Goal: Task Accomplishment & Management: Use online tool/utility

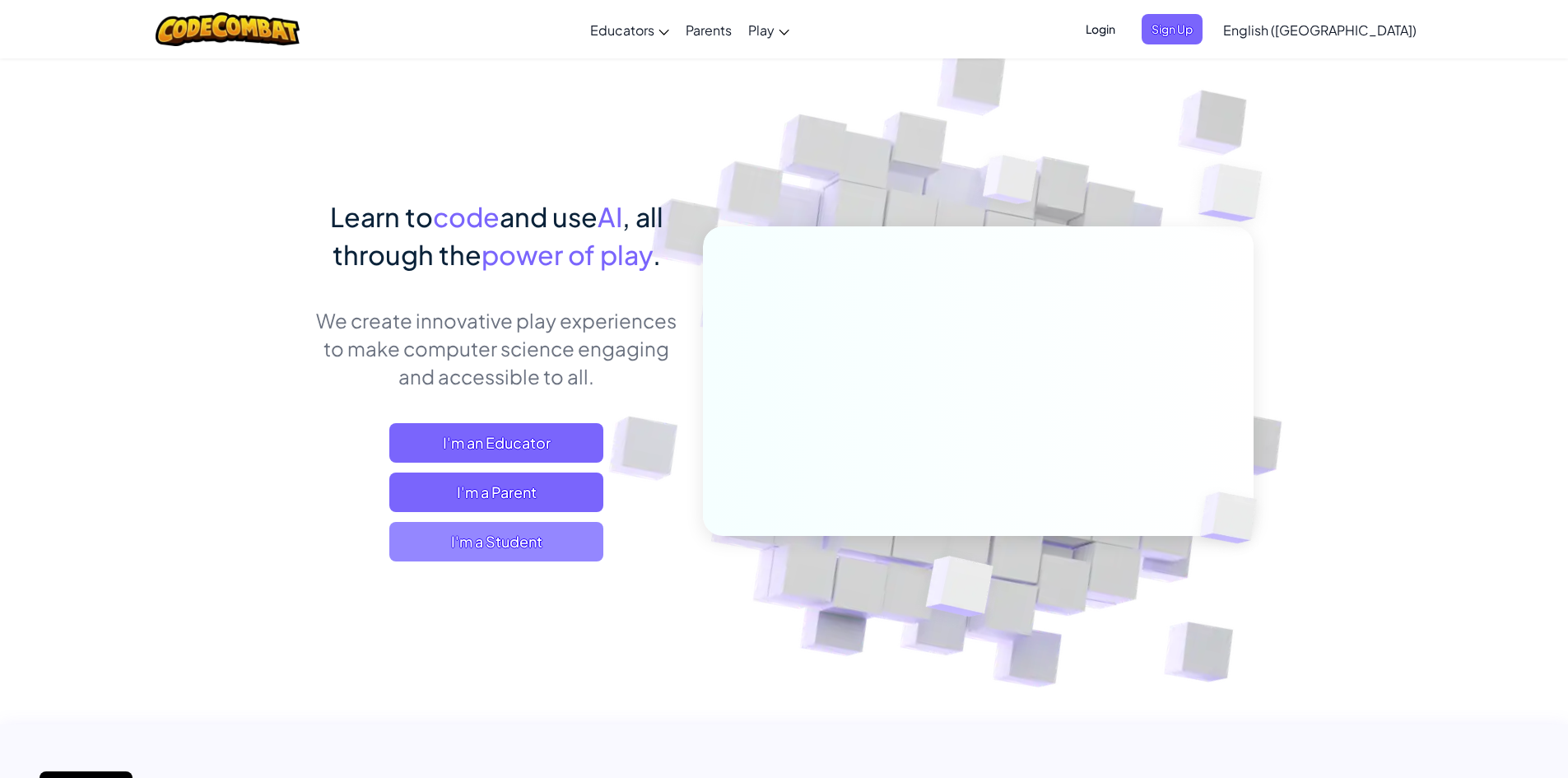
click at [521, 543] on span "I'm a Student" at bounding box center [496, 541] width 214 height 40
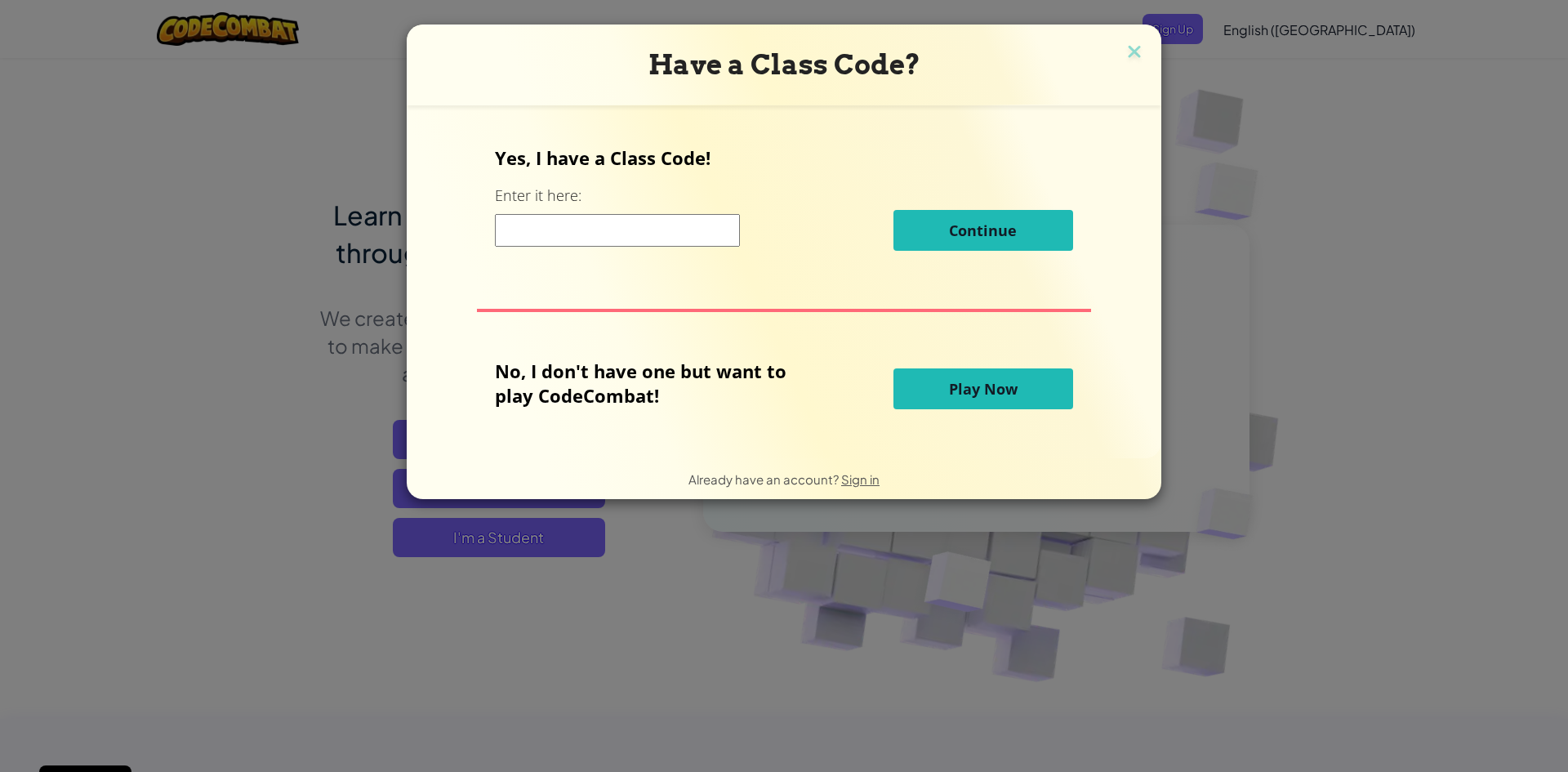
click at [931, 390] on button "Play Now" at bounding box center [983, 389] width 180 height 41
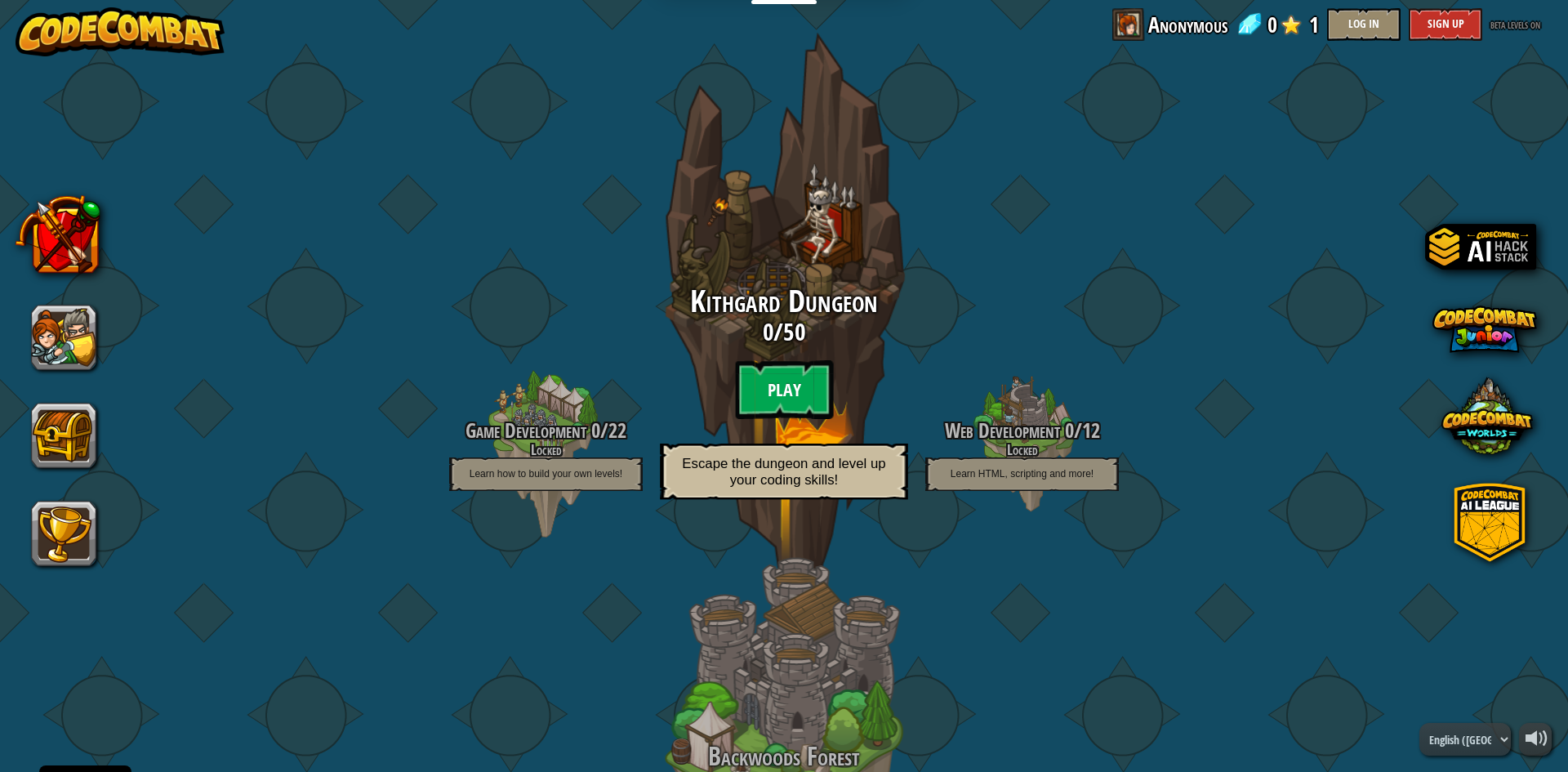
click at [790, 391] on btn "Play" at bounding box center [784, 390] width 98 height 59
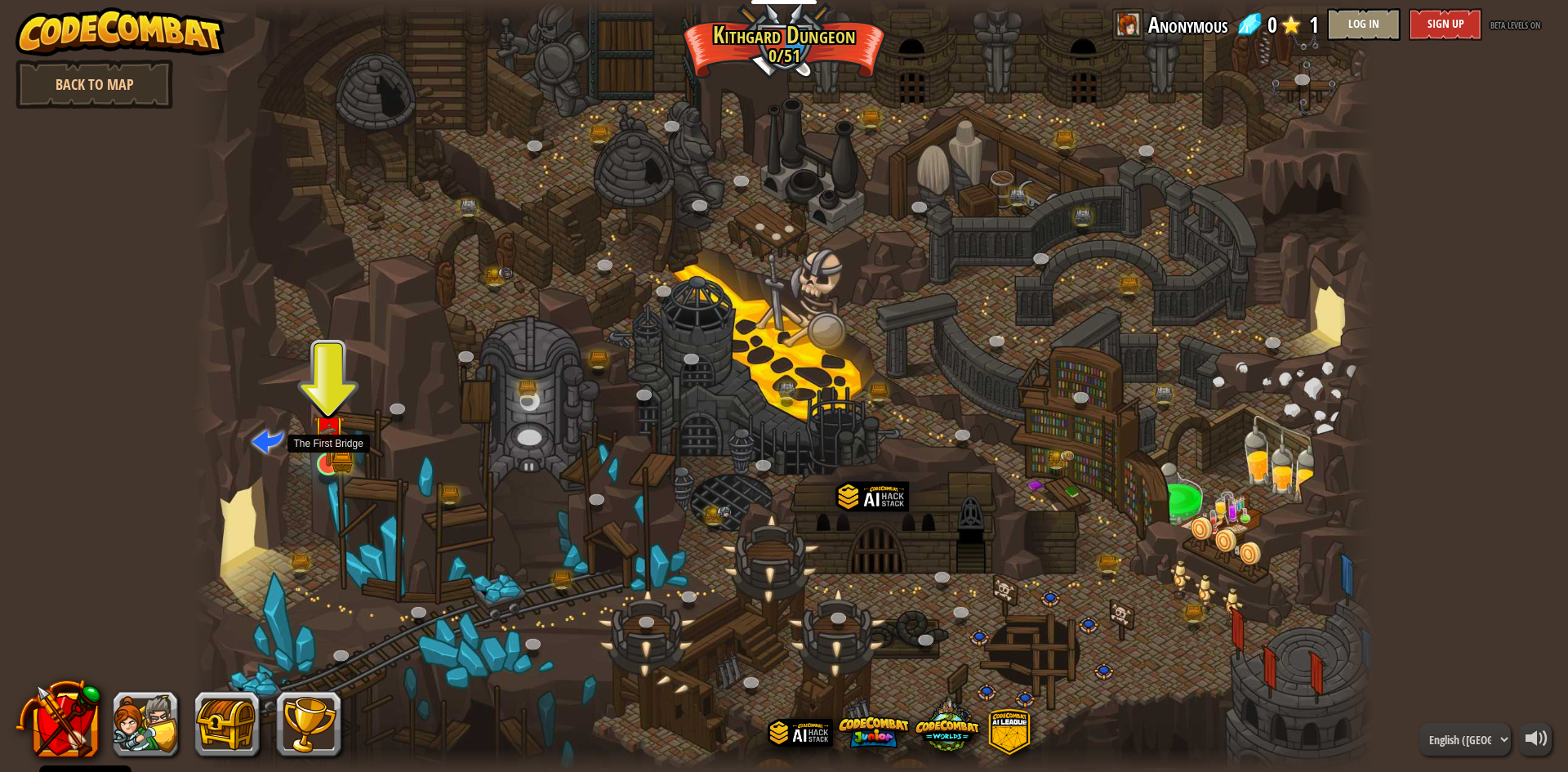
click at [330, 442] on img at bounding box center [328, 432] width 19 height 19
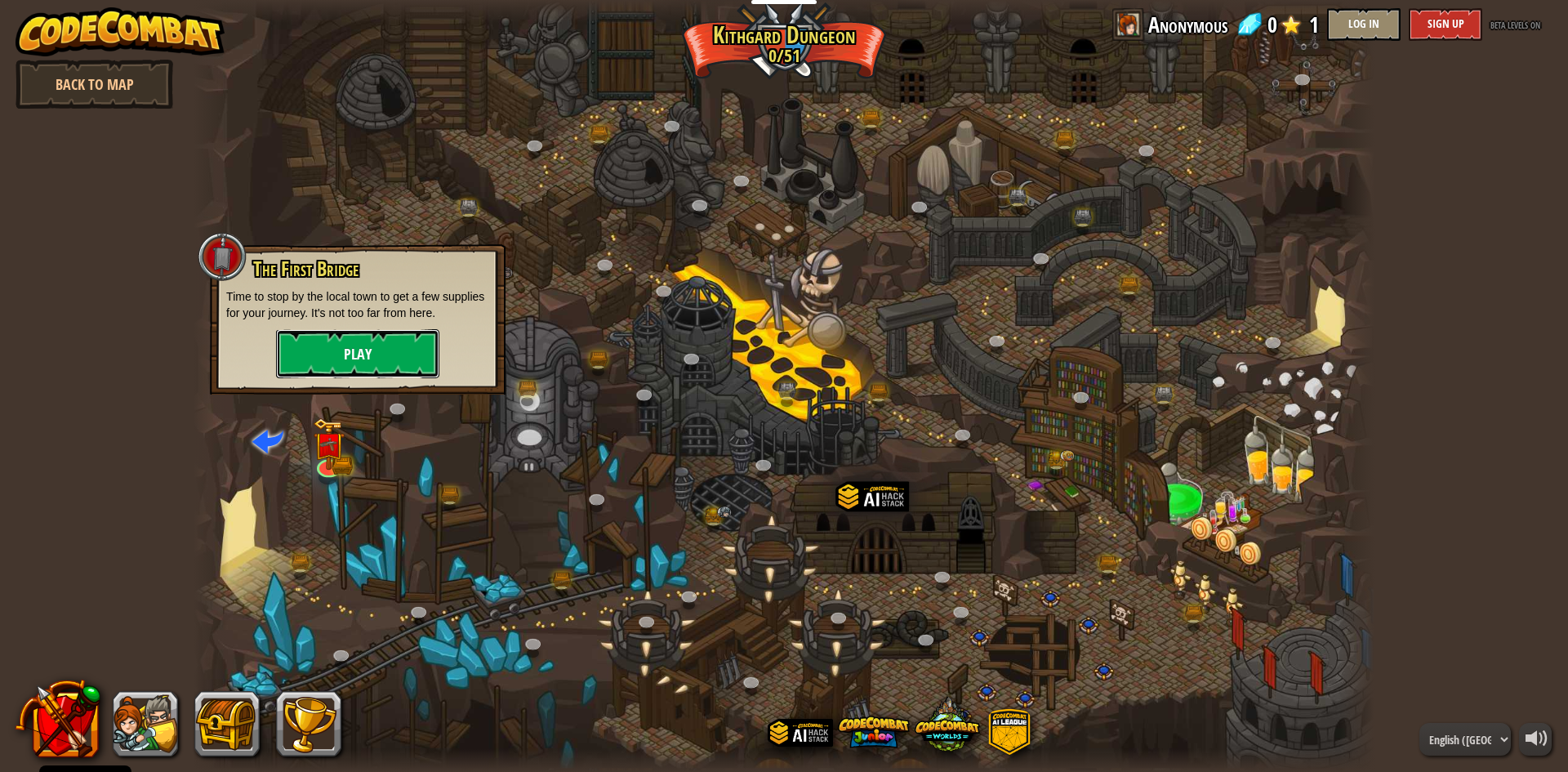
click at [353, 345] on button "Play" at bounding box center [358, 354] width 163 height 49
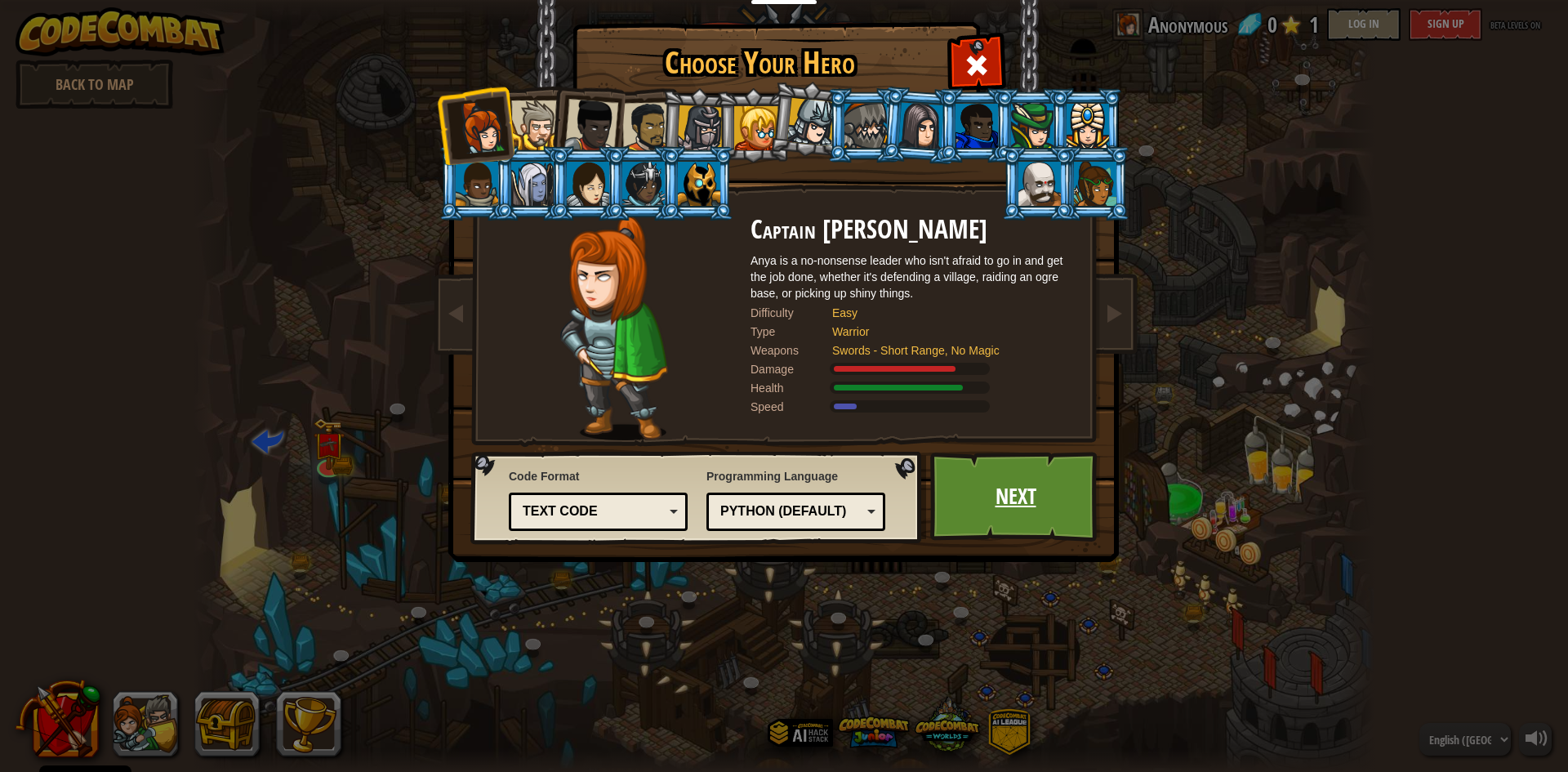
click at [1026, 521] on link "Next" at bounding box center [1016, 496] width 171 height 89
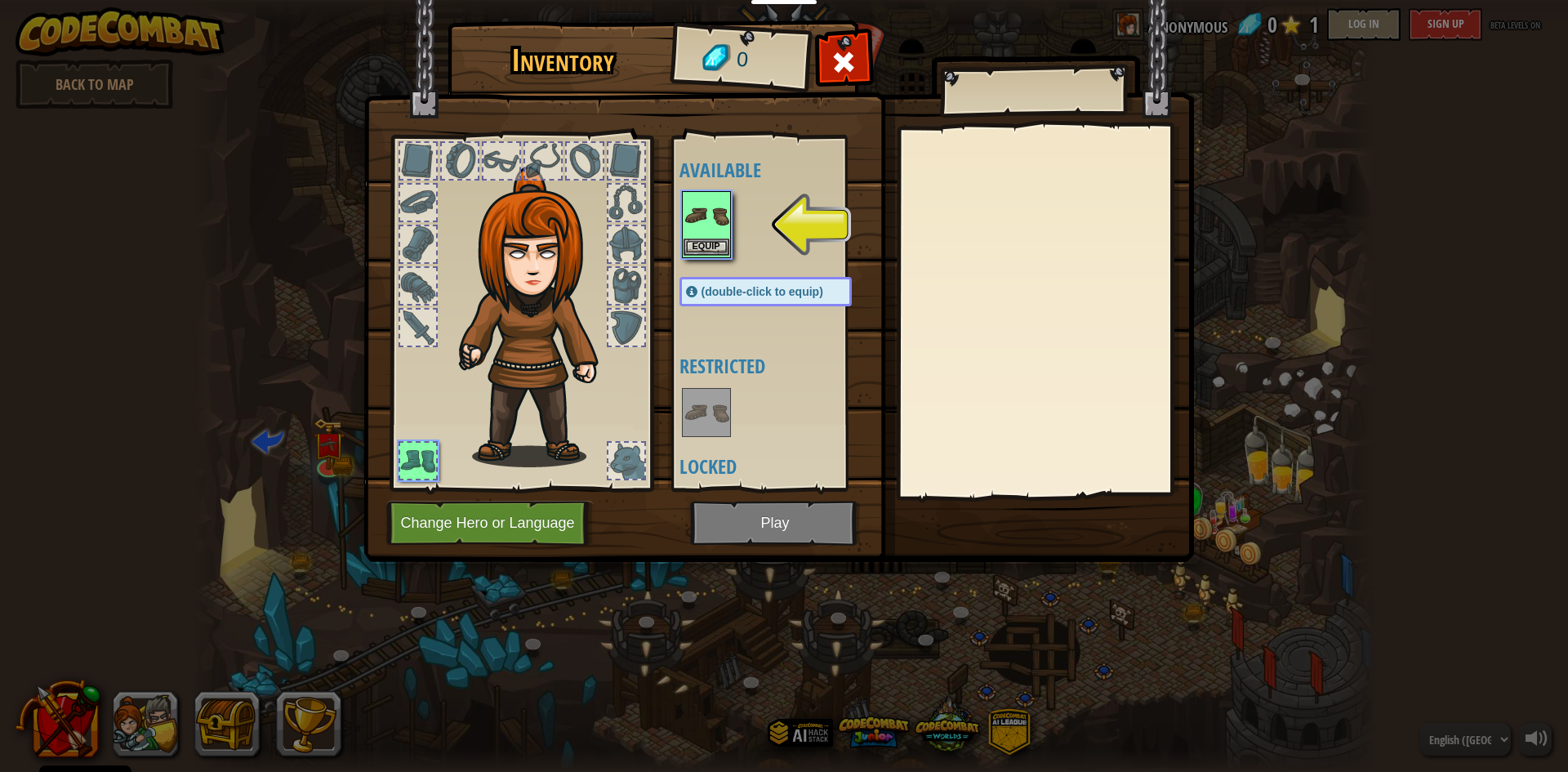
click at [709, 233] on img at bounding box center [706, 215] width 46 height 46
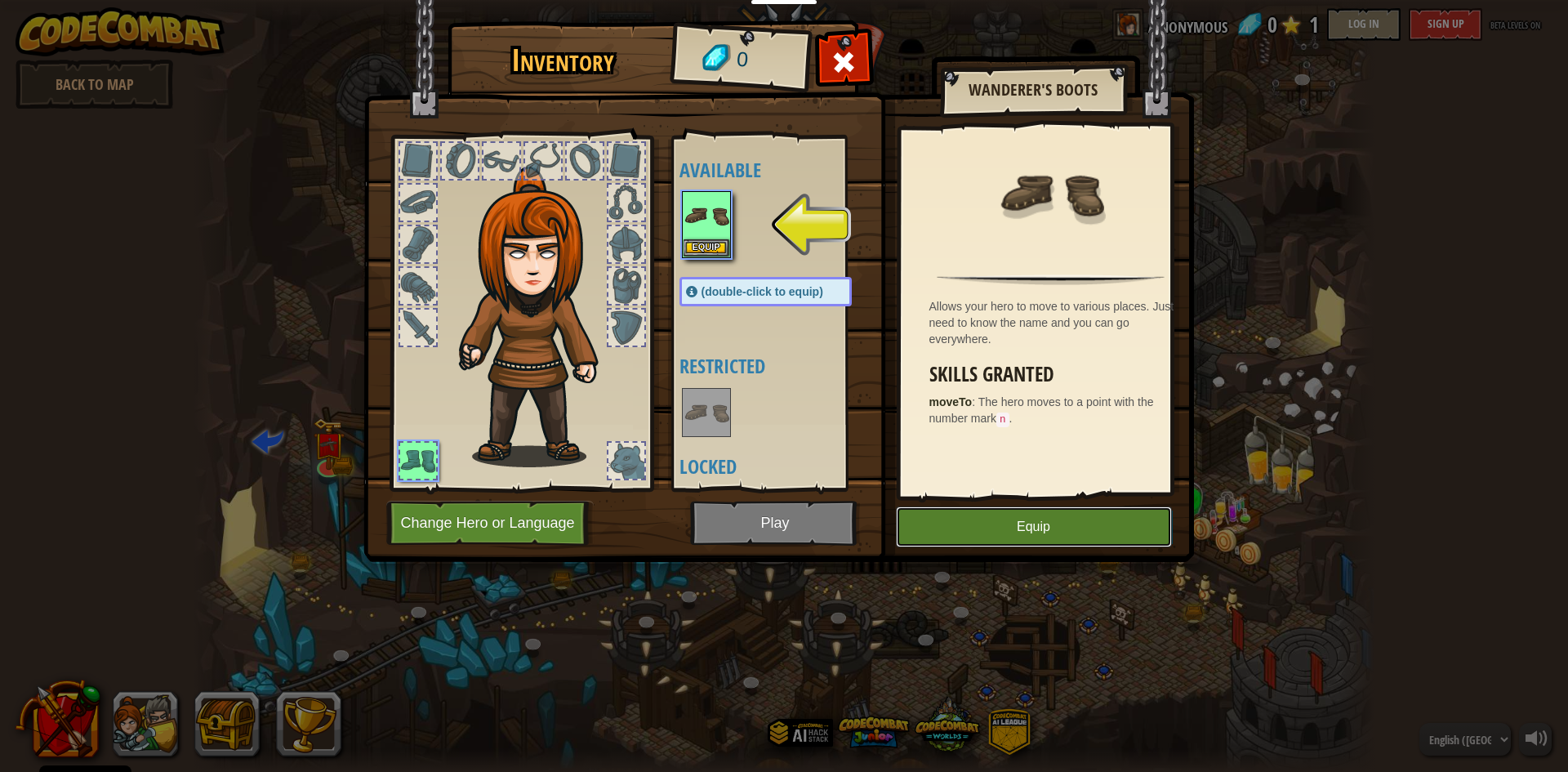
click at [955, 523] on button "Equip" at bounding box center [1034, 527] width 276 height 41
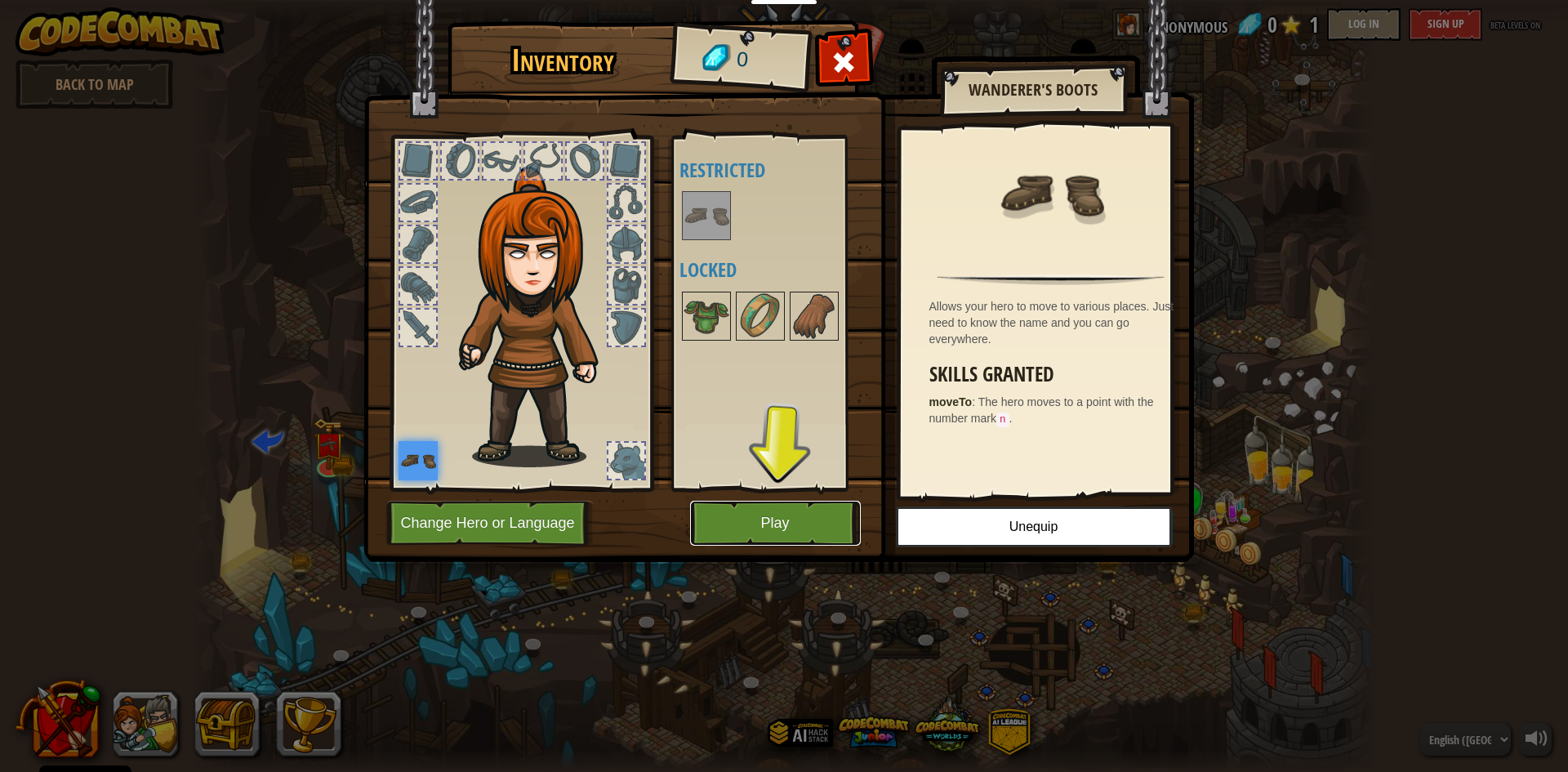
drag, startPoint x: 825, startPoint y: 516, endPoint x: 813, endPoint y: 514, distance: 12.2
click at [821, 517] on button "Play" at bounding box center [776, 524] width 171 height 45
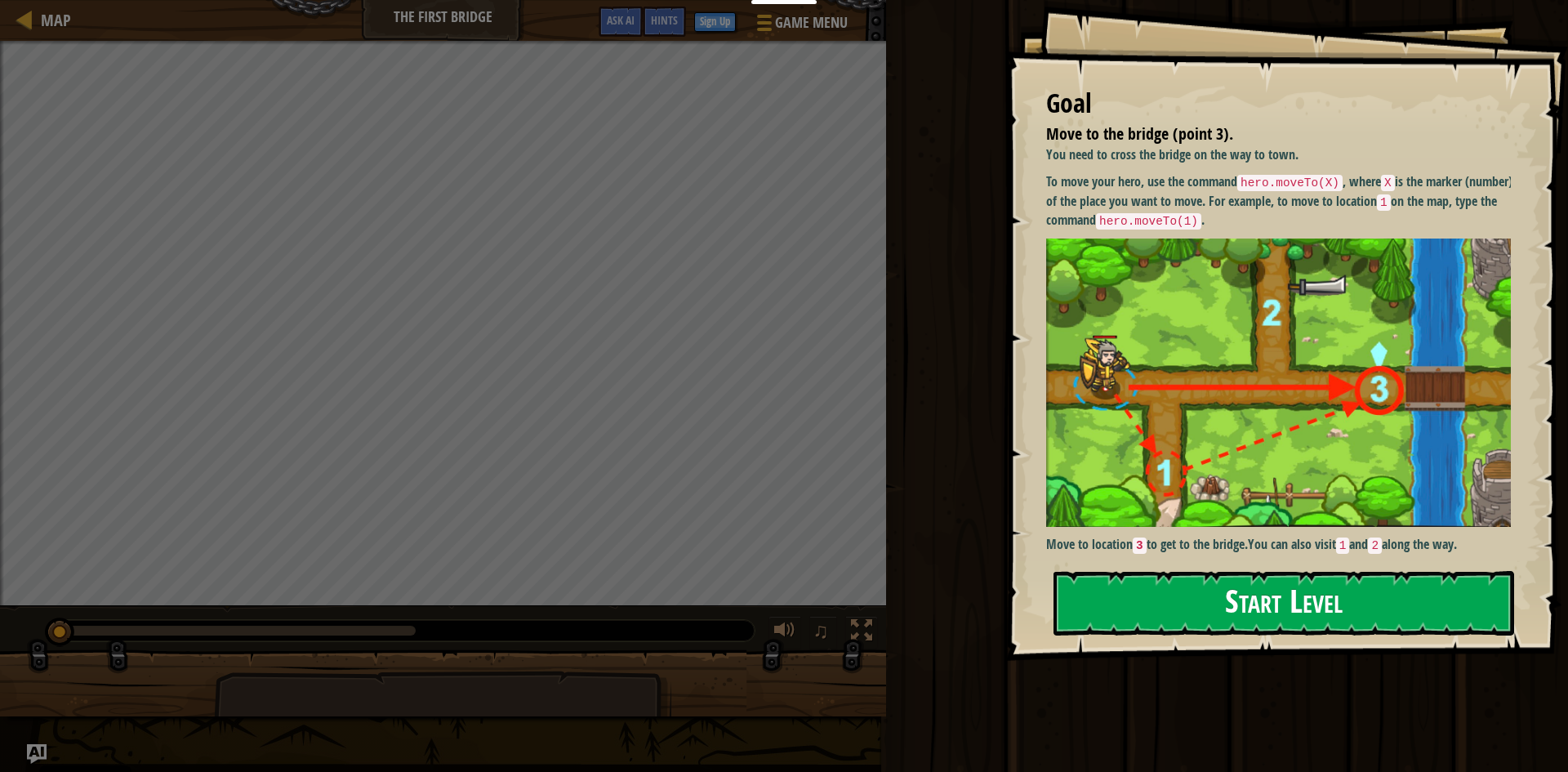
click at [1366, 593] on button "Start Level" at bounding box center [1284, 603] width 461 height 65
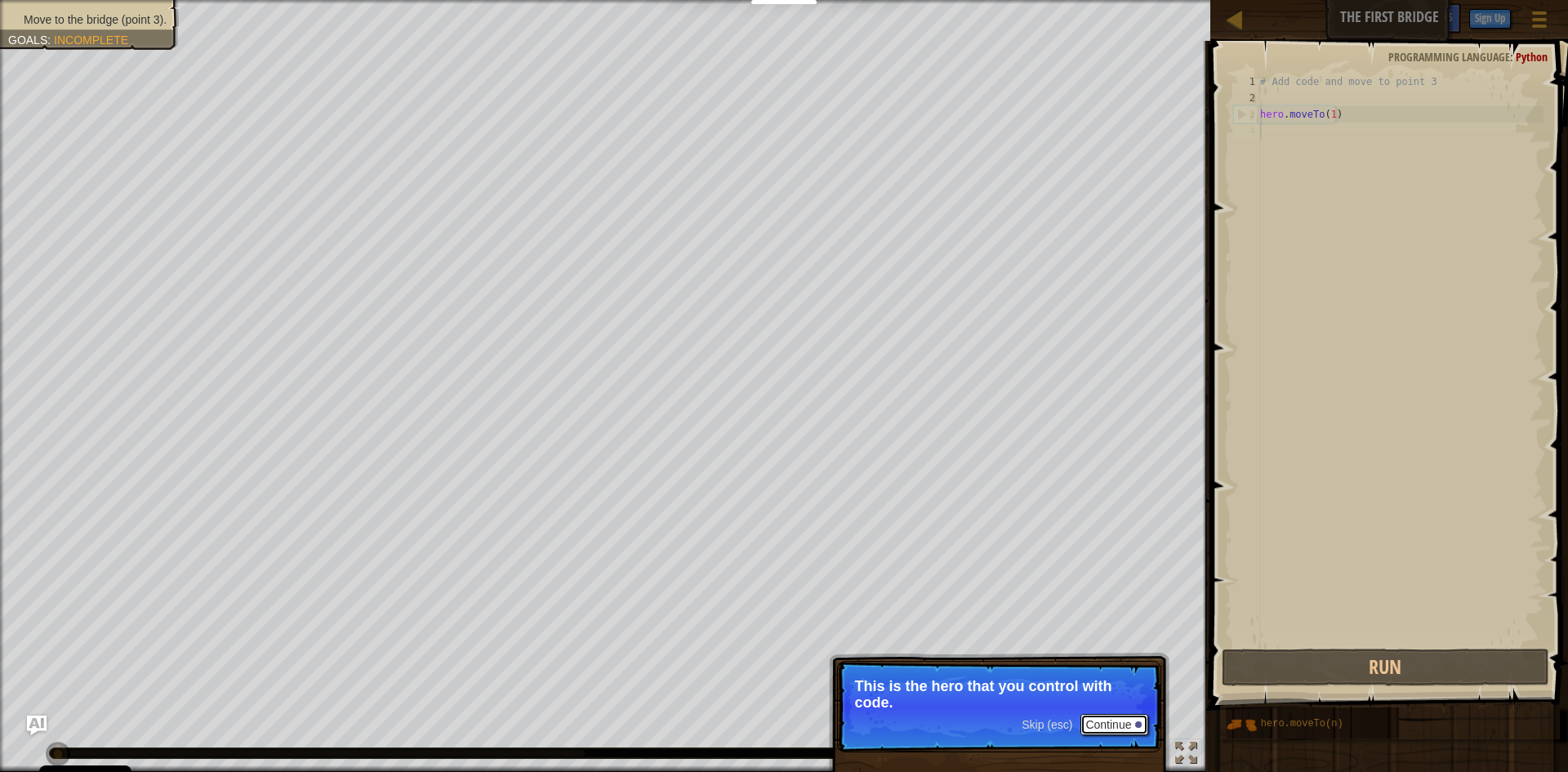
click at [1122, 726] on button "Continue" at bounding box center [1114, 725] width 68 height 22
click at [1122, 726] on button "Continue" at bounding box center [1114, 726] width 68 height 22
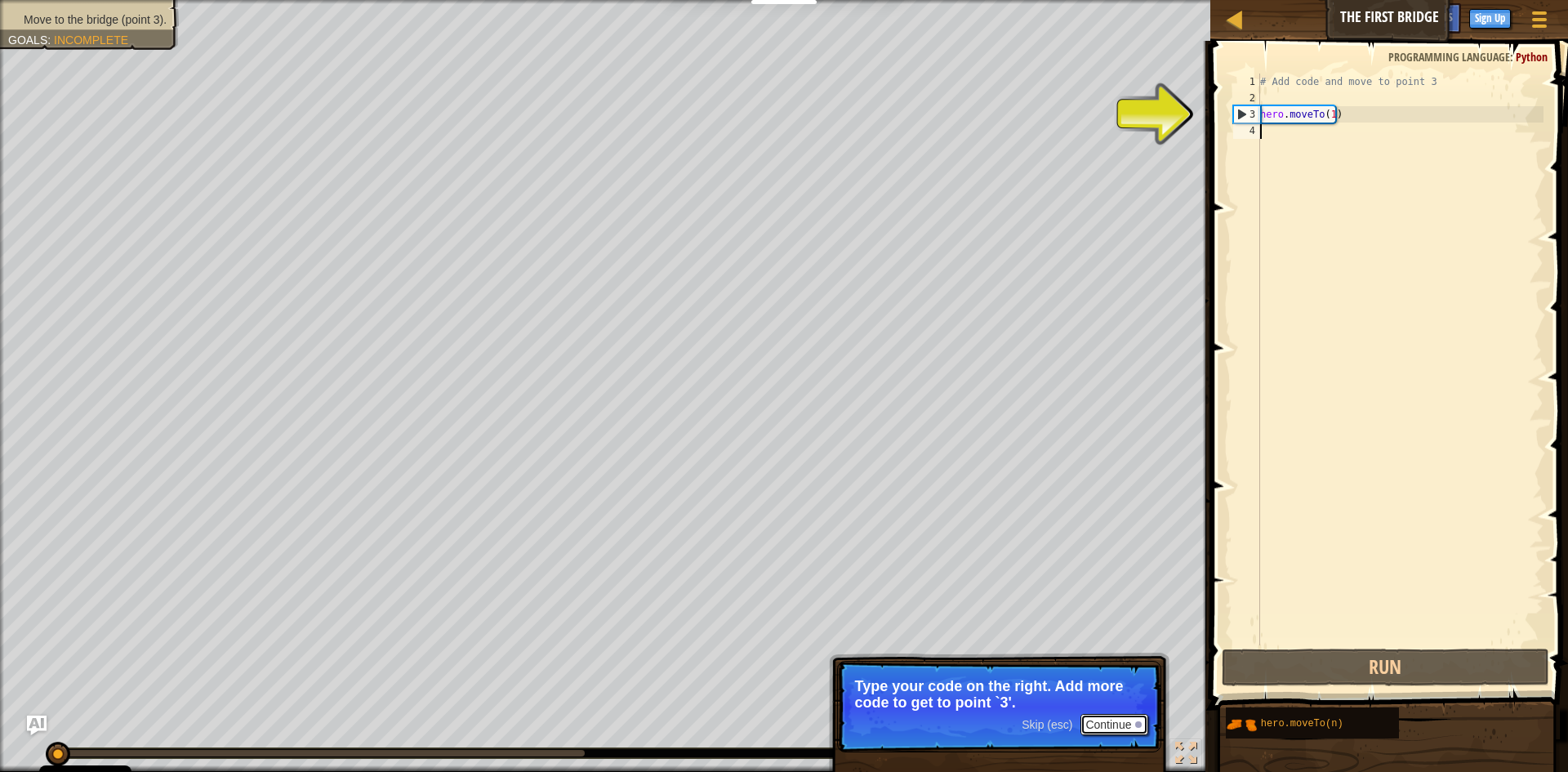
click at [1116, 726] on button "Continue" at bounding box center [1114, 725] width 68 height 22
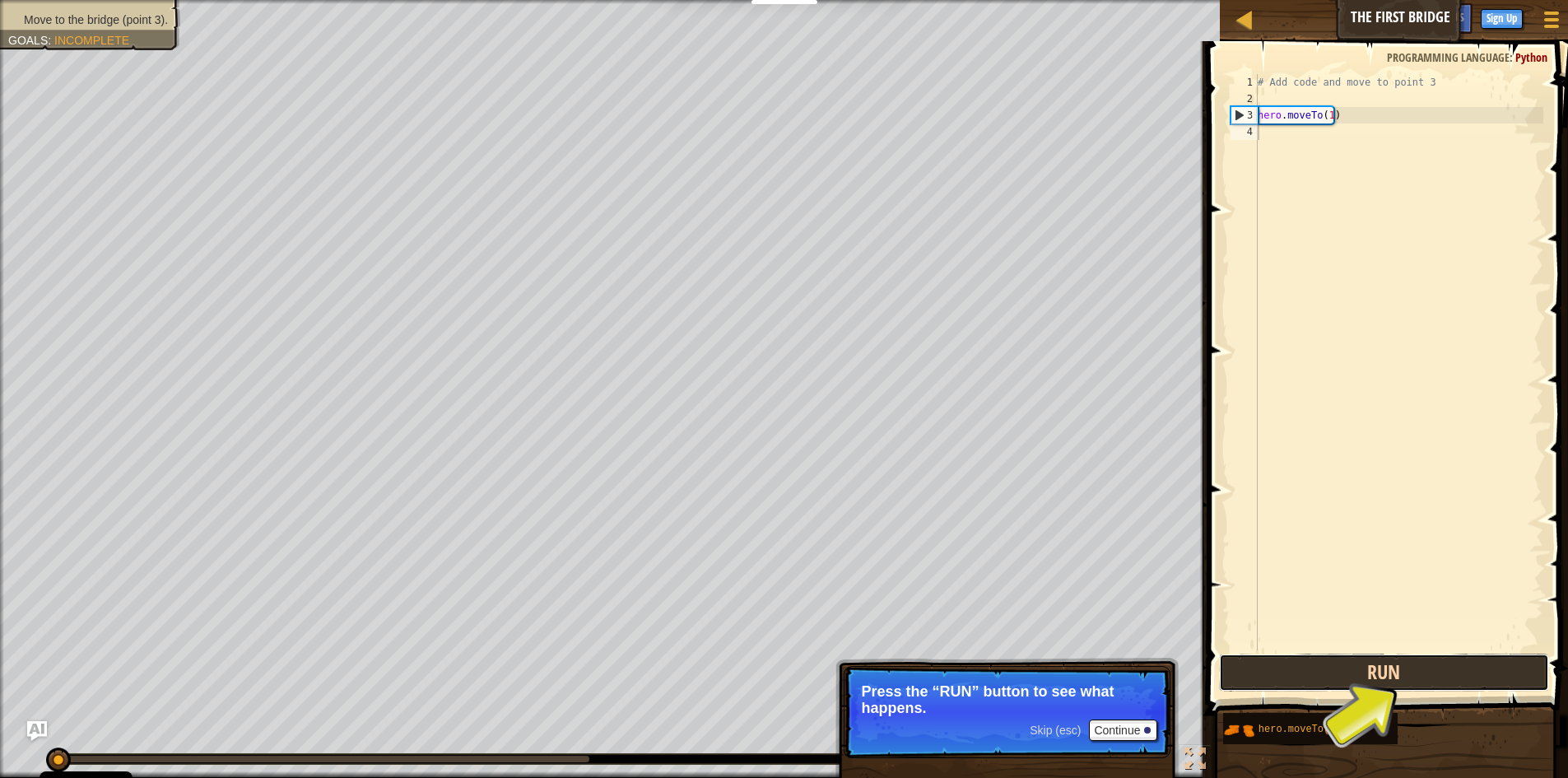
click at [1309, 669] on button "Run" at bounding box center [1383, 672] width 330 height 38
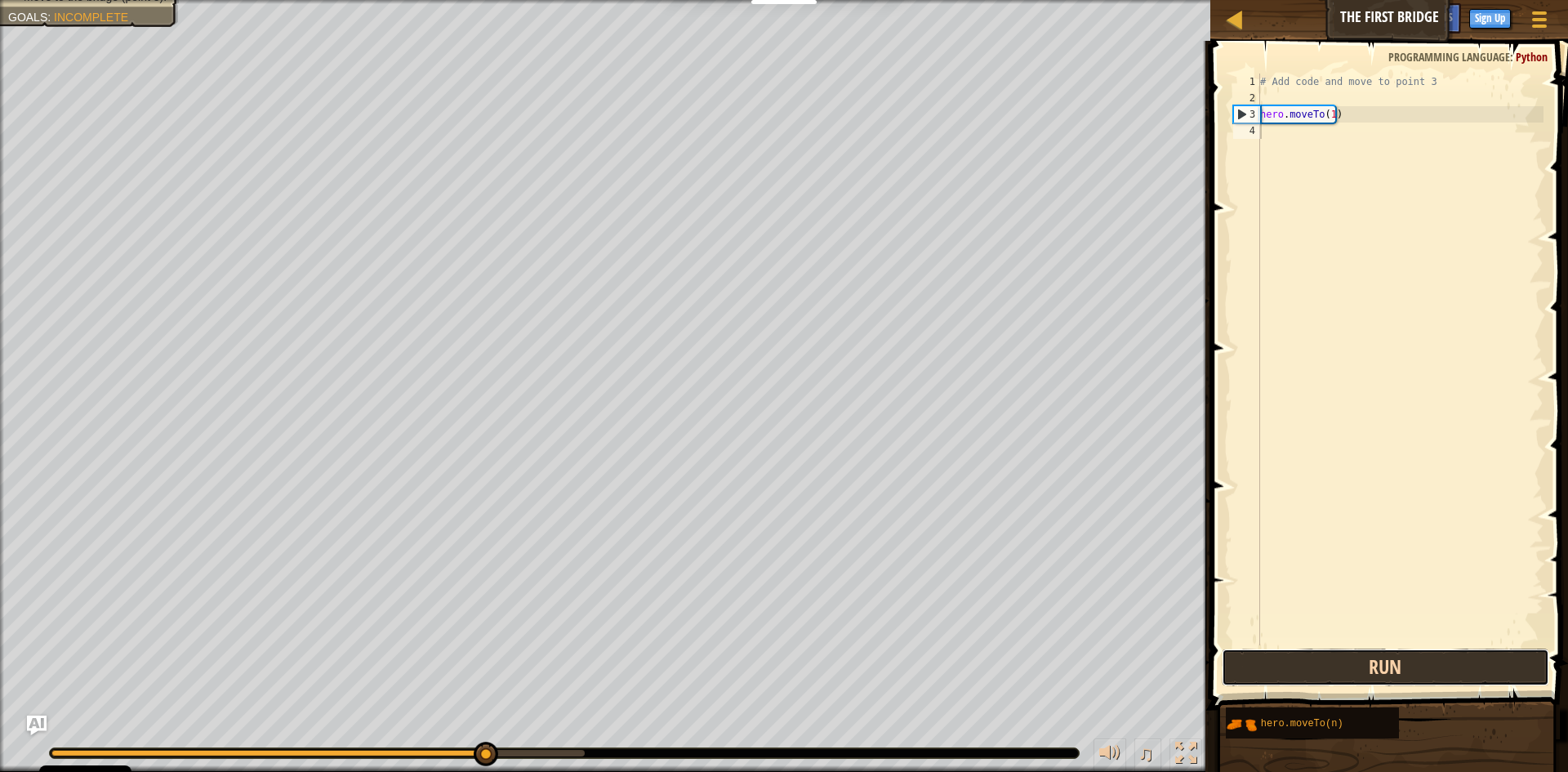
click at [1430, 673] on button "Run" at bounding box center [1385, 667] width 327 height 37
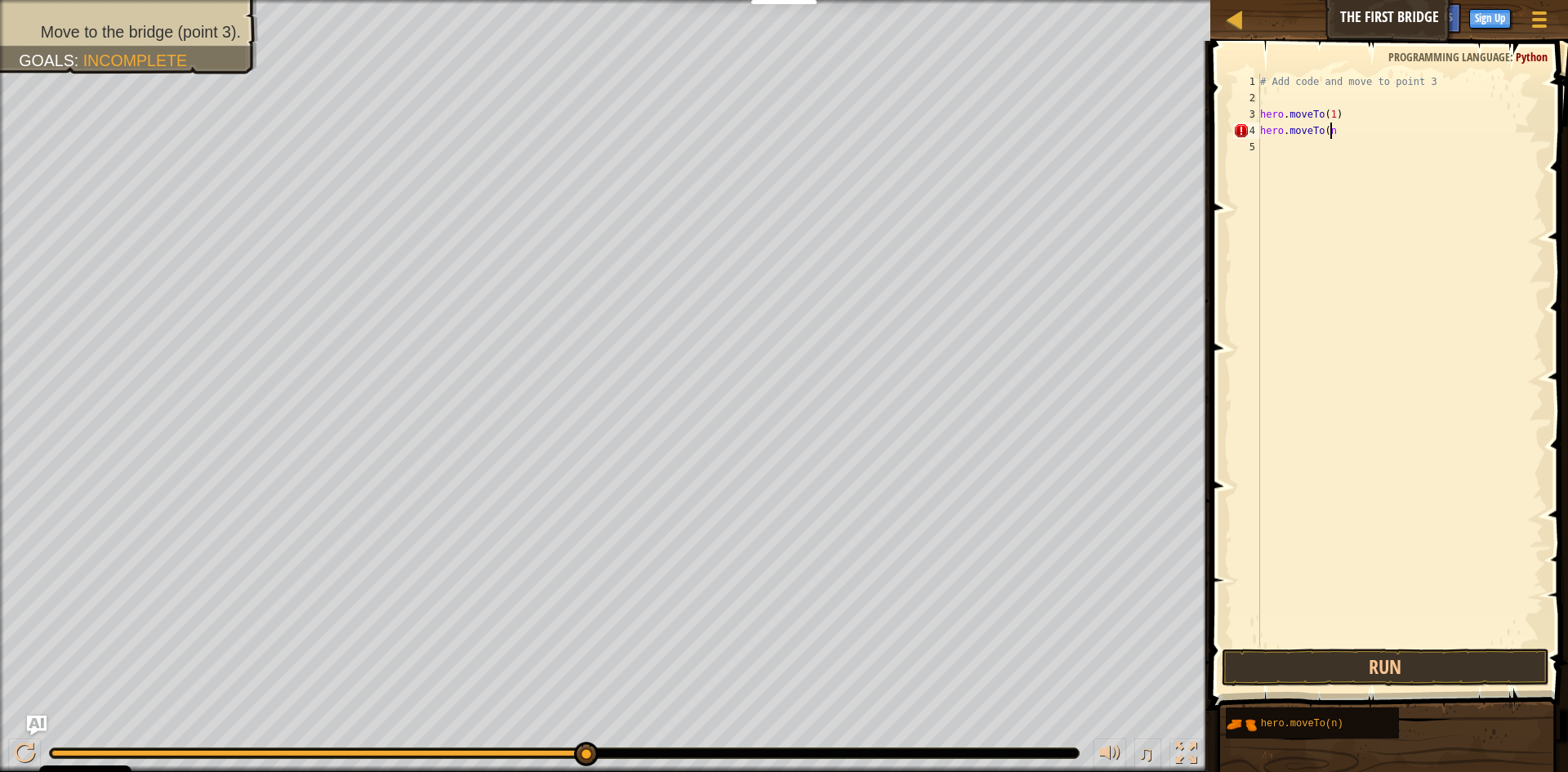
scroll to position [7, 5]
type textarea "hero.moveTo(n)"
click at [1488, 664] on button "Run" at bounding box center [1385, 667] width 327 height 37
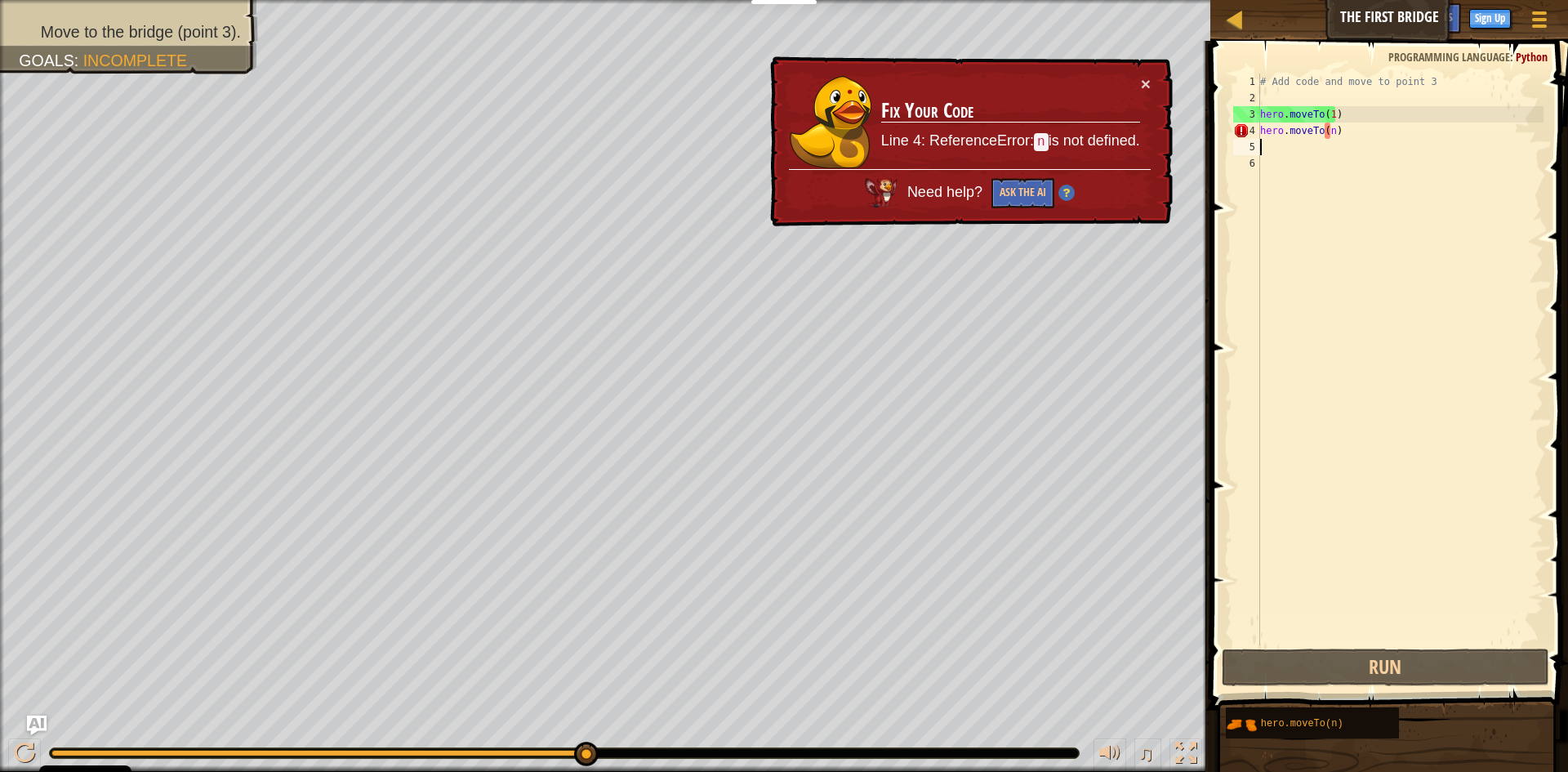
click at [1345, 134] on div "# Add code and move to point 3 hero . moveTo ( 1 ) hero . moveTo ( n )" at bounding box center [1401, 375] width 287 height 604
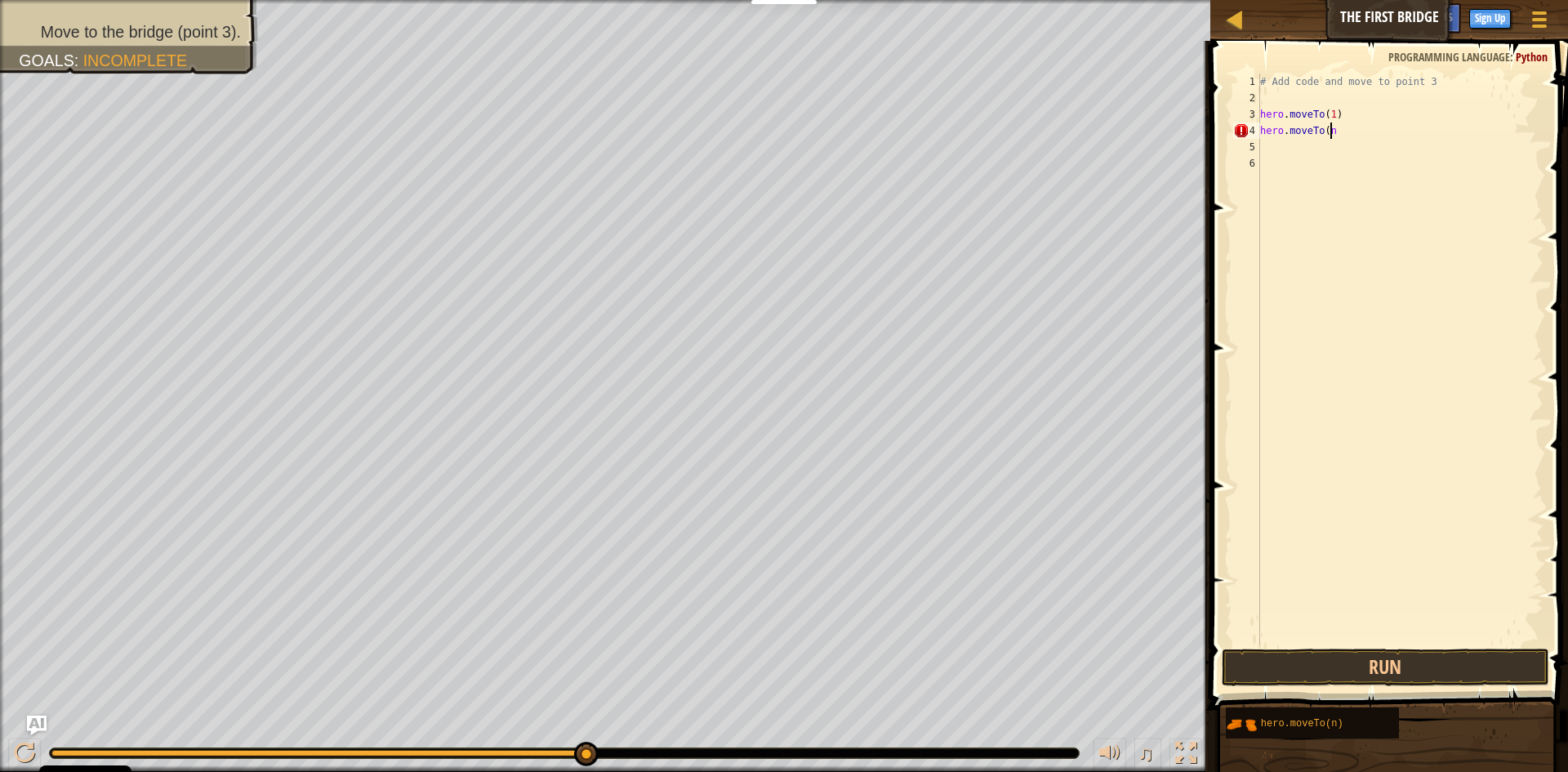
scroll to position [7, 6]
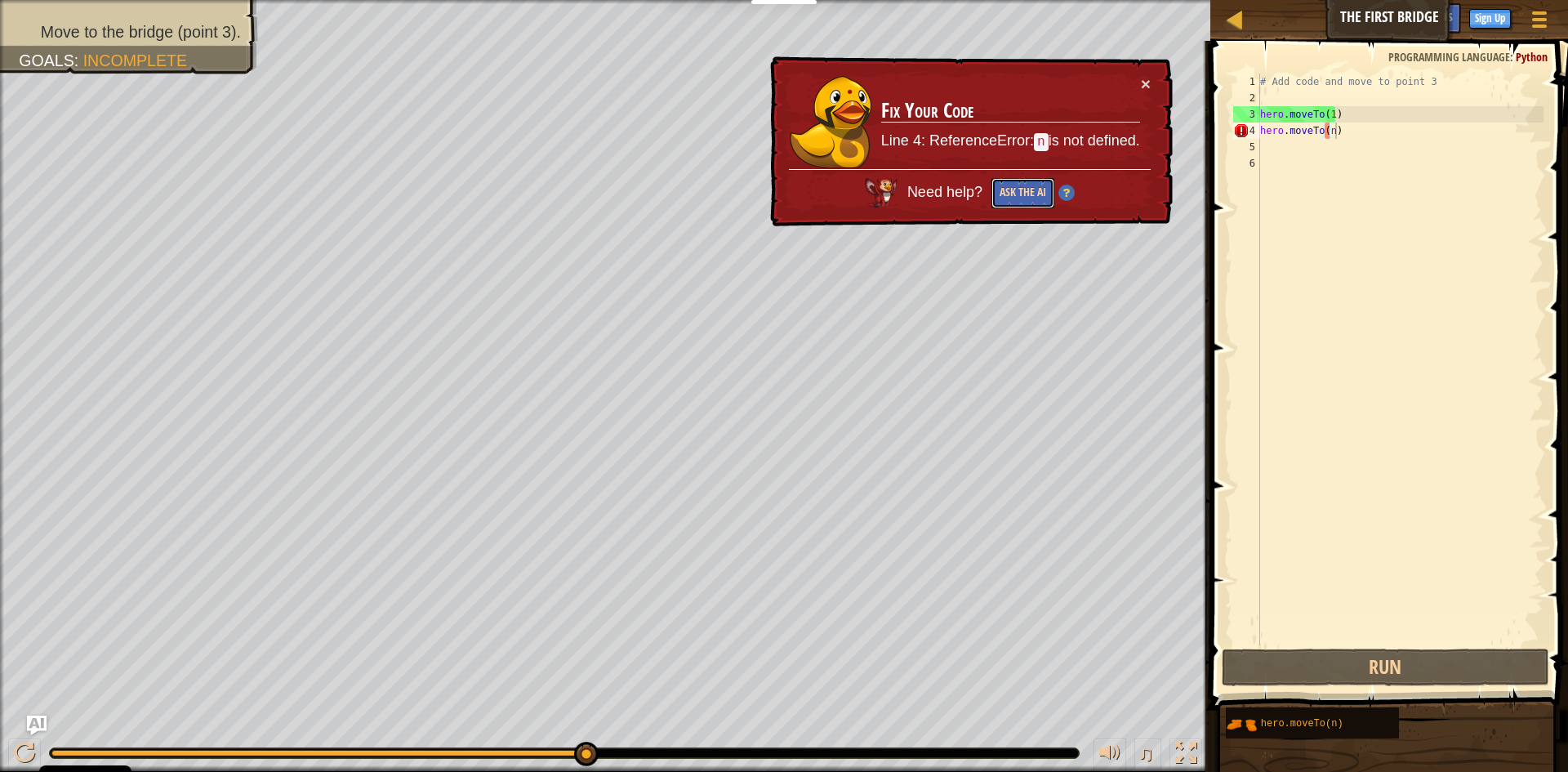
click at [1026, 194] on button "Ask the AI" at bounding box center [1023, 193] width 63 height 30
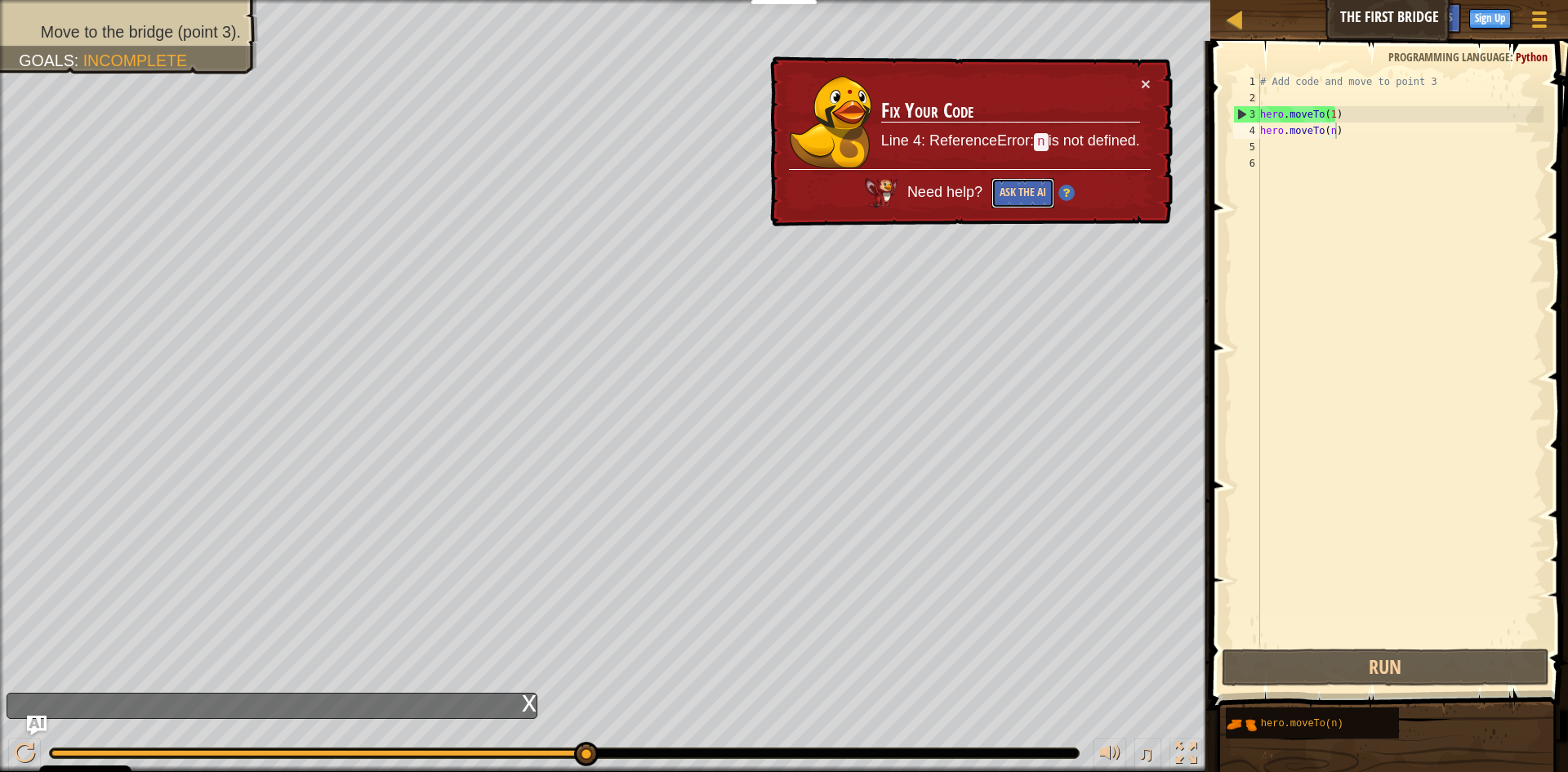
click at [1029, 196] on button "Ask the AI" at bounding box center [1023, 193] width 63 height 30
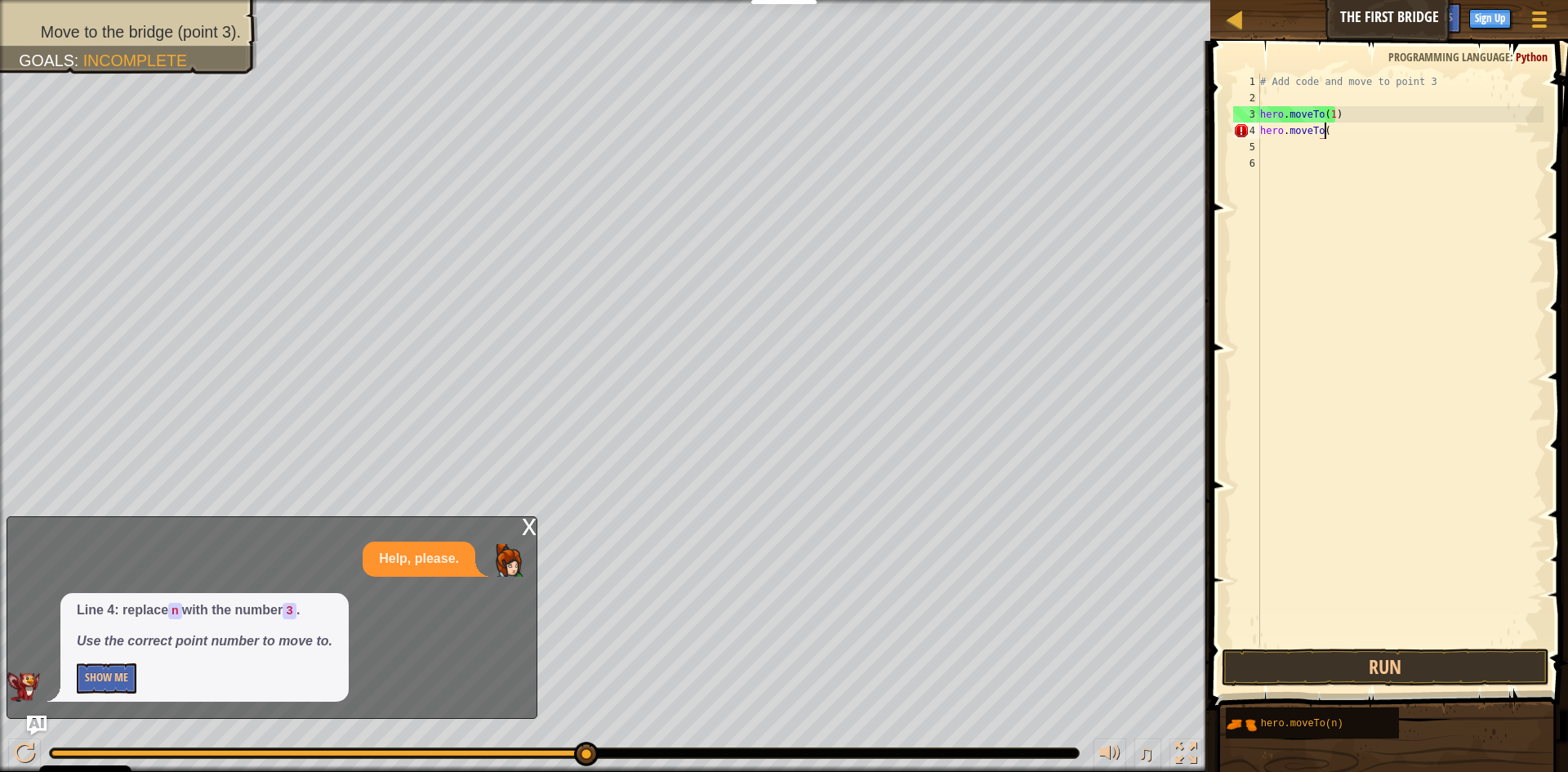
scroll to position [7, 4]
click at [1371, 674] on button "Run" at bounding box center [1385, 667] width 327 height 37
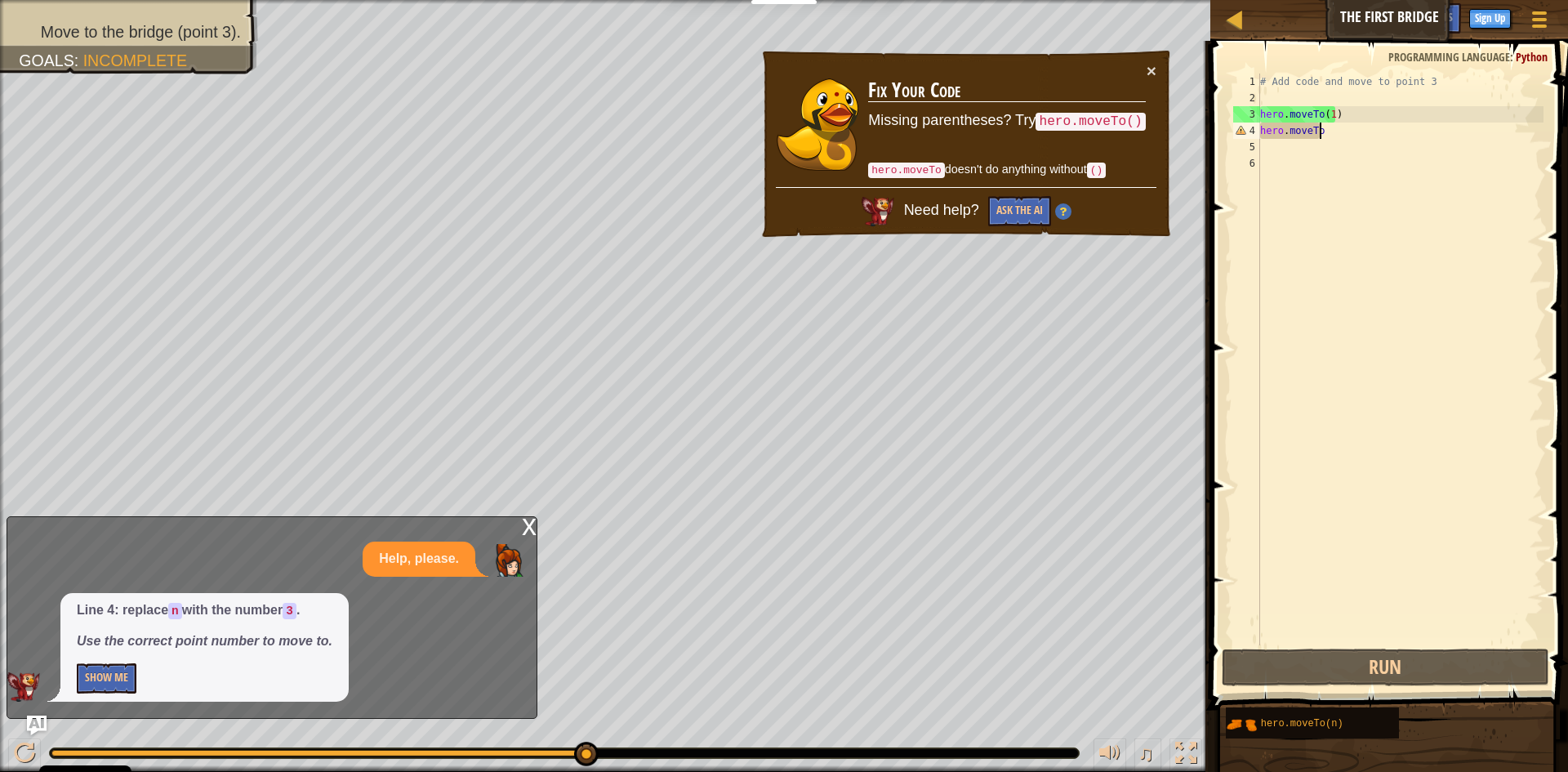
scroll to position [7, 5]
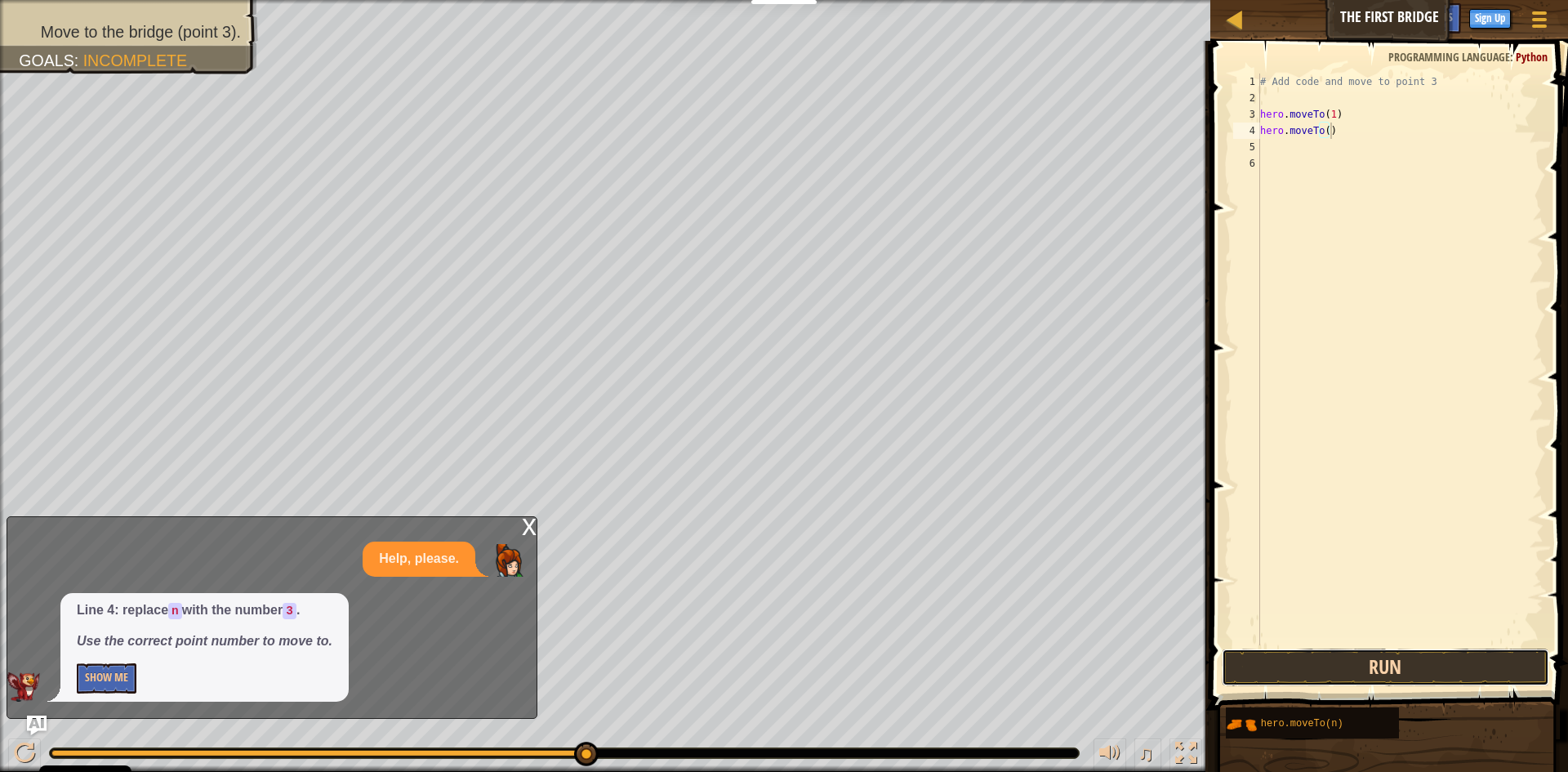
click at [1515, 681] on button "Run" at bounding box center [1385, 667] width 327 height 37
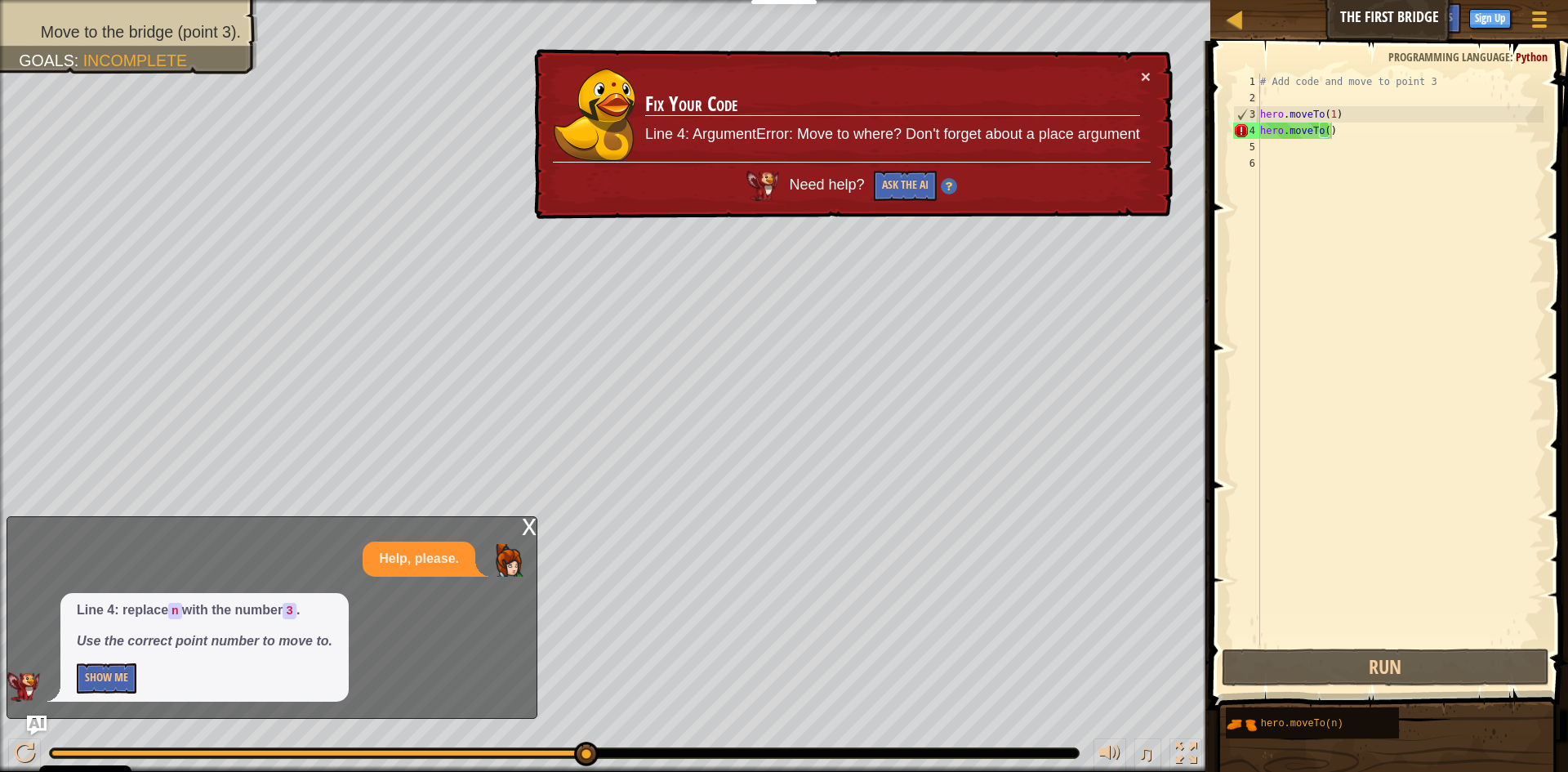
click at [522, 527] on div "x" at bounding box center [529, 524] width 15 height 17
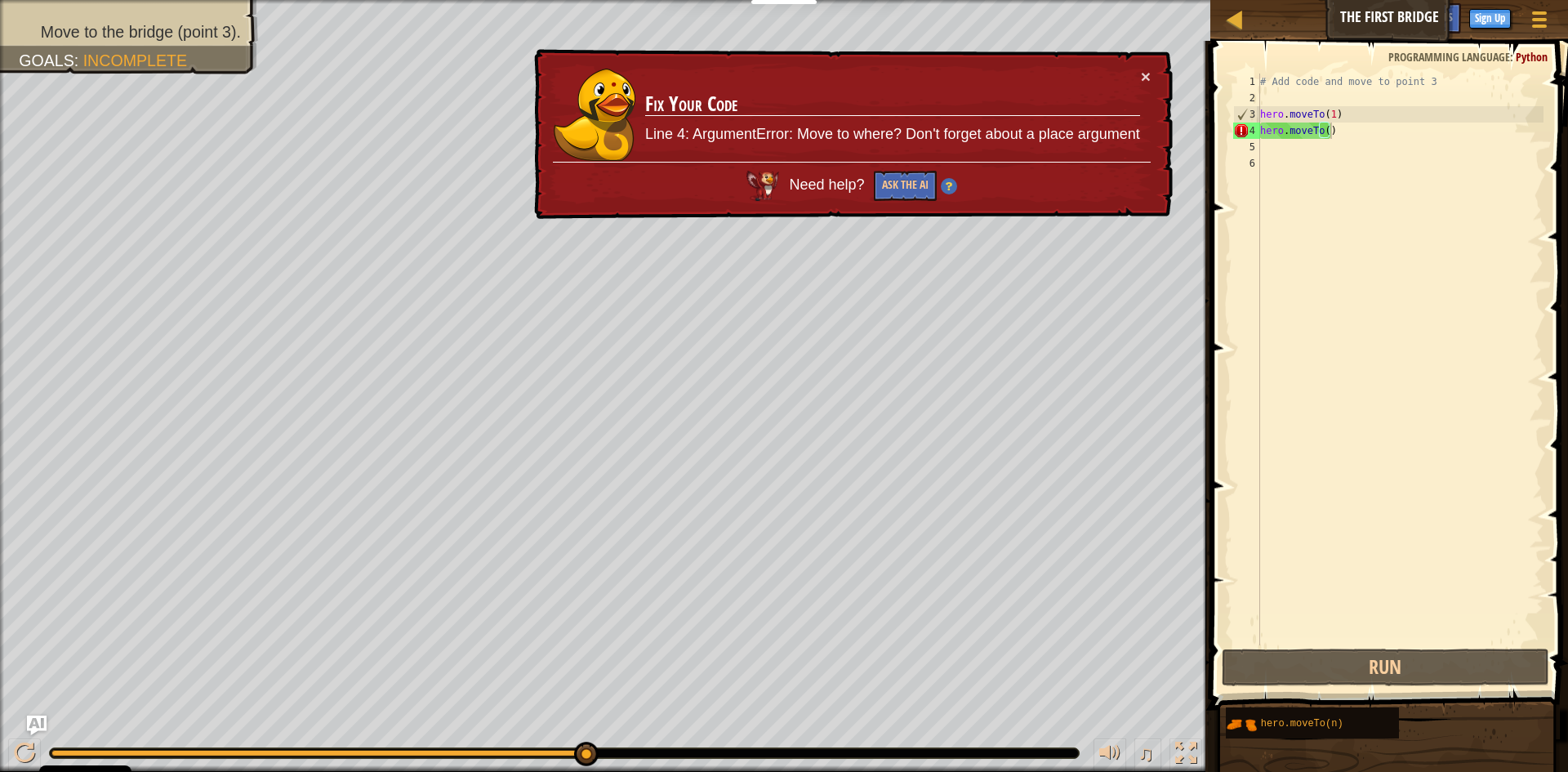
click at [1326, 132] on div "# Add code and move to point 3 hero . moveTo ( 1 ) hero . moveTo ( )" at bounding box center [1401, 375] width 287 height 604
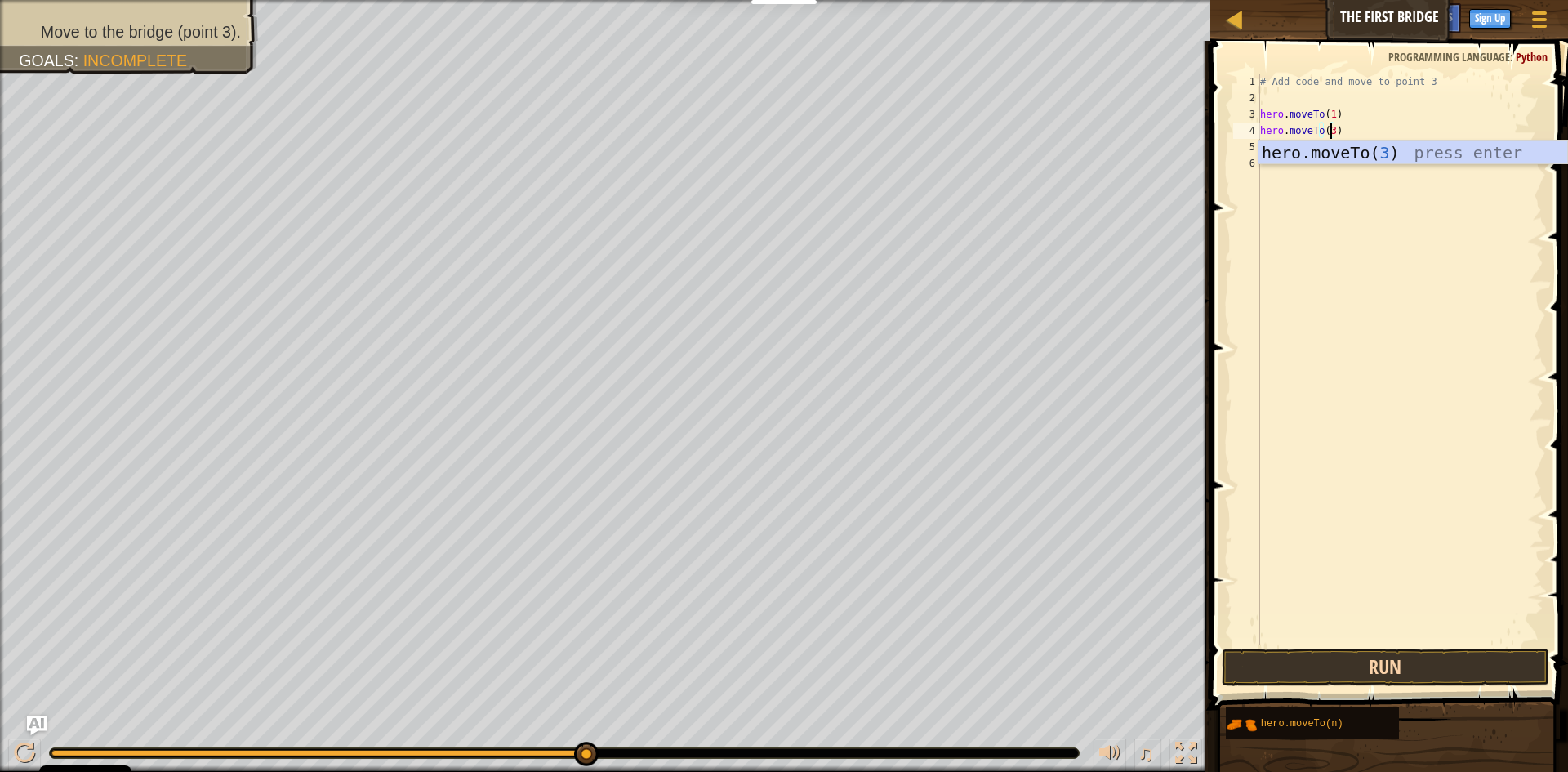
type textarea "hero.moveTo(3)"
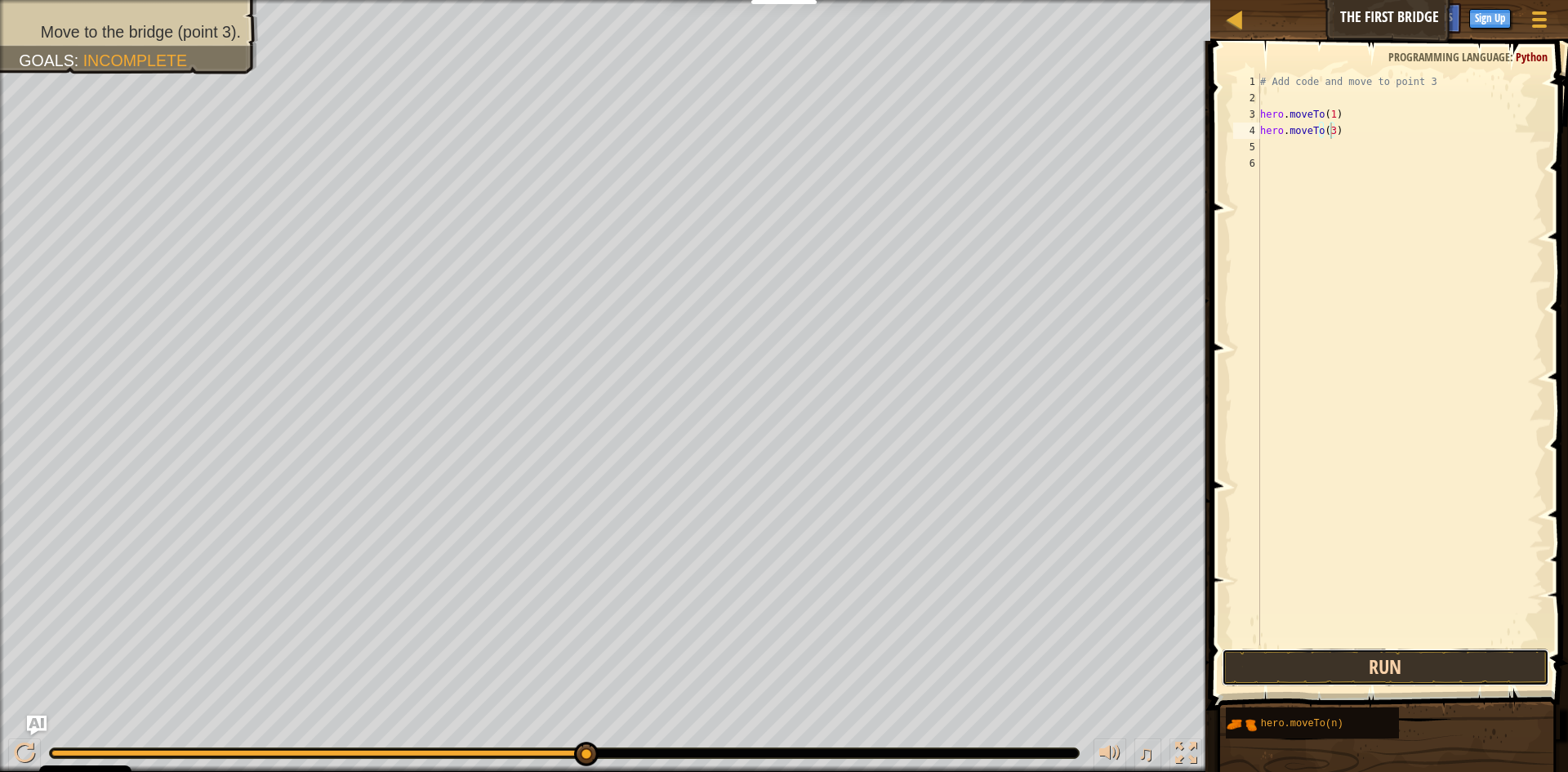
click at [1452, 671] on button "Run" at bounding box center [1385, 667] width 327 height 37
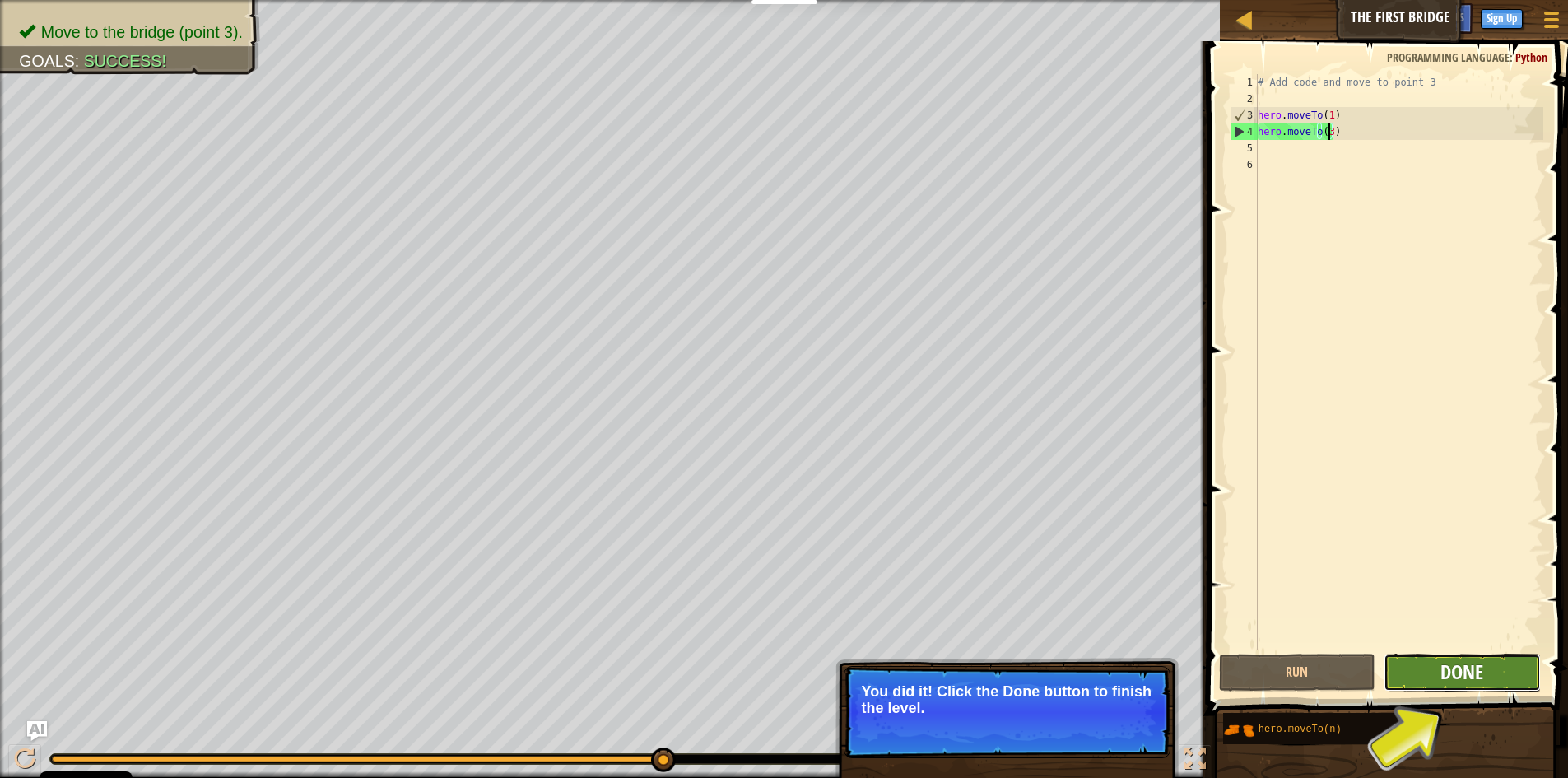
click at [1444, 679] on span "Done" at bounding box center [1461, 671] width 43 height 27
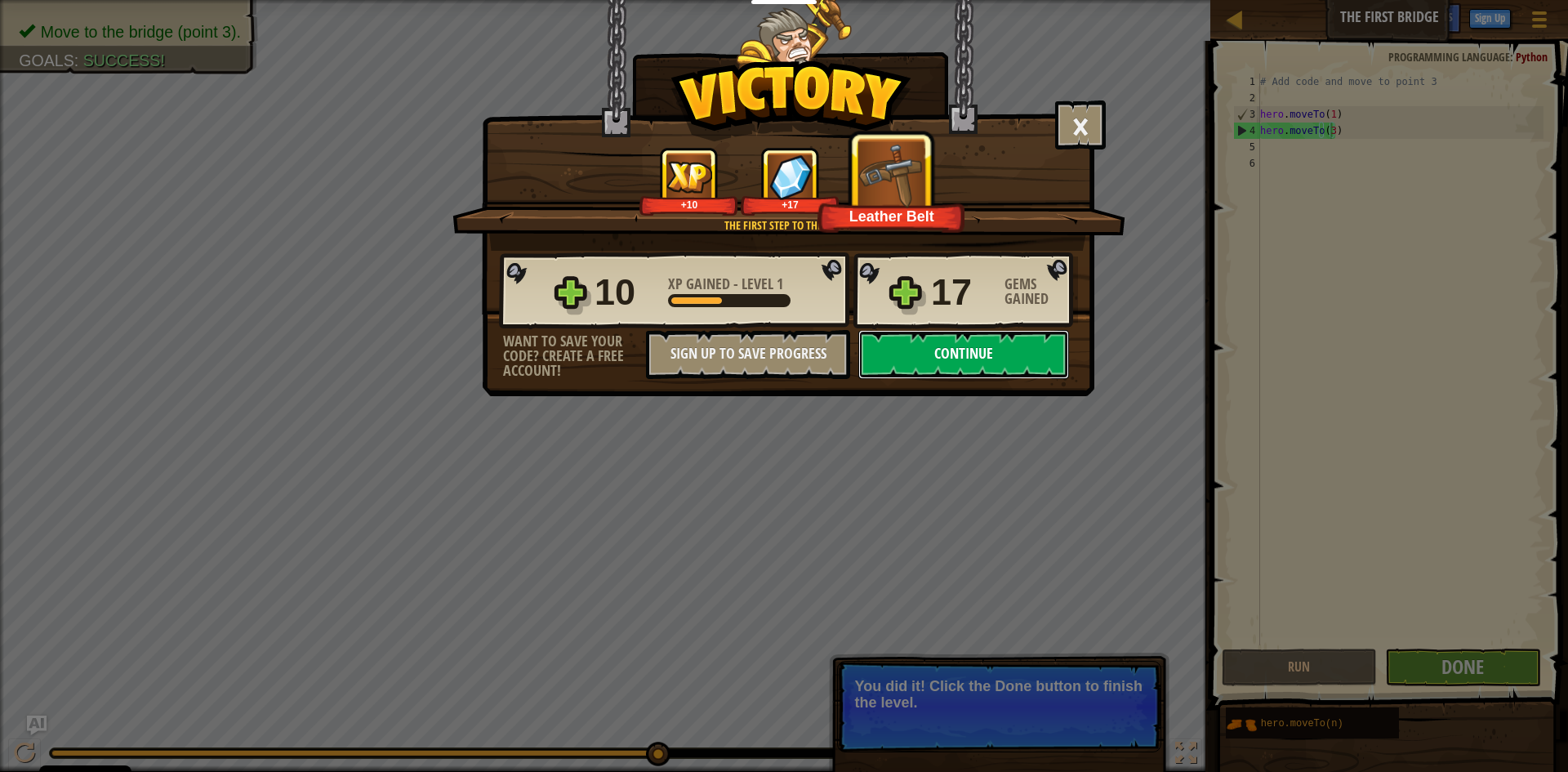
click at [1031, 347] on button "Continue" at bounding box center [964, 355] width 211 height 49
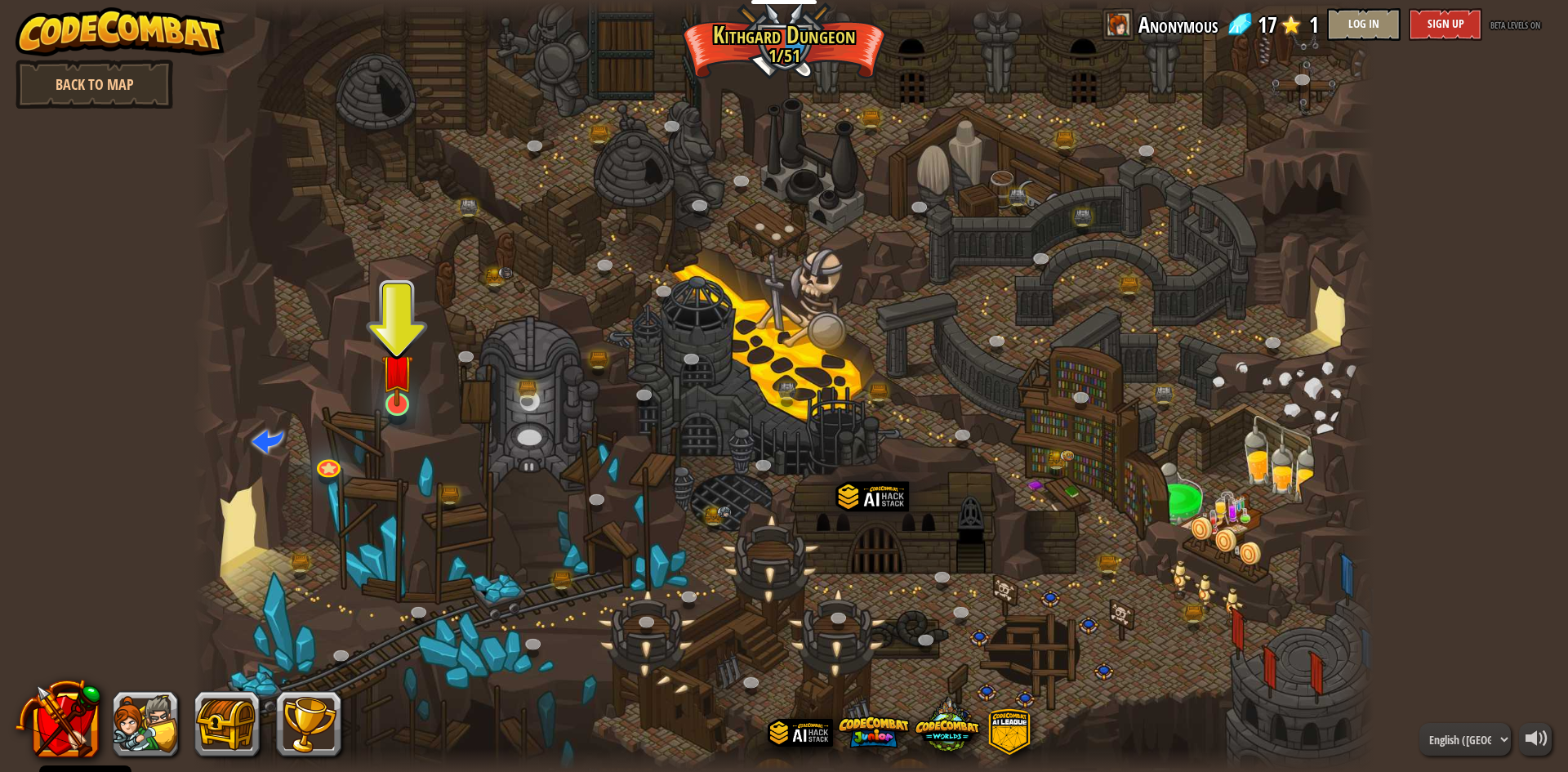
click at [394, 405] on img at bounding box center [397, 369] width 31 height 73
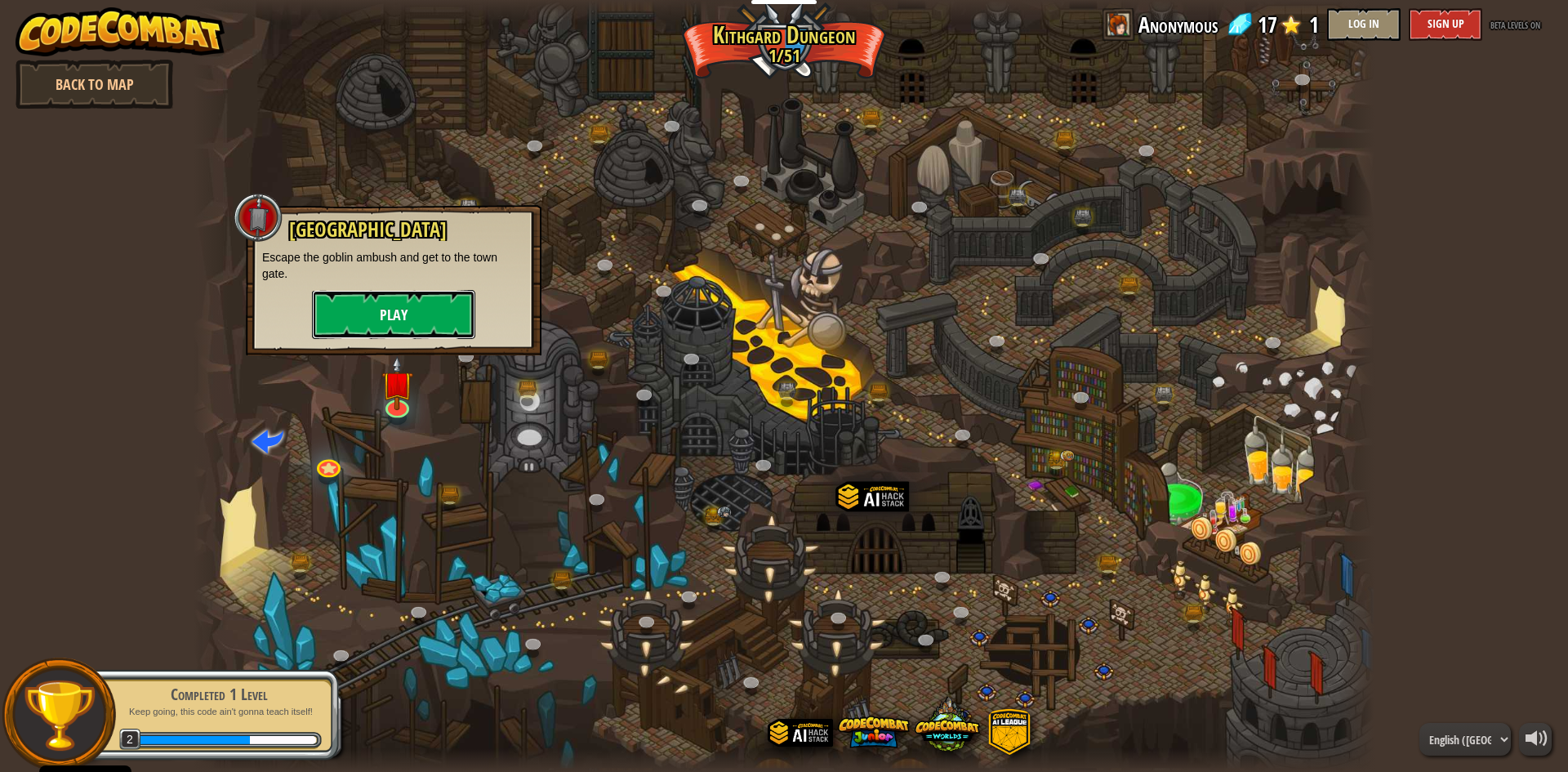
click at [410, 323] on button "Play" at bounding box center [394, 314] width 163 height 49
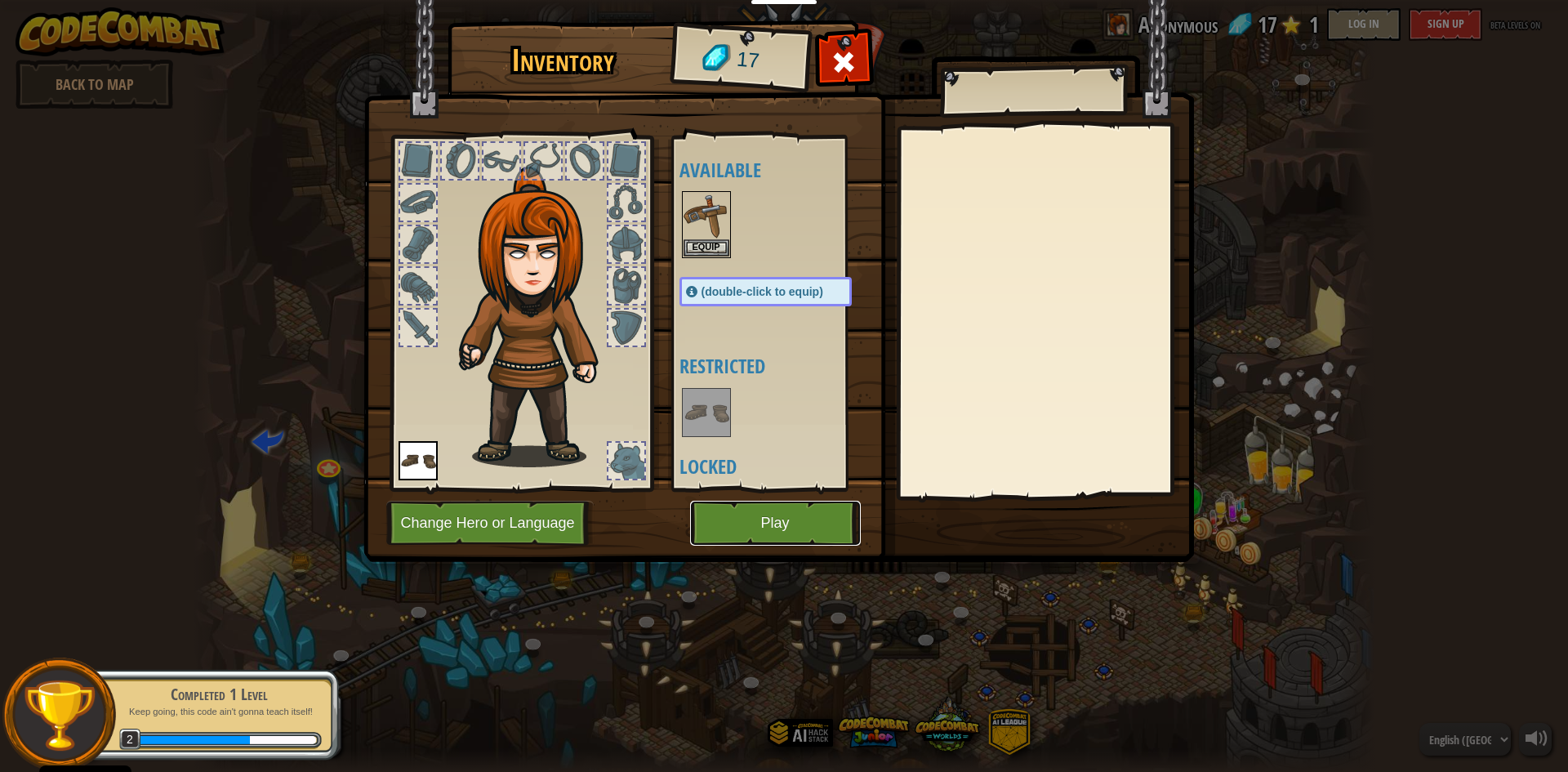
click at [760, 522] on button "Play" at bounding box center [776, 524] width 171 height 45
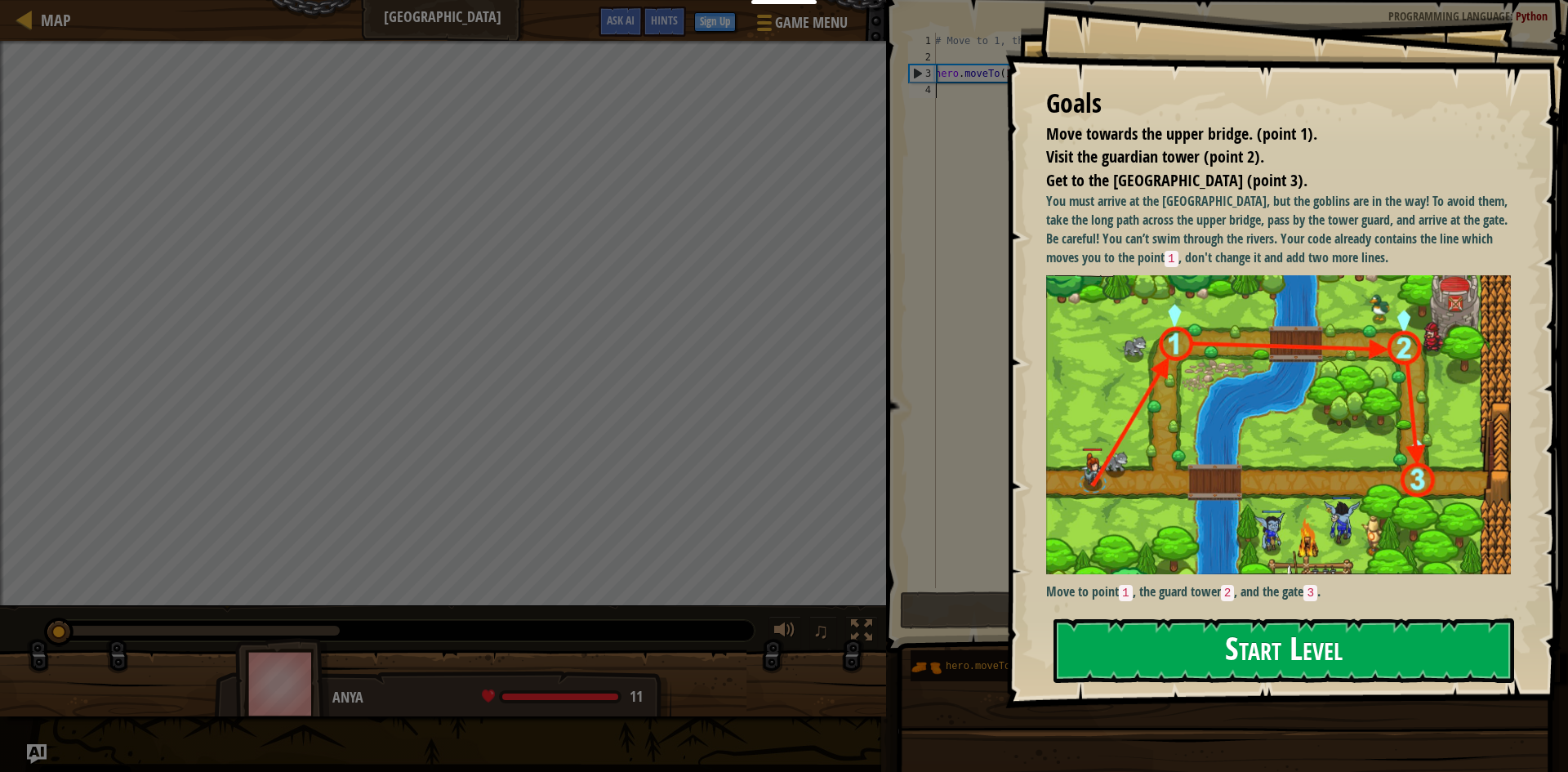
click at [1174, 638] on button "Start Level" at bounding box center [1284, 650] width 461 height 65
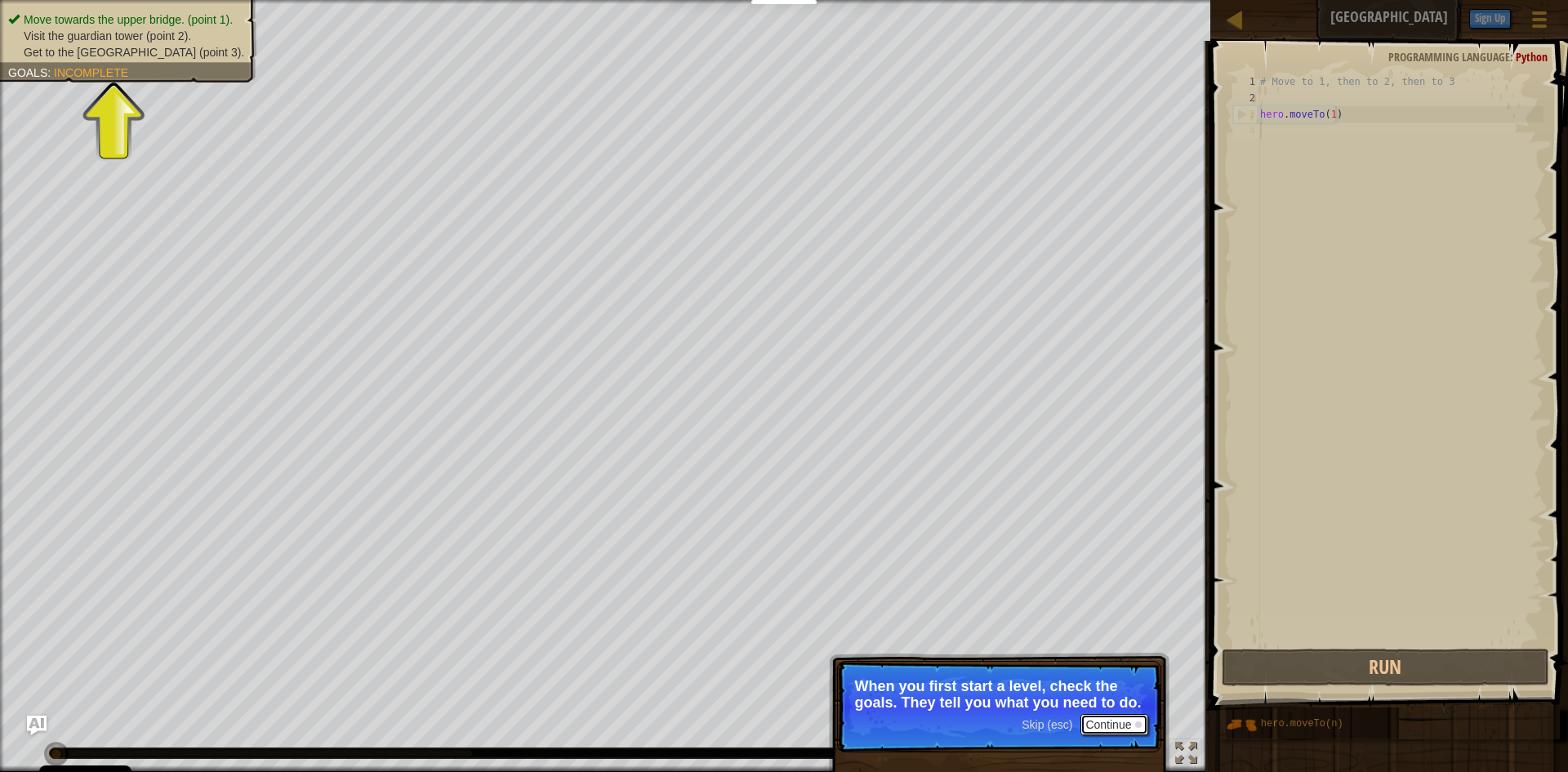
click at [1097, 720] on button "Continue" at bounding box center [1114, 725] width 68 height 22
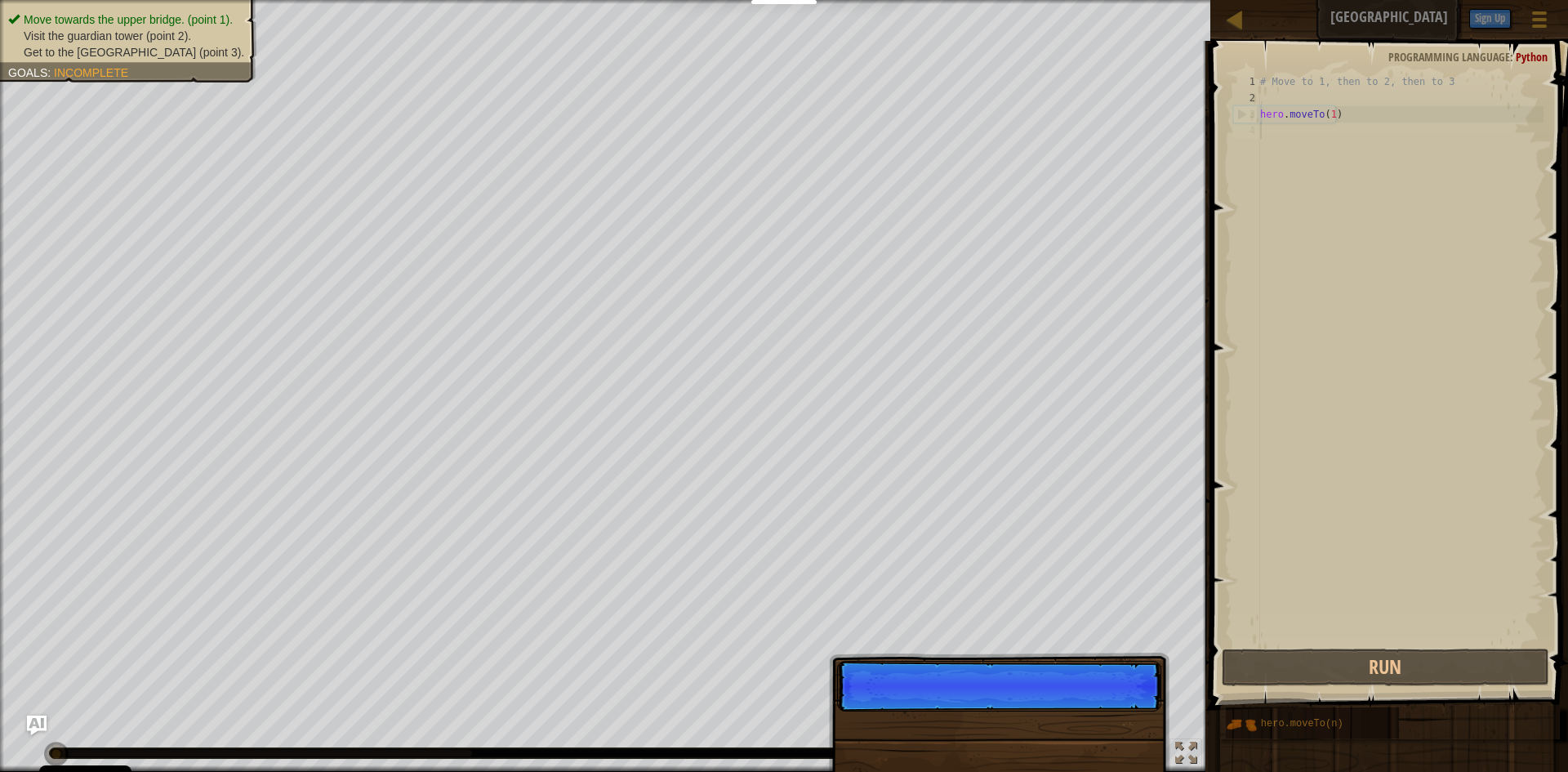
scroll to position [7, 0]
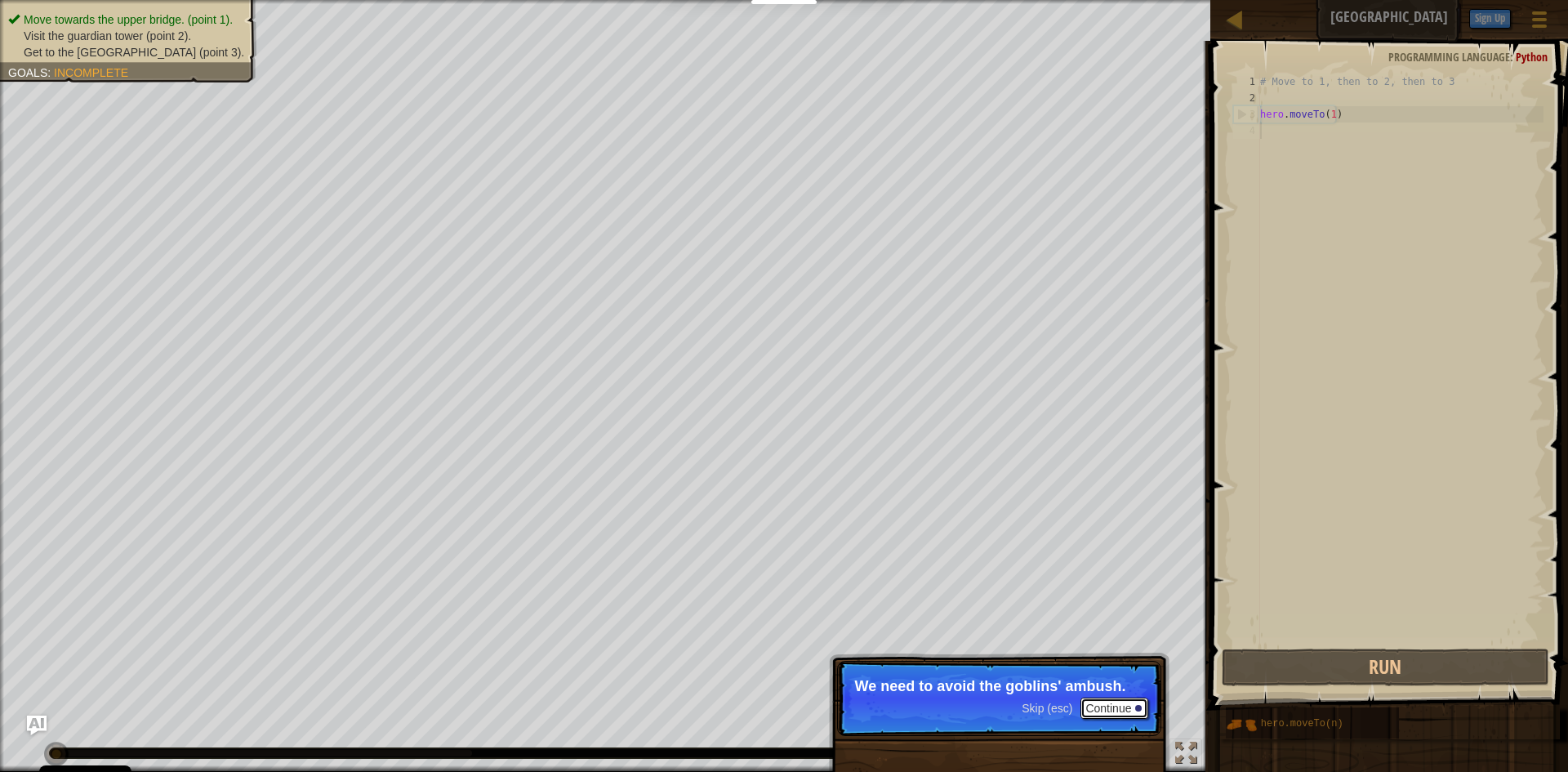
click at [1105, 706] on button "Continue" at bounding box center [1114, 708] width 68 height 22
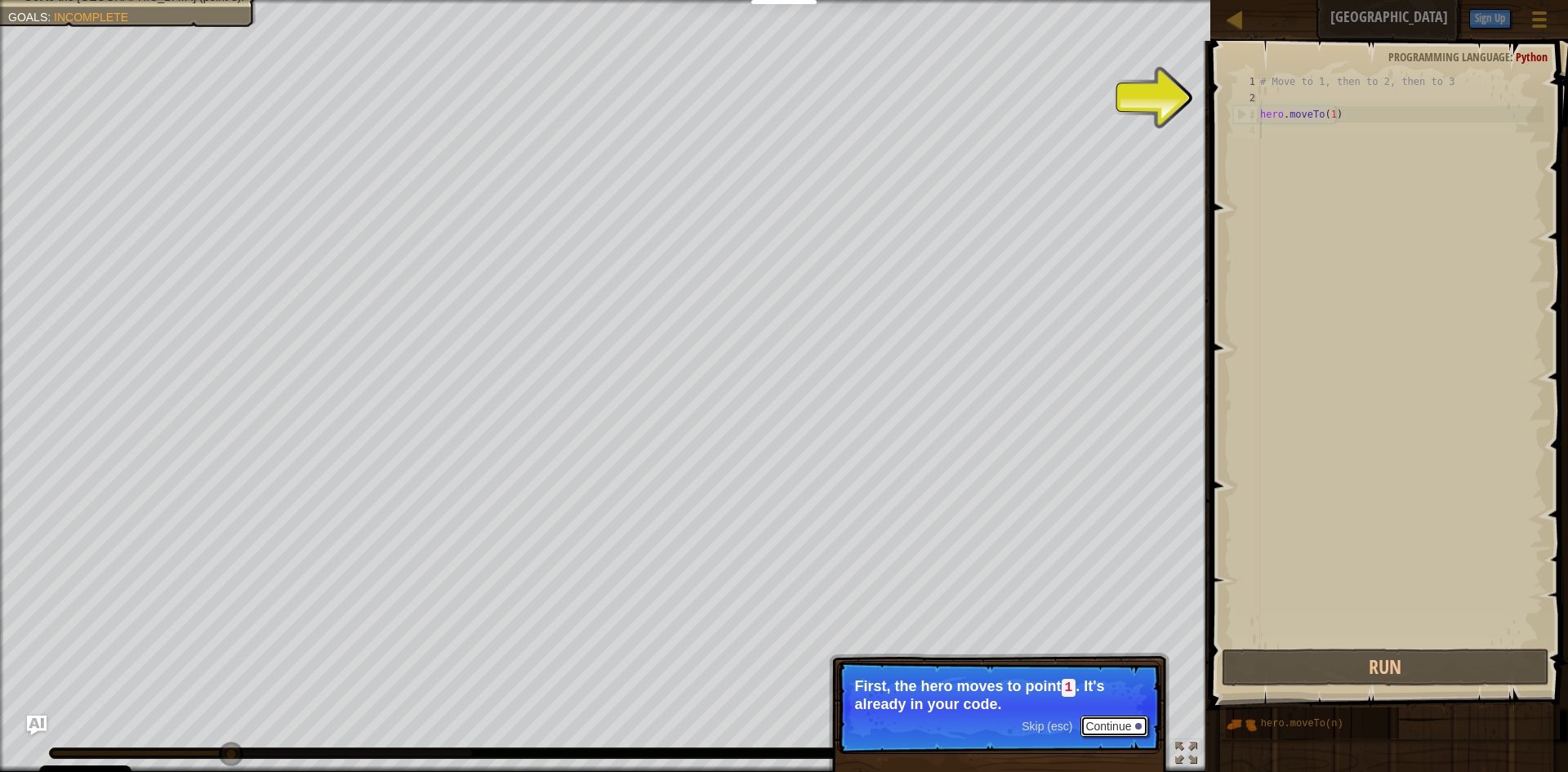
click at [1110, 722] on button "Continue" at bounding box center [1114, 726] width 68 height 22
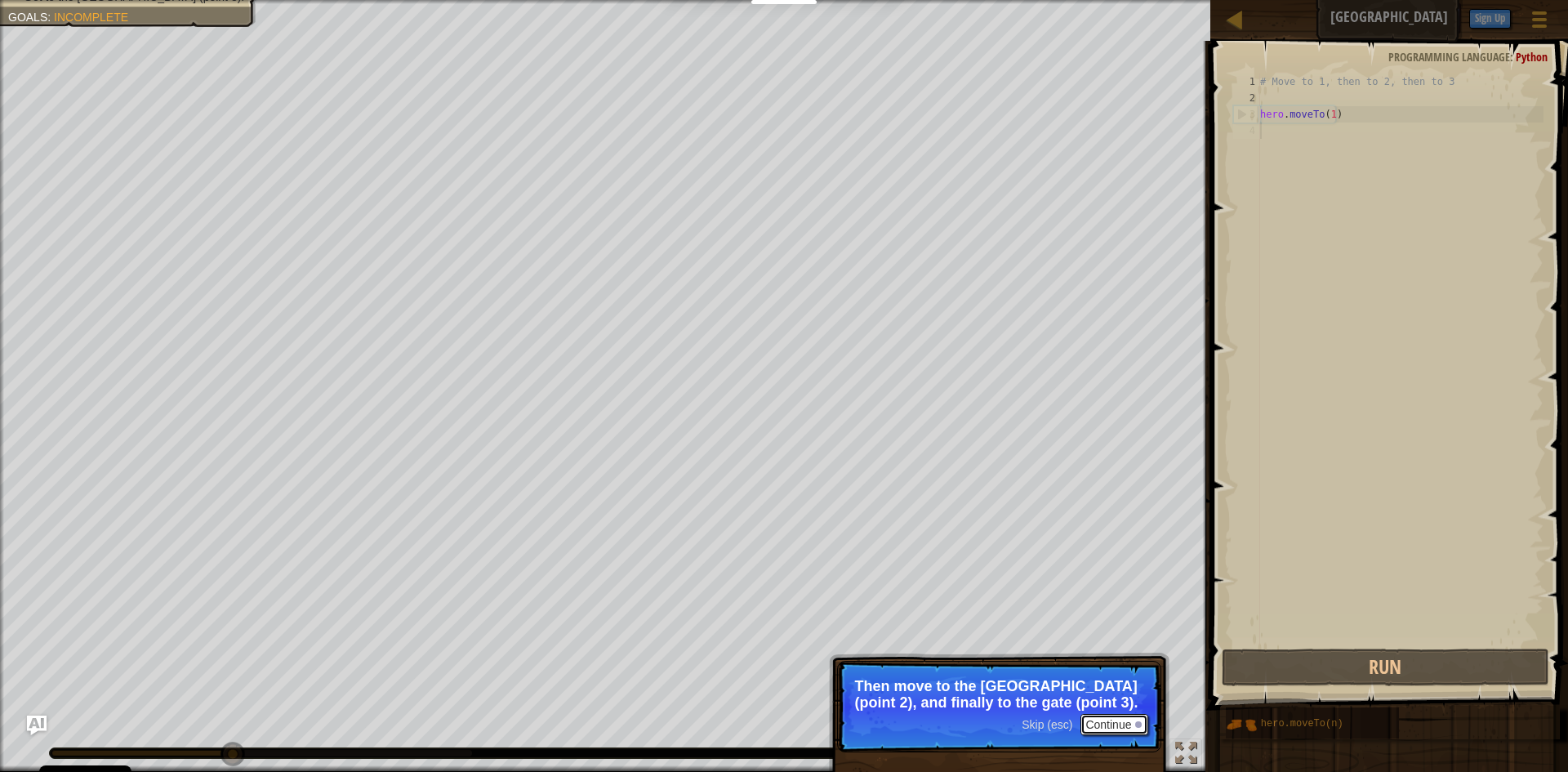
click at [1113, 725] on button "Continue" at bounding box center [1114, 725] width 68 height 22
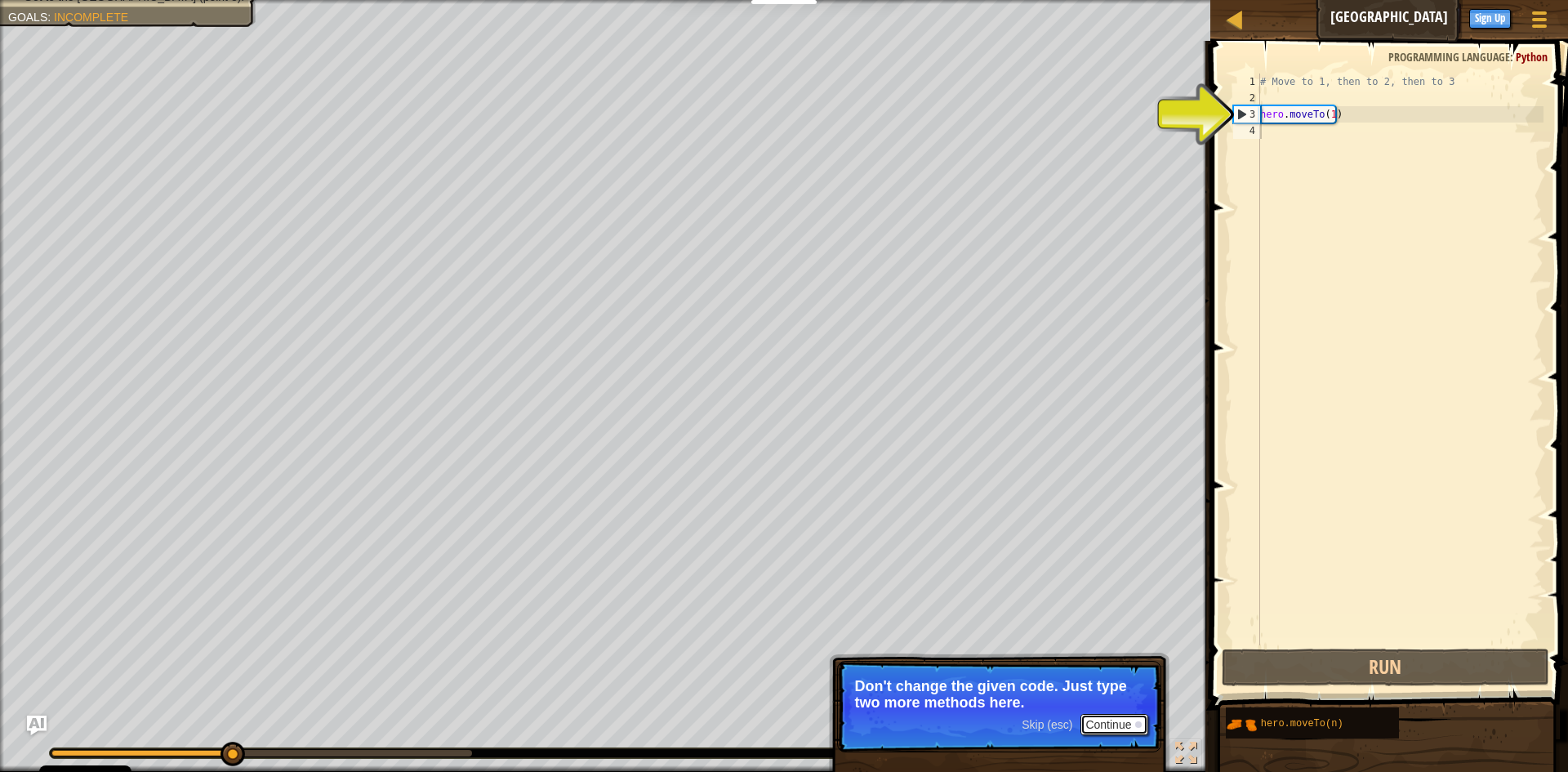
click at [1108, 724] on button "Continue" at bounding box center [1114, 725] width 68 height 22
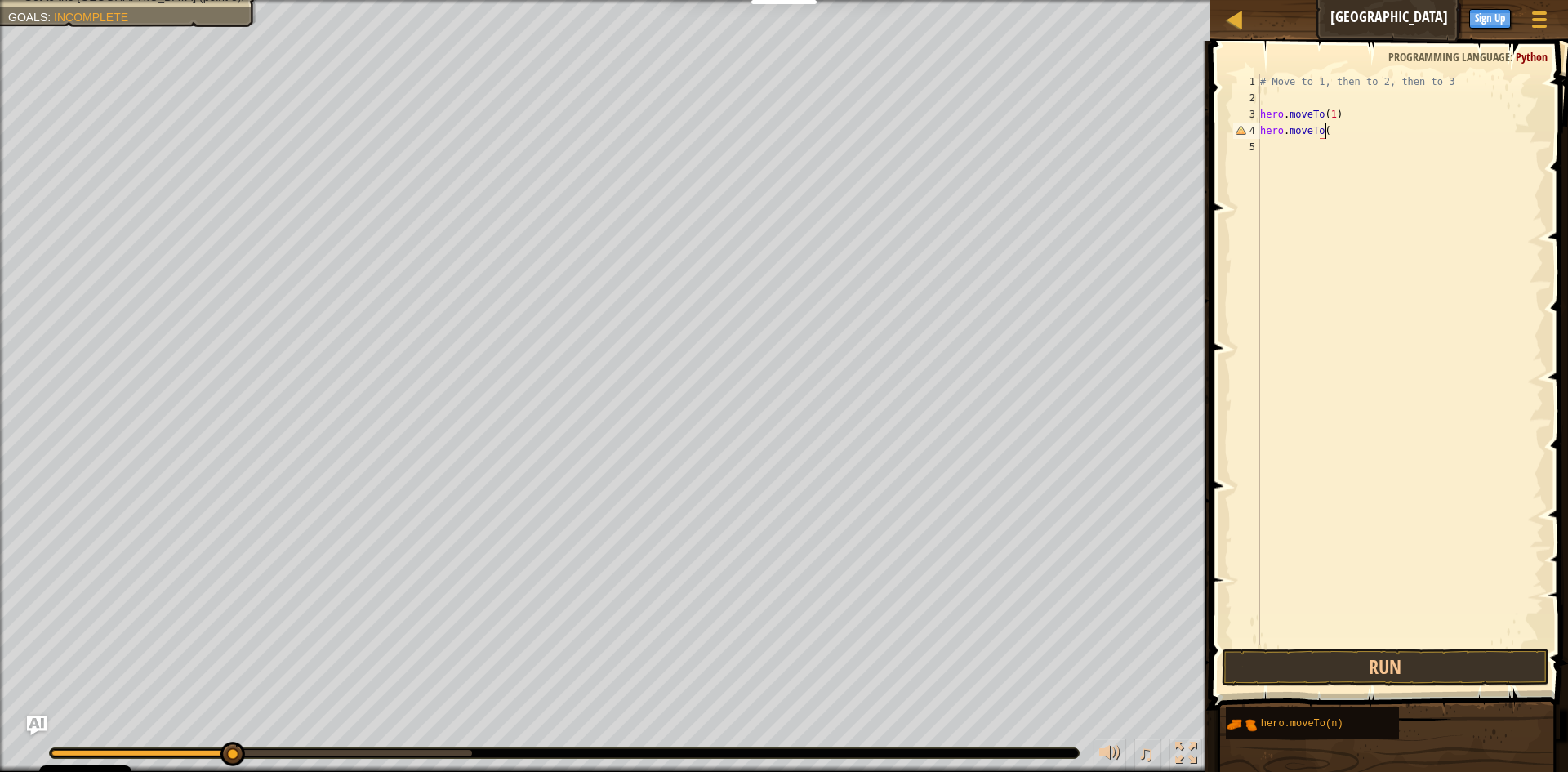
scroll to position [7, 5]
type textarea "hero.moveTo(2)"
click at [1289, 146] on div "# Move to 1, then to 2, then to 3 hero . moveTo ( 1 ) hero . moveTo ( 2 )" at bounding box center [1401, 375] width 287 height 604
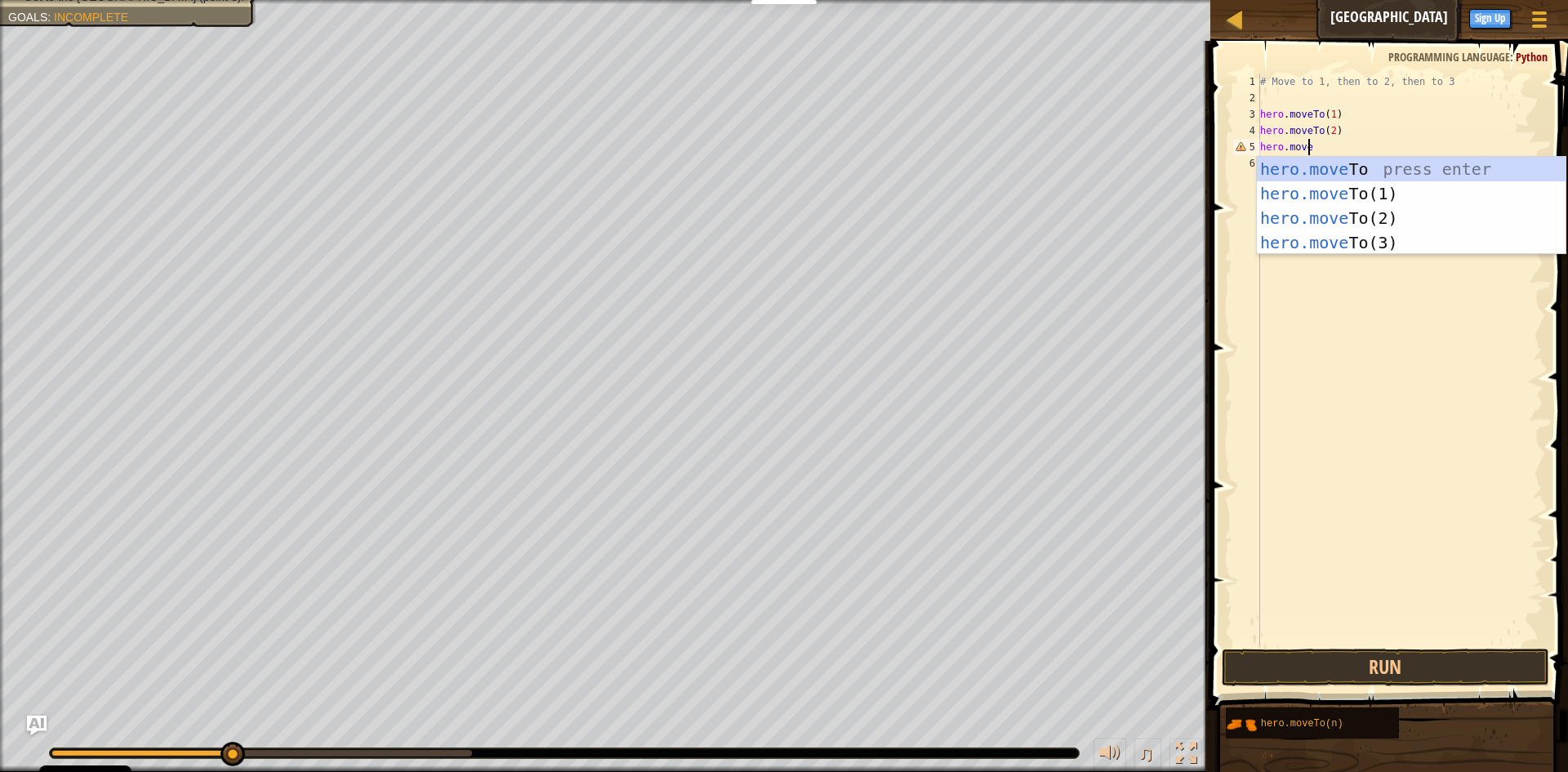
scroll to position [7, 4]
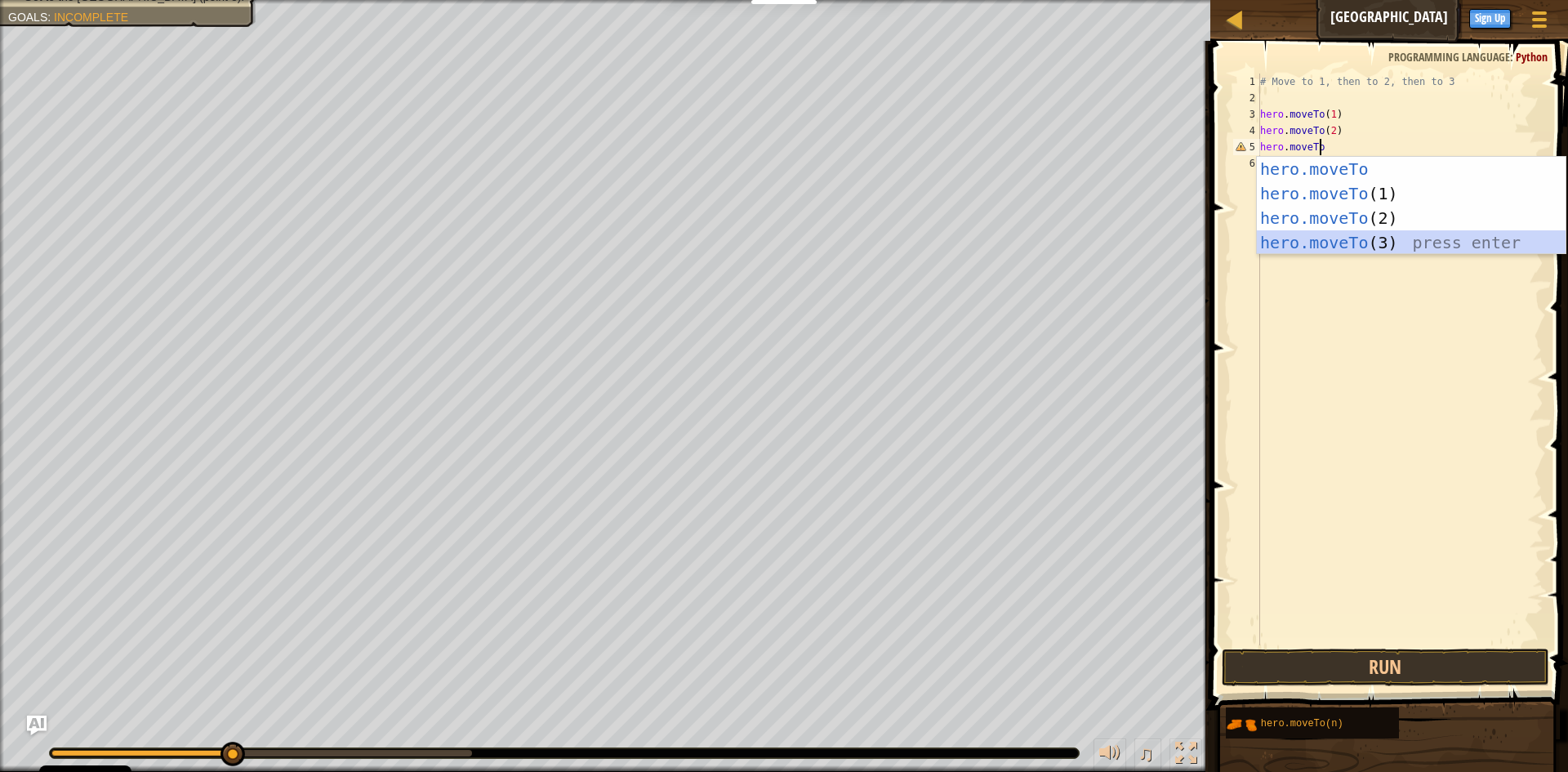
click at [1347, 246] on div "hero.moveTo press enter hero.moveTo (1) press enter hero.moveTo (2) press enter…" at bounding box center [1412, 231] width 308 height 147
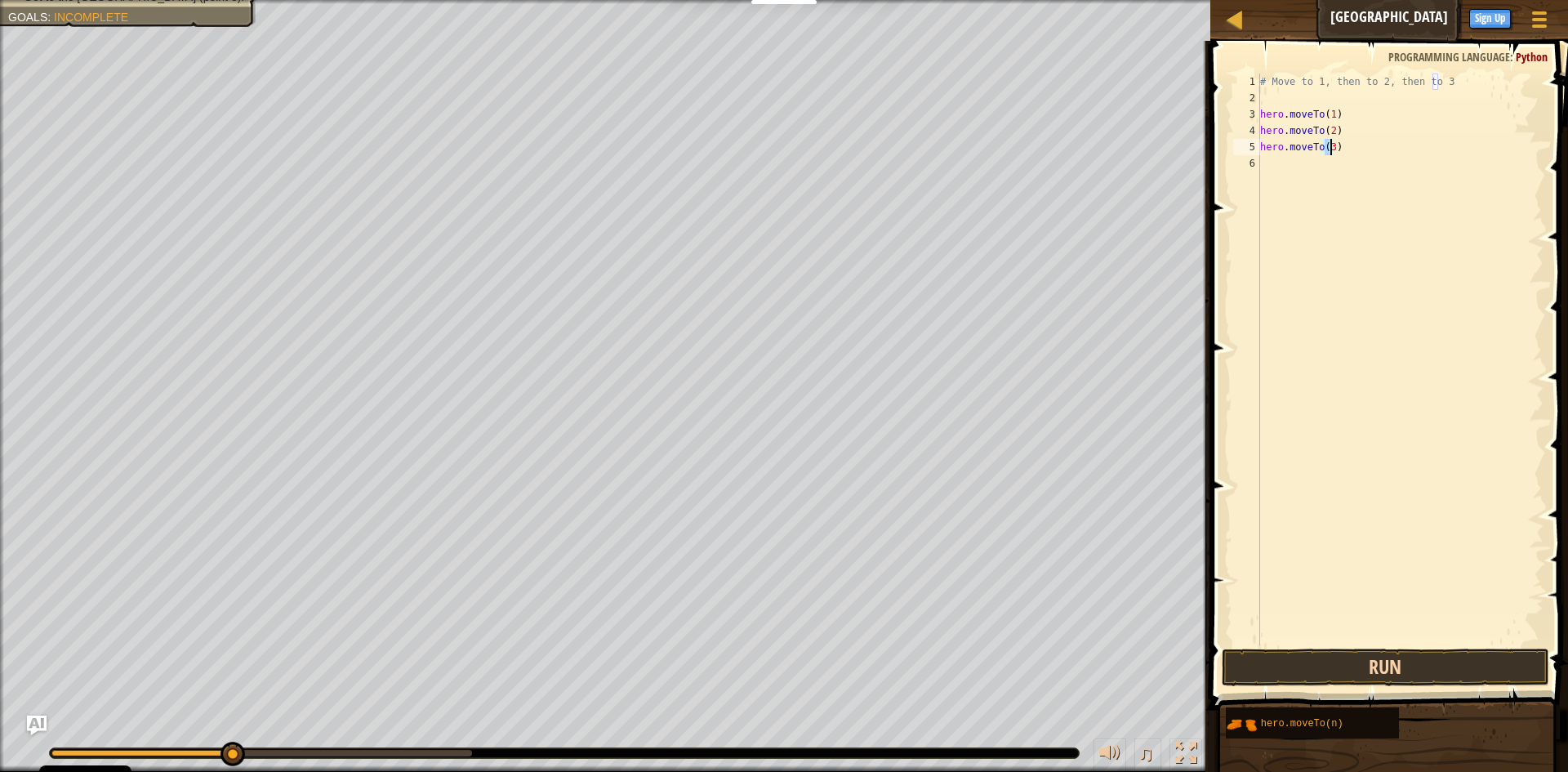
type textarea "hero.moveTo(3)"
click at [1391, 660] on button "Run" at bounding box center [1385, 667] width 327 height 37
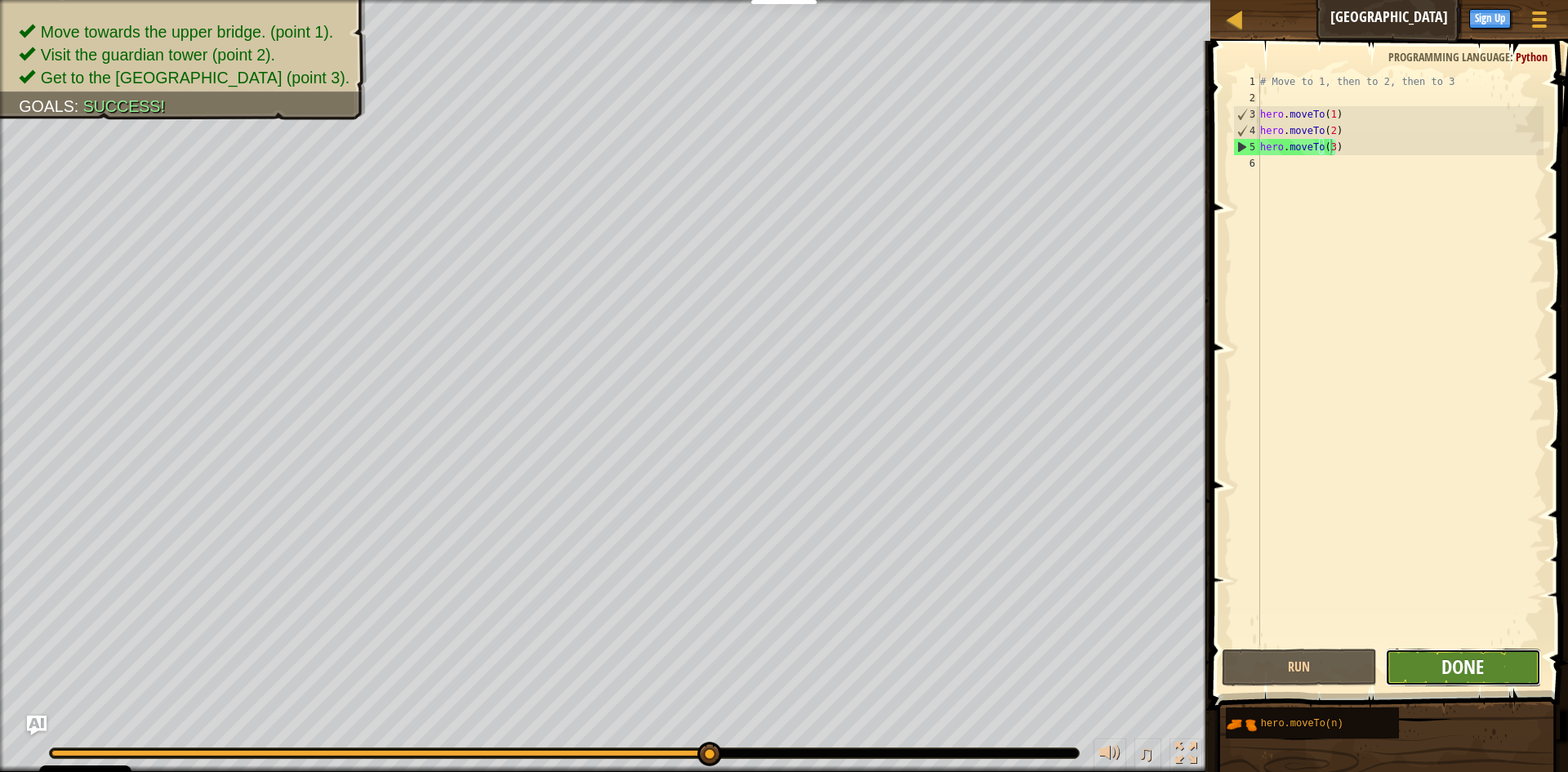
click at [1468, 675] on span "Done" at bounding box center [1463, 666] width 42 height 27
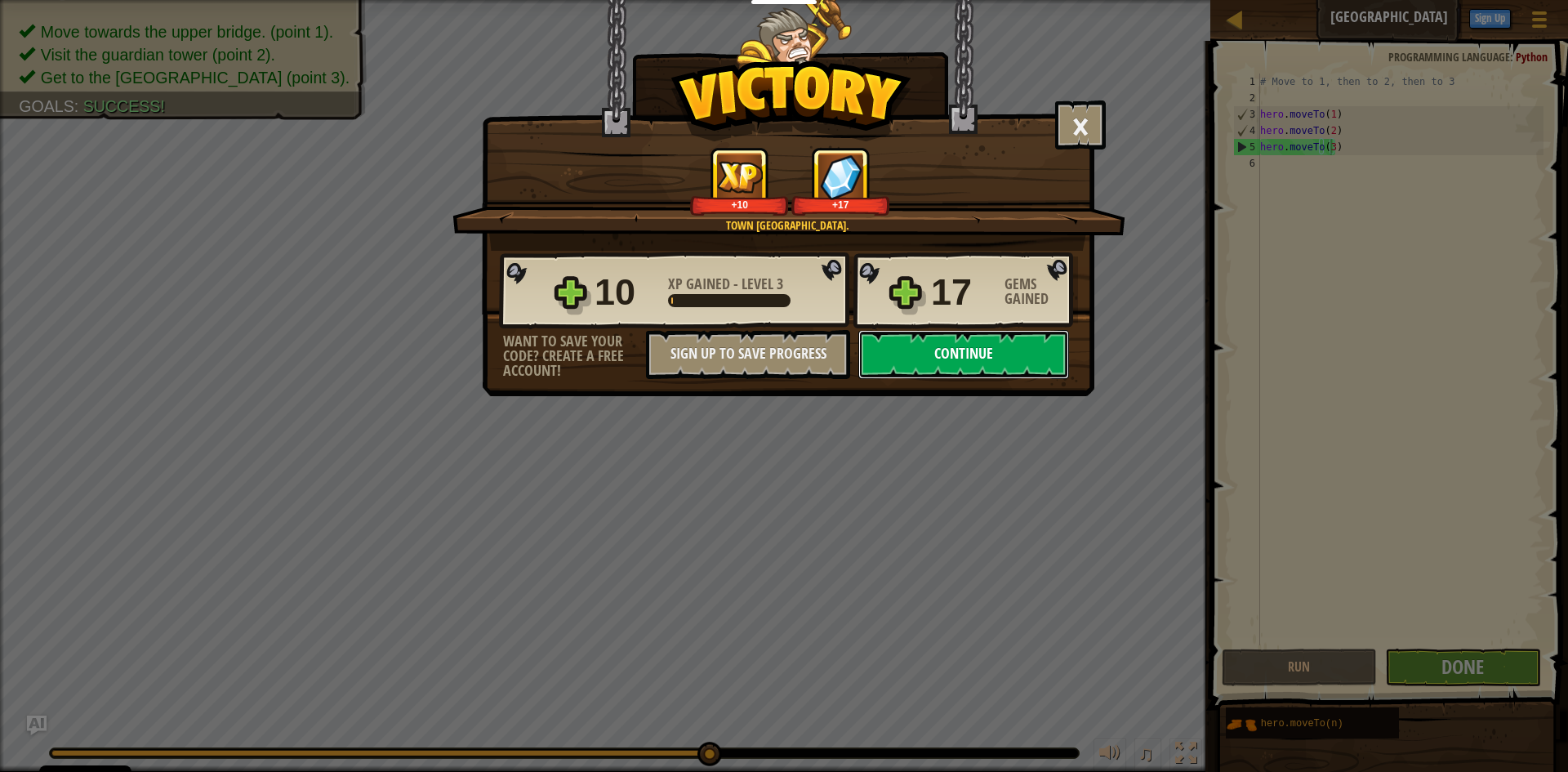
click at [963, 358] on button "Continue" at bounding box center [964, 355] width 211 height 49
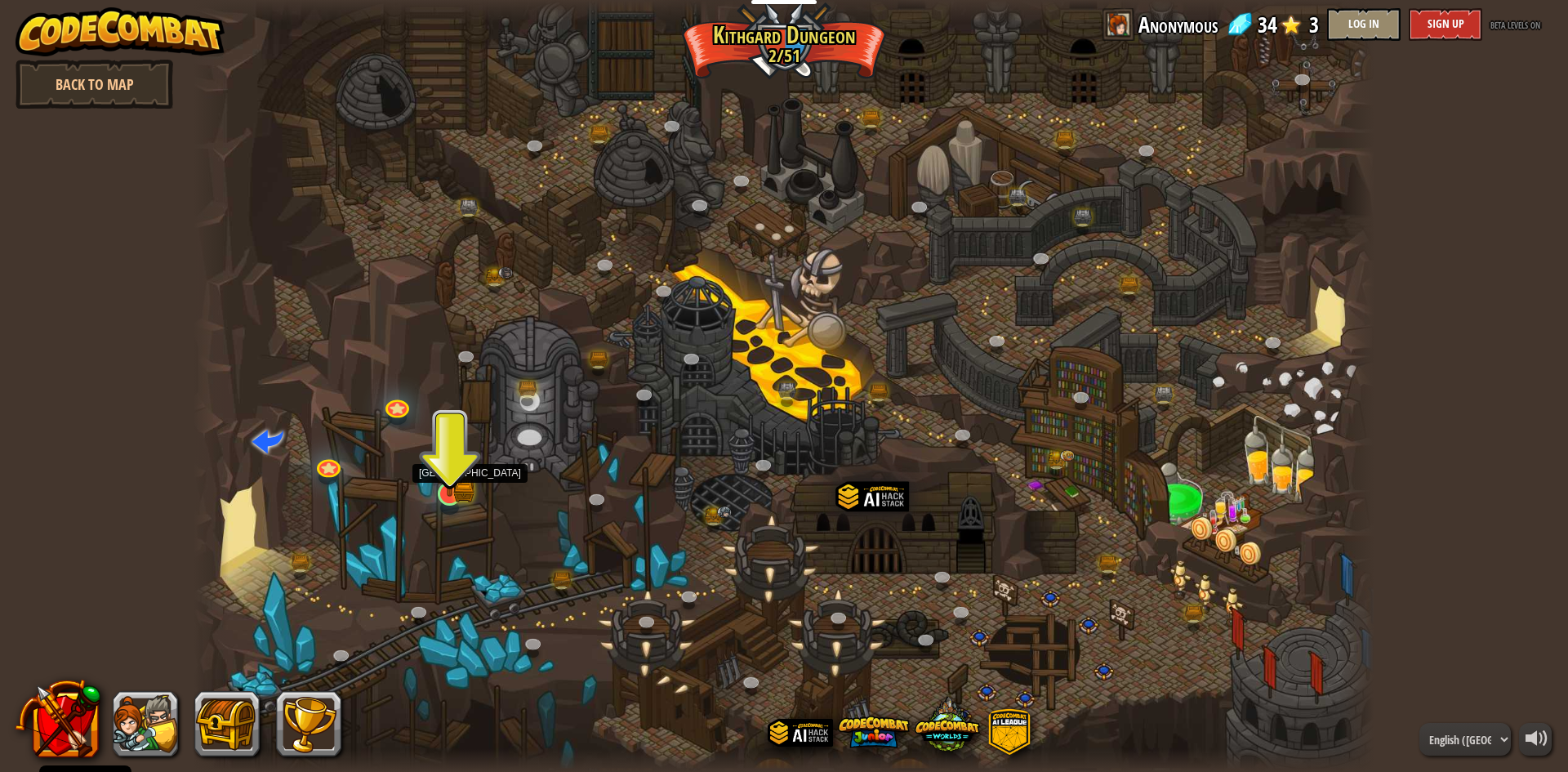
click at [459, 477] on img at bounding box center [450, 462] width 31 height 71
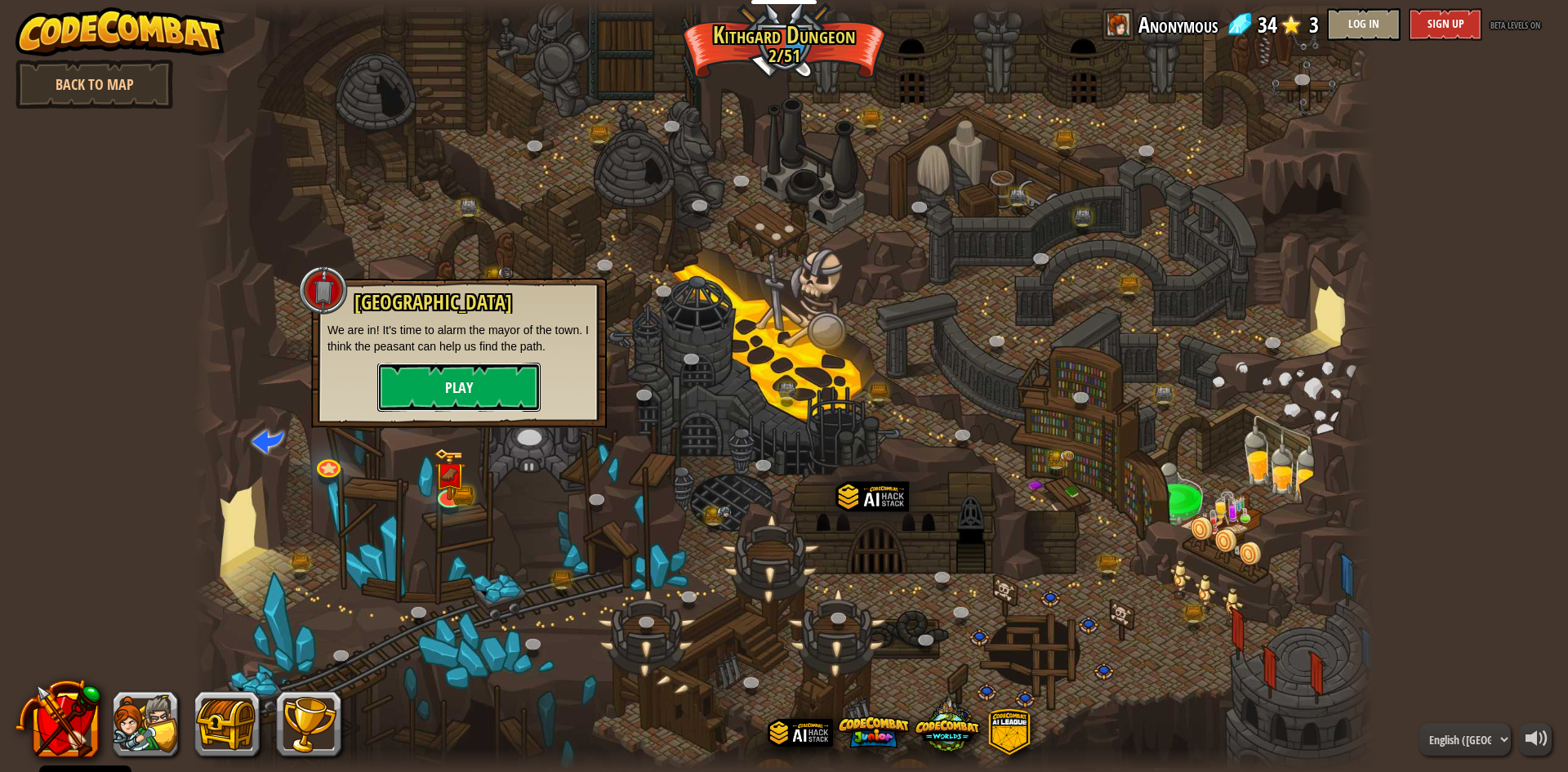
click at [504, 386] on button "Play" at bounding box center [459, 387] width 163 height 49
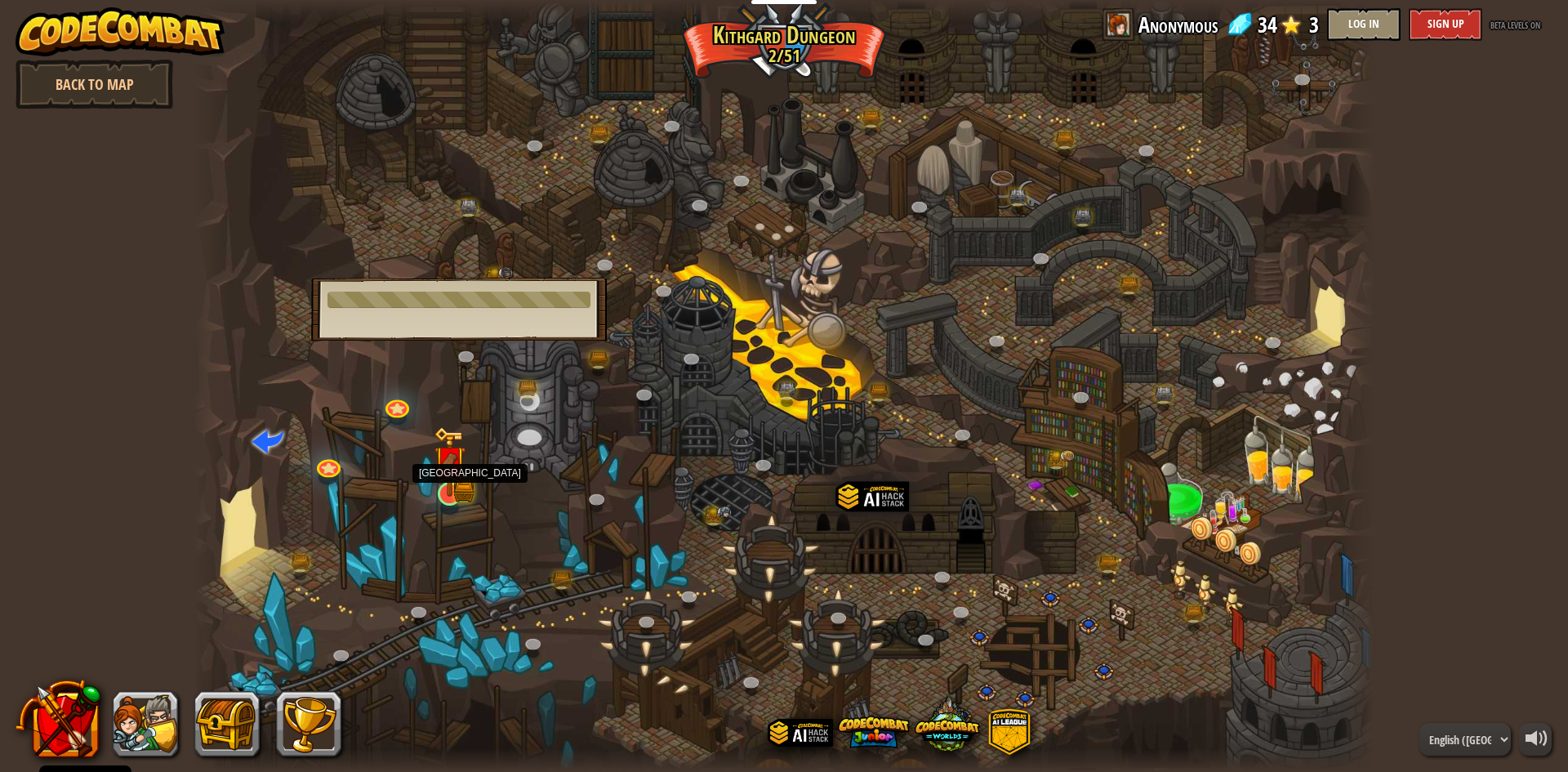
click at [451, 482] on img at bounding box center [450, 462] width 31 height 71
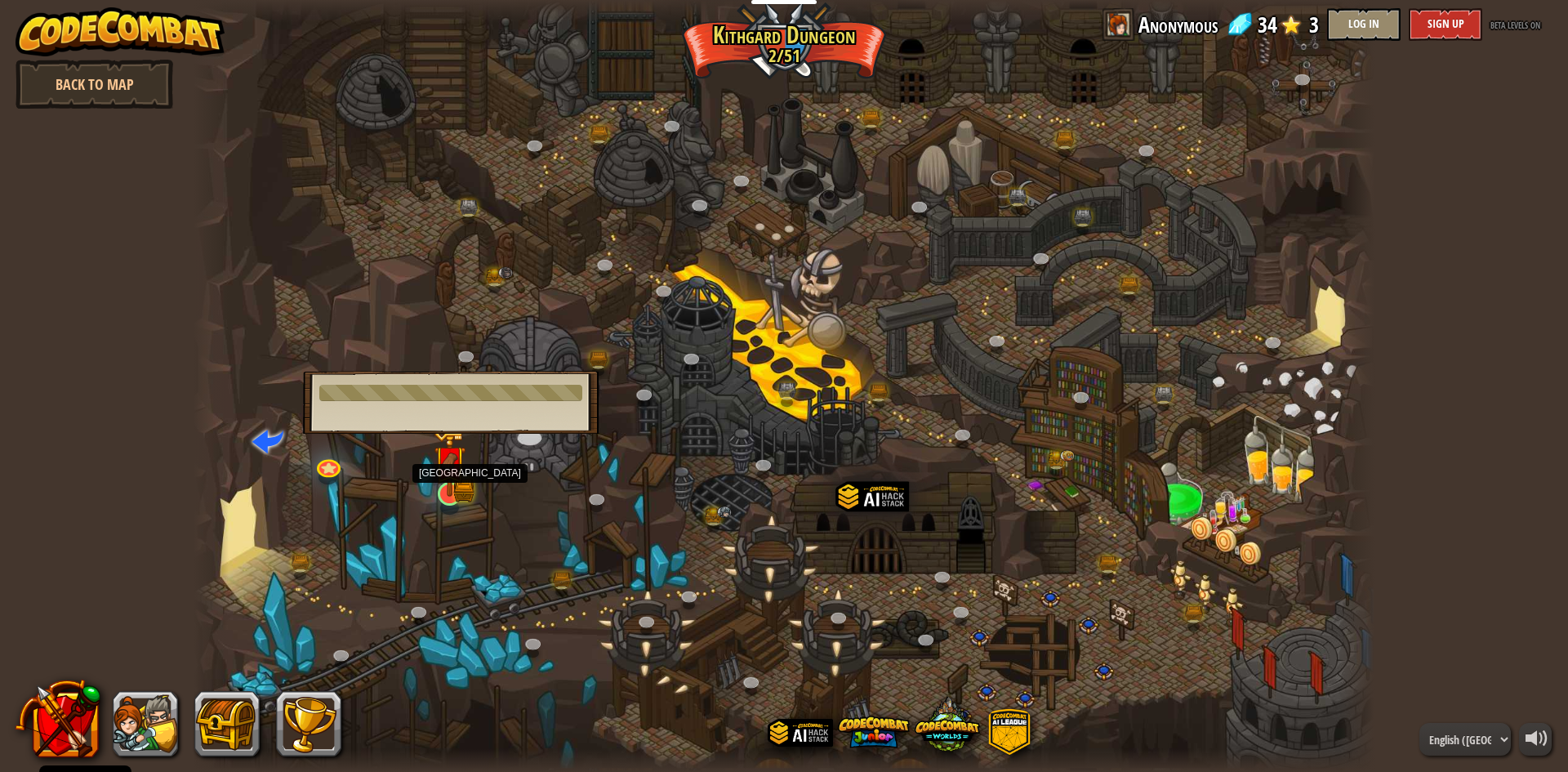
click at [450, 482] on img at bounding box center [450, 462] width 31 height 71
click at [453, 471] on img at bounding box center [449, 462] width 19 height 19
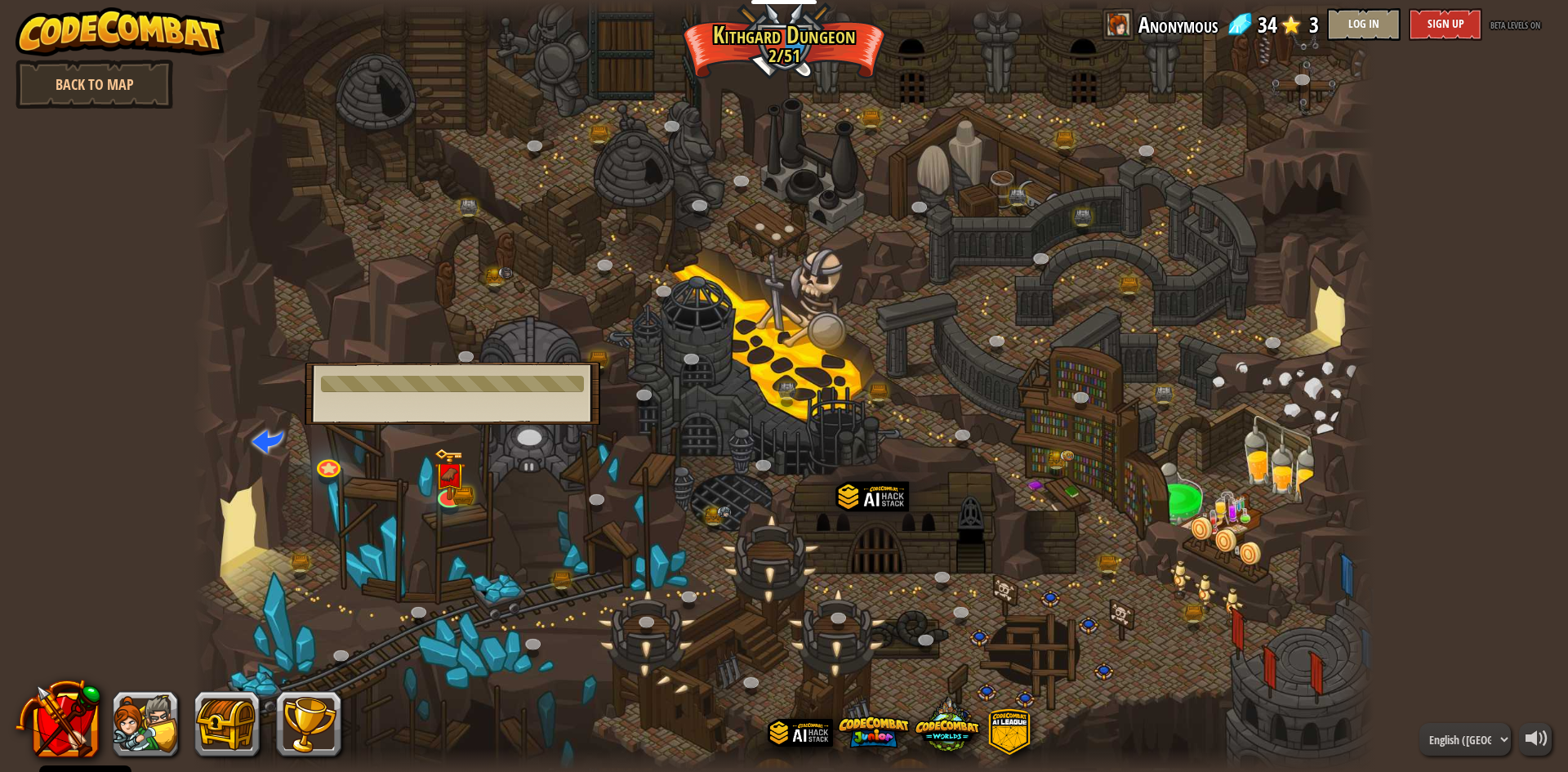
click at [465, 398] on div "Broken Bridge We are in! It's time to alarm the mayor of the town. I think the …" at bounding box center [452, 393] width 296 height 63
click at [33, 365] on div "powered by Back to Map Twisted Canyon (Locked) Challenge: collect the most gold…" at bounding box center [784, 386] width 1568 height 772
click at [63, 512] on div "powered by Back to Map Twisted Canyon (Locked) Challenge: collect the most gold…" at bounding box center [784, 386] width 1568 height 772
click at [517, 604] on div at bounding box center [784, 386] width 1181 height 772
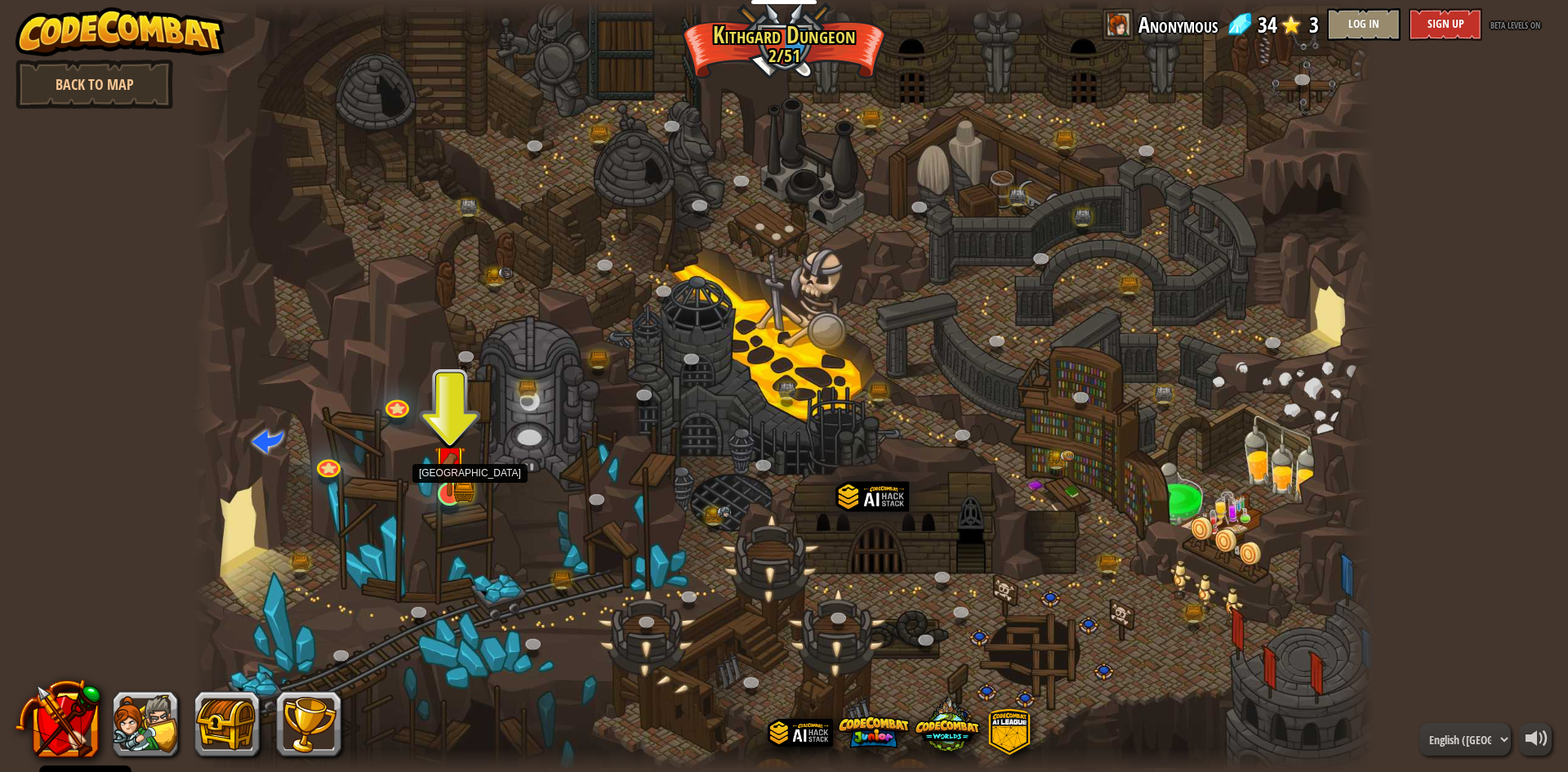
click at [449, 479] on img at bounding box center [450, 462] width 31 height 71
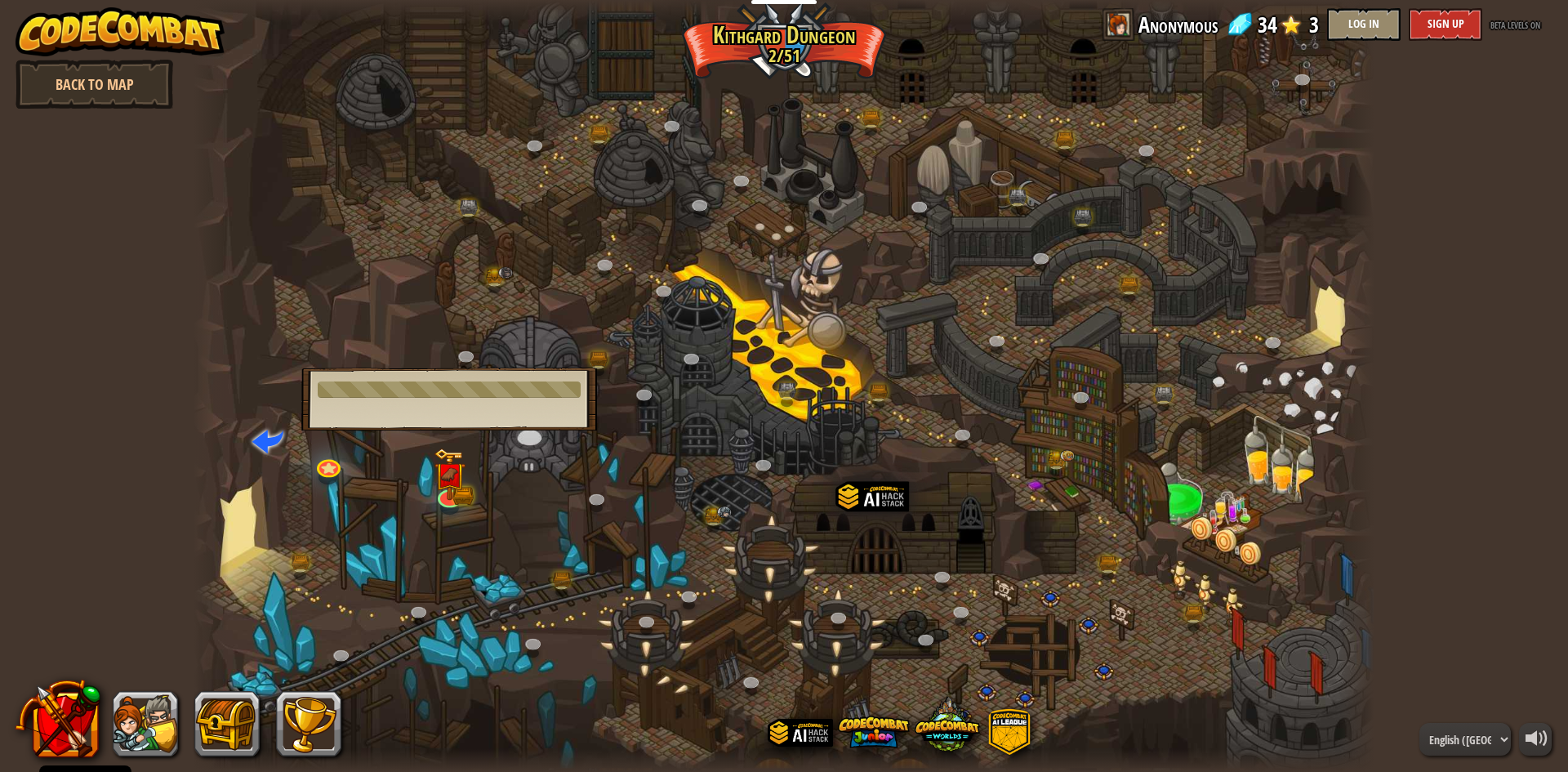
click at [468, 411] on div "Broken Bridge We are in! It's time to alarm the mayor of the town. I think the …" at bounding box center [449, 399] width 296 height 63
click at [433, 477] on div at bounding box center [784, 386] width 1181 height 772
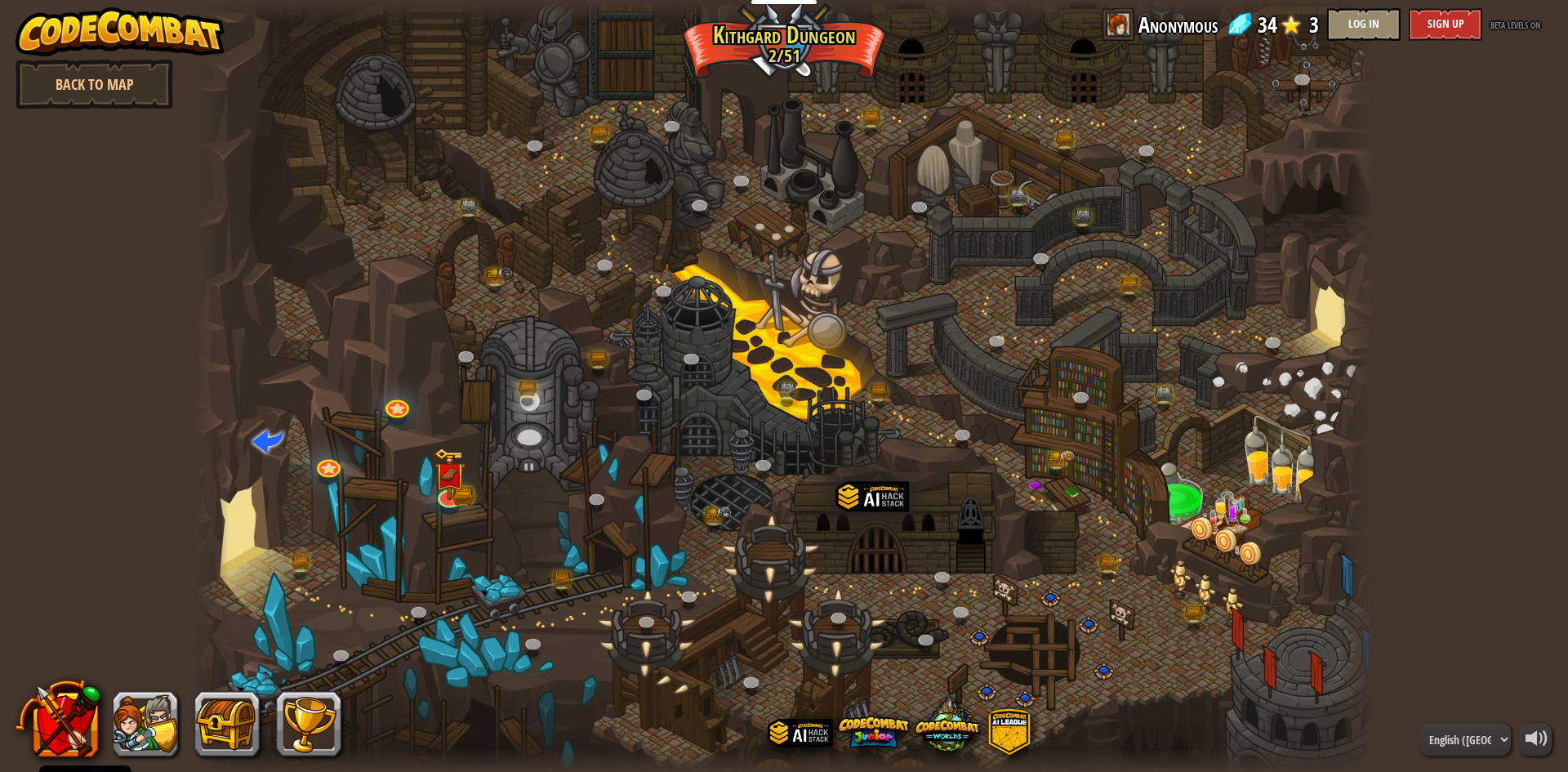
click at [443, 435] on div at bounding box center [784, 386] width 1181 height 772
click at [446, 489] on img at bounding box center [450, 462] width 31 height 71
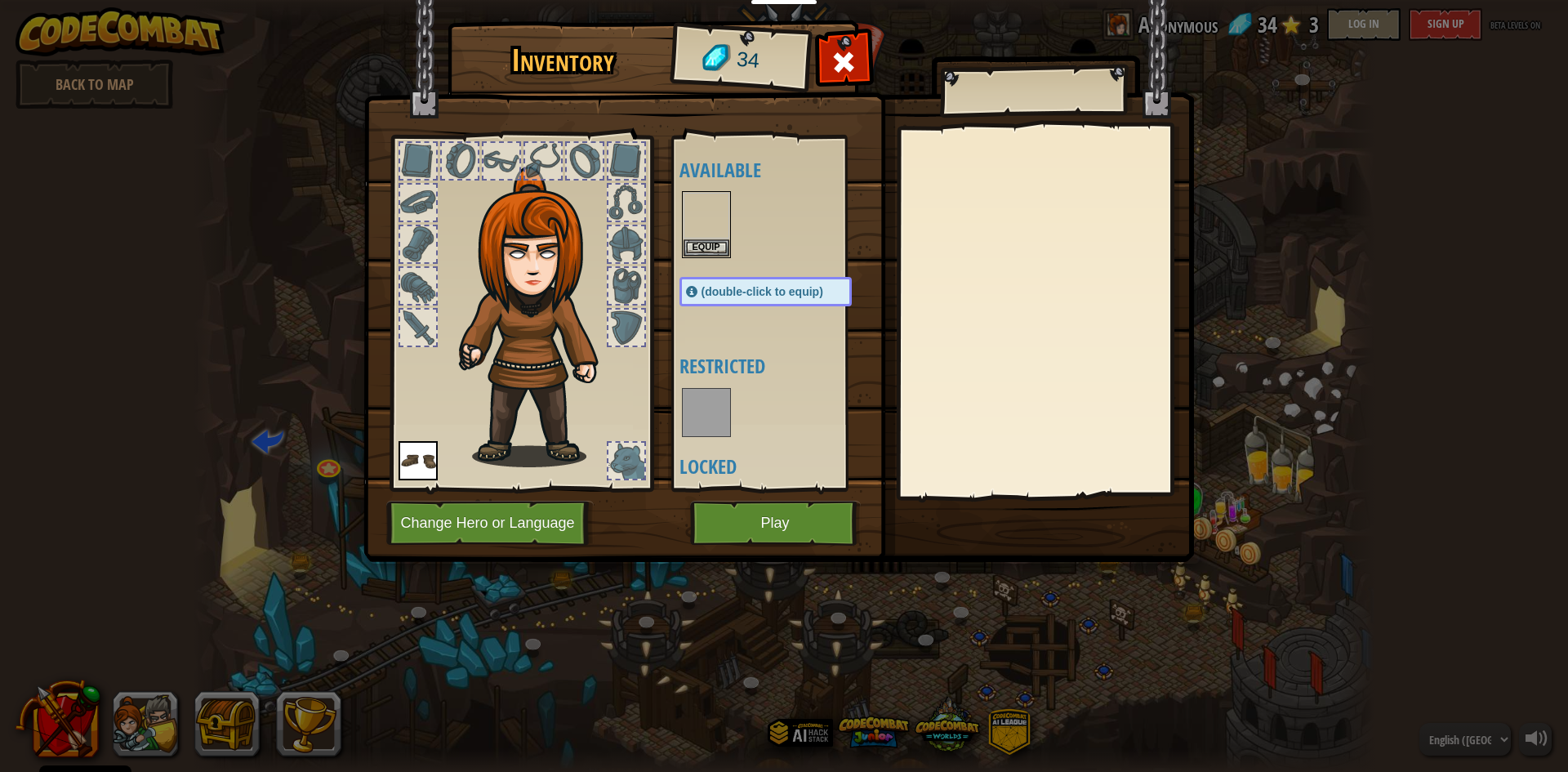
click at [446, 2] on body "Cookie Policy CodeCombat uses a few essential and non-essential cookies. Privac…" at bounding box center [784, 1] width 1568 height 2
drag, startPoint x: 751, startPoint y: 530, endPoint x: 766, endPoint y: 527, distance: 15.3
click at [766, 527] on button "Play" at bounding box center [776, 524] width 171 height 45
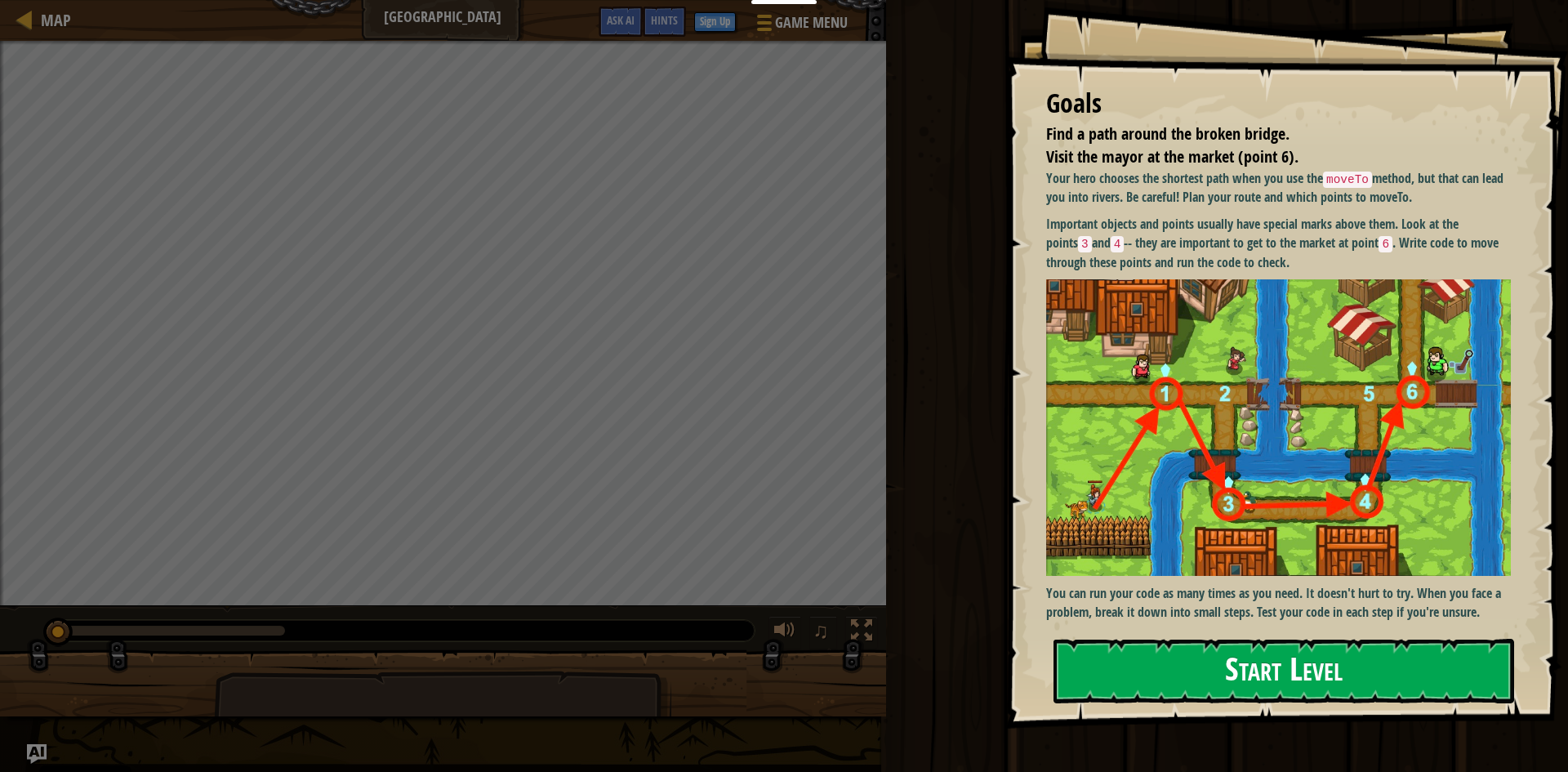
click at [1330, 695] on button "Start Level" at bounding box center [1284, 671] width 461 height 65
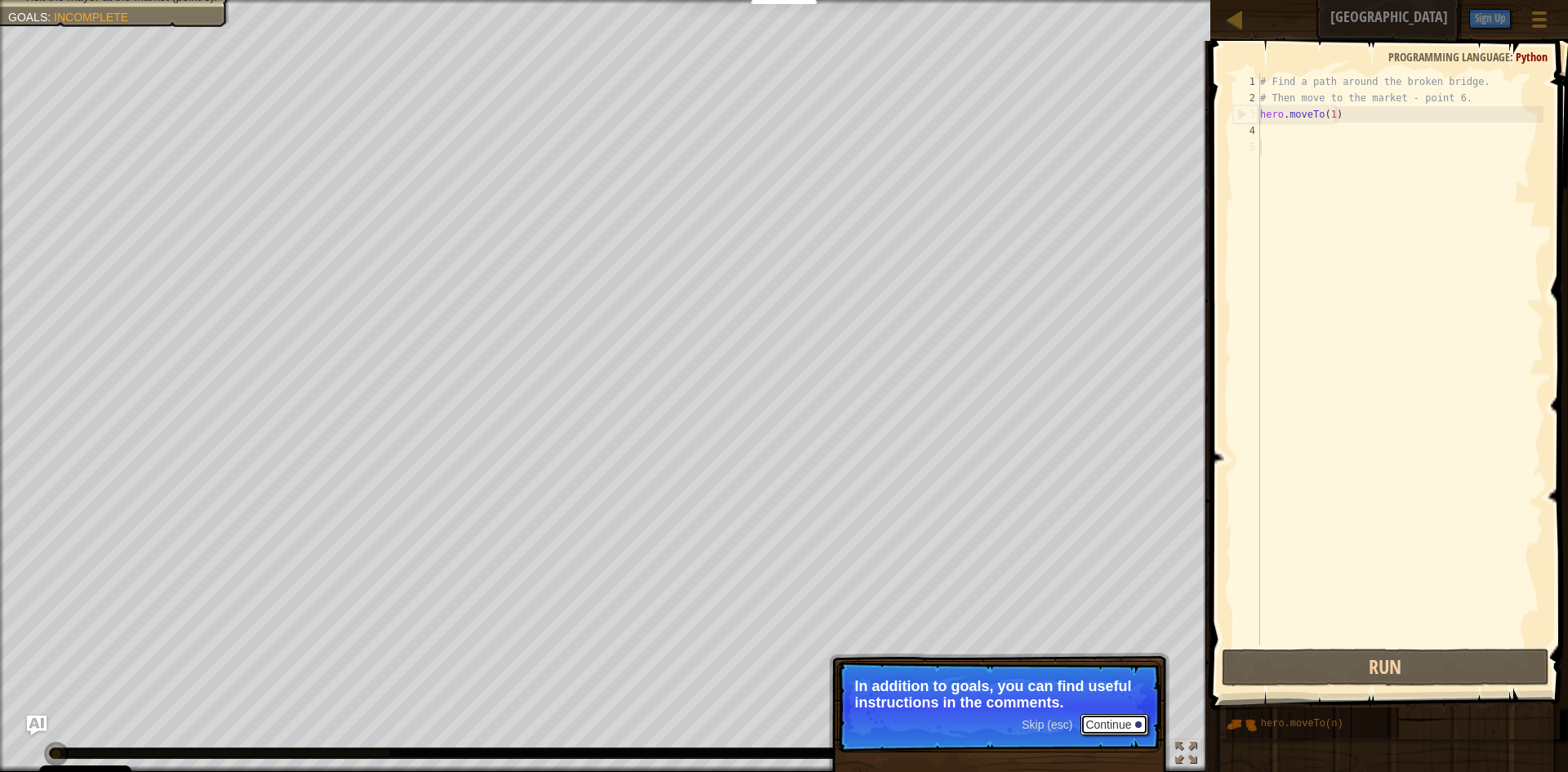
click at [1093, 717] on button "Continue" at bounding box center [1114, 725] width 68 height 22
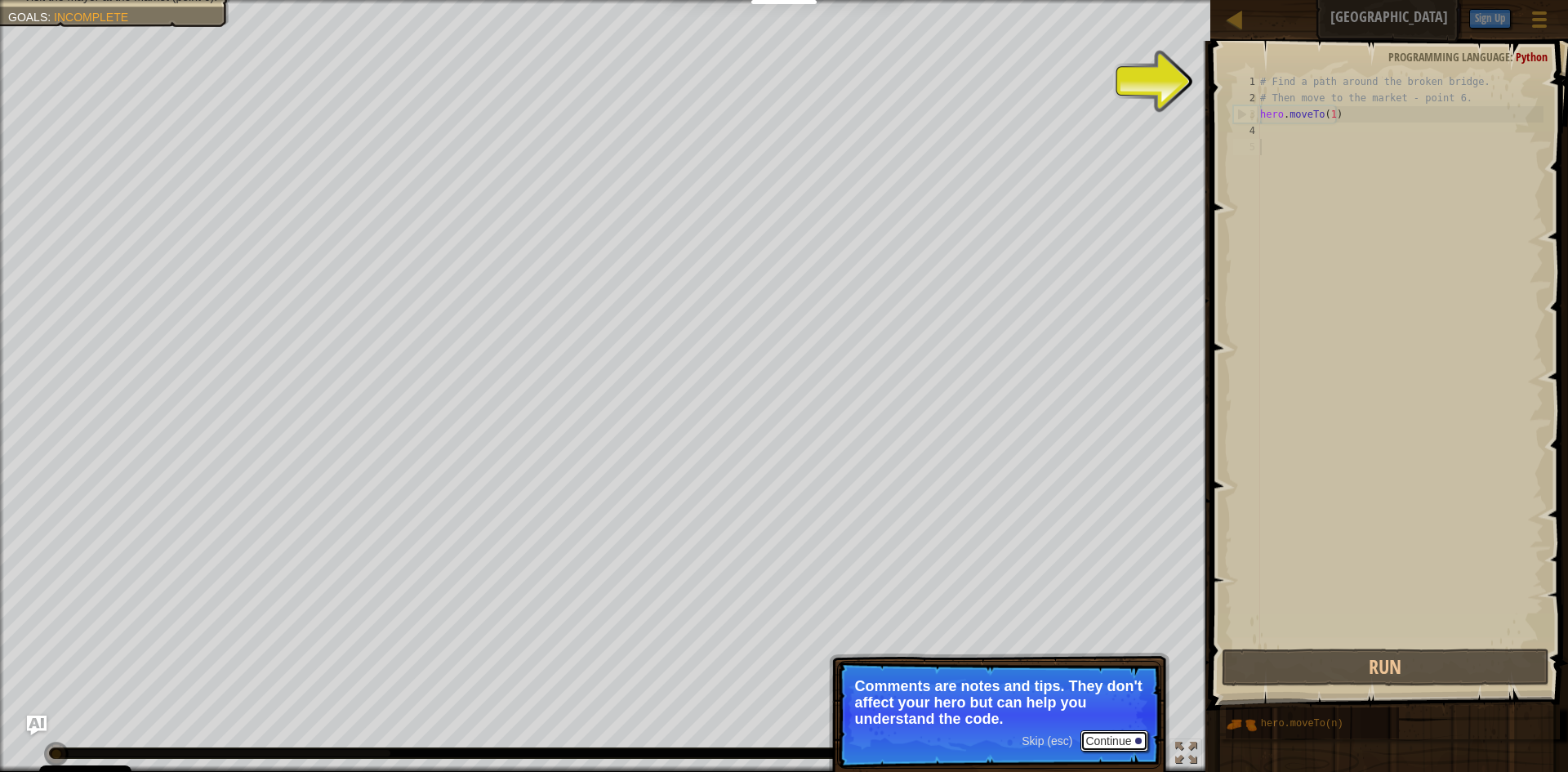
click at [1130, 746] on button "Continue" at bounding box center [1114, 741] width 68 height 22
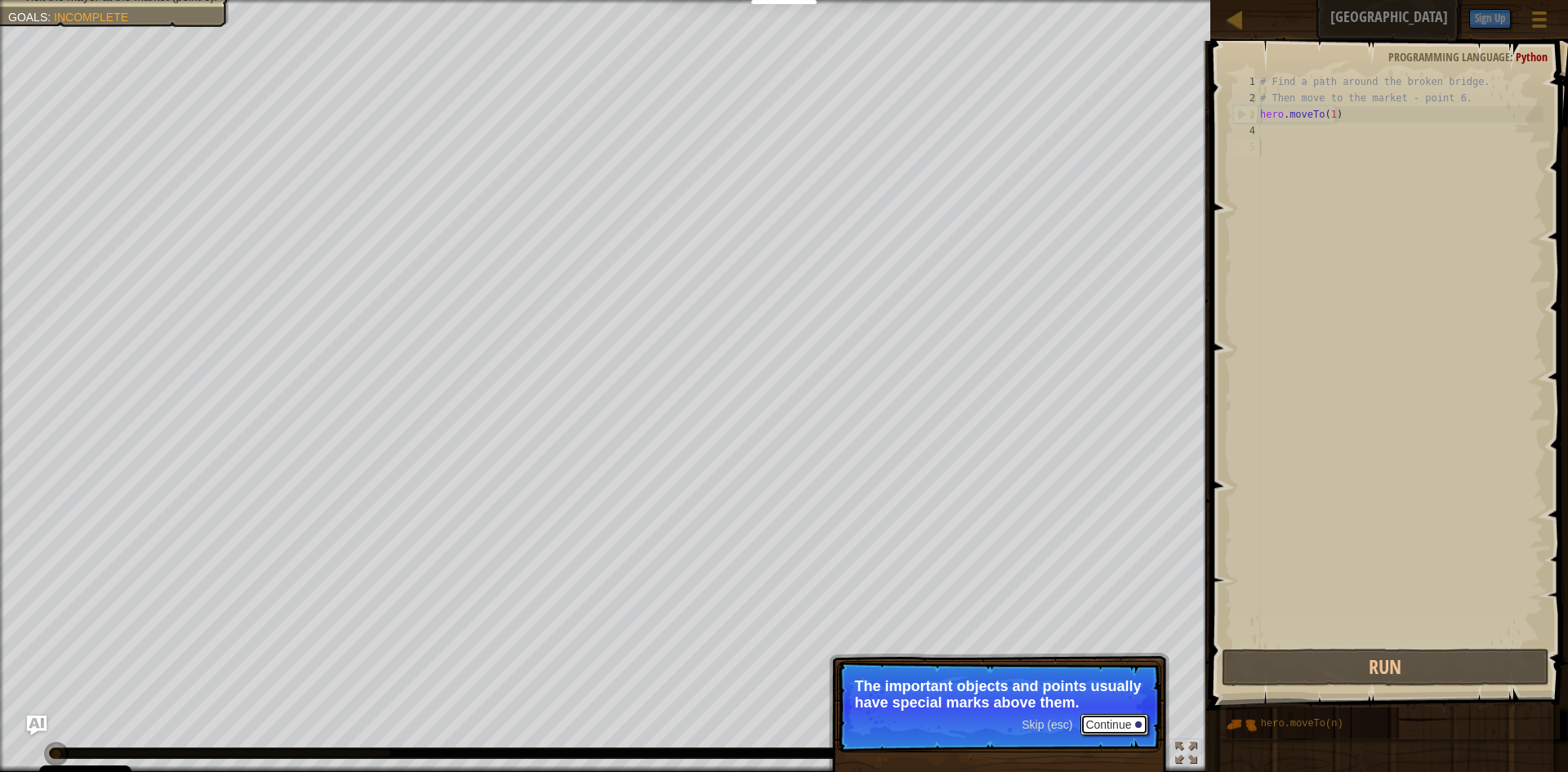
click at [1124, 728] on button "Continue" at bounding box center [1114, 725] width 68 height 22
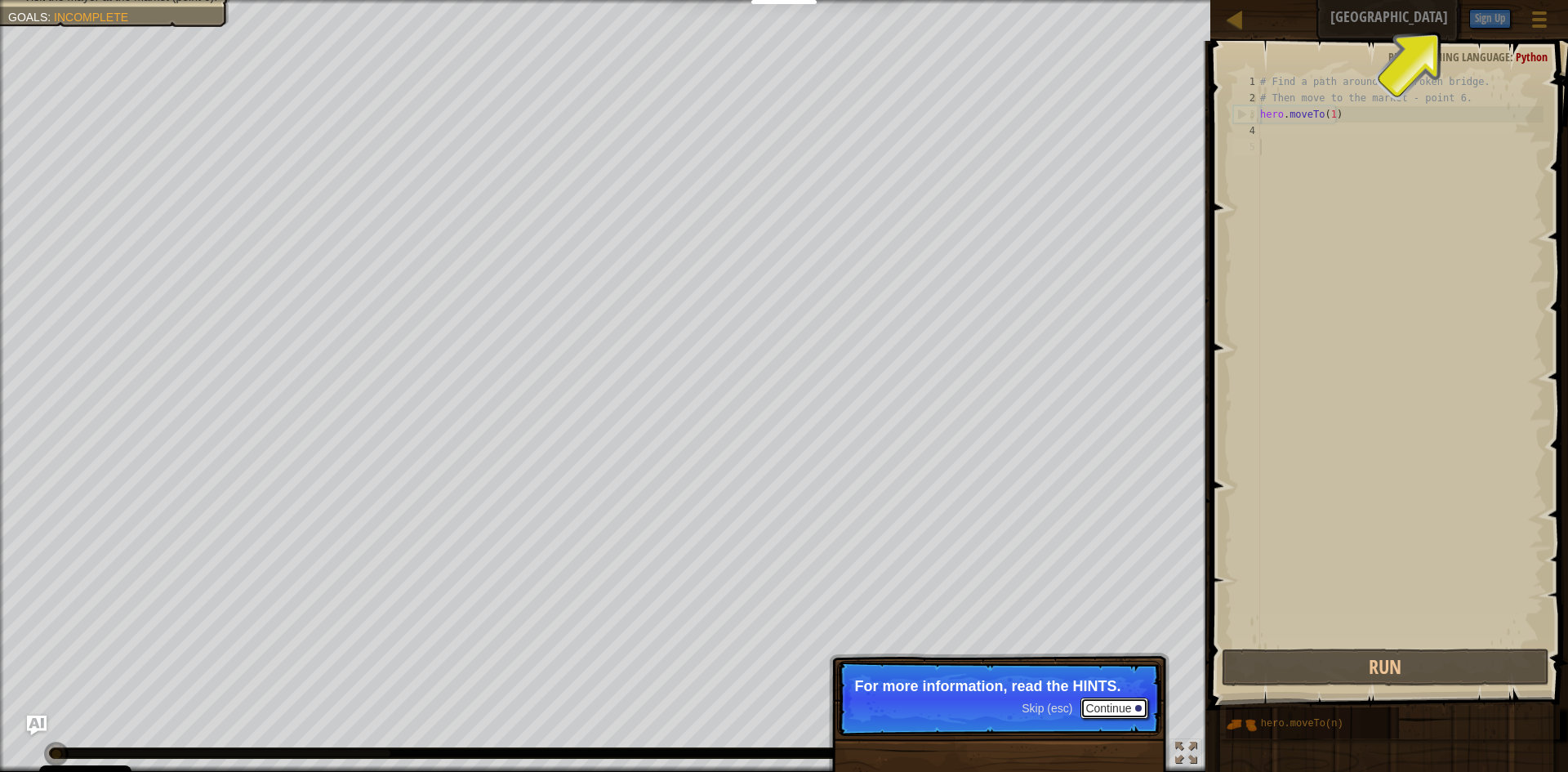
click at [1118, 713] on button "Continue" at bounding box center [1114, 708] width 68 height 22
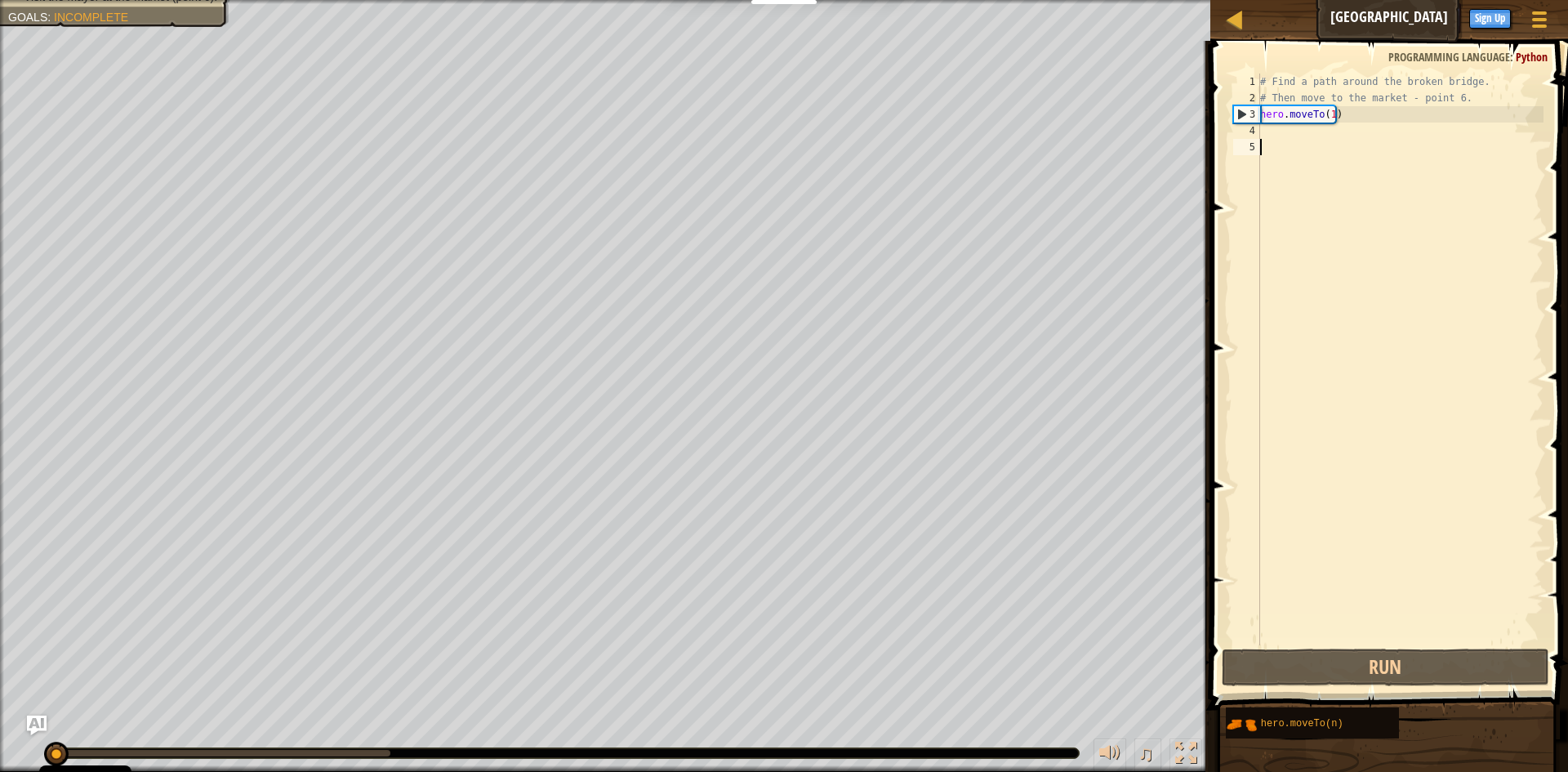
click at [1280, 134] on div "# Find a path around the broken bridge. # Then move to the market - point 6. he…" at bounding box center [1401, 375] width 287 height 604
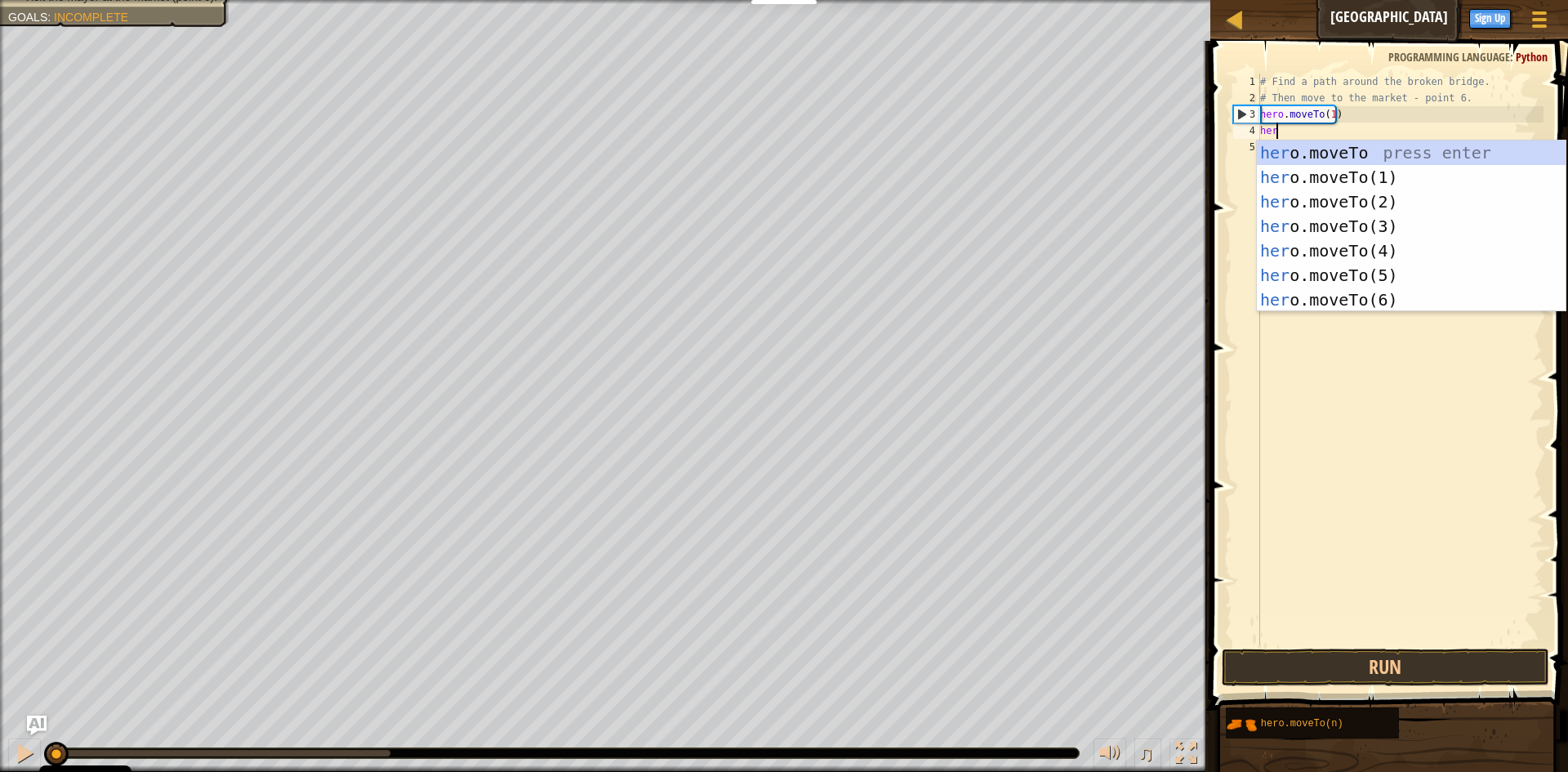
scroll to position [7, 1]
click at [1317, 225] on div "hero .moveTo press enter hero .moveTo(1) press enter hero .moveTo(2) press ente…" at bounding box center [1412, 250] width 308 height 221
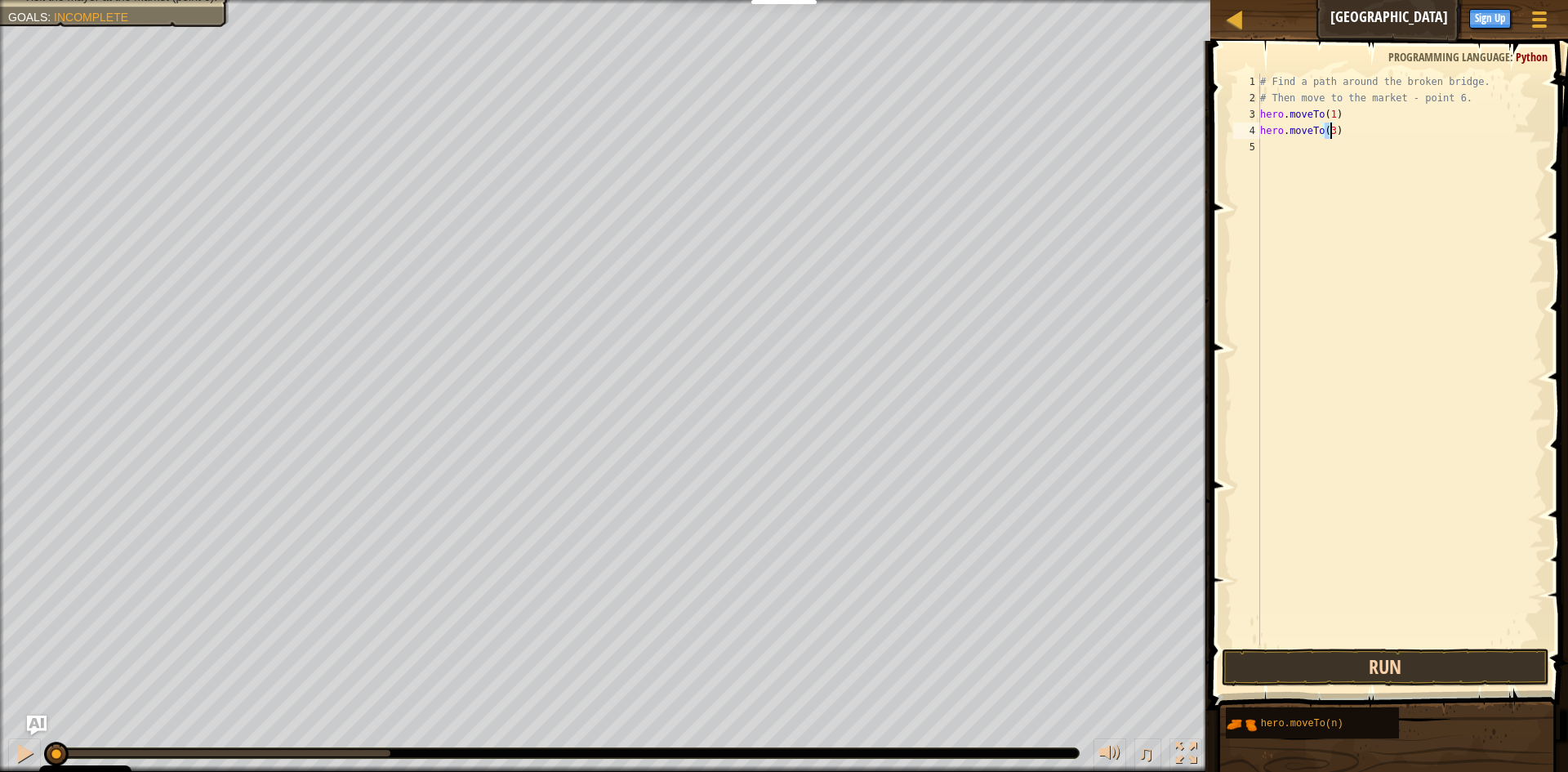
type textarea "hero.moveTo(3)"
click at [1424, 664] on button "Run" at bounding box center [1385, 667] width 327 height 37
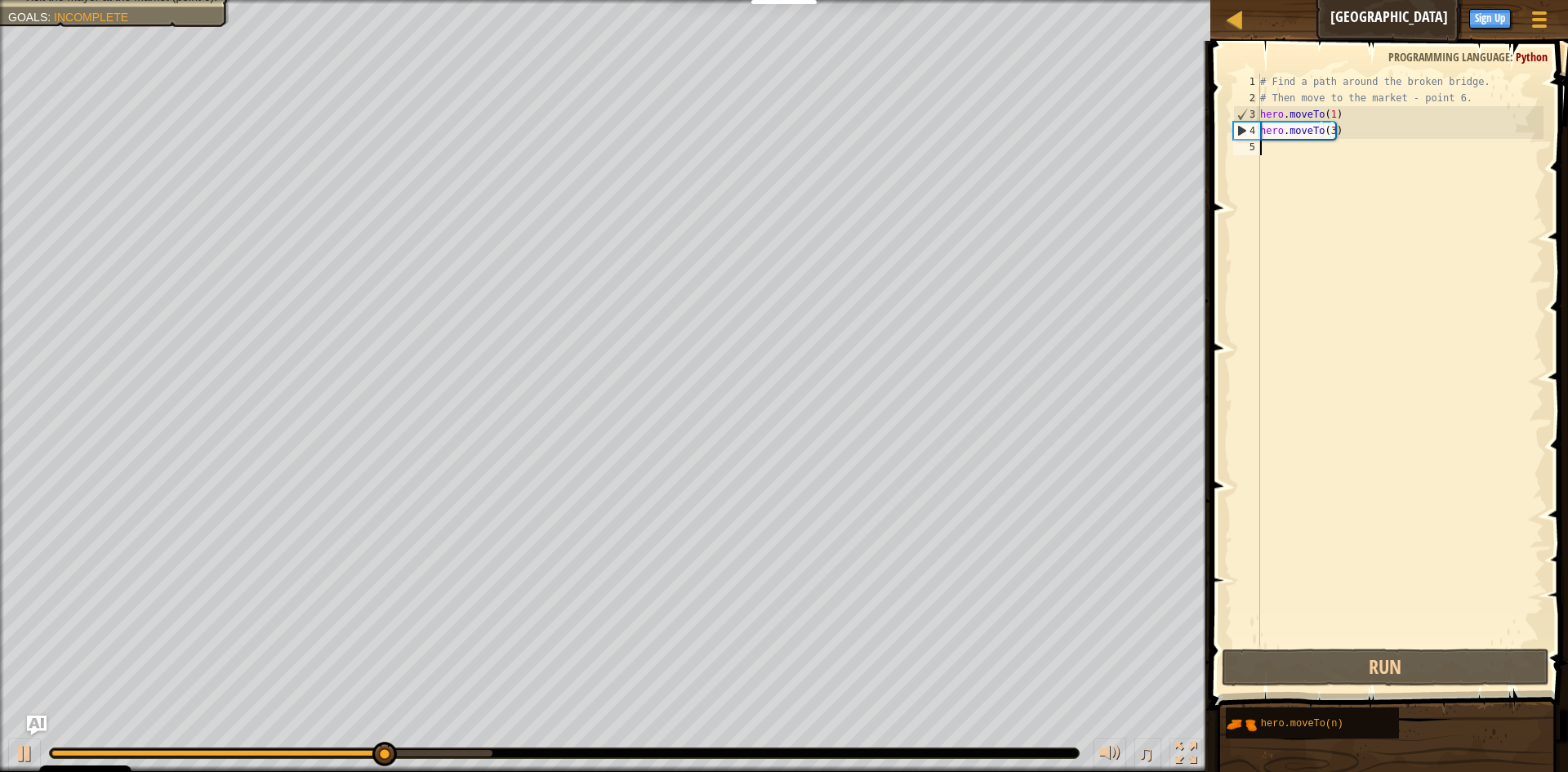
click at [1272, 147] on div "# Find a path around the broken bridge. # Then move to the market - point 6. he…" at bounding box center [1401, 375] width 287 height 604
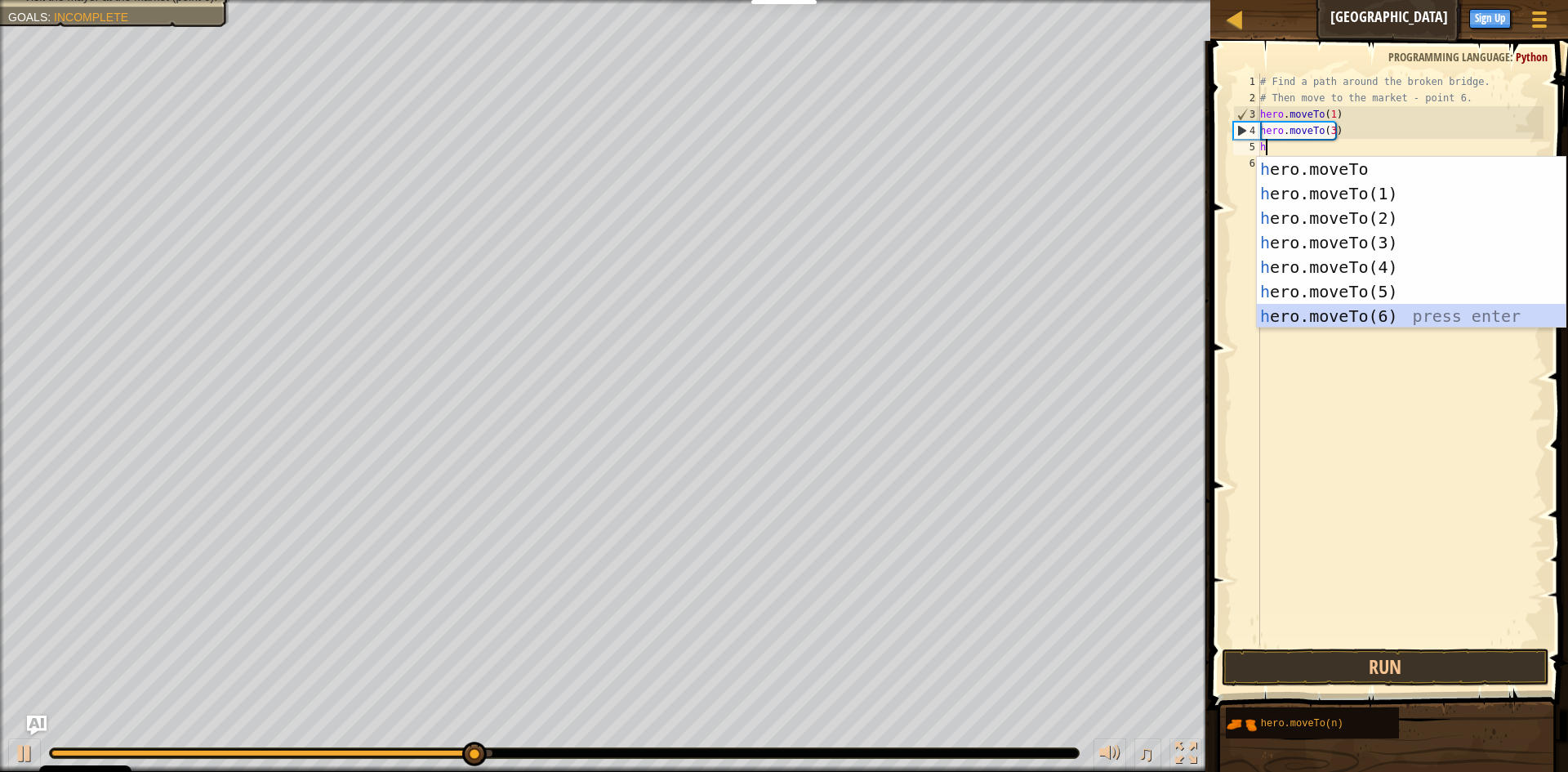
click at [1314, 318] on div "h ero.moveTo press enter h ero.moveTo(1) press enter h ero.moveTo(2) press ente…" at bounding box center [1412, 267] width 308 height 221
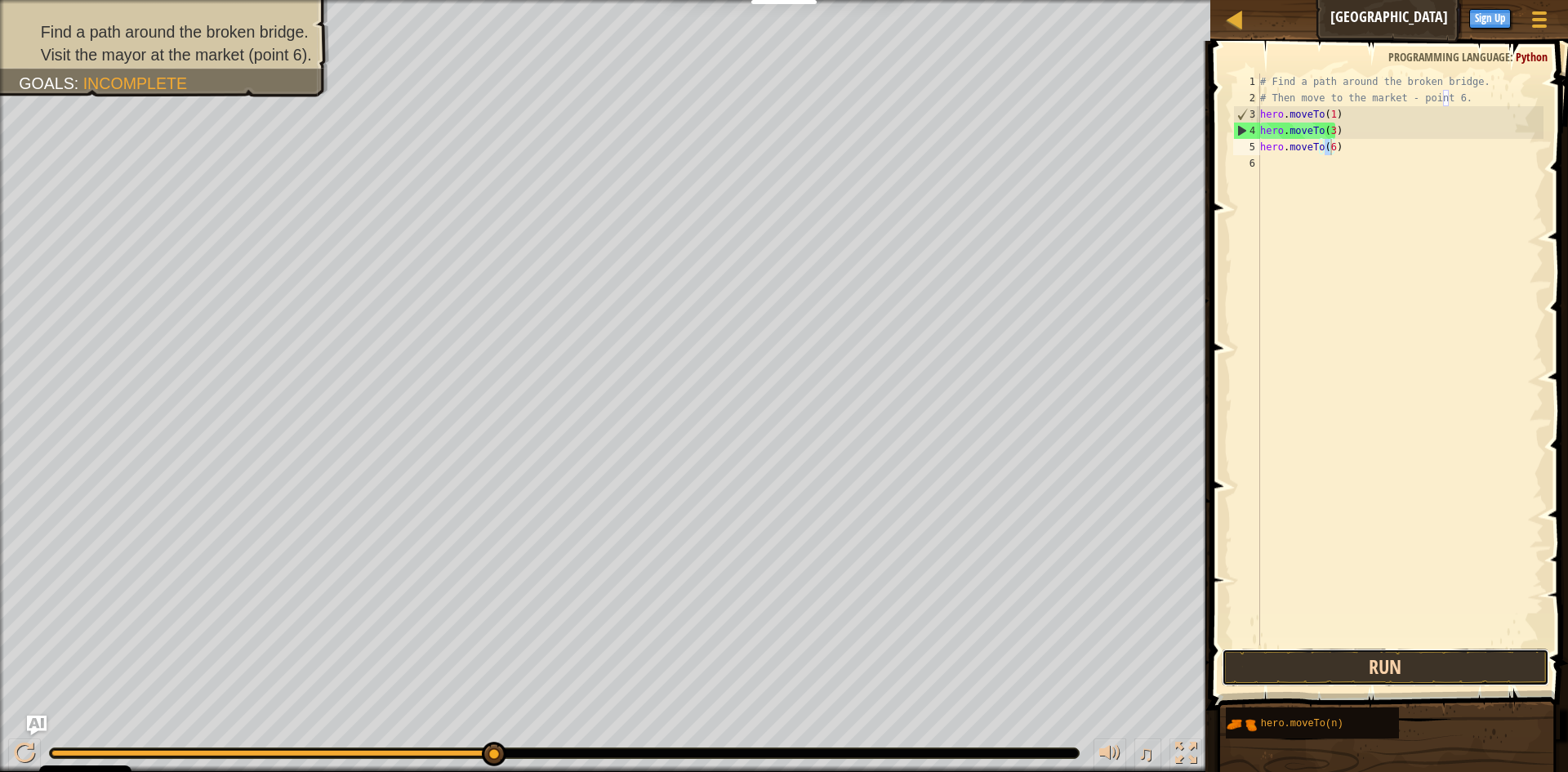
click at [1476, 658] on button "Run" at bounding box center [1385, 667] width 327 height 37
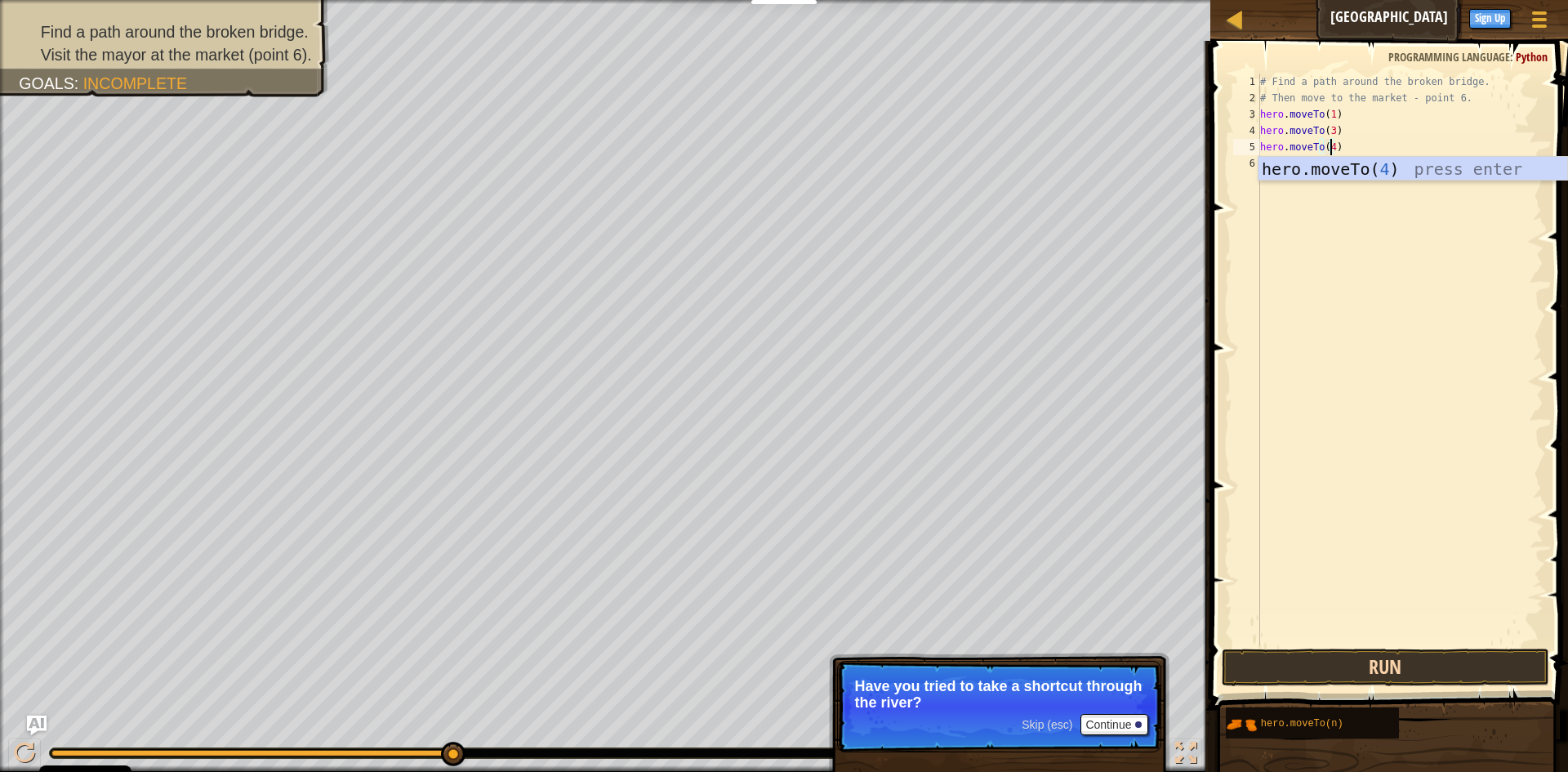
scroll to position [7, 6]
type textarea "hero.moveTo(4)"
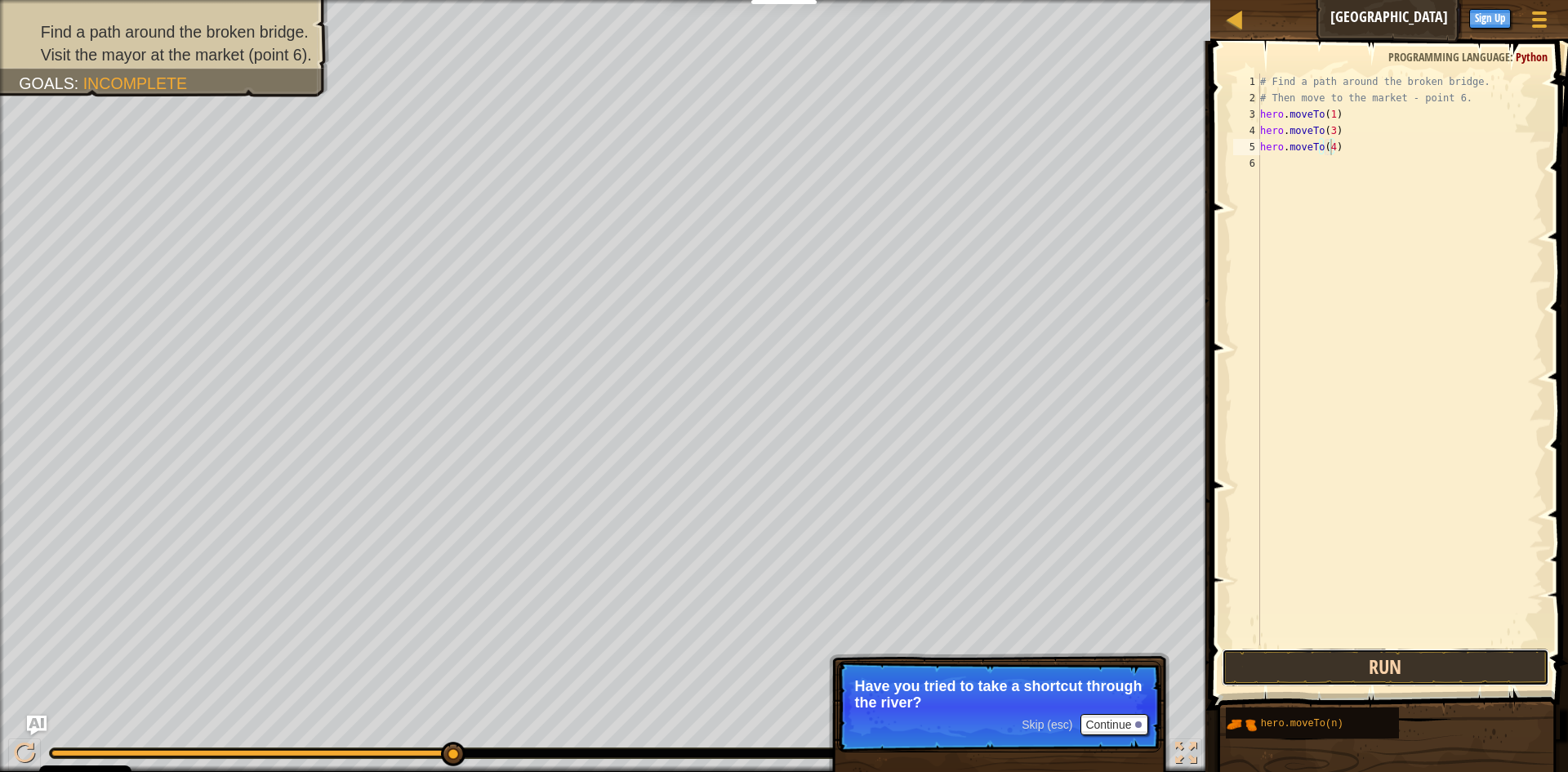
click at [1329, 669] on button "Run" at bounding box center [1385, 667] width 327 height 37
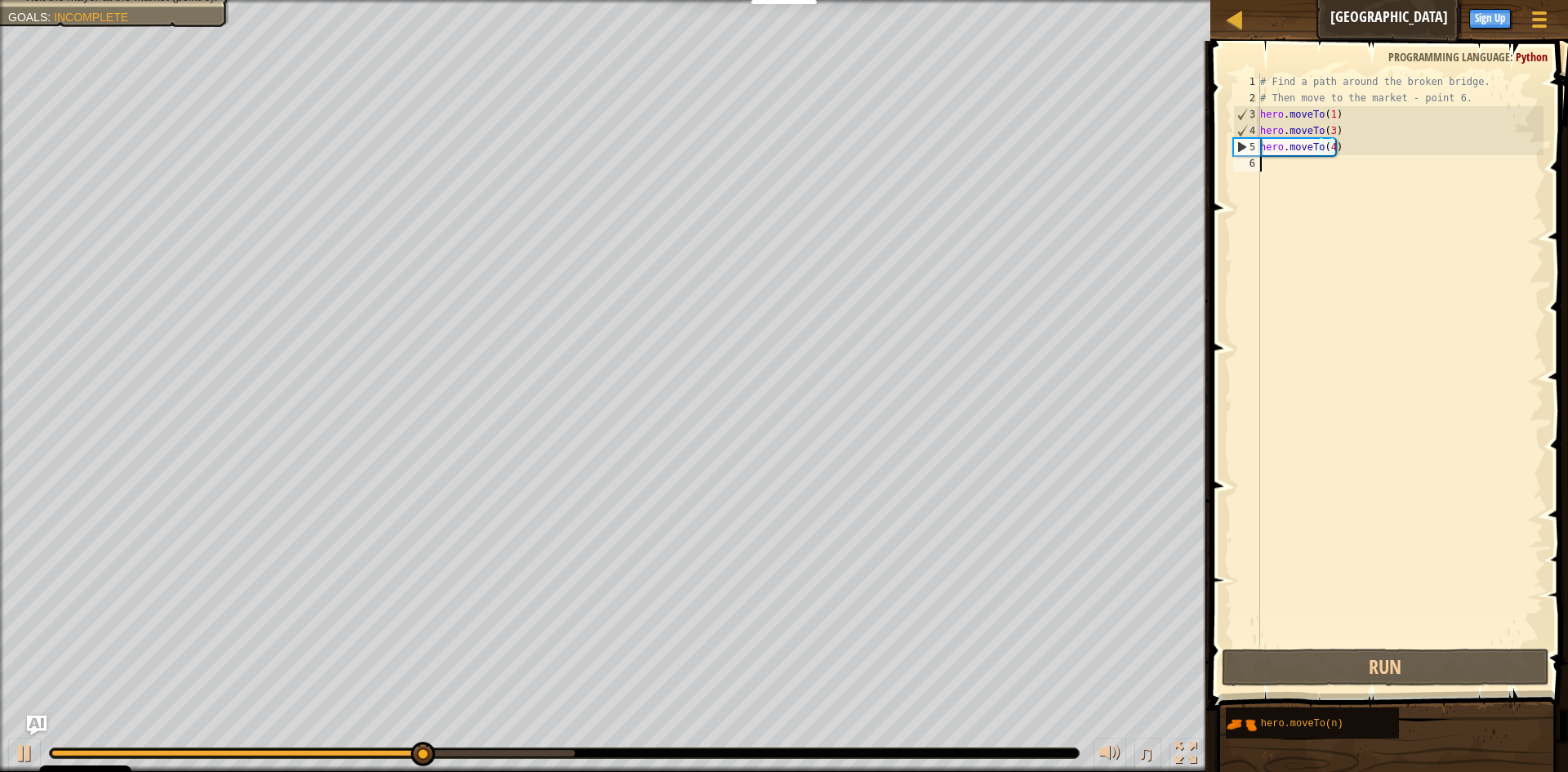
click at [1268, 166] on div "# Find a path around the broken bridge. # Then move to the market - point 6. he…" at bounding box center [1401, 375] width 287 height 604
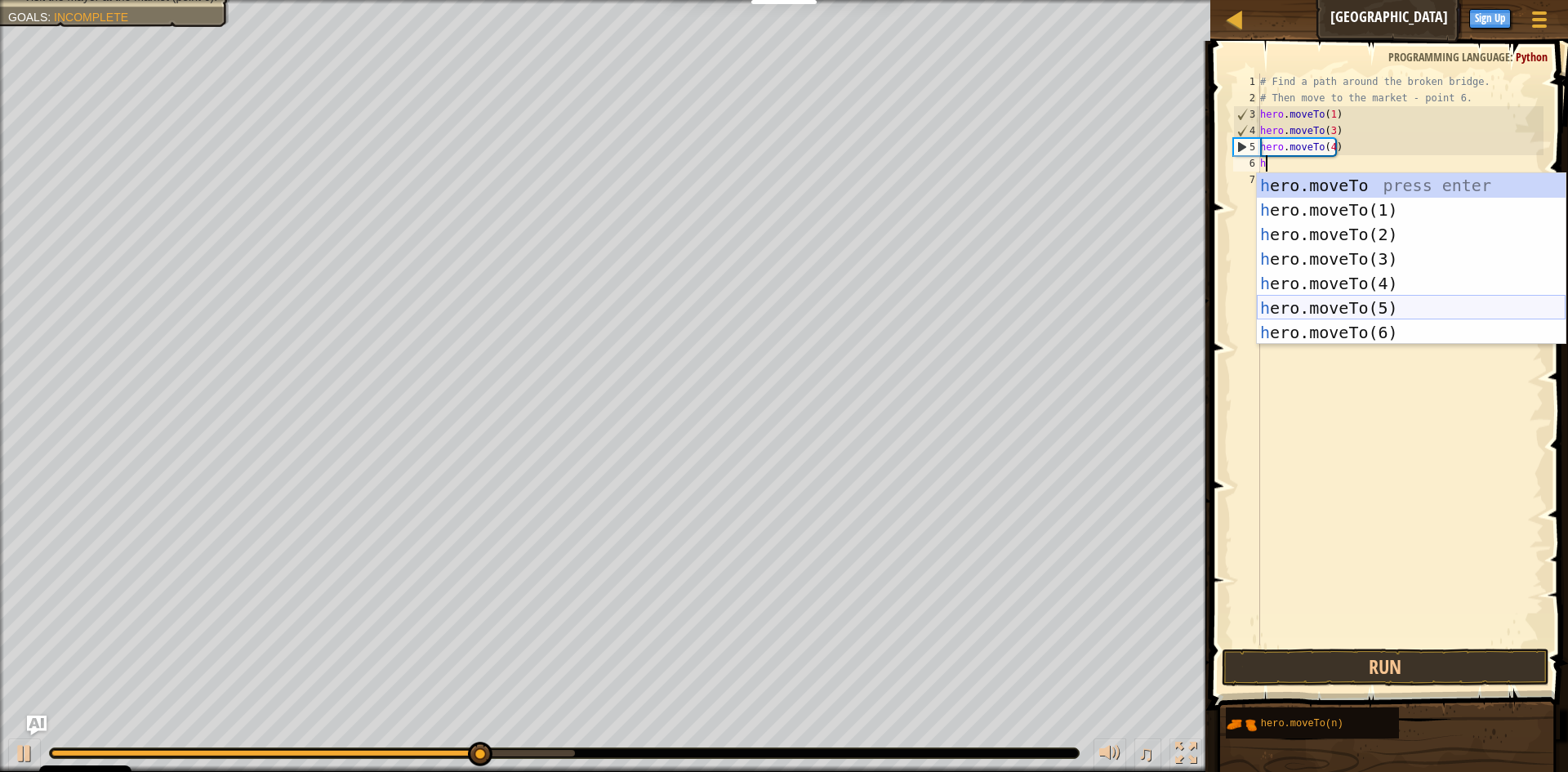
click at [1270, 307] on div "h ero.moveTo press enter h ero.moveTo(1) press enter h ero.moveTo(2) press ente…" at bounding box center [1412, 283] width 308 height 221
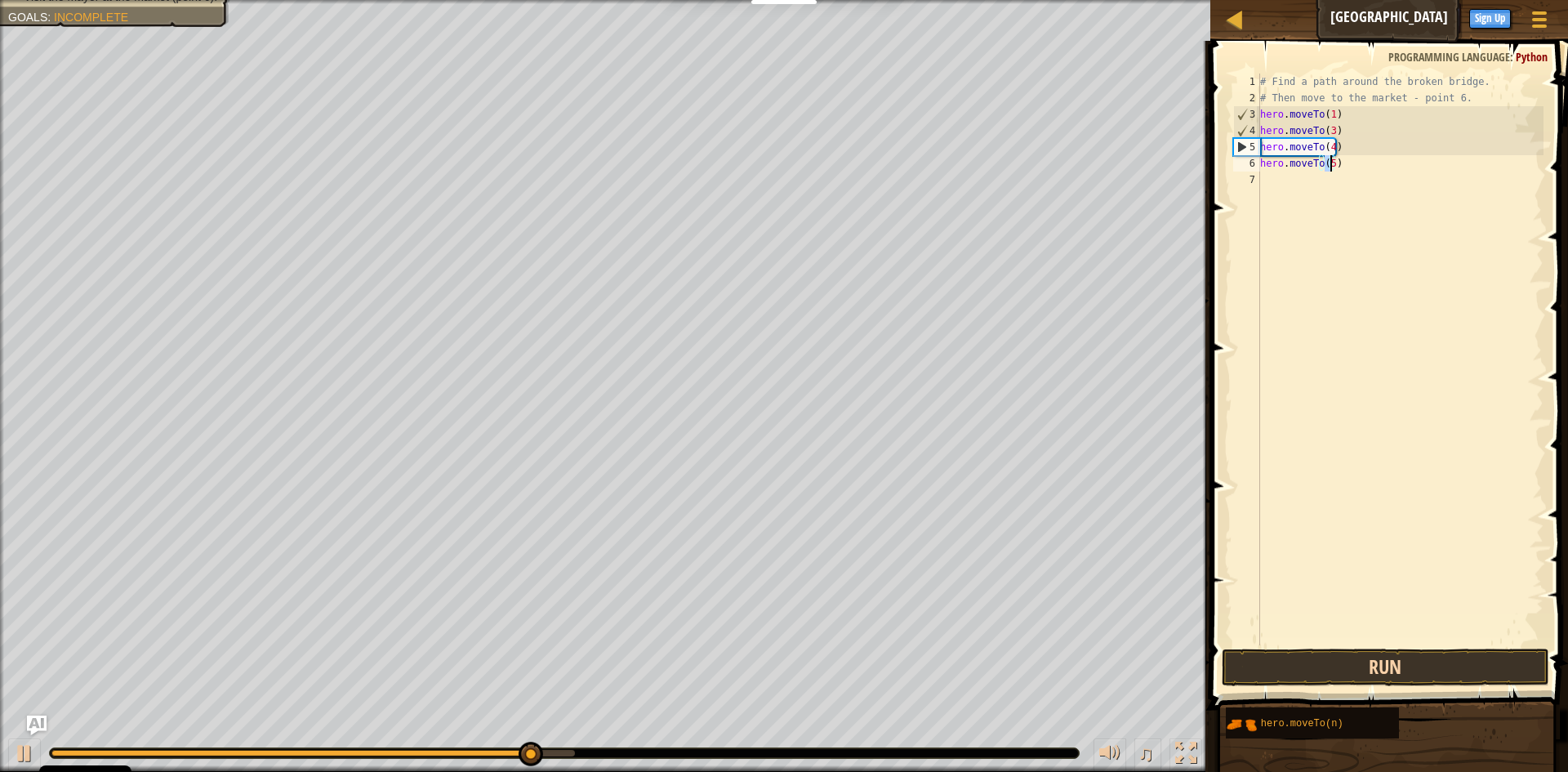
type textarea "hero.moveTo(5)"
click at [1352, 651] on button "Run" at bounding box center [1385, 667] width 327 height 37
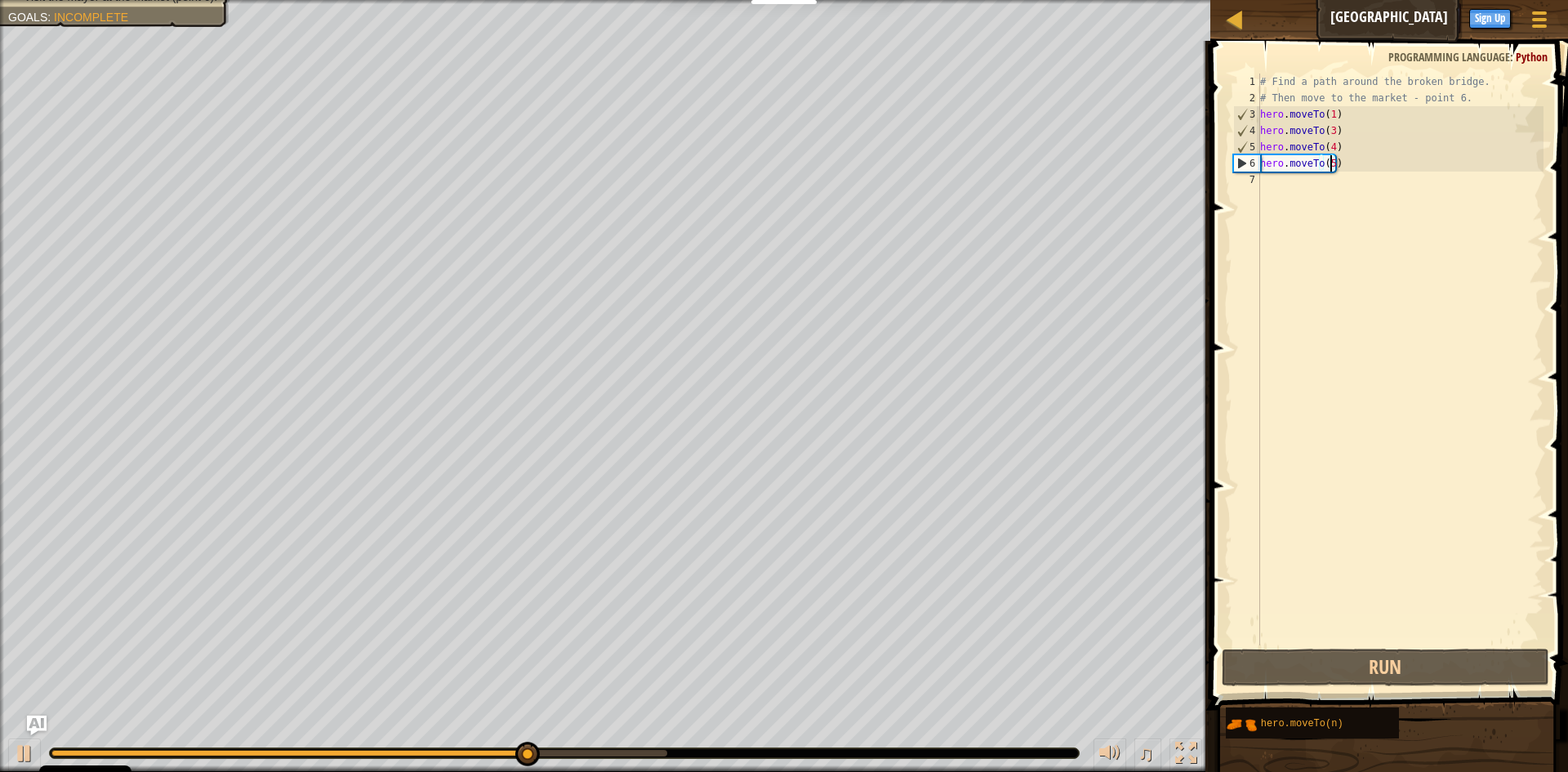
click at [1290, 187] on div "# Find a path around the broken bridge. # Then move to the market - point 6. he…" at bounding box center [1401, 375] width 287 height 604
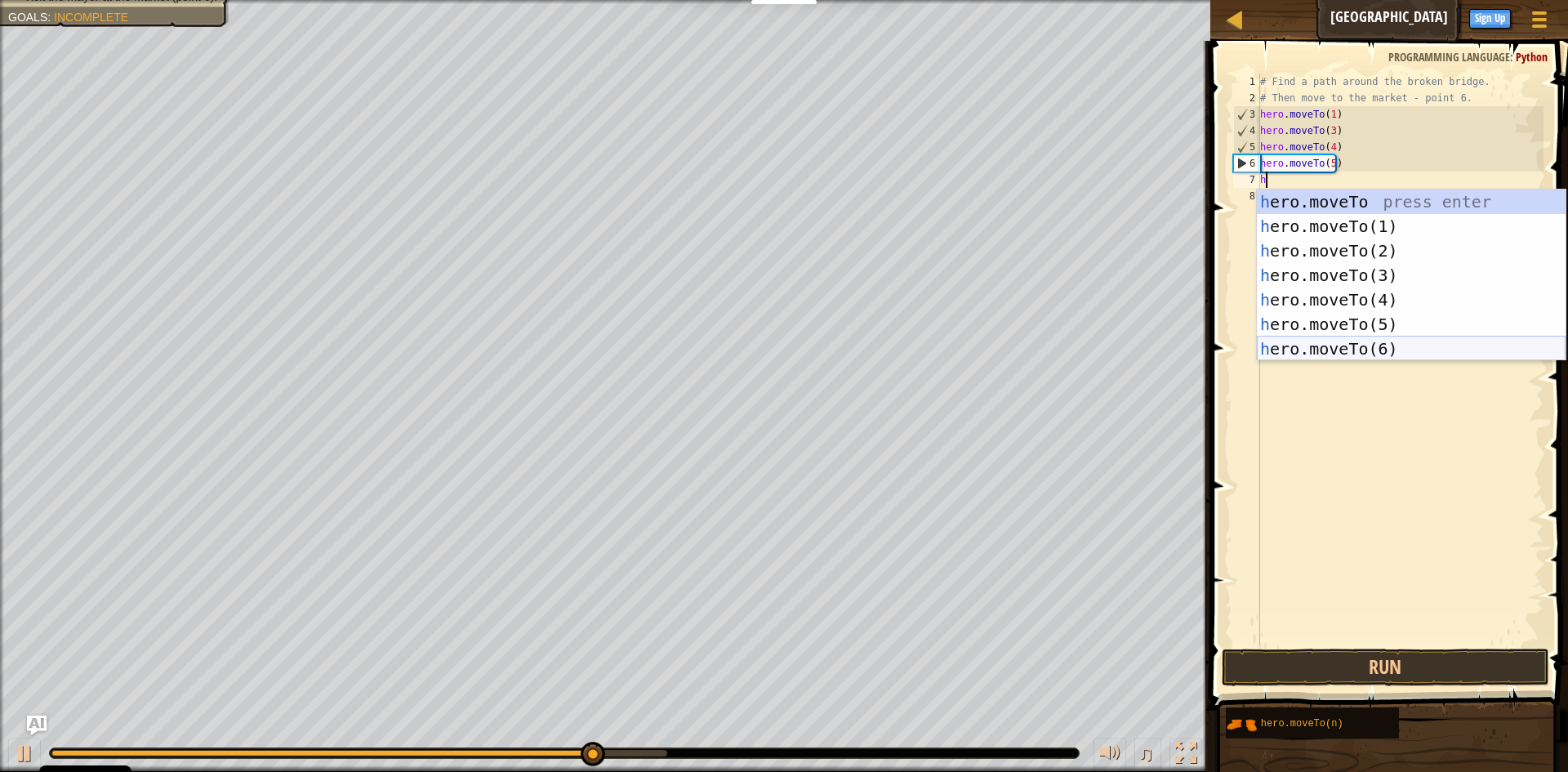
click at [1292, 340] on div "h ero.moveTo press enter h ero.moveTo(1) press enter h ero.moveTo(2) press ente…" at bounding box center [1412, 300] width 308 height 221
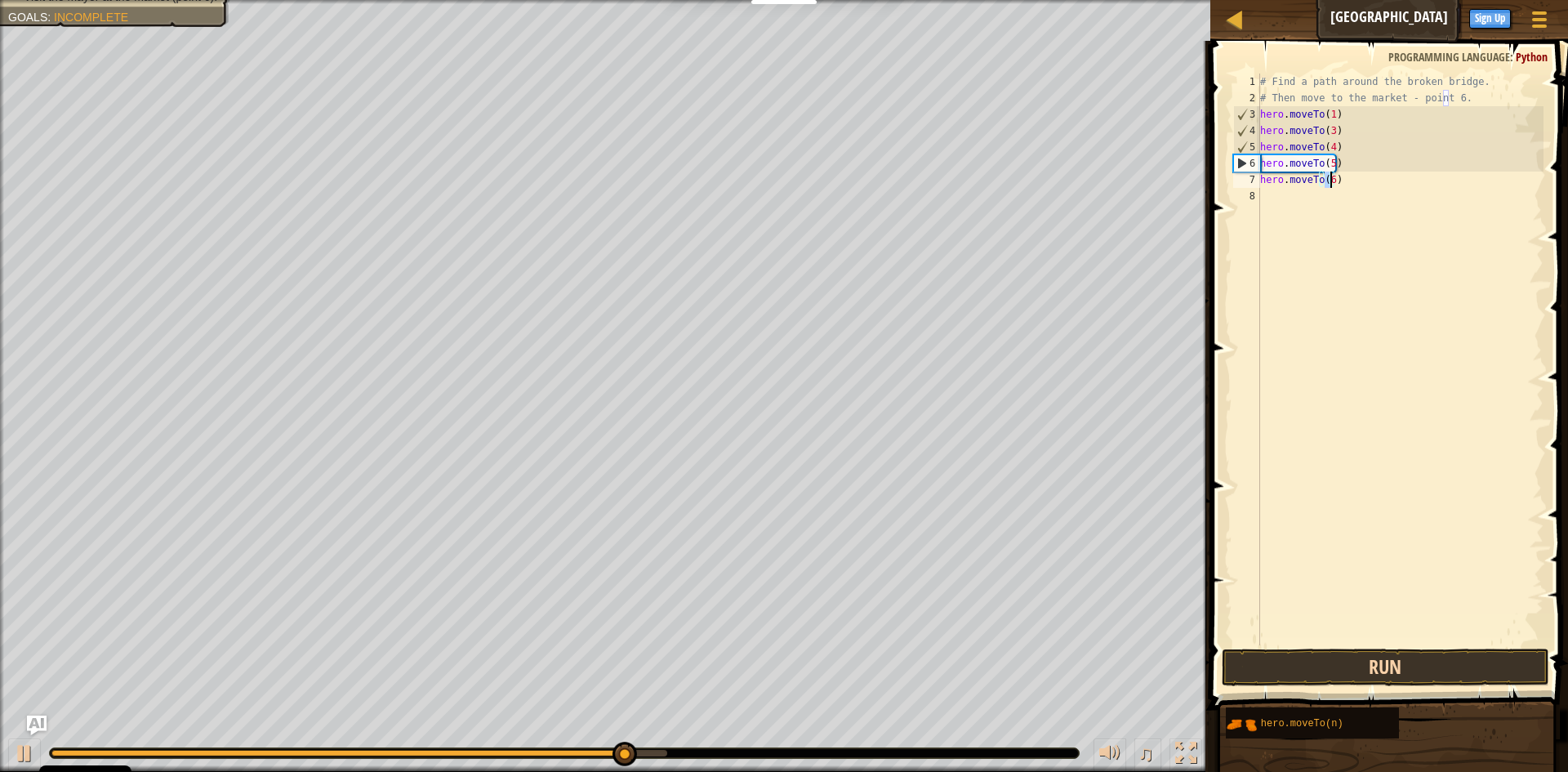
type textarea "hero.moveTo(6)"
click at [1349, 671] on button "Run" at bounding box center [1385, 667] width 327 height 37
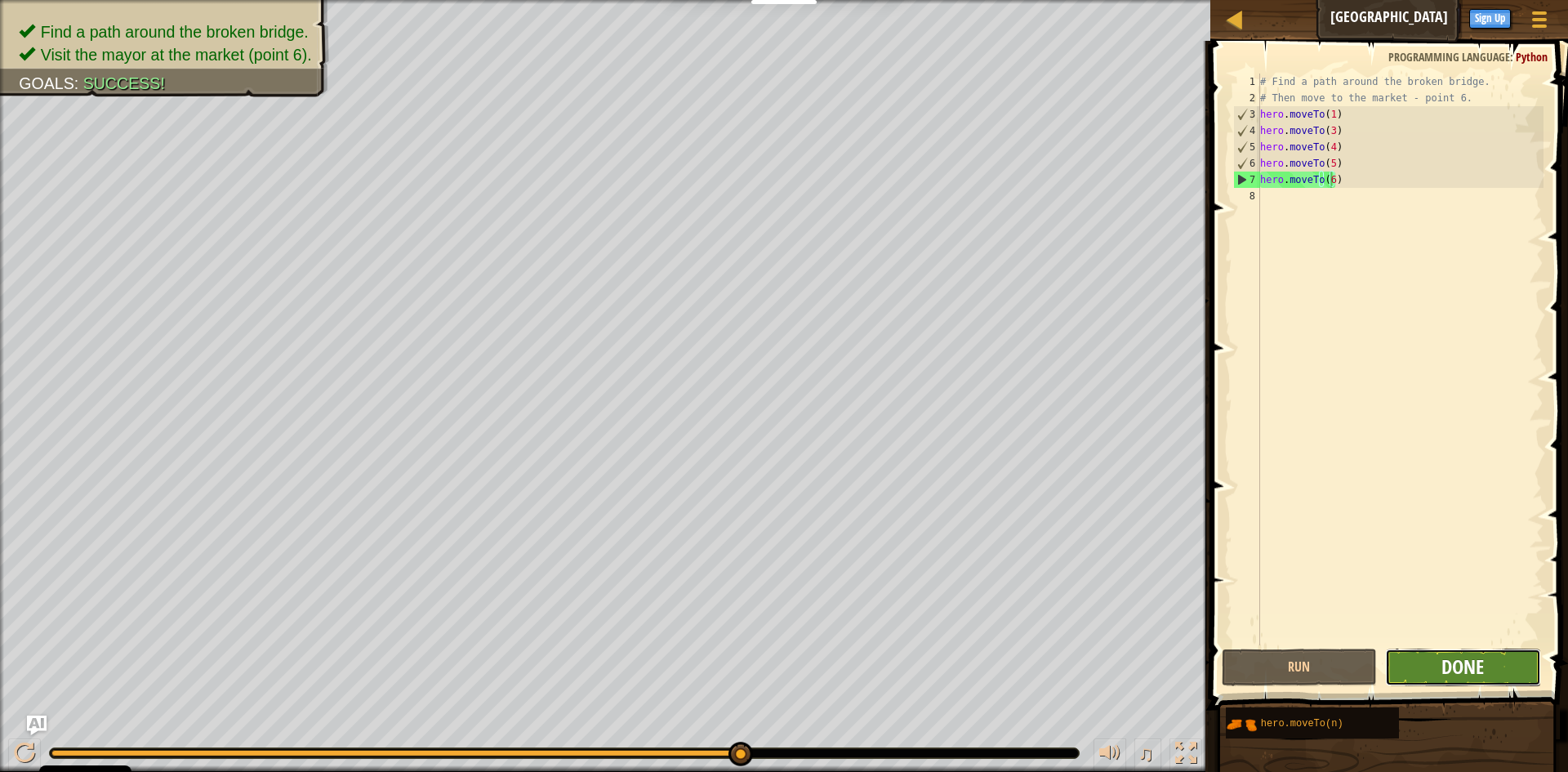
click at [1454, 661] on span "Done" at bounding box center [1463, 666] width 42 height 27
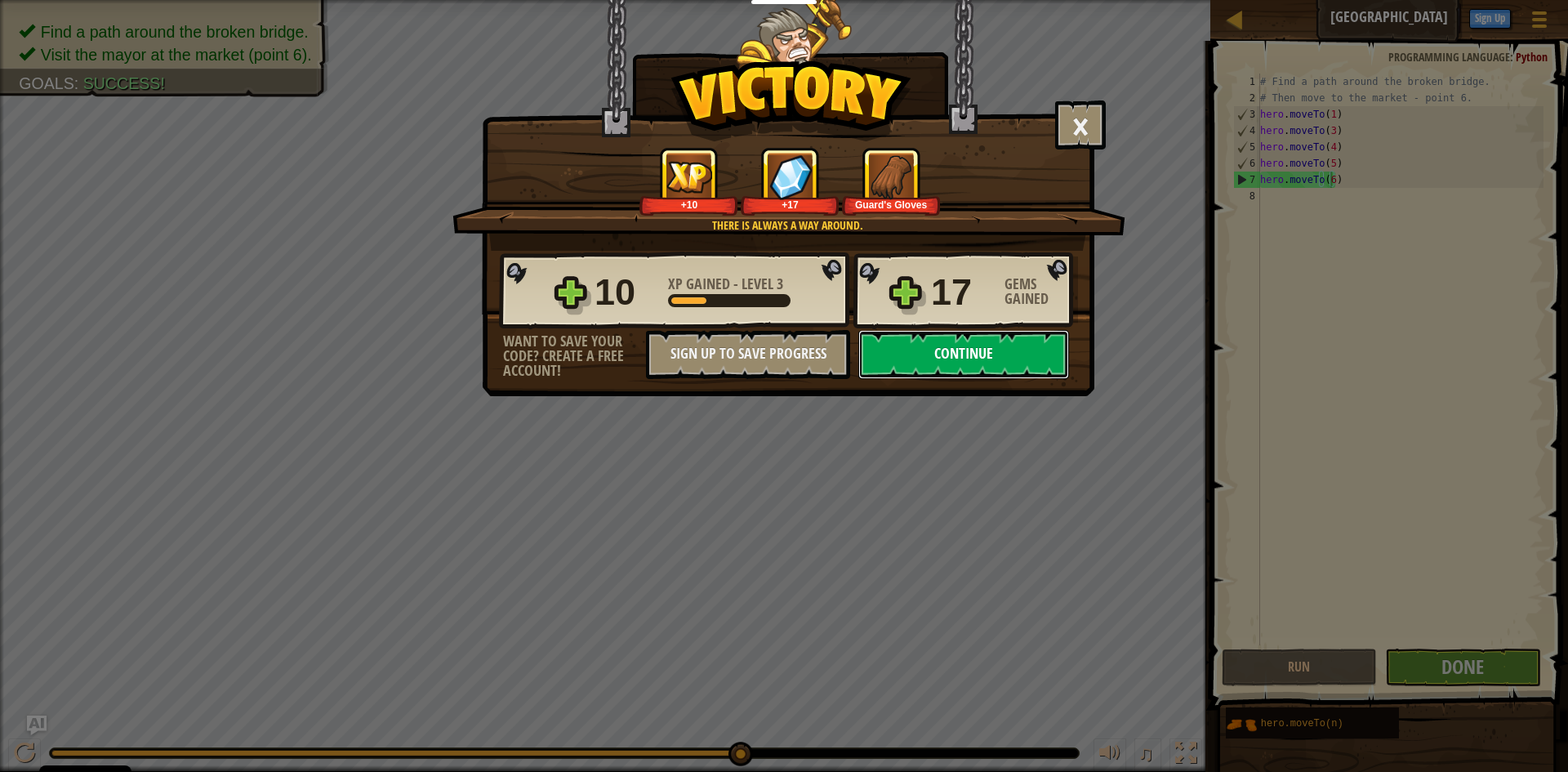
click at [1042, 344] on button "Continue" at bounding box center [964, 355] width 211 height 49
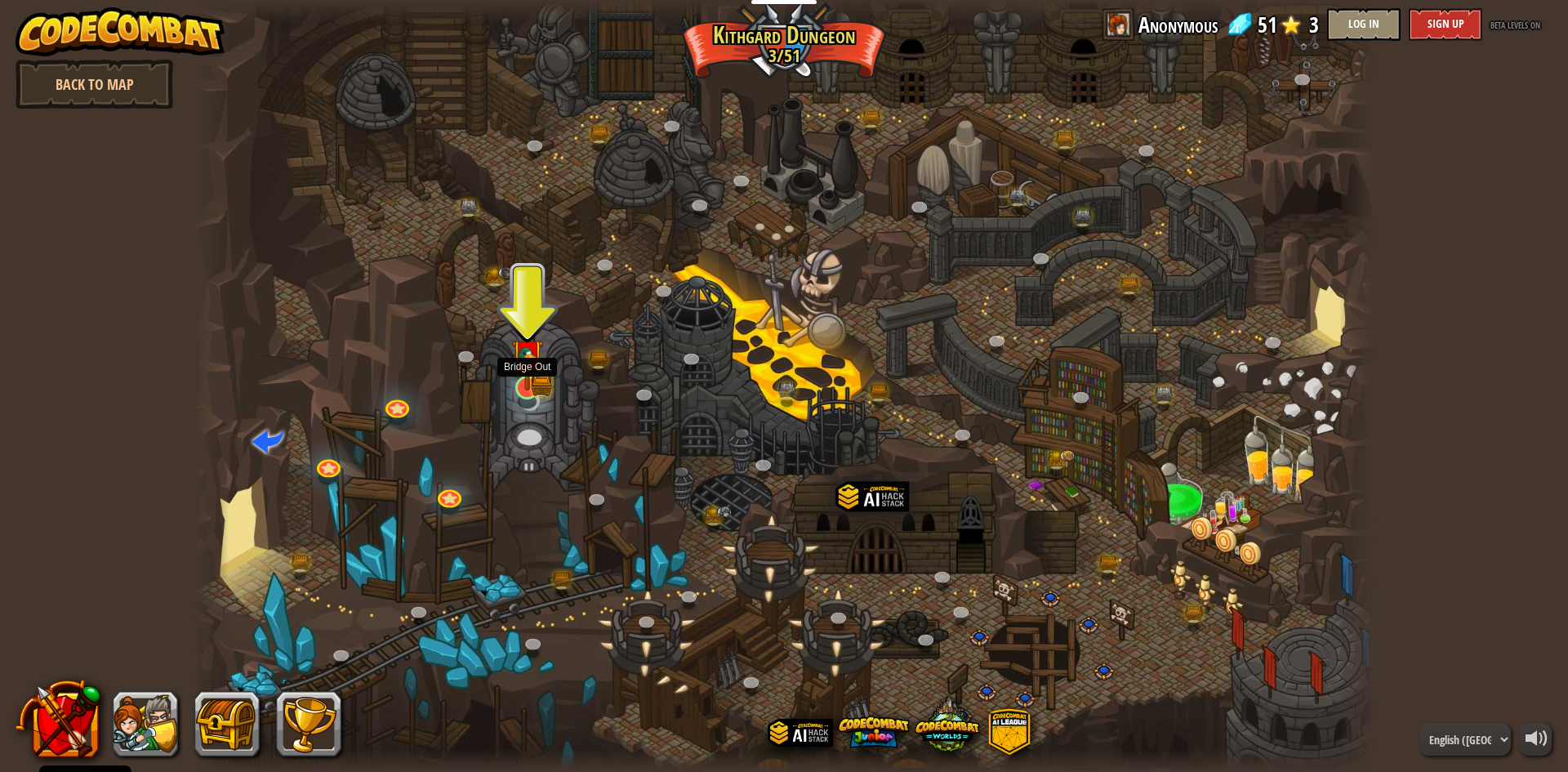
click at [526, 365] on img at bounding box center [527, 356] width 19 height 19
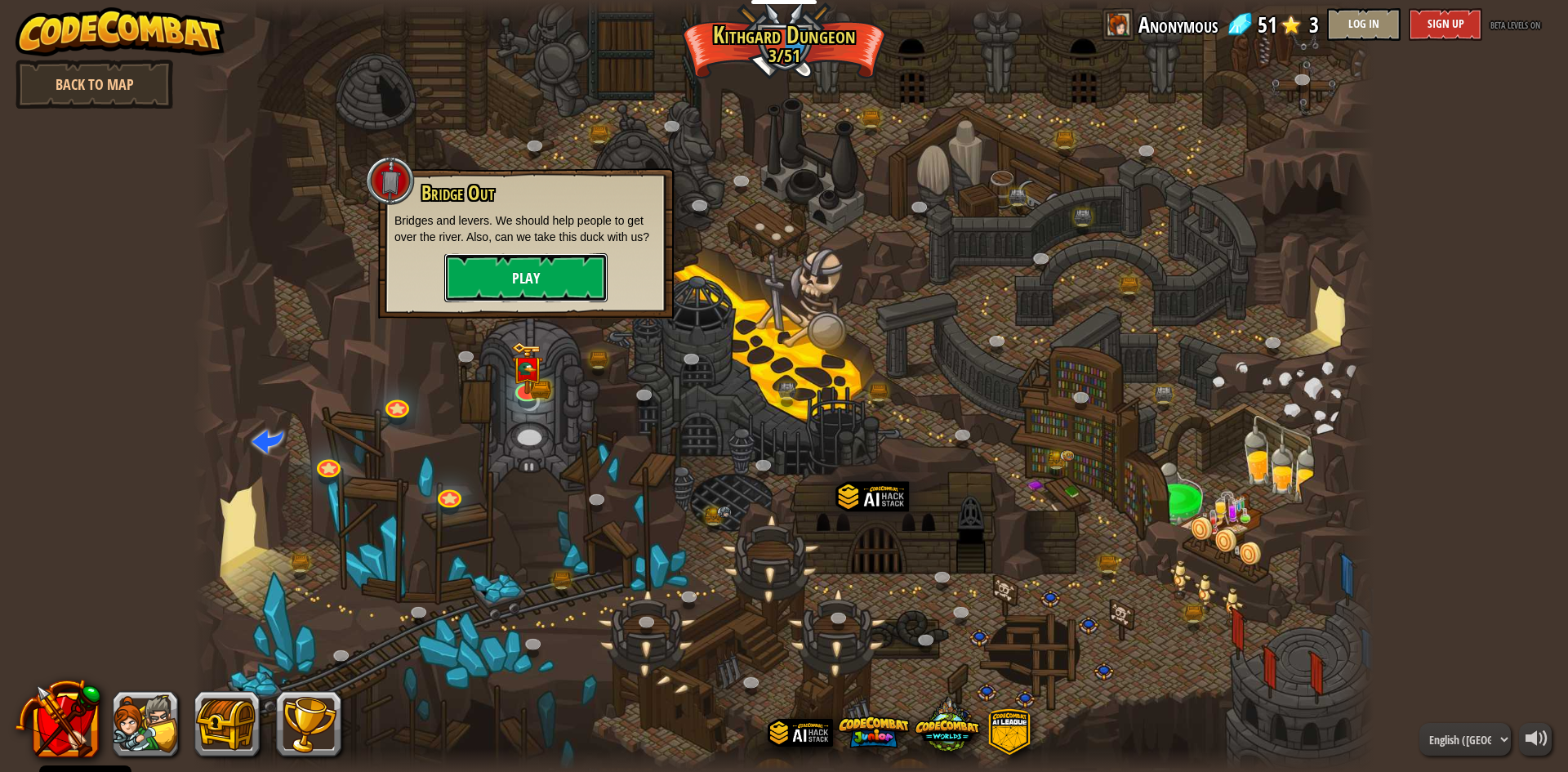
click at [535, 269] on button "Play" at bounding box center [526, 278] width 163 height 49
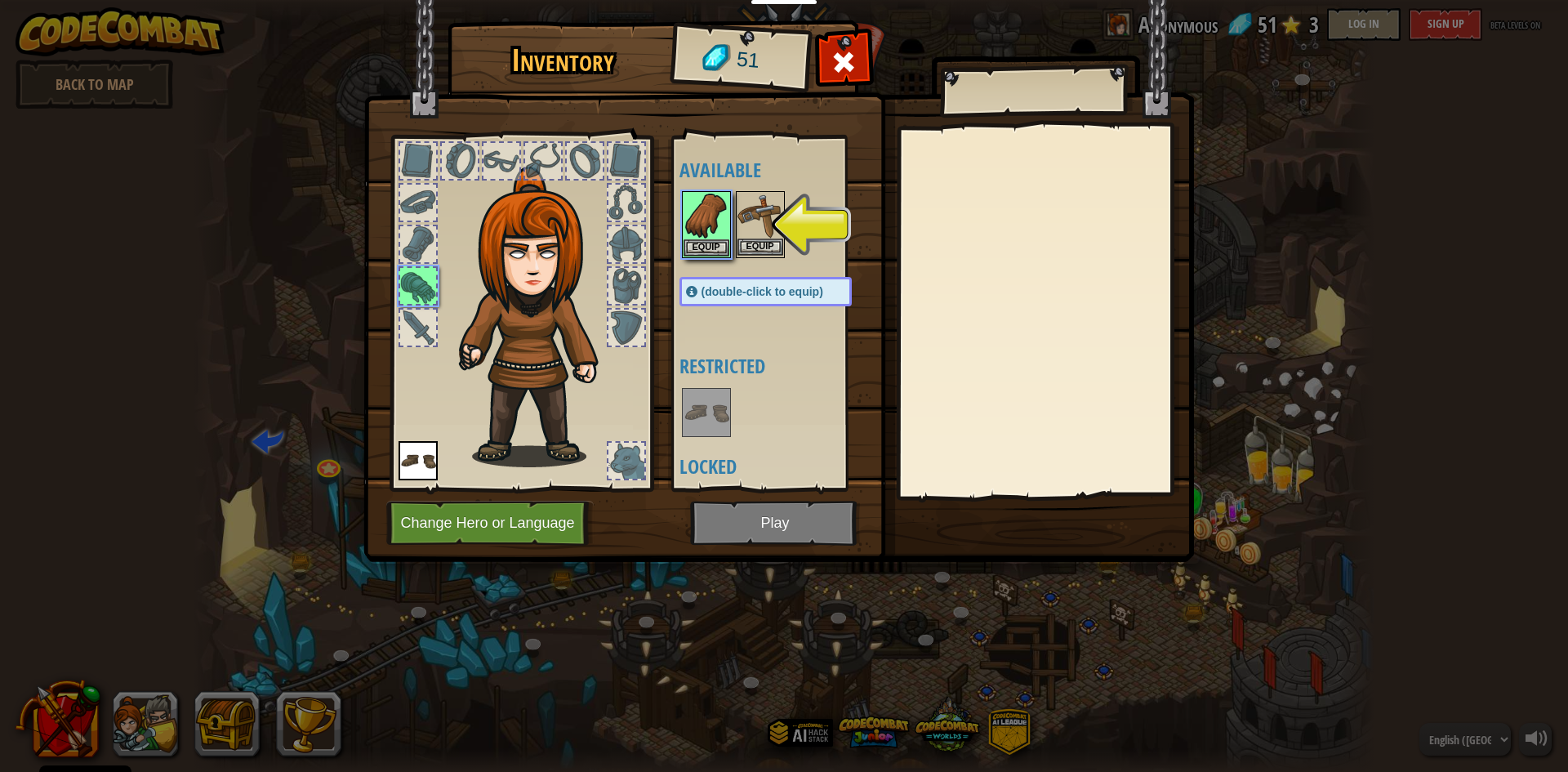
click at [768, 221] on img at bounding box center [760, 215] width 46 height 46
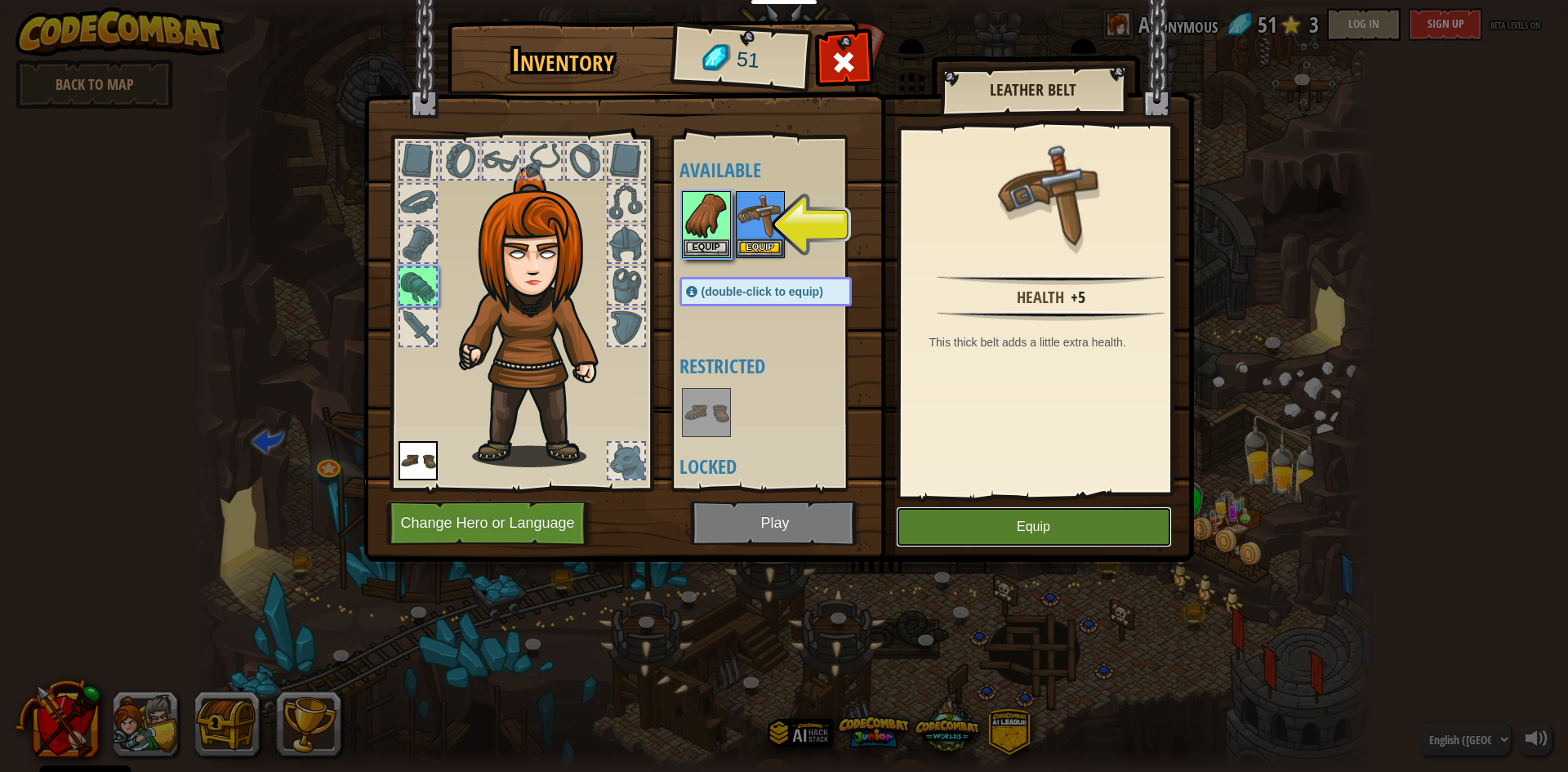
click at [1002, 517] on button "Equip" at bounding box center [1034, 527] width 276 height 41
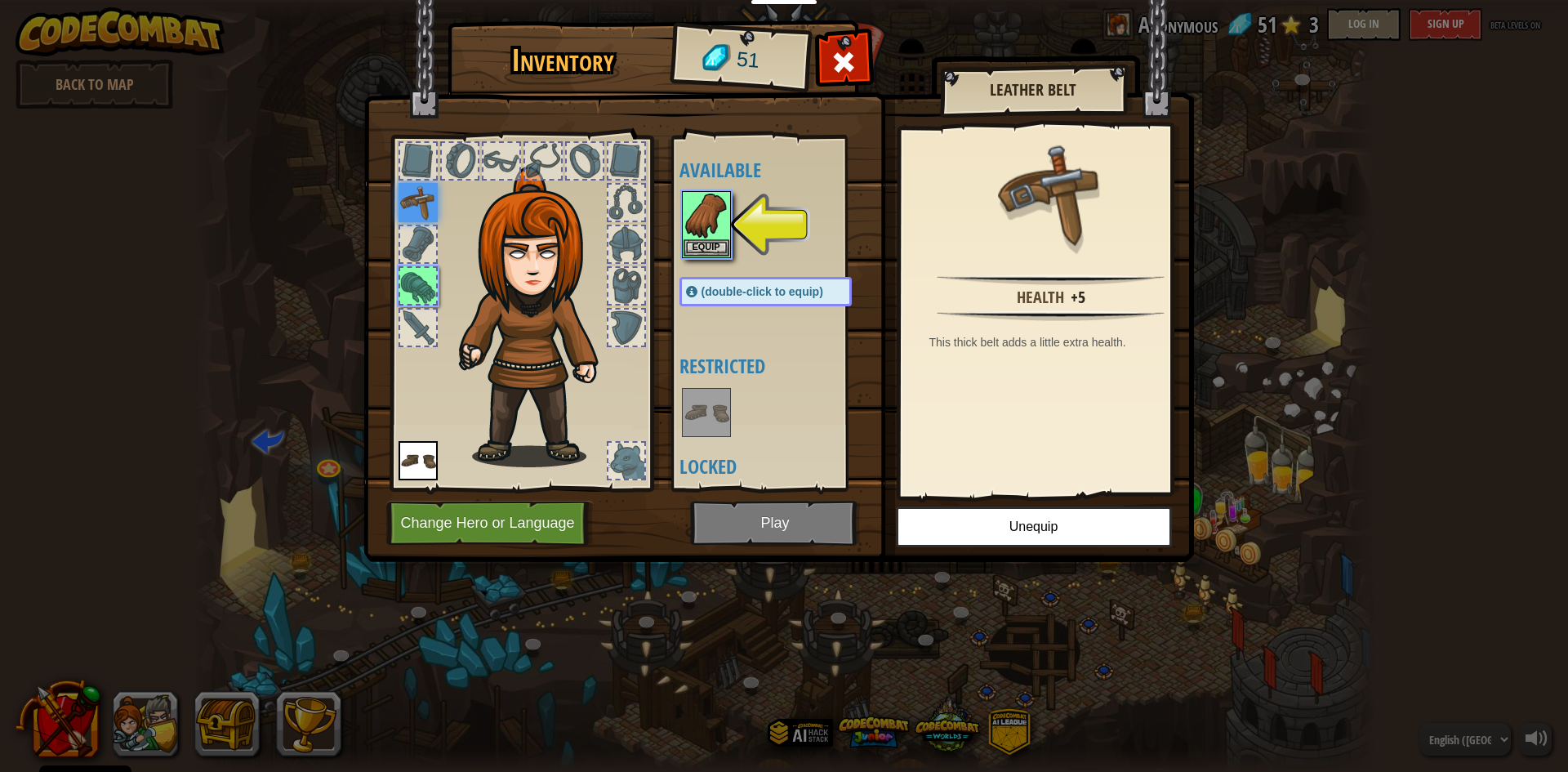
click at [837, 533] on img at bounding box center [779, 265] width 831 height 593
click at [707, 232] on img at bounding box center [706, 215] width 46 height 46
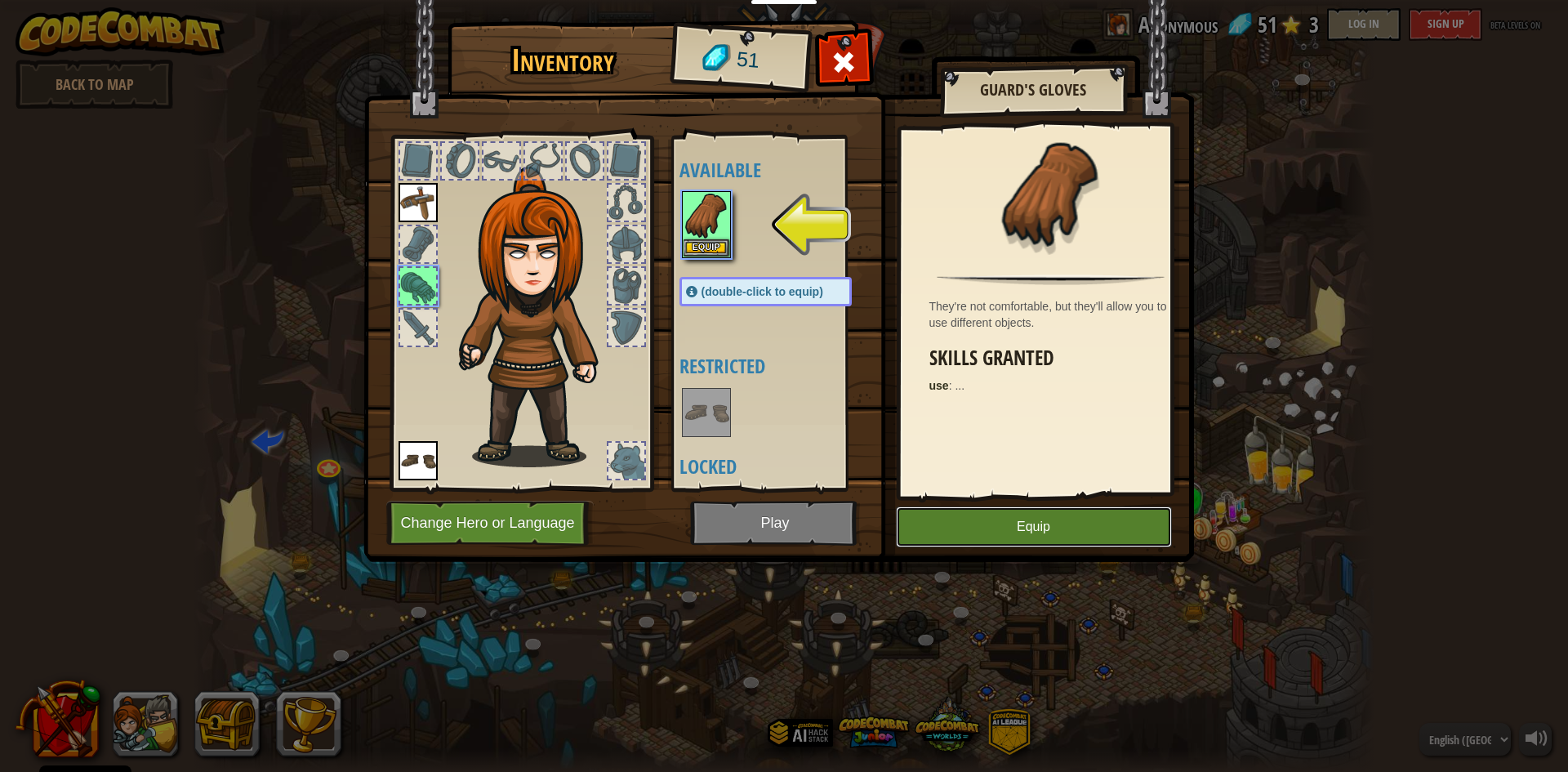
click at [945, 524] on button "Equip" at bounding box center [1034, 527] width 276 height 41
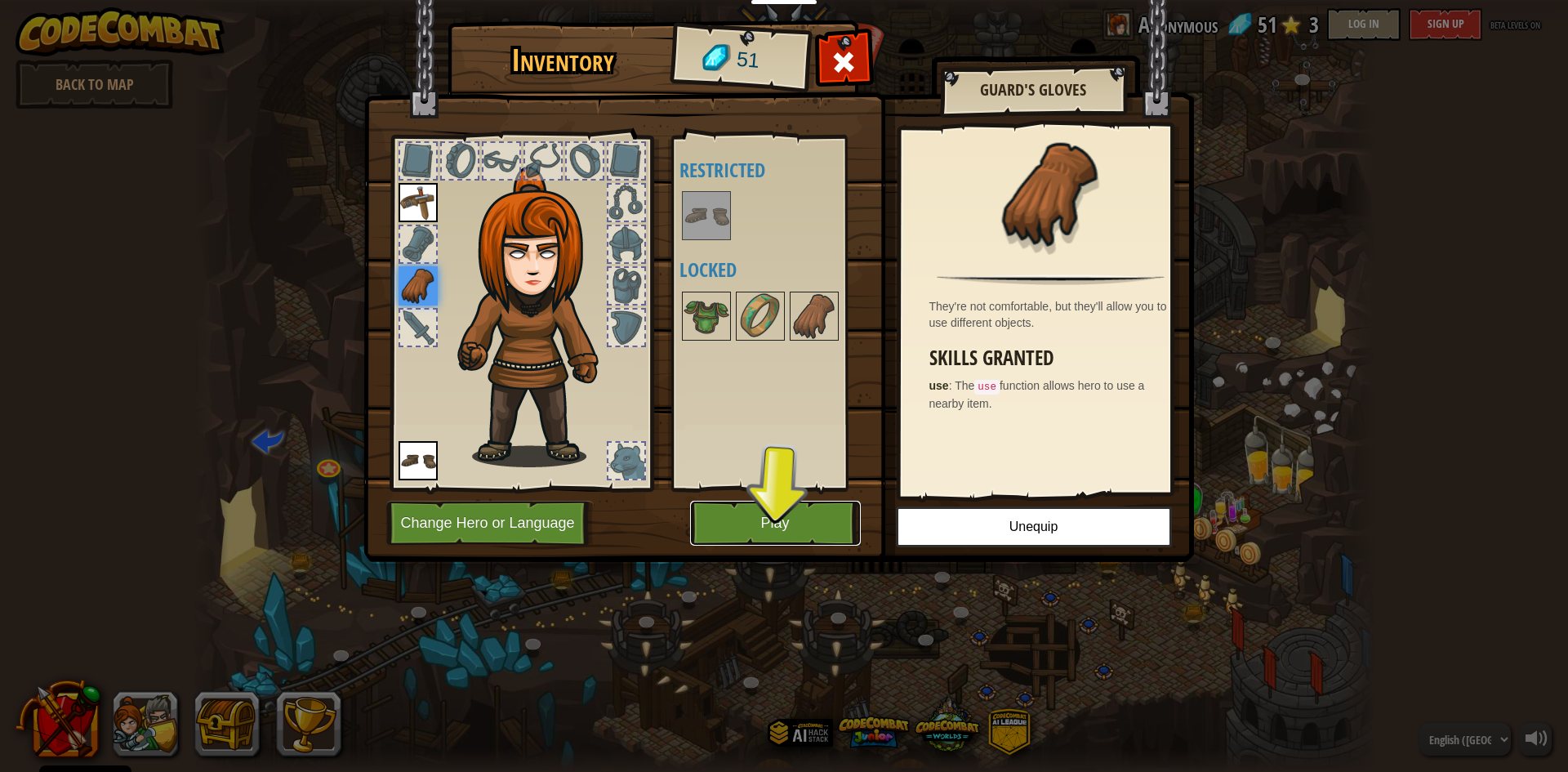
click at [821, 508] on button "Play" at bounding box center [776, 524] width 171 height 45
click at [801, 513] on button "Play" at bounding box center [776, 524] width 171 height 45
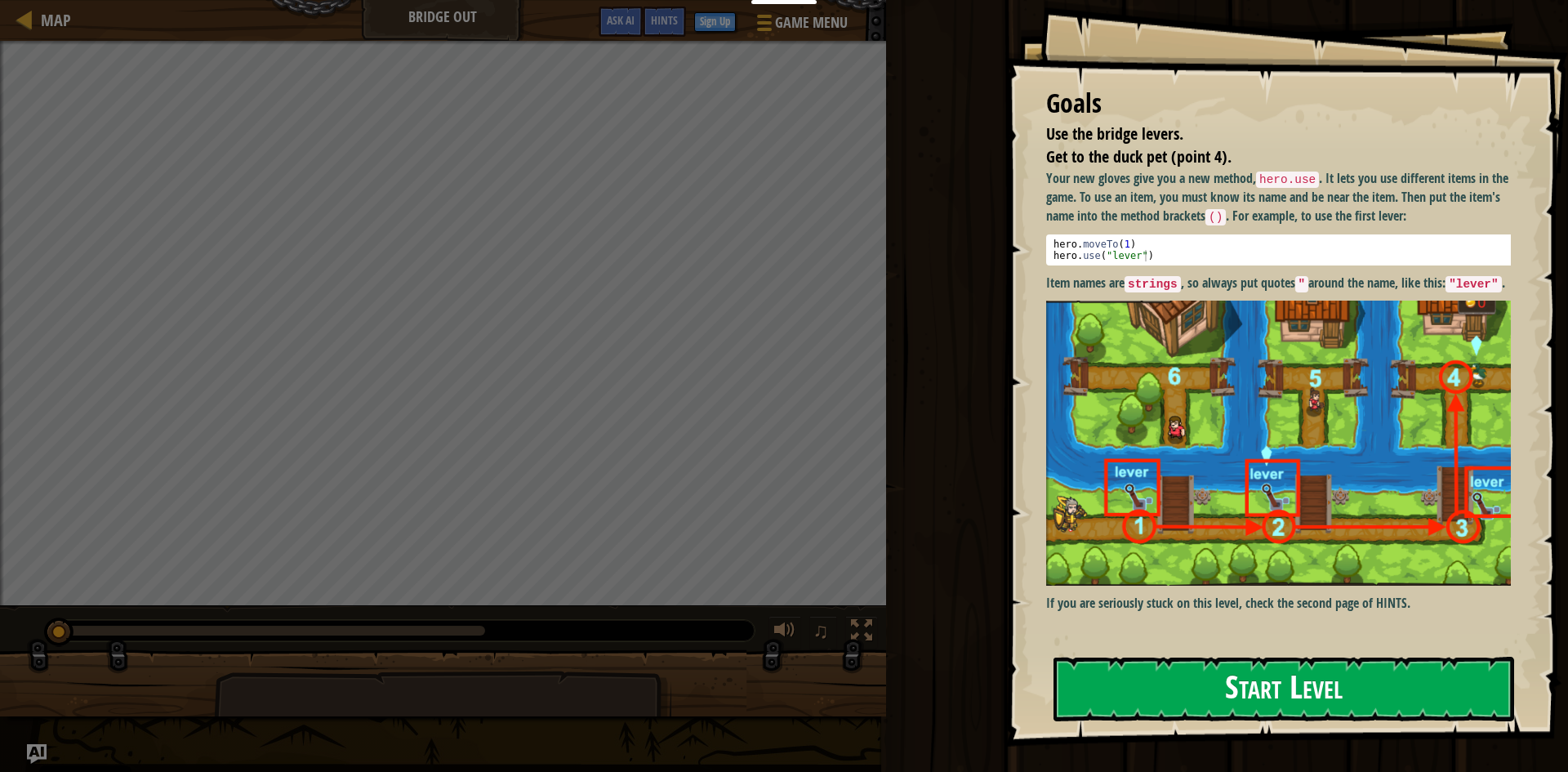
click at [1267, 686] on button "Start Level" at bounding box center [1284, 689] width 461 height 65
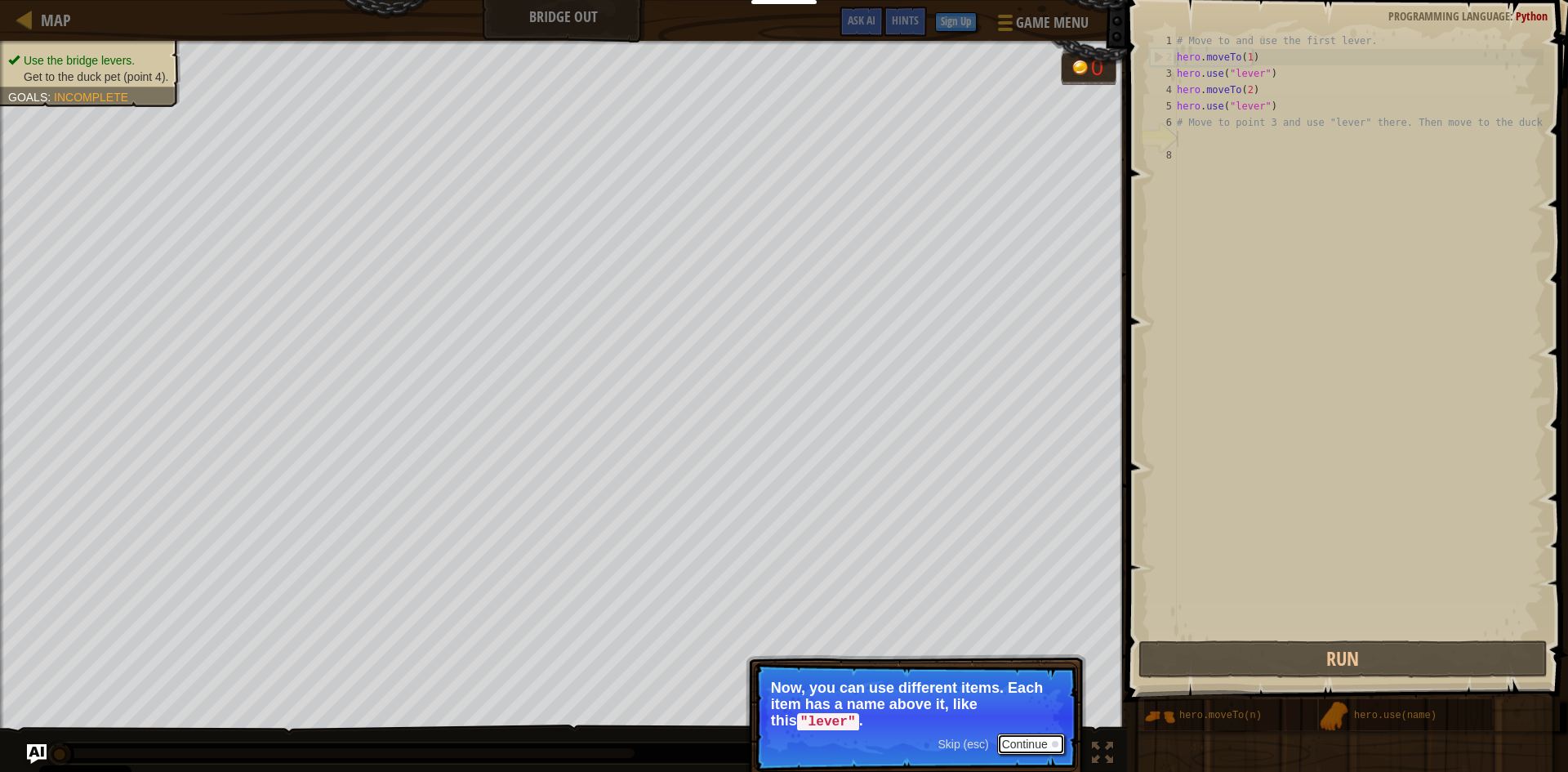
click at [1007, 741] on button "Continue" at bounding box center [1031, 744] width 68 height 22
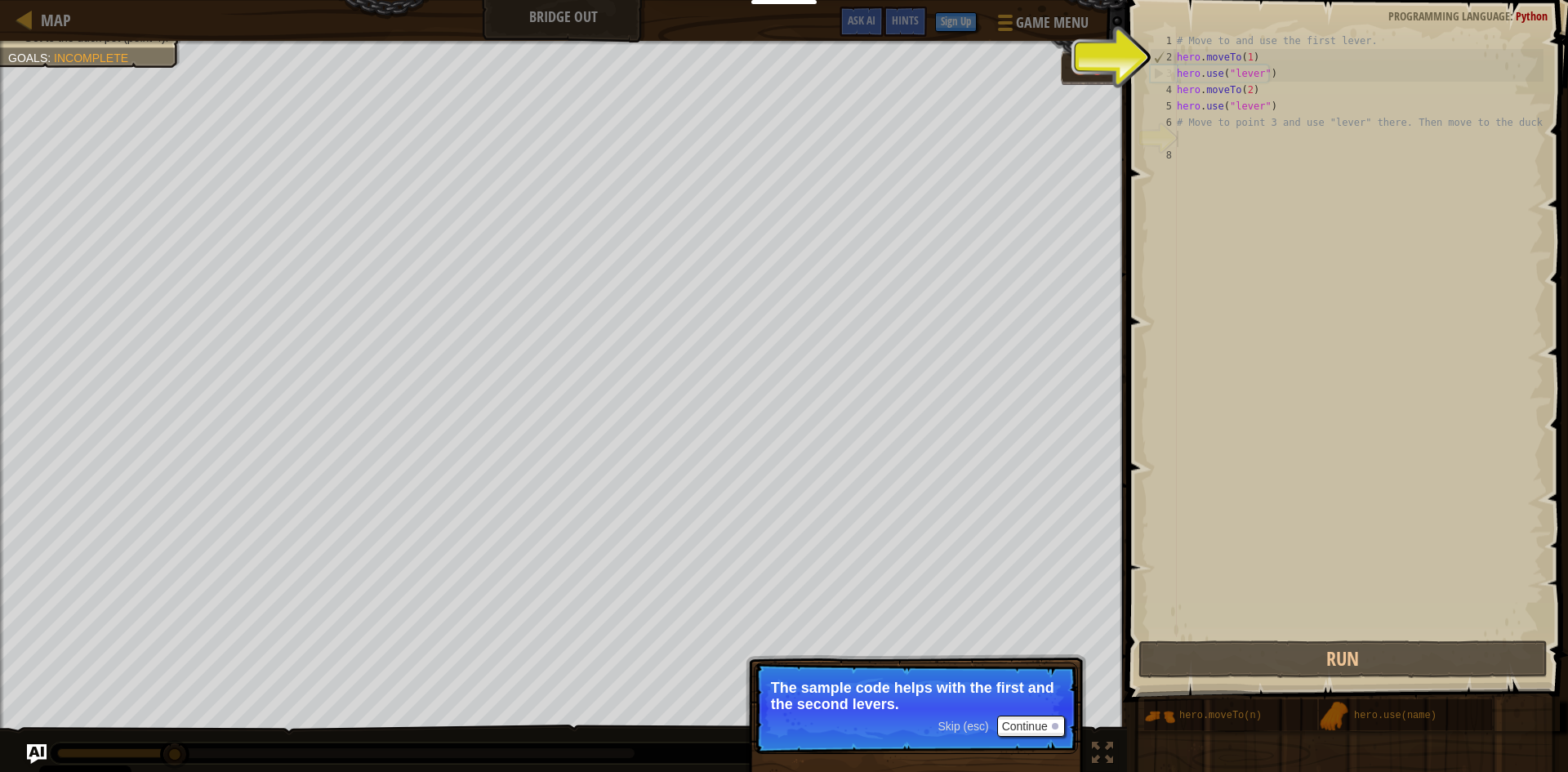
click at [975, 725] on span "Skip (esc)" at bounding box center [964, 726] width 51 height 13
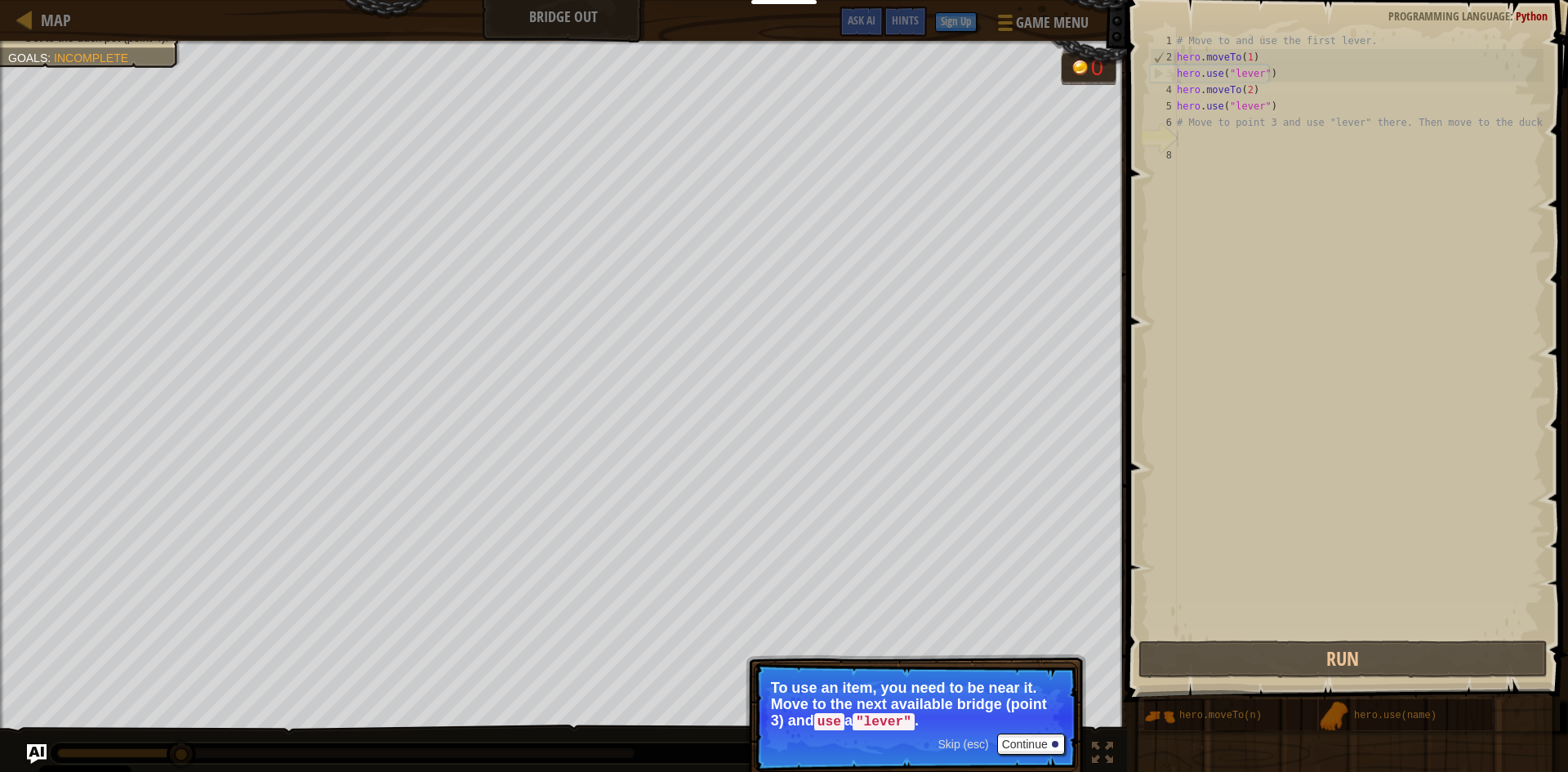
click at [955, 742] on span "Skip (esc)" at bounding box center [964, 744] width 51 height 13
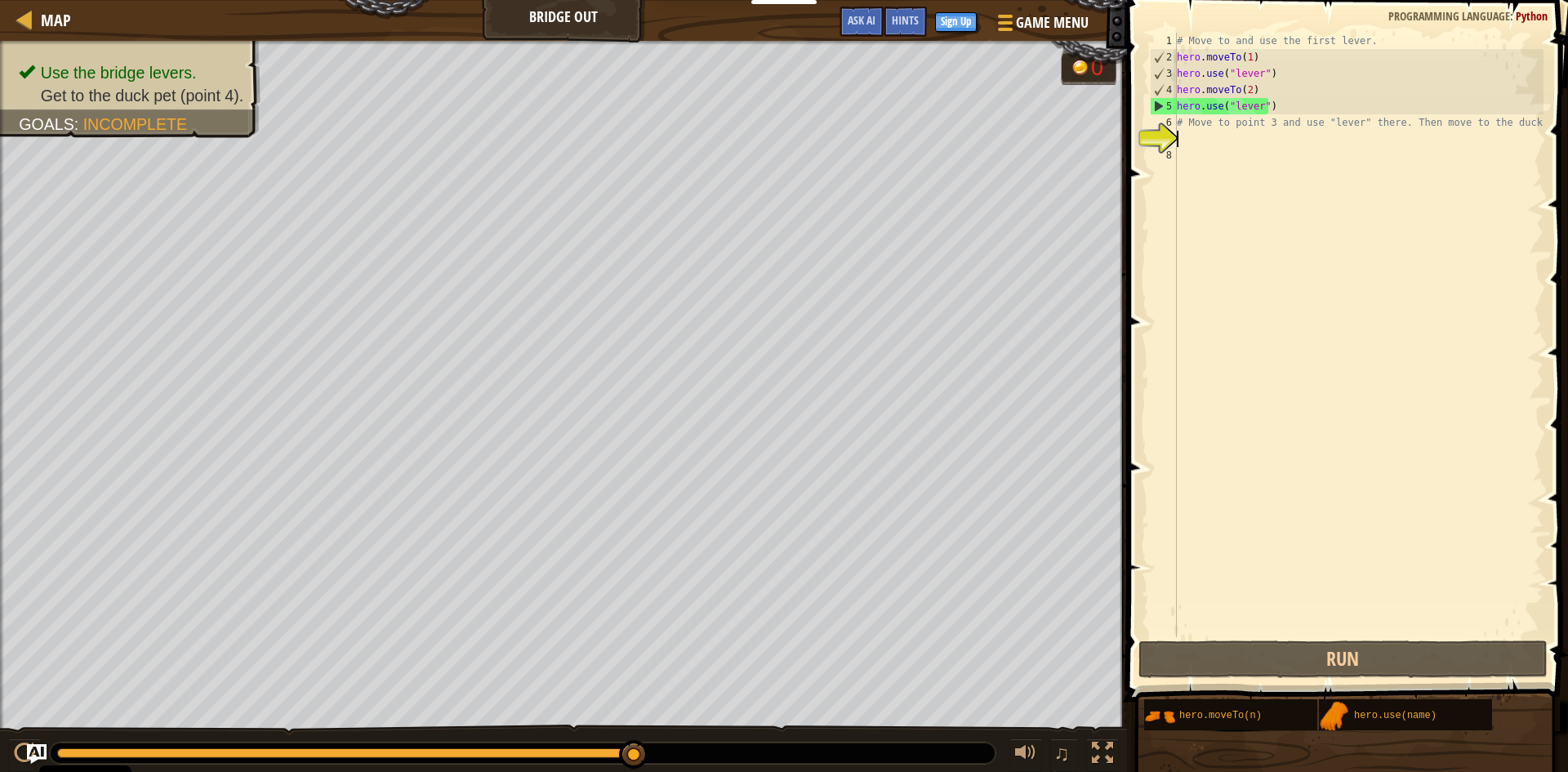
drag, startPoint x: 1336, startPoint y: 393, endPoint x: 1321, endPoint y: 396, distance: 15.3
click at [1324, 395] on div "# Move to and use the first lever. hero . moveTo ( 1 ) hero . use ( "lever" ) h…" at bounding box center [1359, 351] width 370 height 637
click at [1395, 668] on button "Run" at bounding box center [1343, 659] width 410 height 37
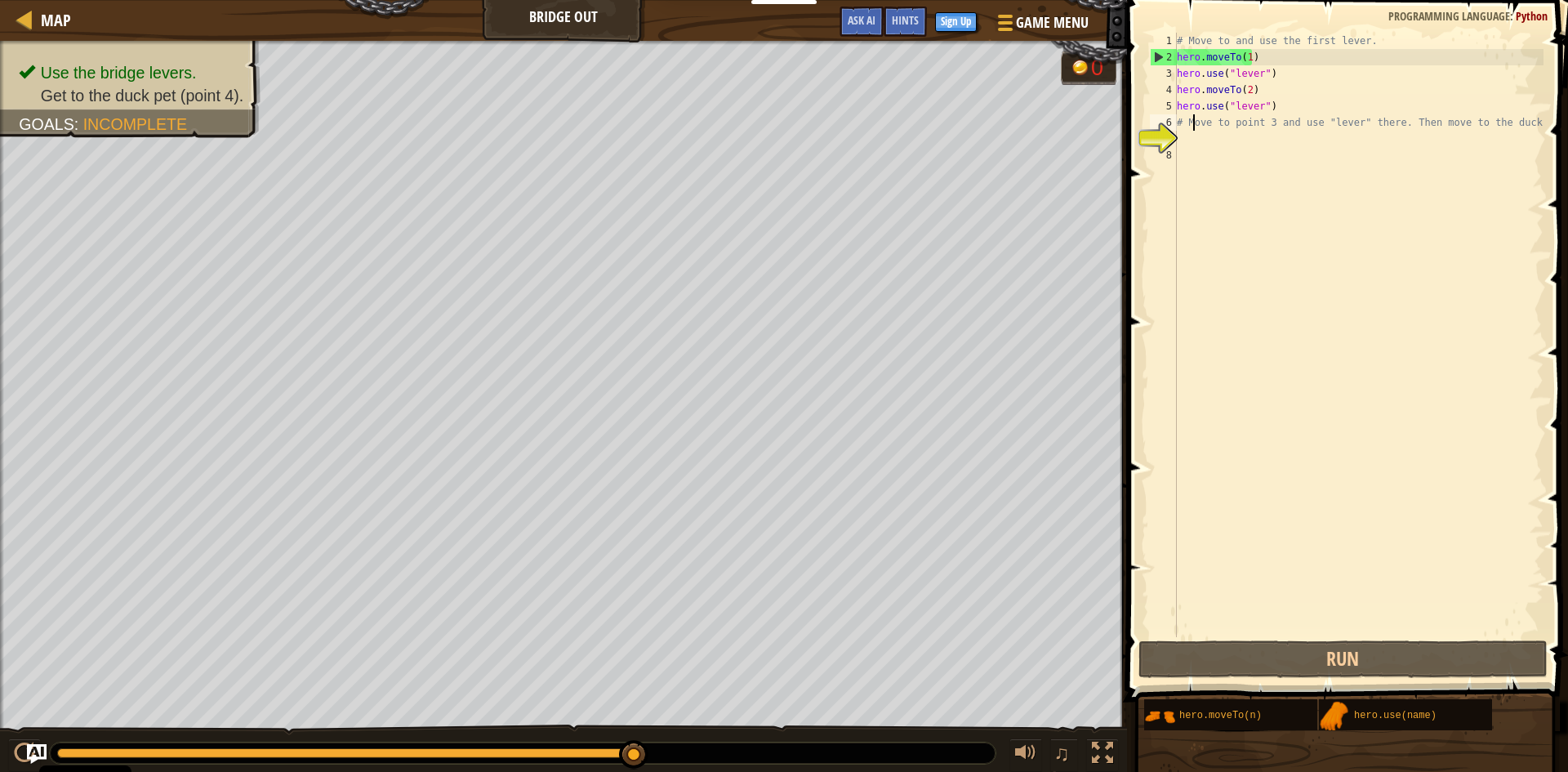
click at [1195, 122] on div "# Move to and use the first lever. hero . moveTo ( 1 ) hero . use ( "lever" ) h…" at bounding box center [1359, 351] width 370 height 637
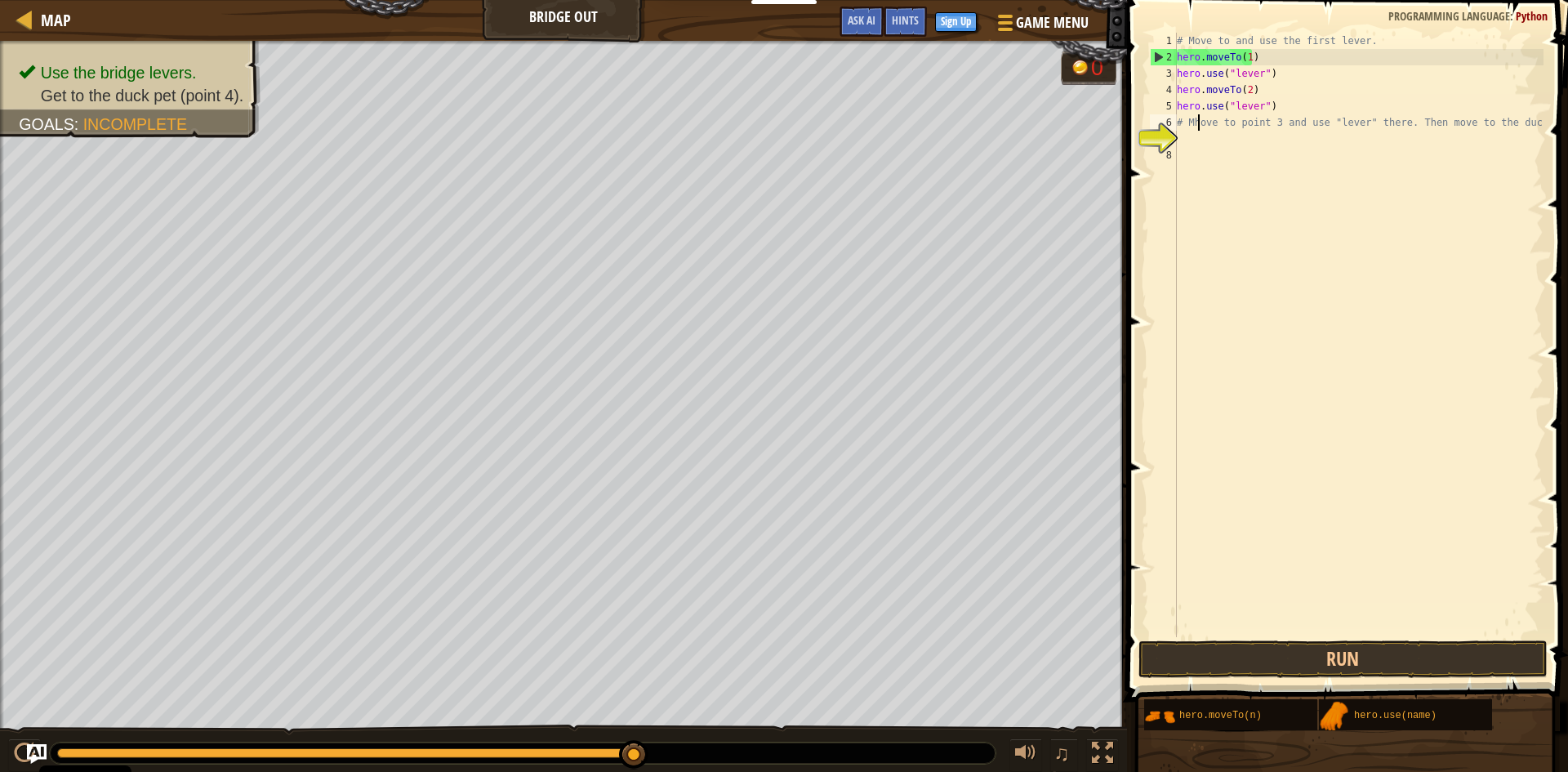
scroll to position [7, 2]
type textarea "# Move to point 3 and use "lever" there. Then move to the duck."
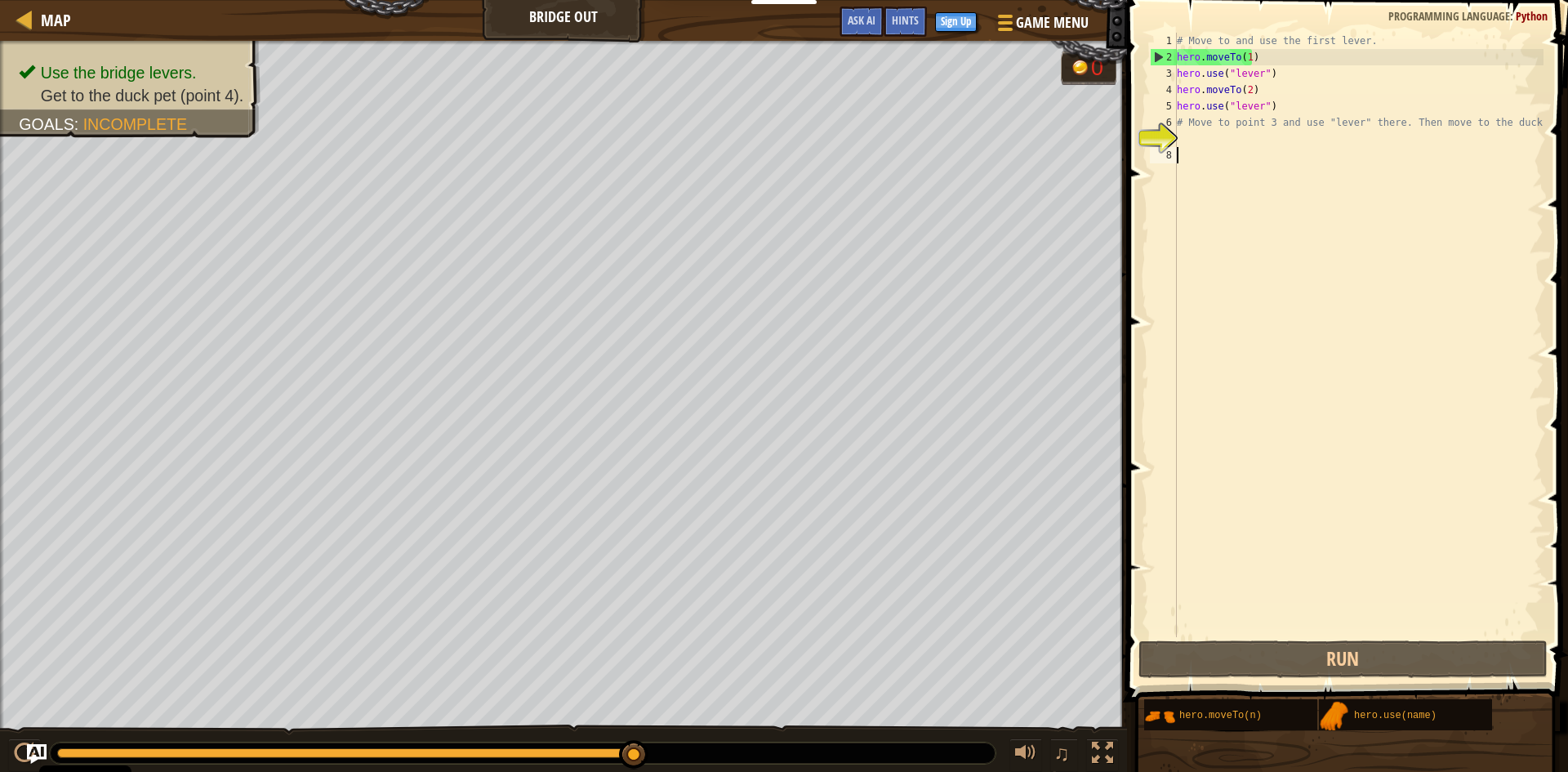
click at [1181, 162] on div "# Move to and use the first lever. hero . moveTo ( 1 ) hero . use ( "lever" ) h…" at bounding box center [1359, 351] width 370 height 637
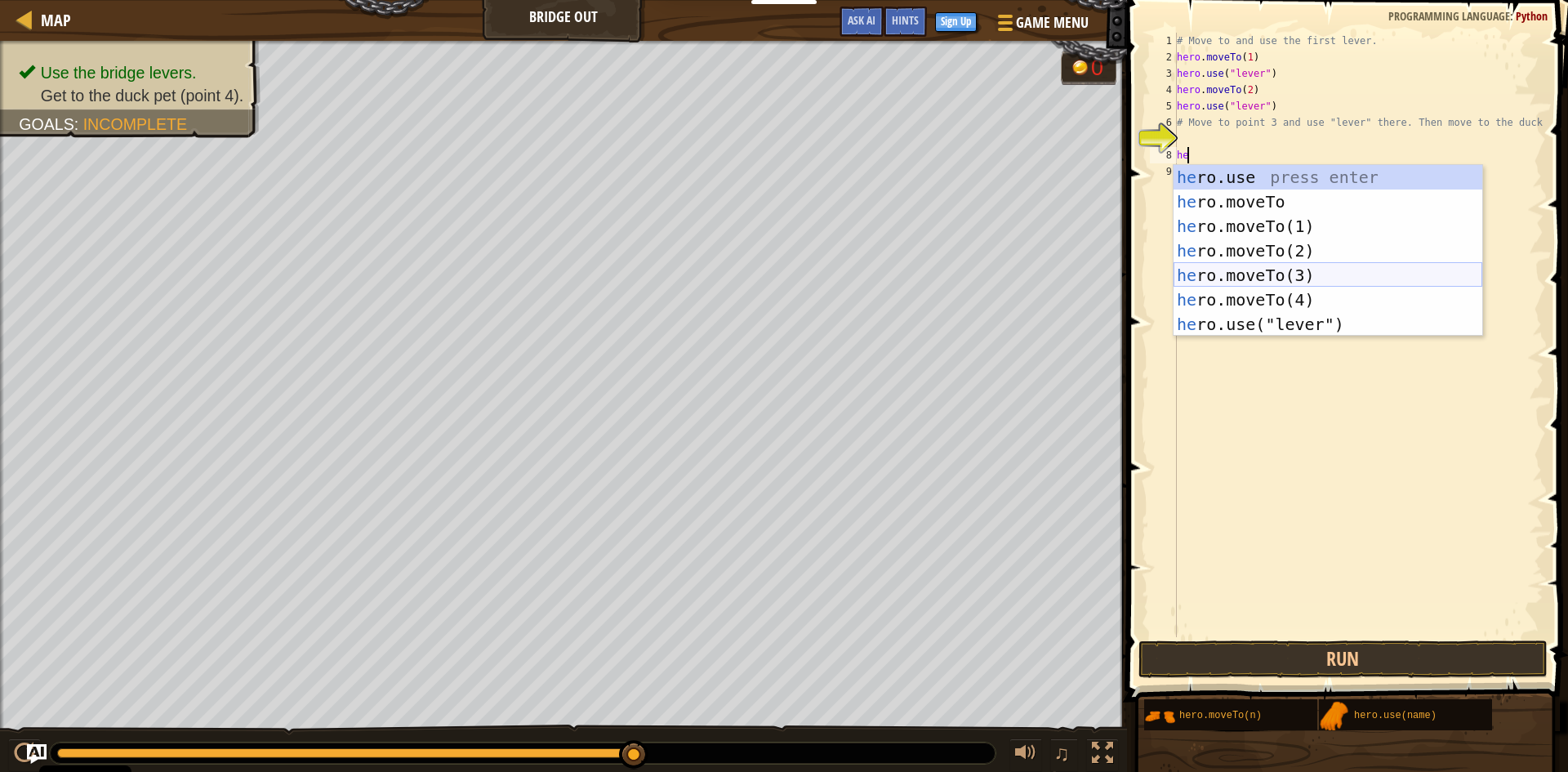
click at [1262, 270] on div "he ro.use press enter he ro.moveTo press enter he ro.moveTo(1) press enter he r…" at bounding box center [1328, 275] width 308 height 221
type textarea "hero.moveTo(3)"
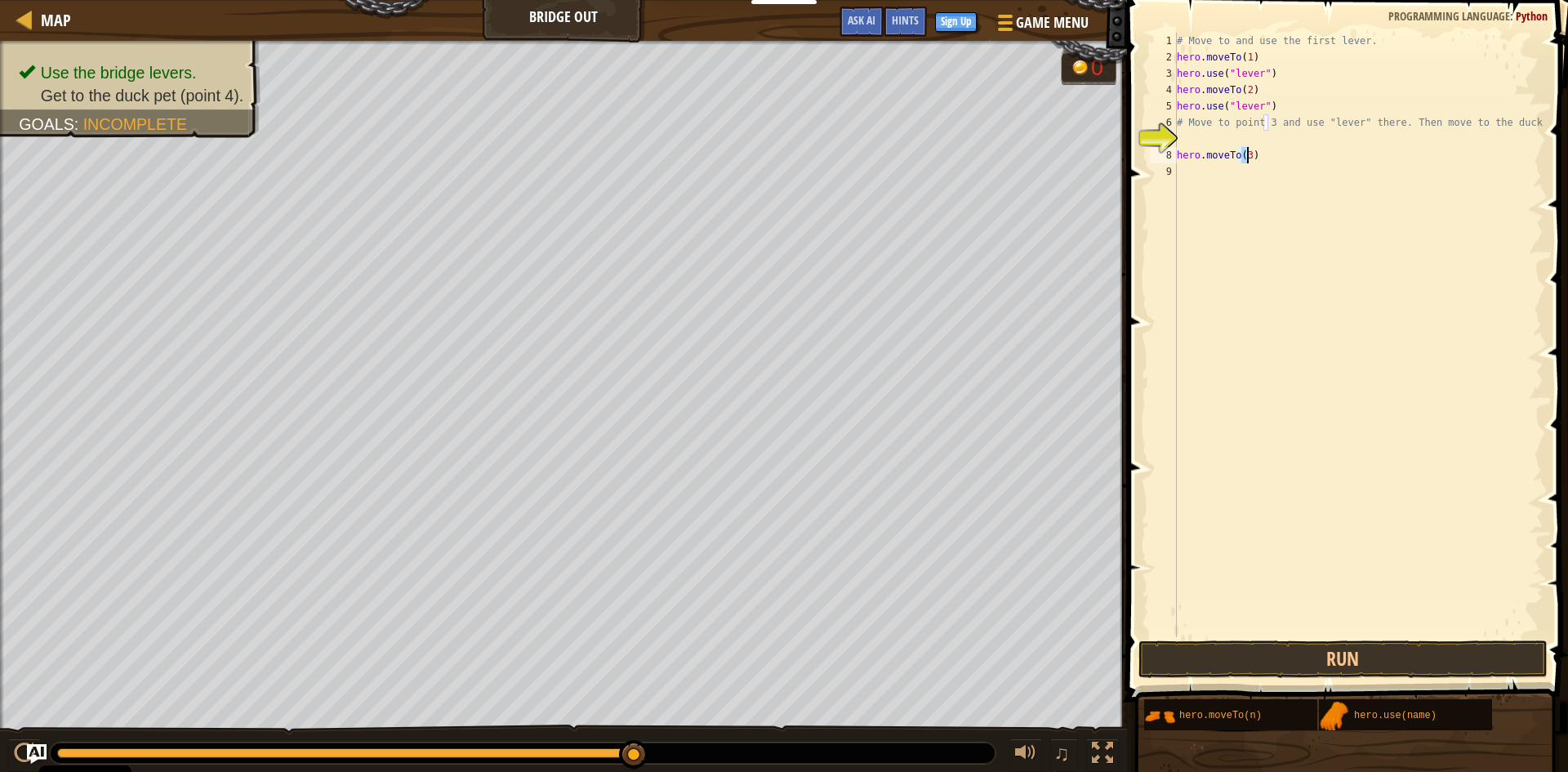
click at [1190, 177] on div "# Move to and use the first lever. hero . moveTo ( 1 ) hero . use ( "lever" ) h…" at bounding box center [1359, 351] width 370 height 637
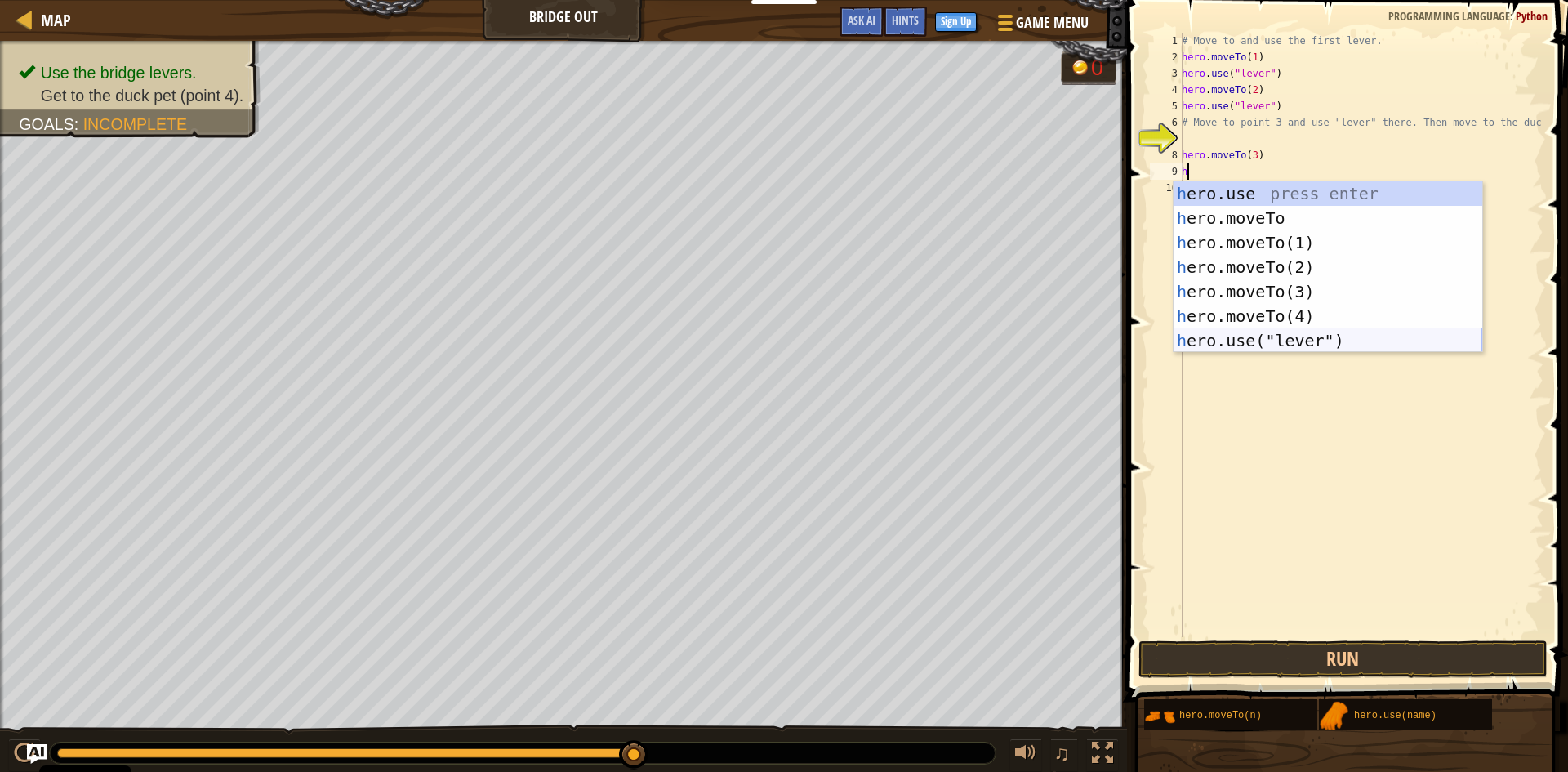
click at [1229, 342] on div "h ero.use press enter h ero.moveTo press enter h ero.moveTo(1) press enter h er…" at bounding box center [1328, 292] width 308 height 221
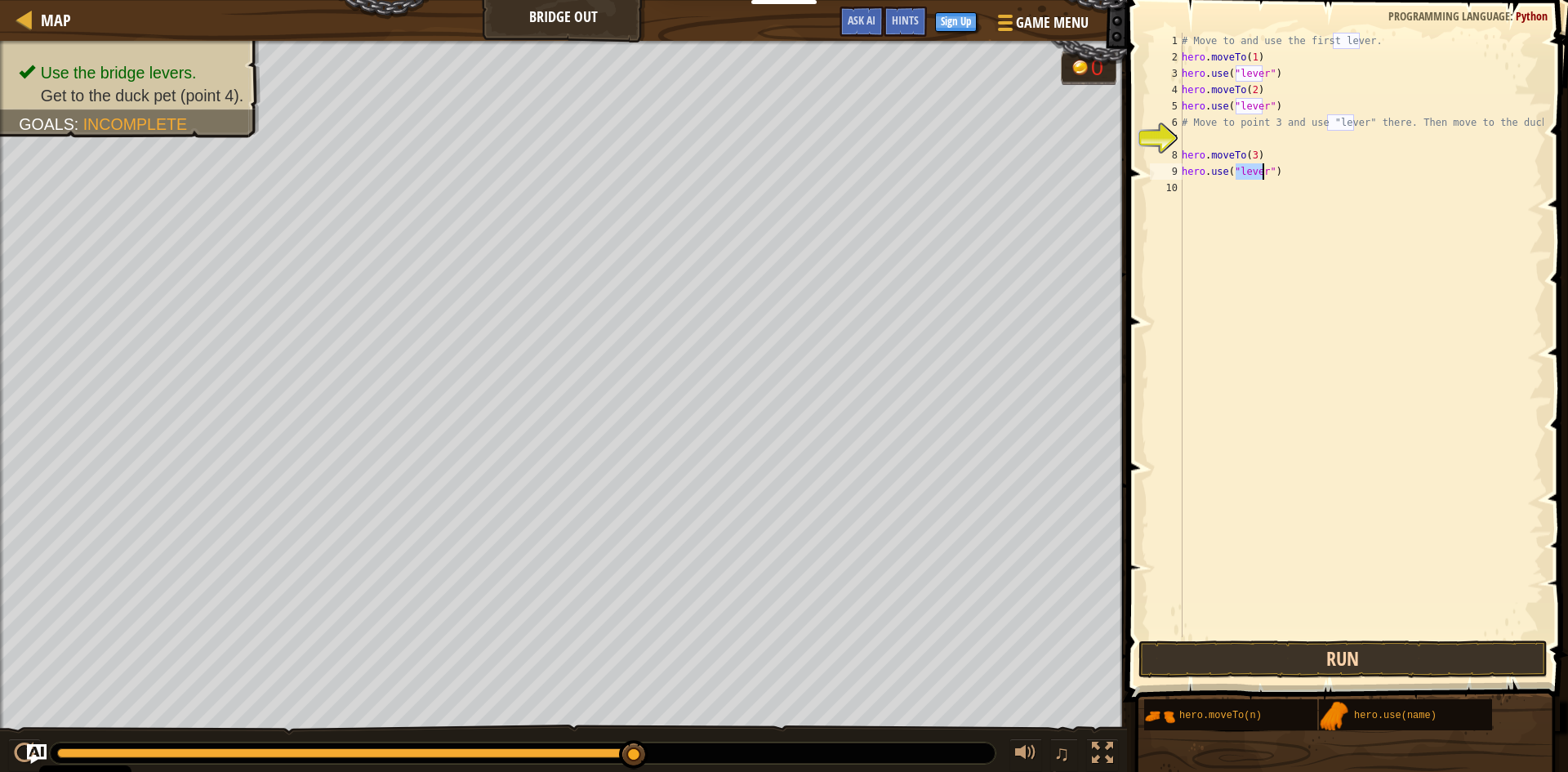
type textarea "hero.use("lever")"
click at [1263, 656] on button "Run" at bounding box center [1343, 659] width 410 height 37
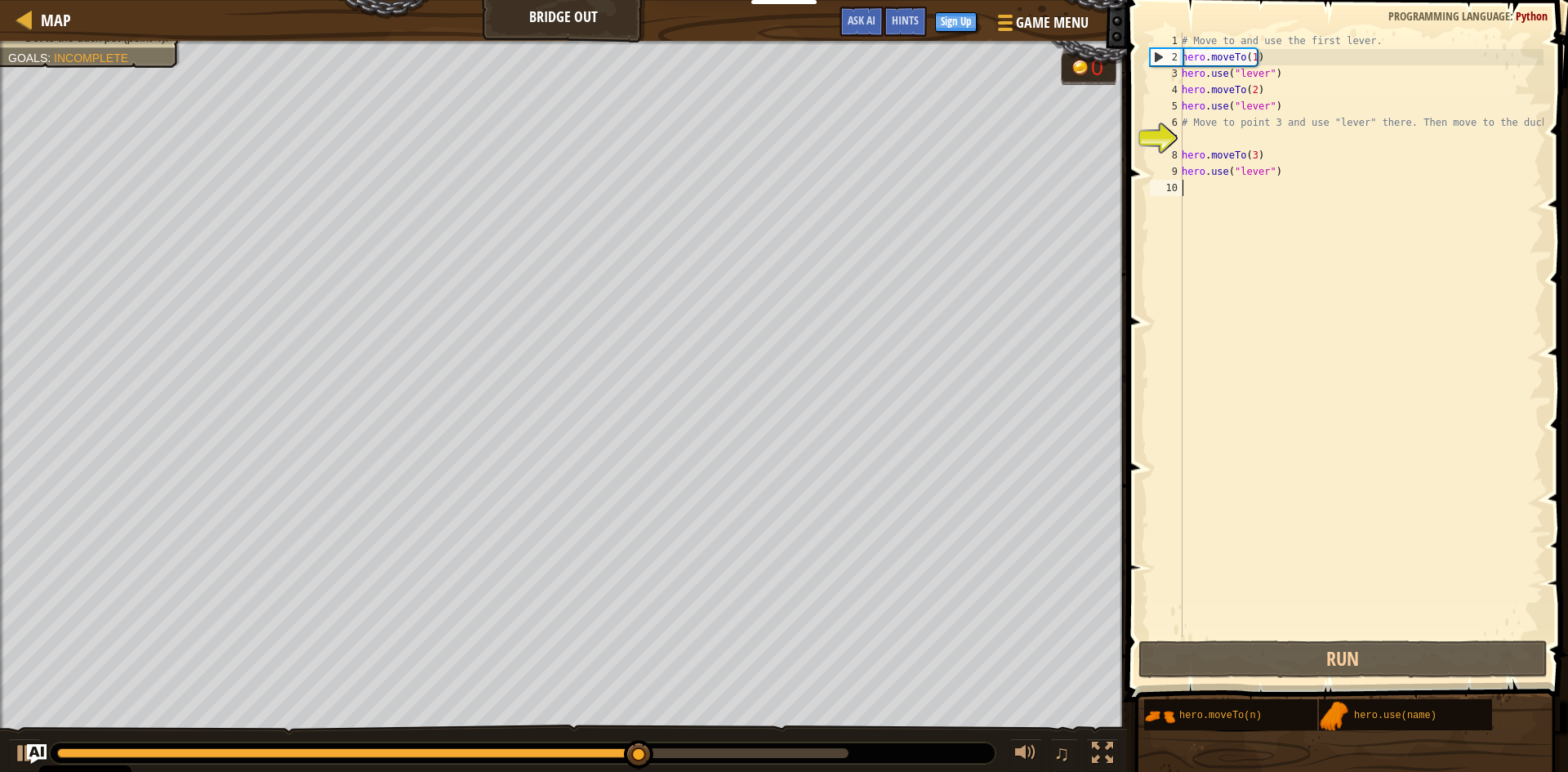
click at [1200, 194] on div "# Move to and use the first lever. hero . moveTo ( 1 ) hero . use ( "lever" ) h…" at bounding box center [1362, 351] width 365 height 637
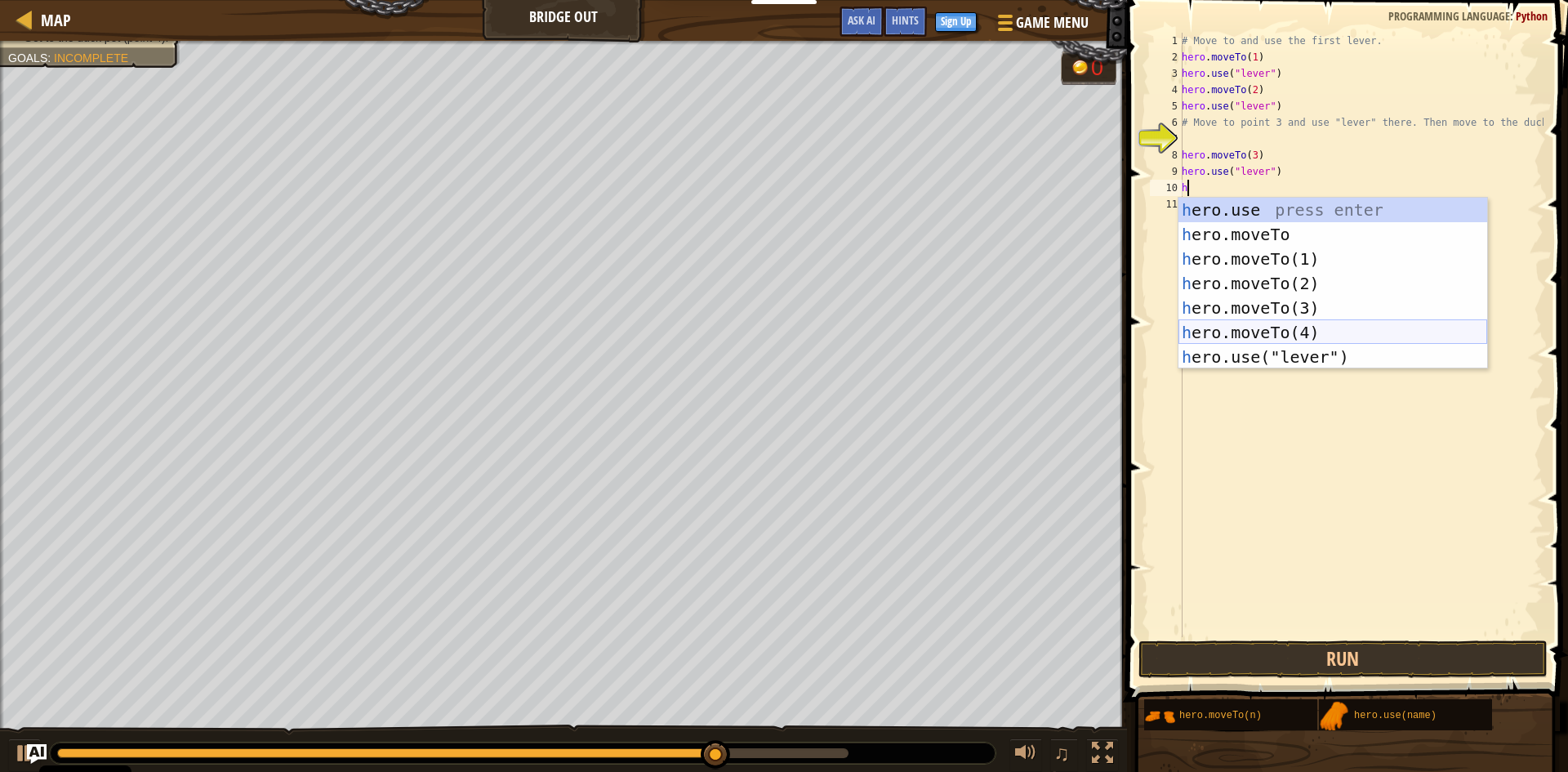
click at [1212, 329] on div "h ero.use press enter h ero.moveTo press enter h ero.moveTo(1) press enter h er…" at bounding box center [1333, 307] width 308 height 221
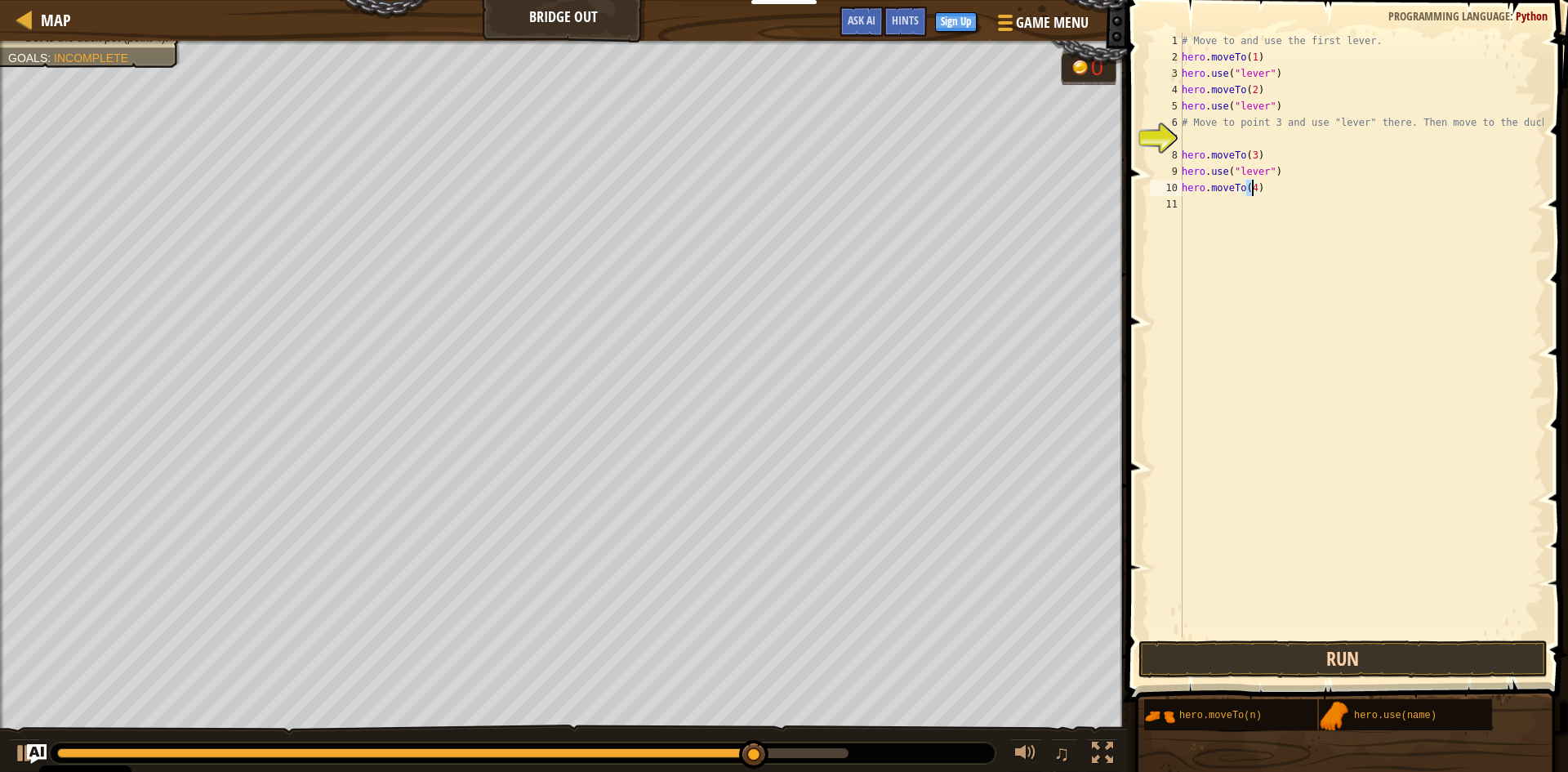
type textarea "hero.moveTo(4)"
click at [1399, 647] on button "Run" at bounding box center [1343, 659] width 410 height 37
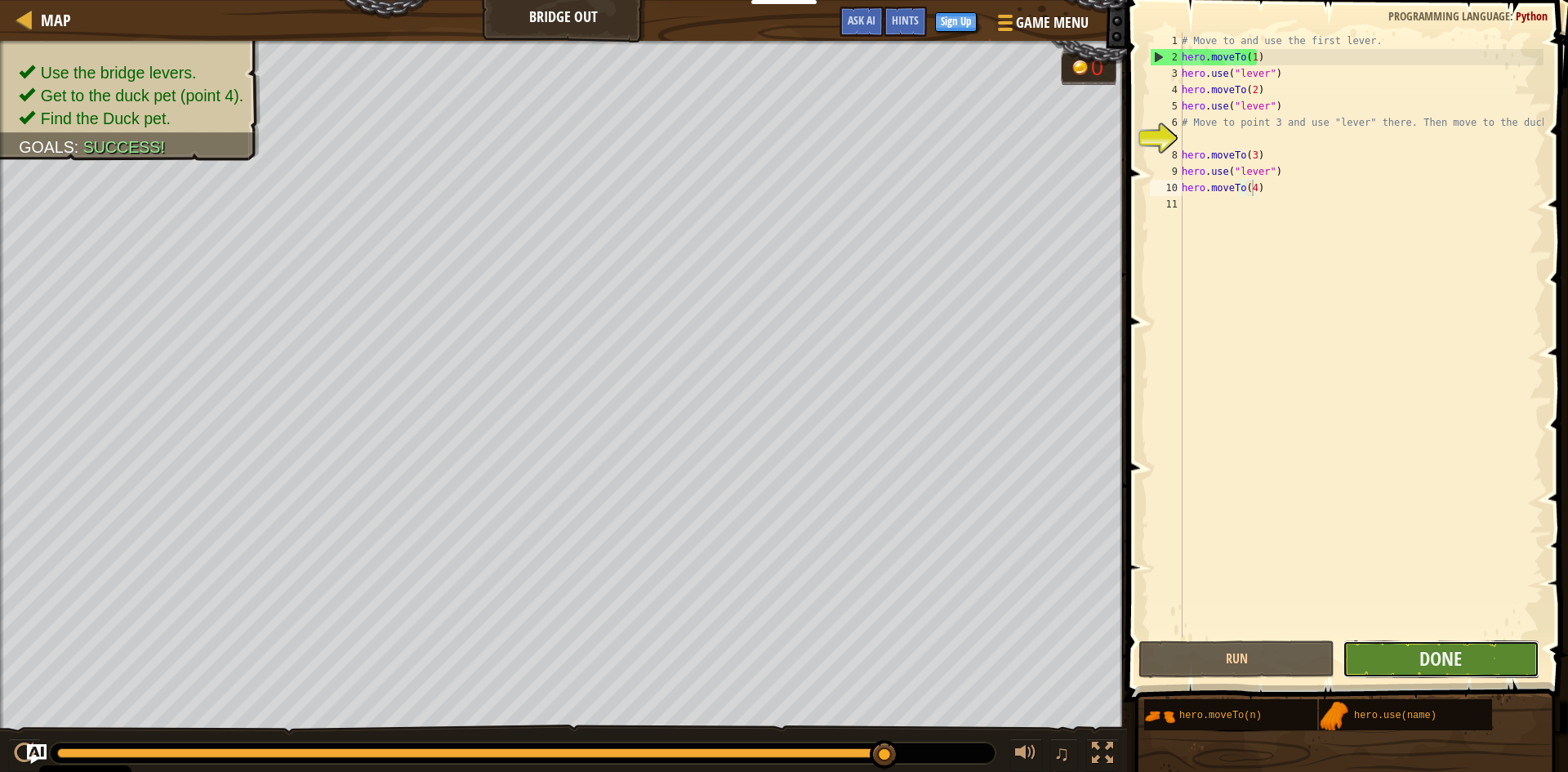
click at [1369, 664] on button "Done" at bounding box center [1441, 659] width 196 height 37
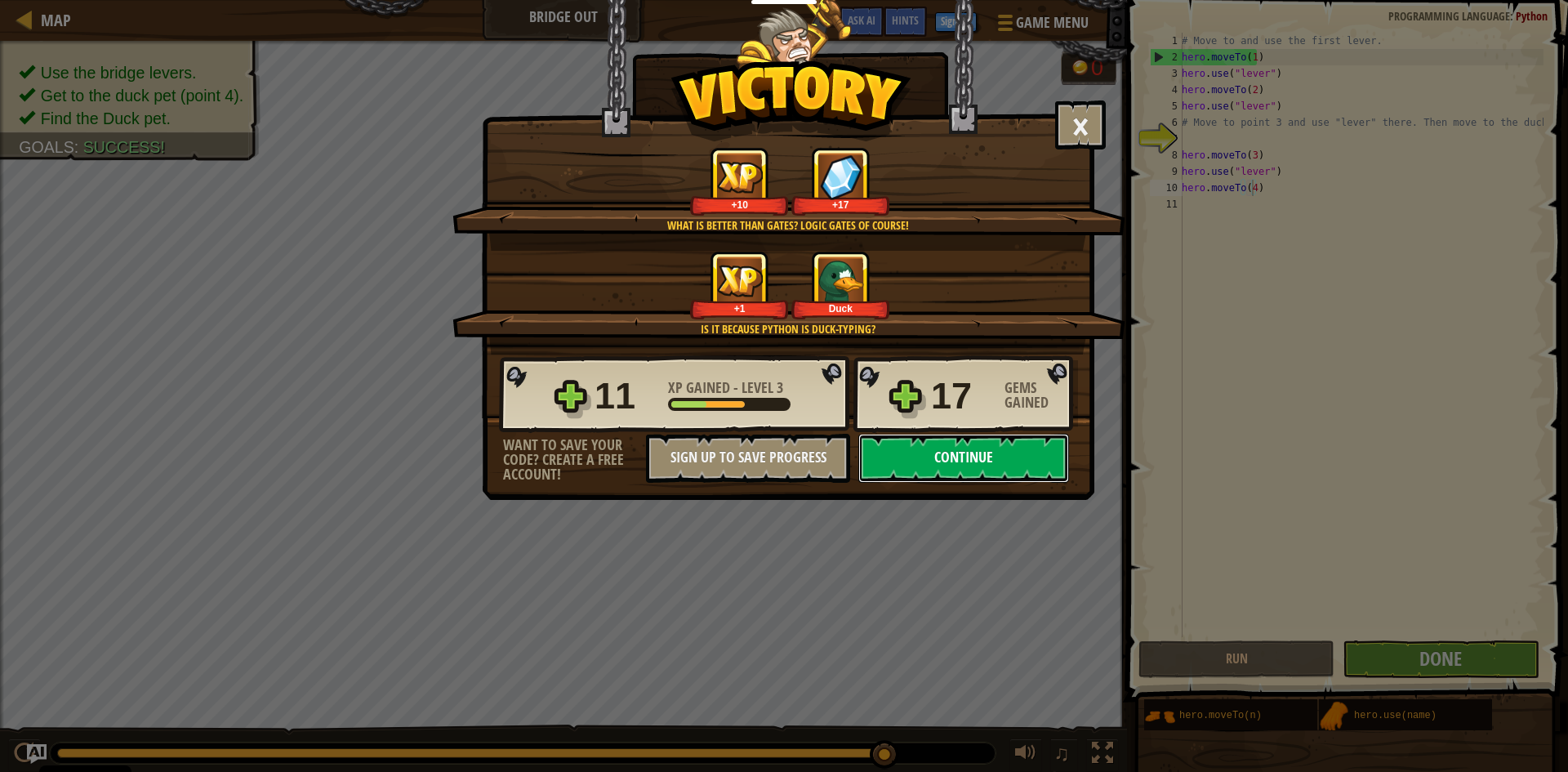
click at [929, 454] on button "Continue" at bounding box center [964, 459] width 211 height 49
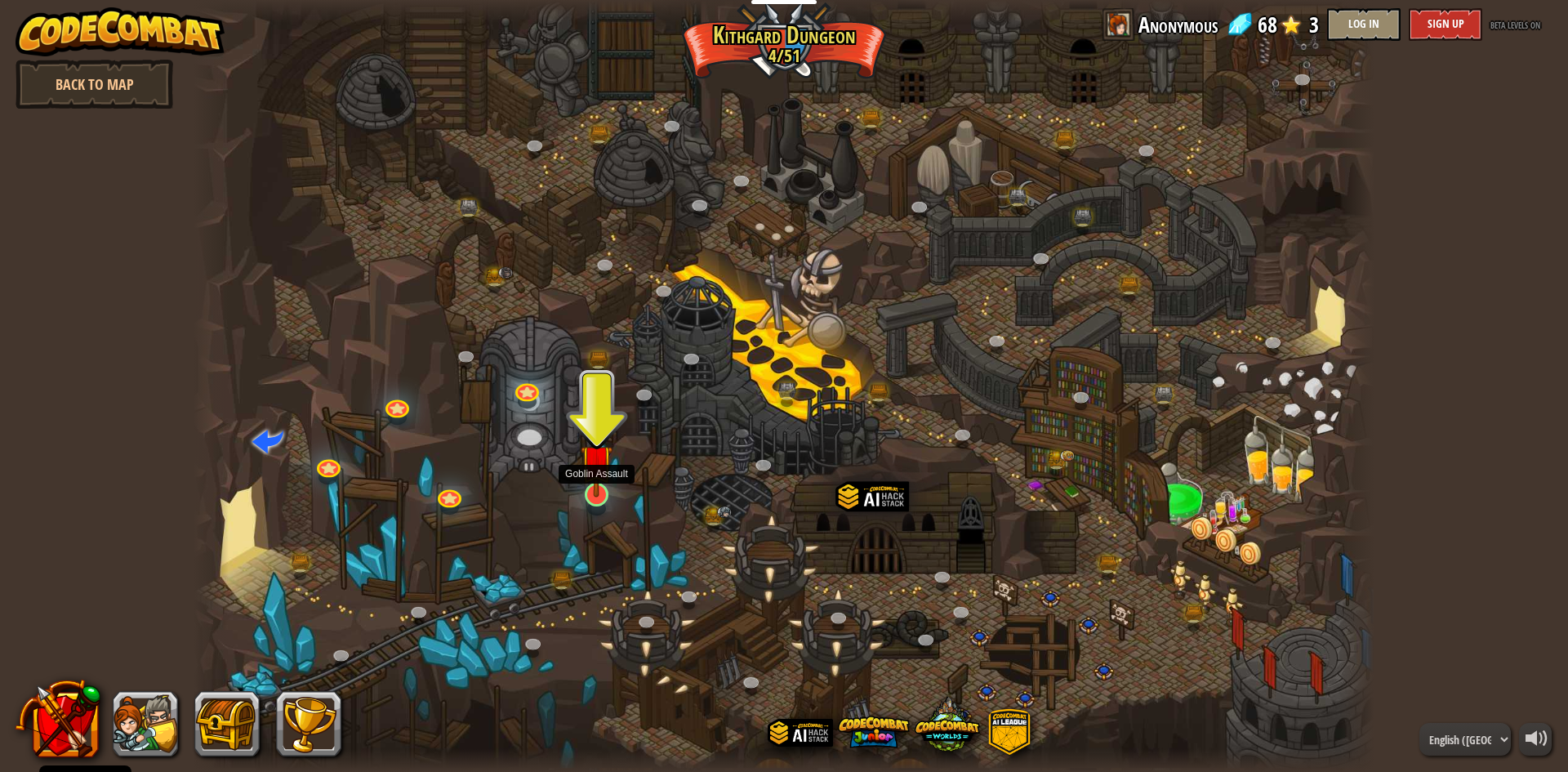
click at [597, 474] on img at bounding box center [596, 461] width 31 height 73
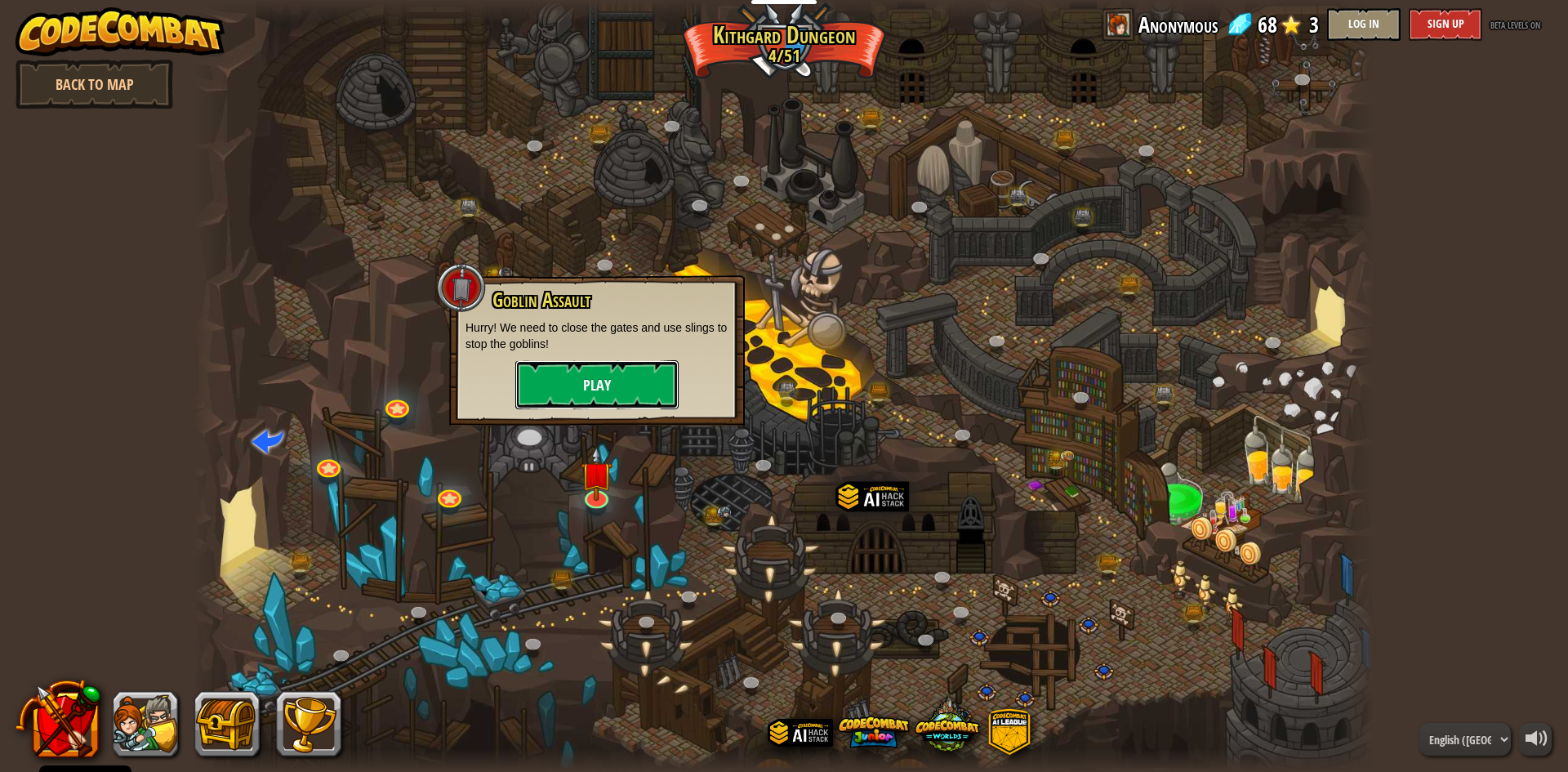
click at [634, 375] on button "Play" at bounding box center [597, 385] width 163 height 49
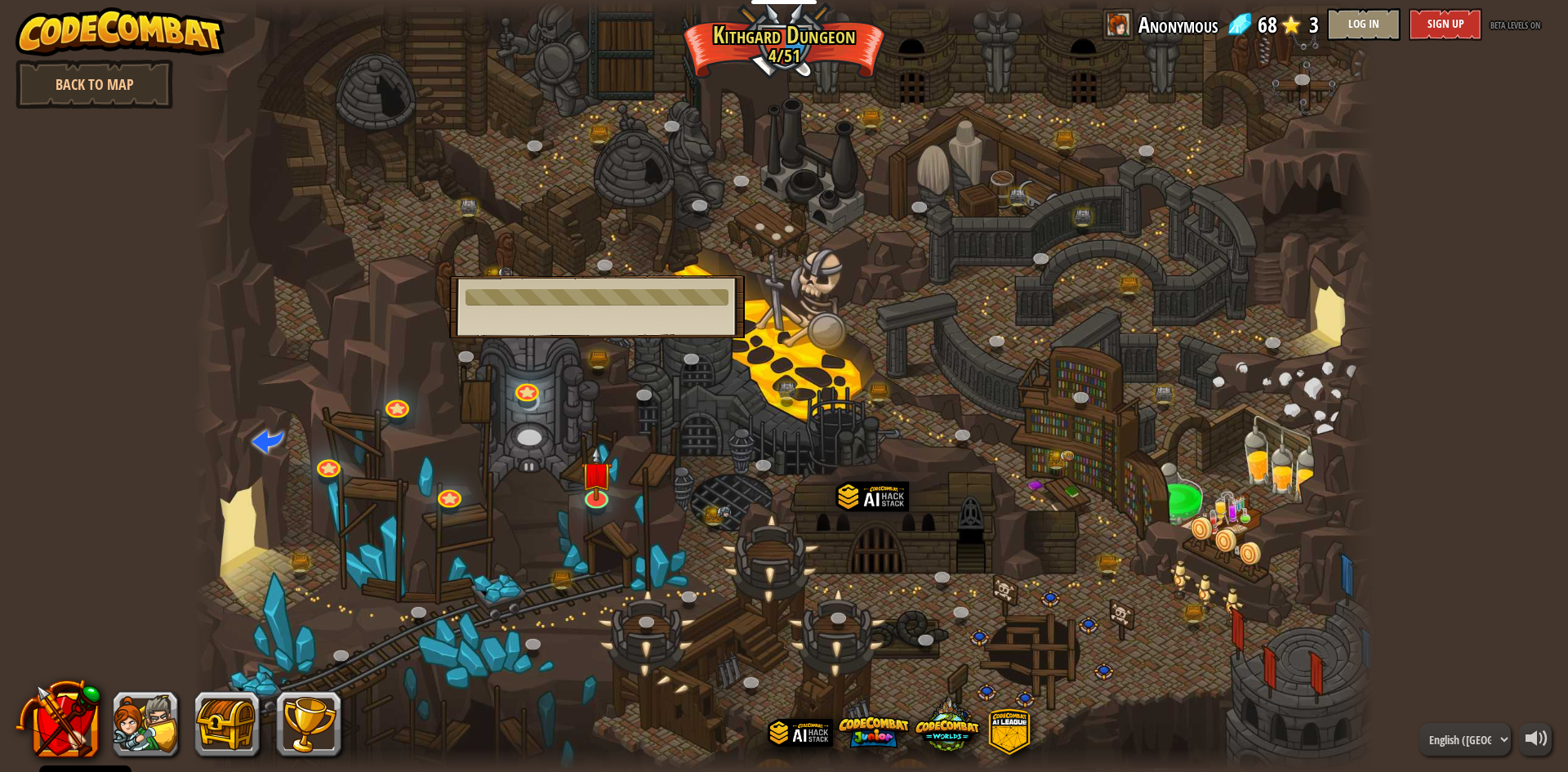
click at [646, 312] on div "Goblin Assault Hurry! We need to close the gates and use slings to stop the gob…" at bounding box center [596, 306] width 296 height 63
click at [607, 468] on img at bounding box center [596, 461] width 31 height 73
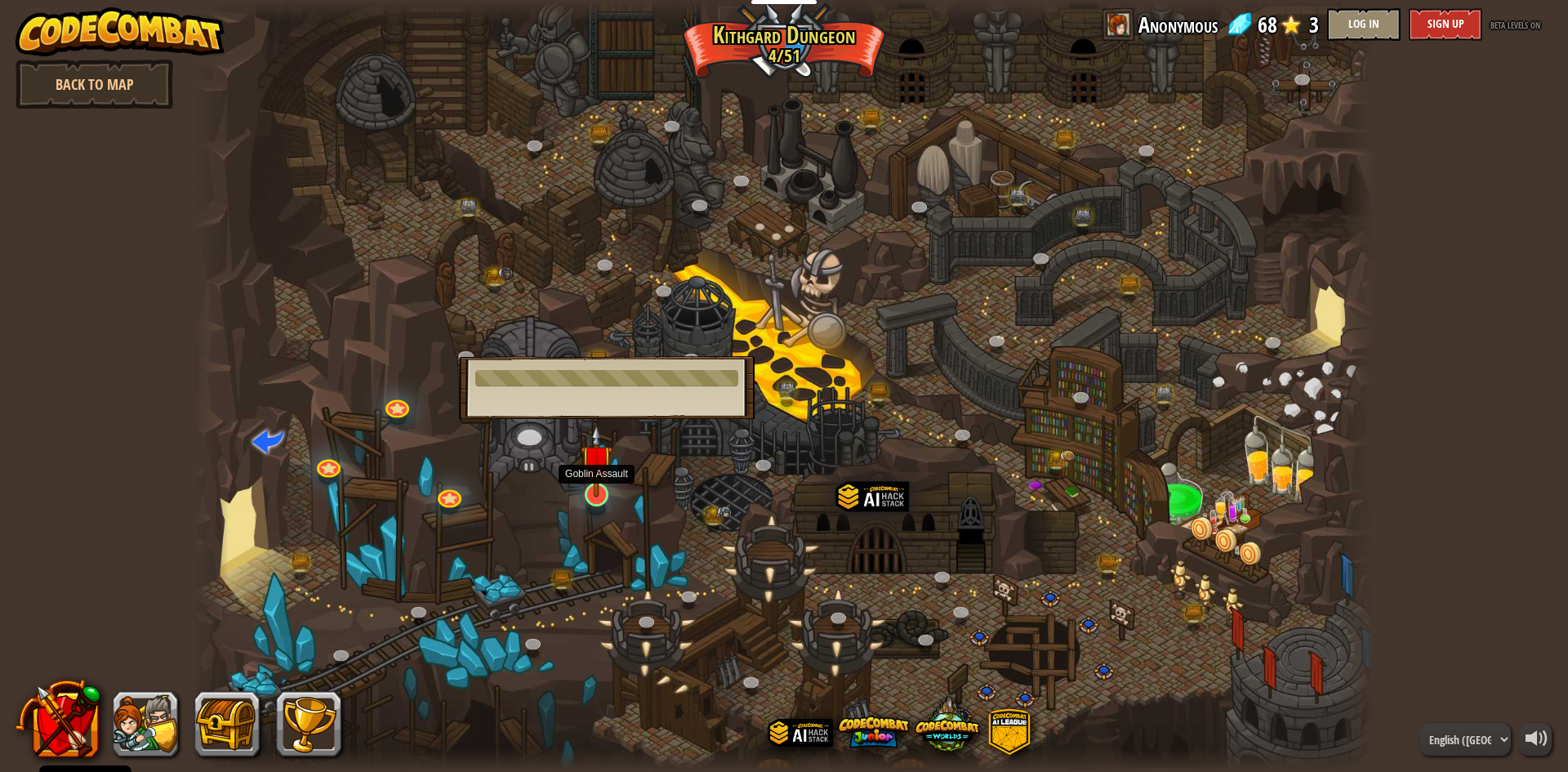
click at [607, 468] on img at bounding box center [596, 461] width 31 height 73
drag, startPoint x: 607, startPoint y: 468, endPoint x: 603, endPoint y: 477, distance: 9.8
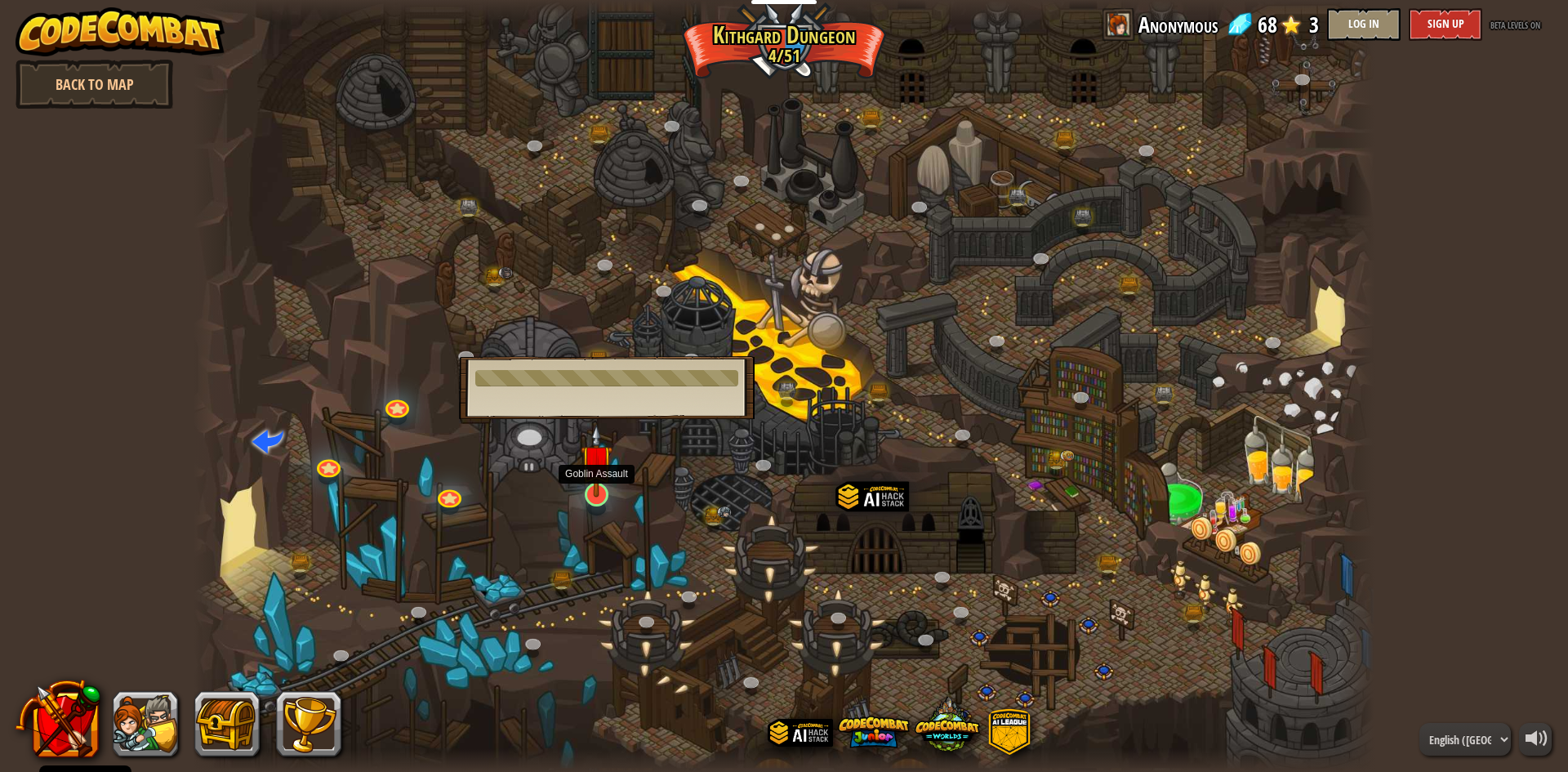
click at [603, 477] on img at bounding box center [596, 461] width 31 height 73
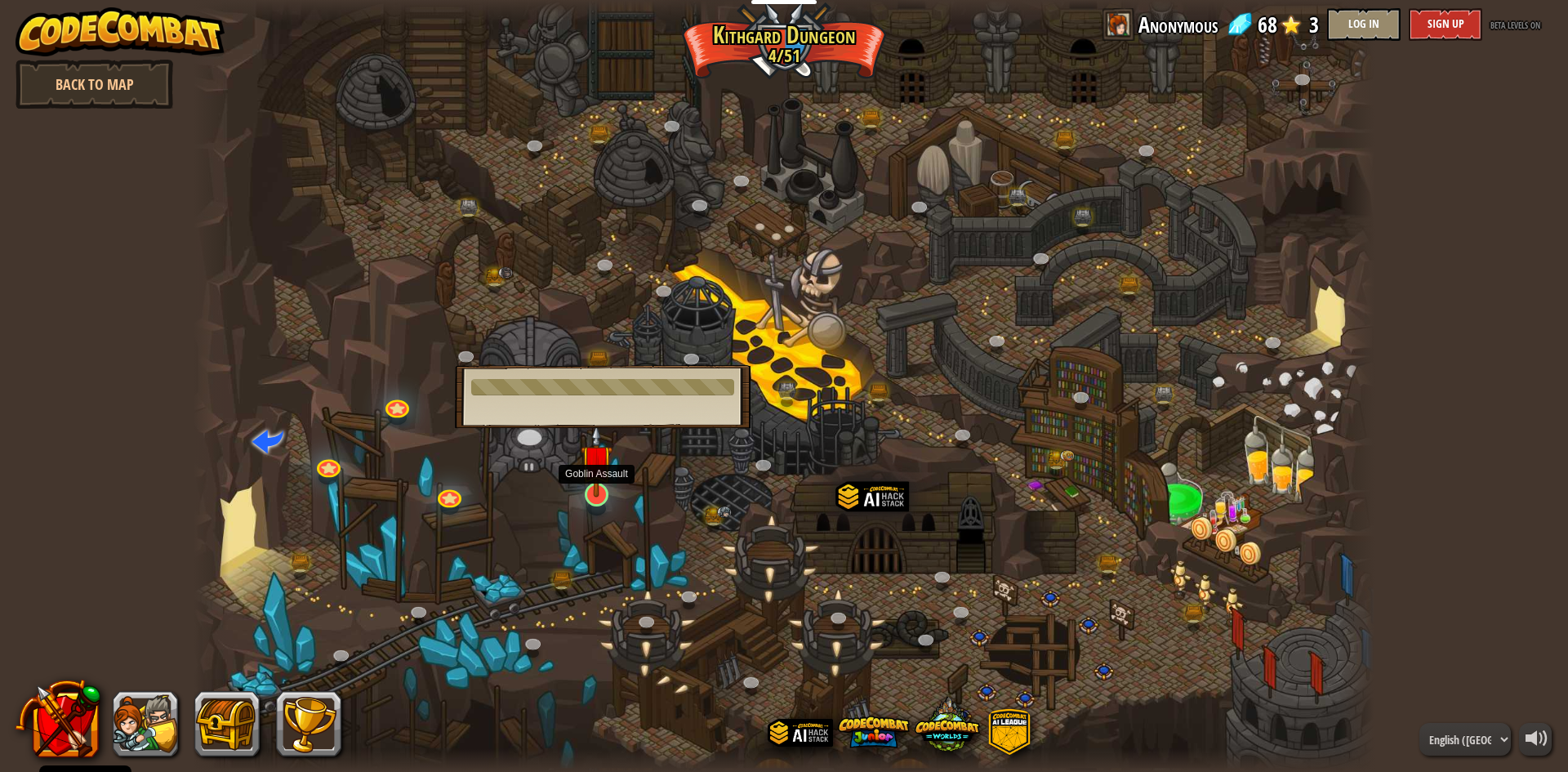
click at [603, 477] on img at bounding box center [596, 461] width 31 height 73
drag, startPoint x: 602, startPoint y: 477, endPoint x: 593, endPoint y: 482, distance: 10.3
click at [593, 482] on img at bounding box center [596, 461] width 31 height 73
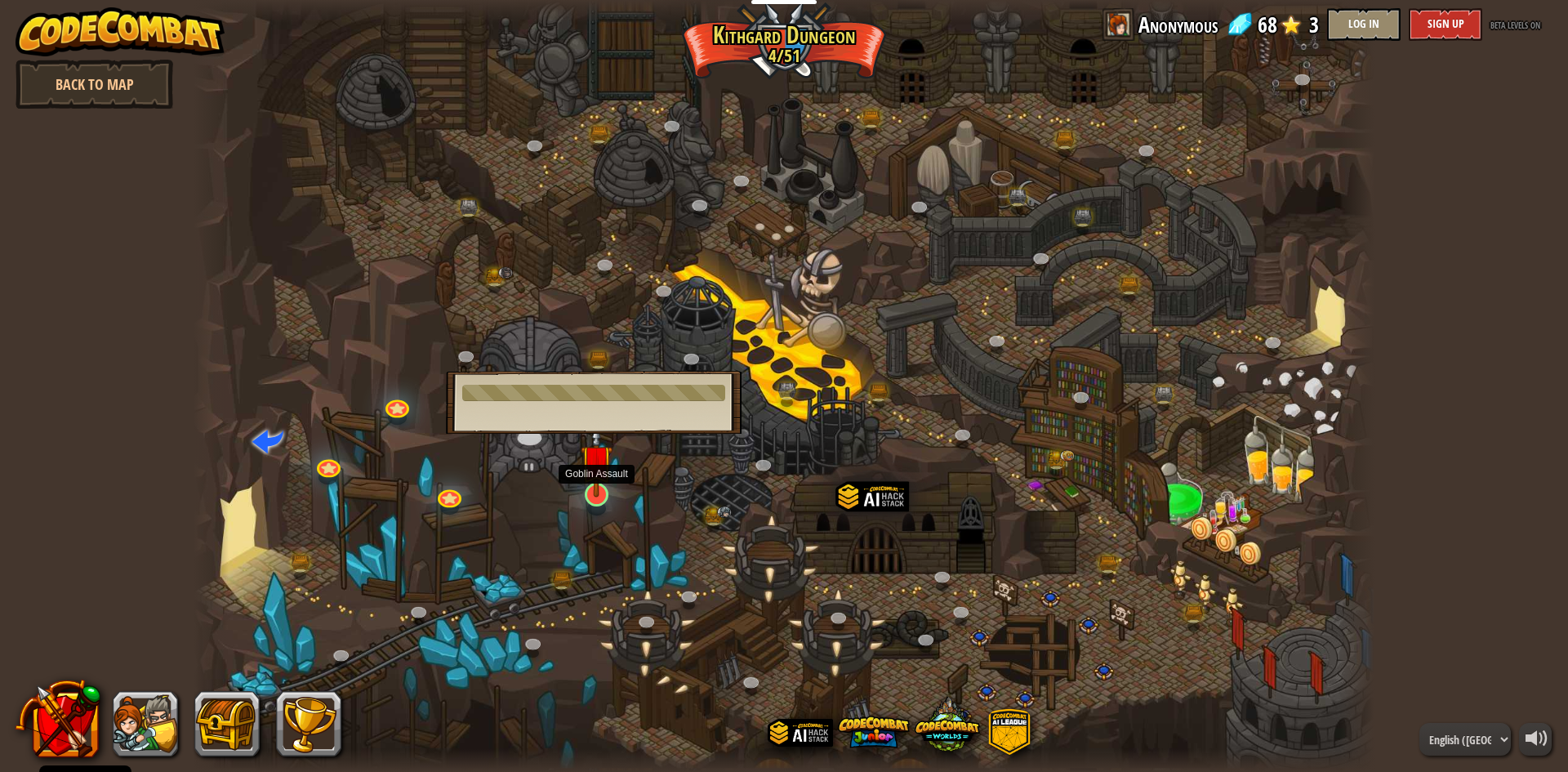
click at [593, 482] on img at bounding box center [596, 461] width 31 height 73
drag, startPoint x: 593, startPoint y: 482, endPoint x: 592, endPoint y: 619, distance: 137.0
click at [592, 619] on div "Twisted Canyon (Locked) Challenge: collect the most gold using all the programm…" at bounding box center [784, 386] width 1181 height 772
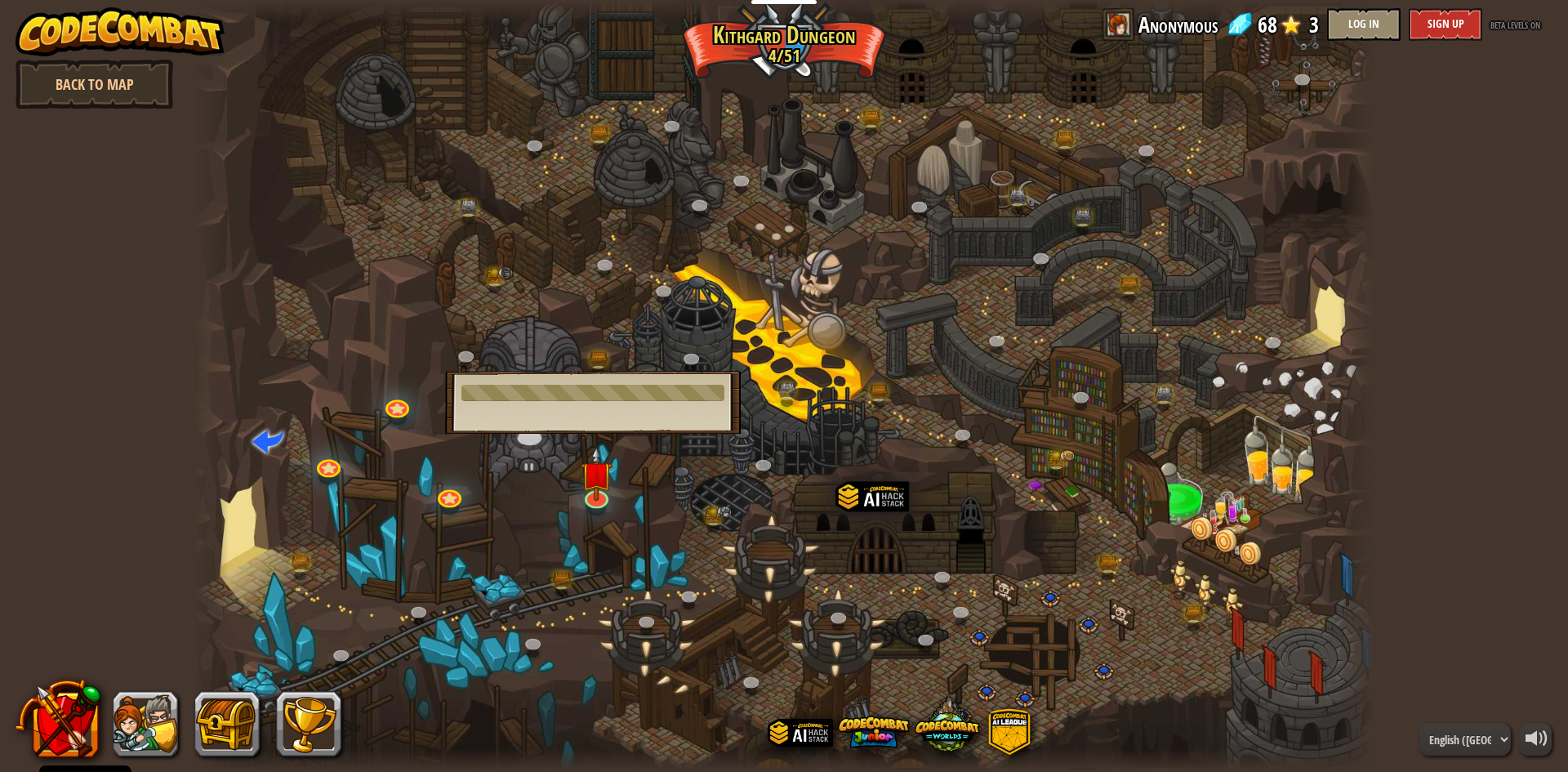
click at [652, 390] on div at bounding box center [593, 393] width 263 height 17
click at [658, 390] on div at bounding box center [593, 393] width 263 height 17
click at [662, 390] on div at bounding box center [593, 393] width 263 height 17
click at [663, 390] on div at bounding box center [593, 393] width 263 height 17
drag, startPoint x: 663, startPoint y: 390, endPoint x: 502, endPoint y: 391, distance: 161.0
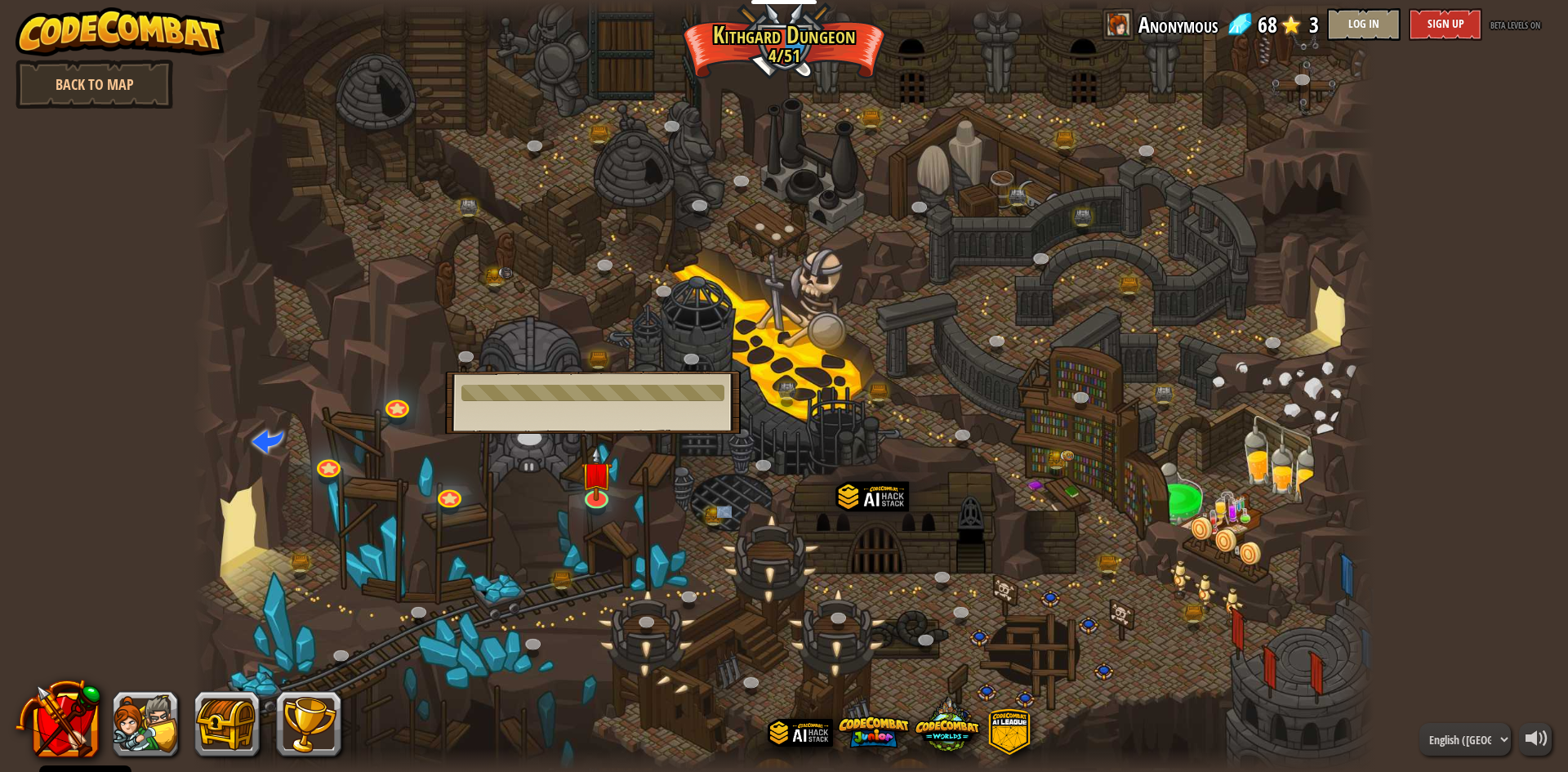
click at [502, 391] on div at bounding box center [593, 393] width 263 height 17
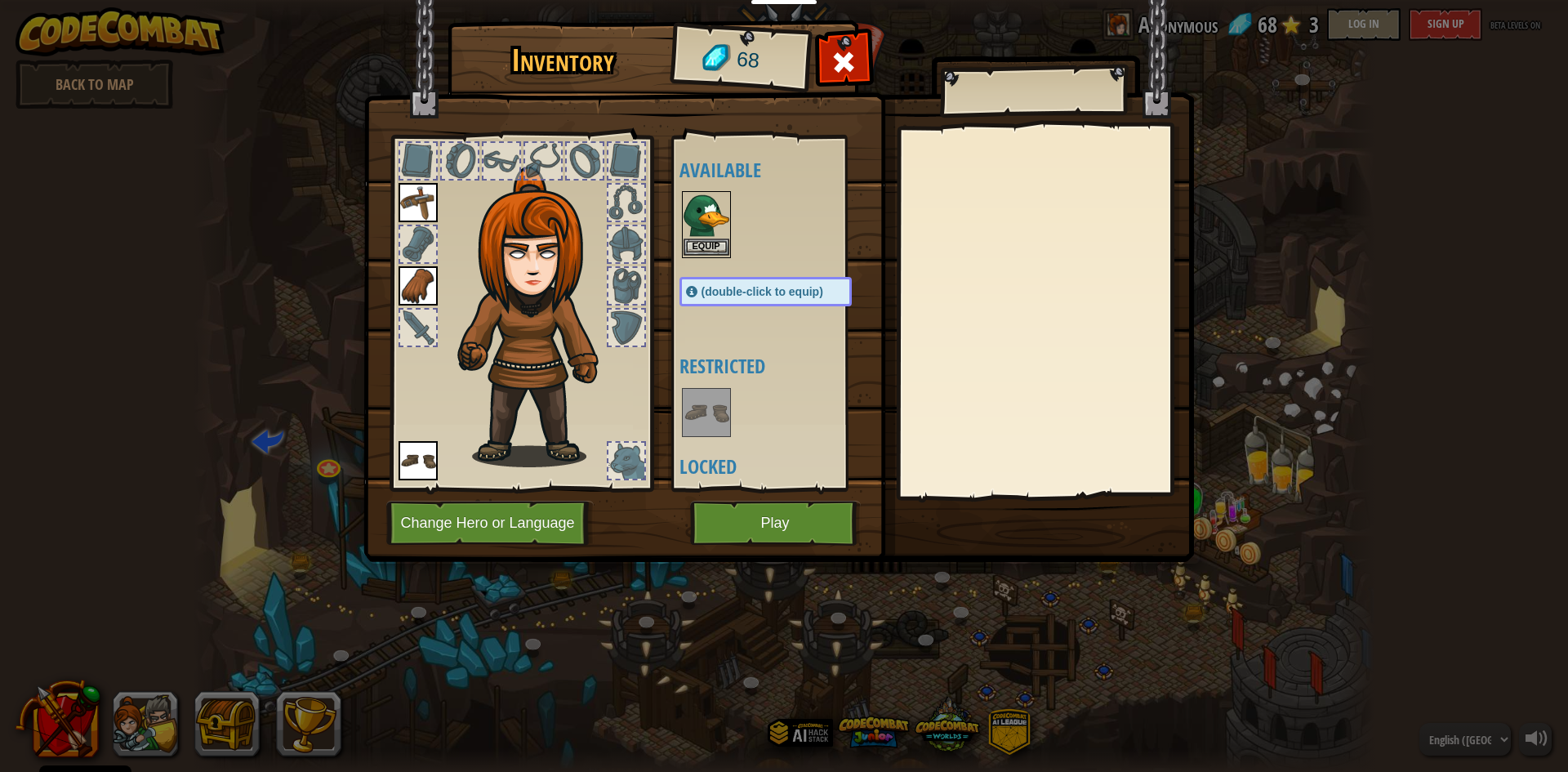
click at [695, 235] on img at bounding box center [706, 215] width 46 height 46
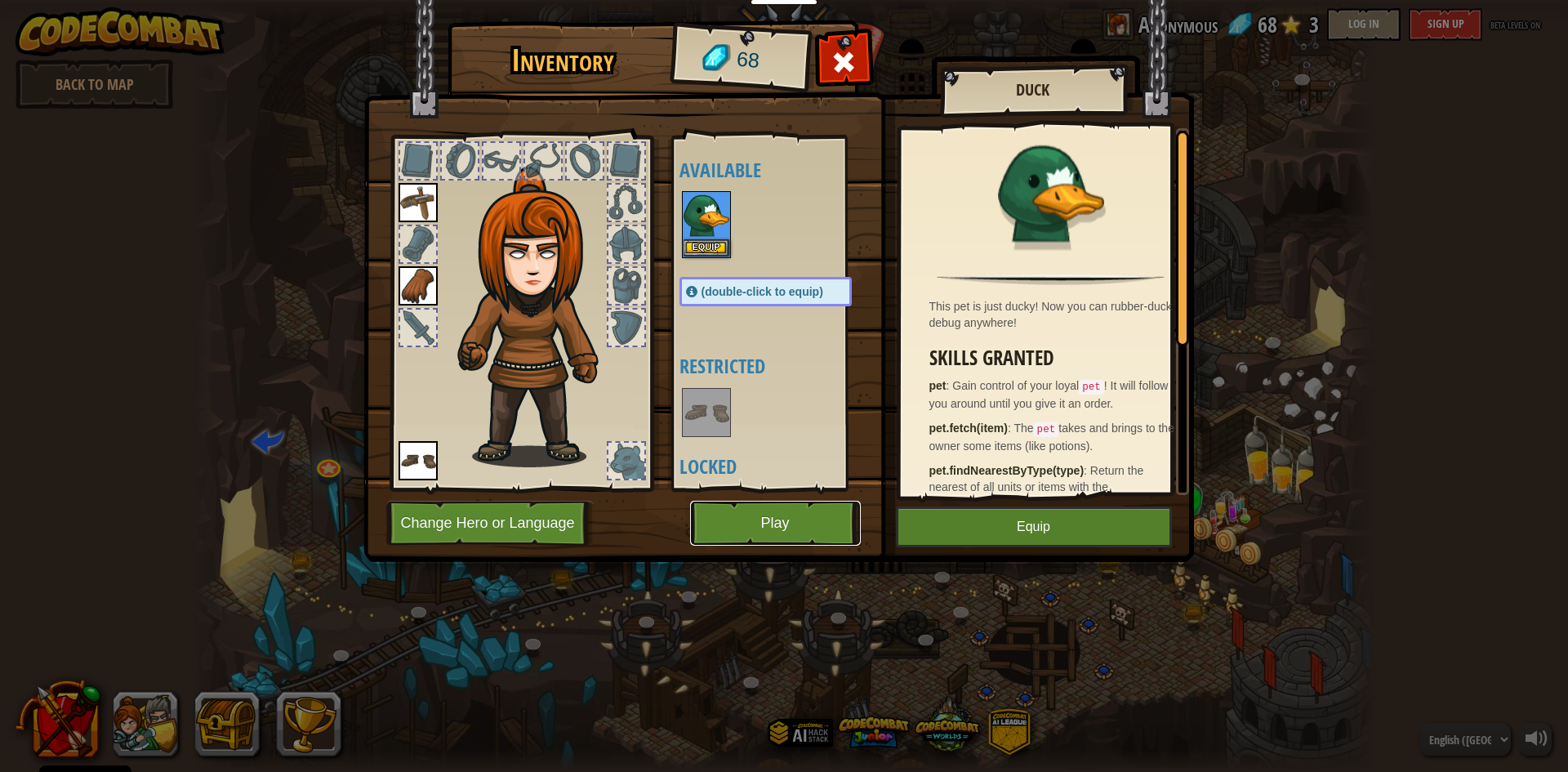
click at [773, 517] on button "Play" at bounding box center [776, 524] width 171 height 45
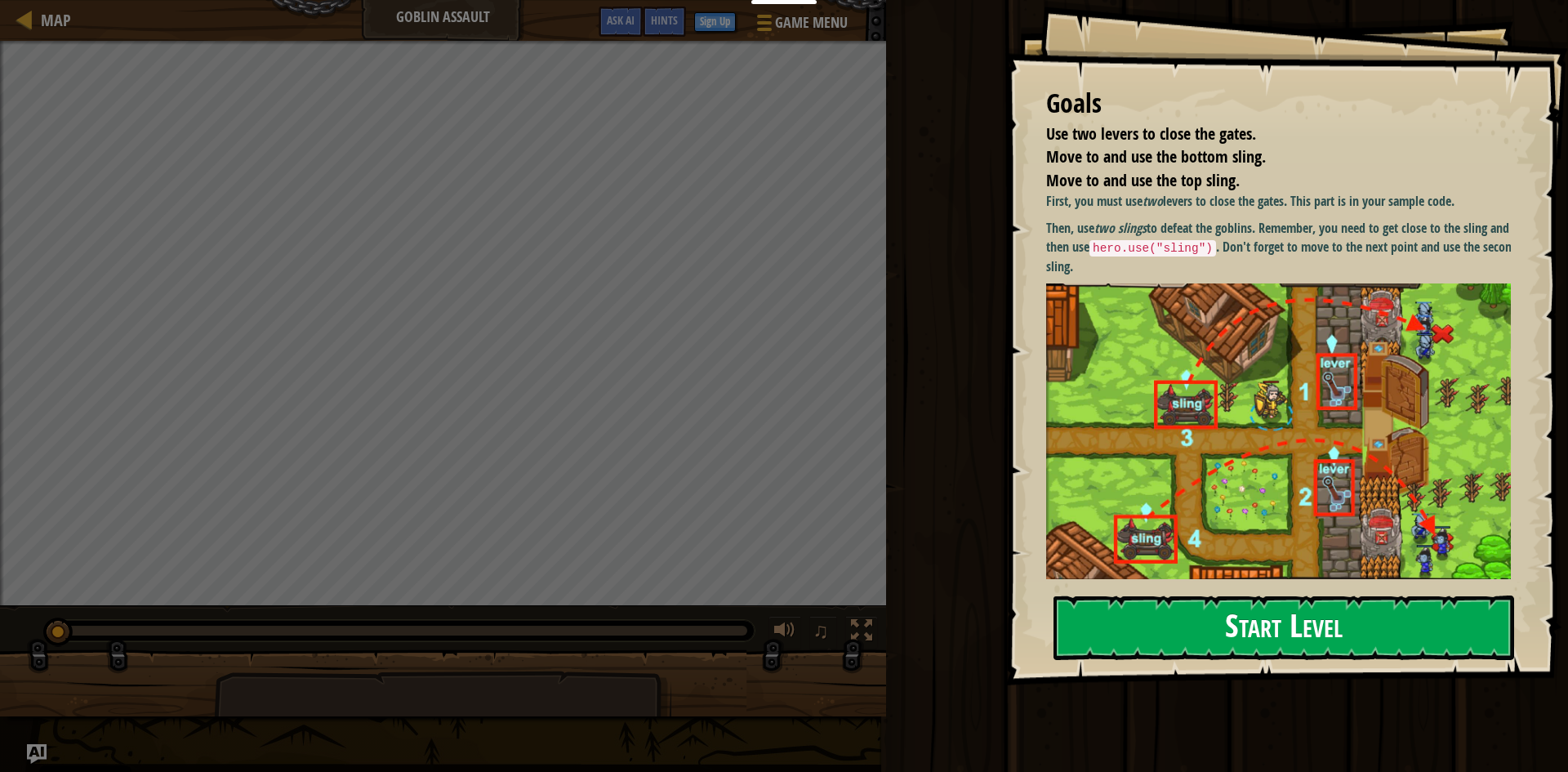
click at [1200, 620] on button "Start Level" at bounding box center [1284, 628] width 461 height 65
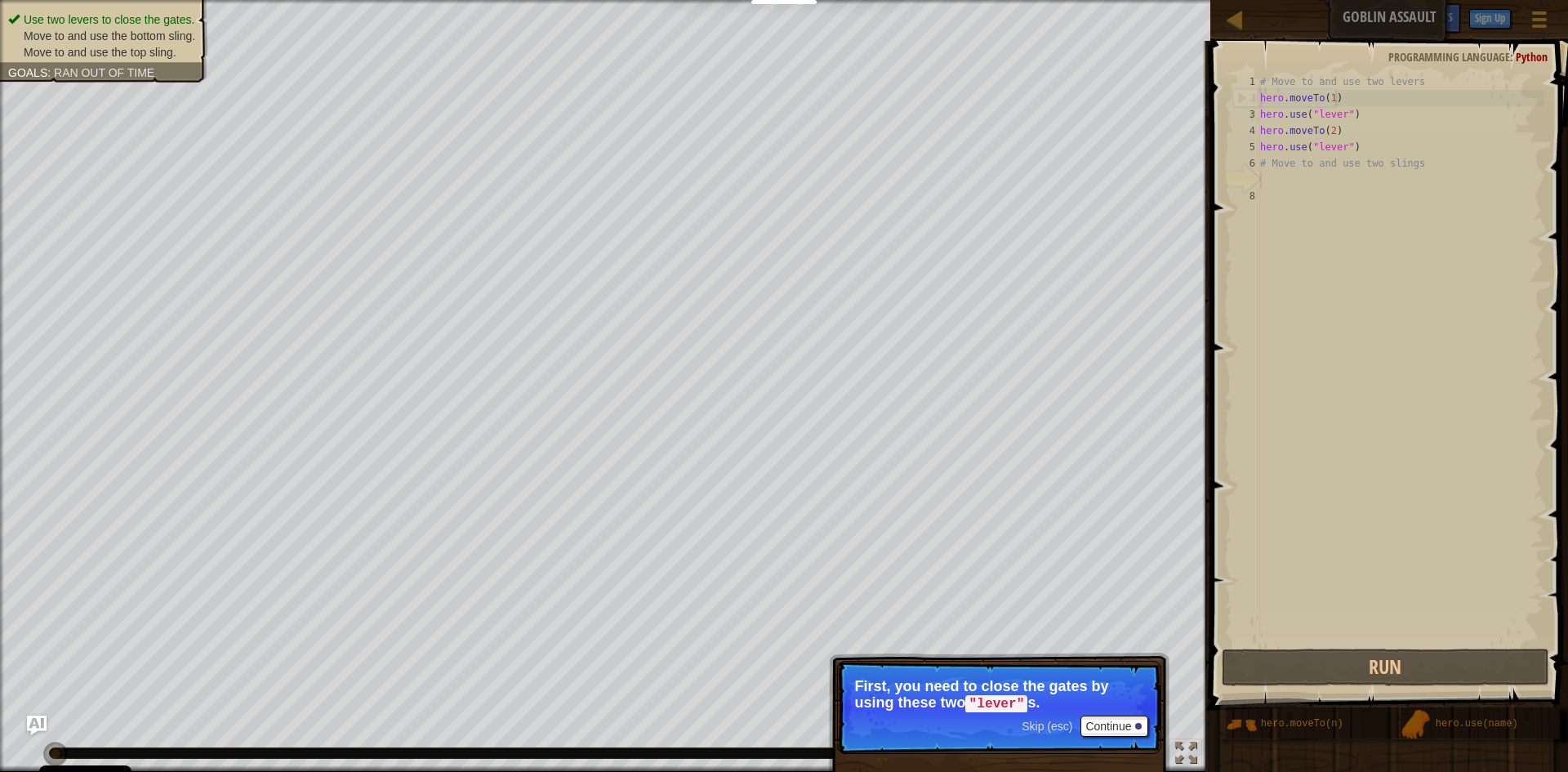
click at [1051, 725] on span "Skip (esc)" at bounding box center [1047, 726] width 51 height 13
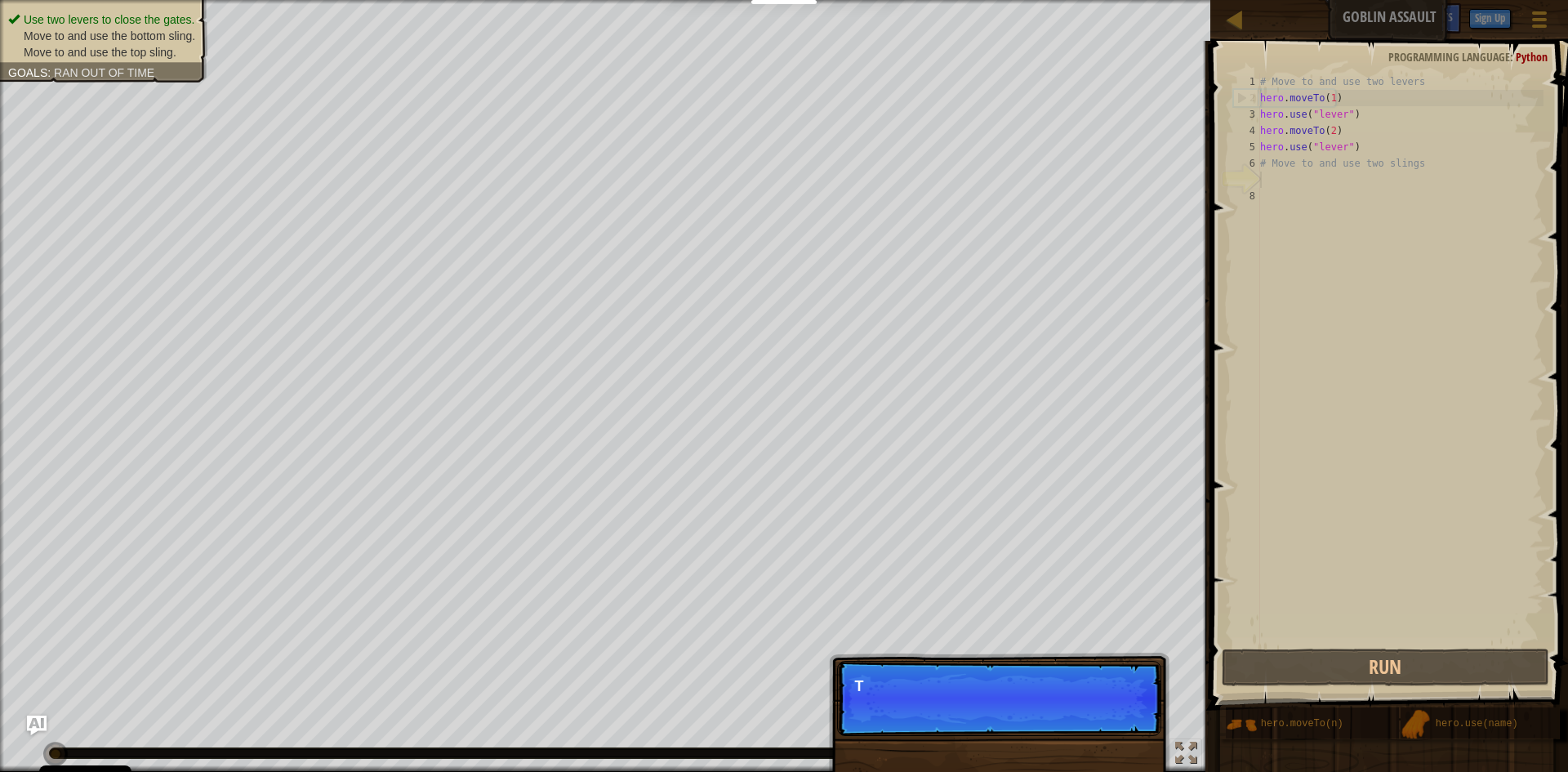
scroll to position [7, 0]
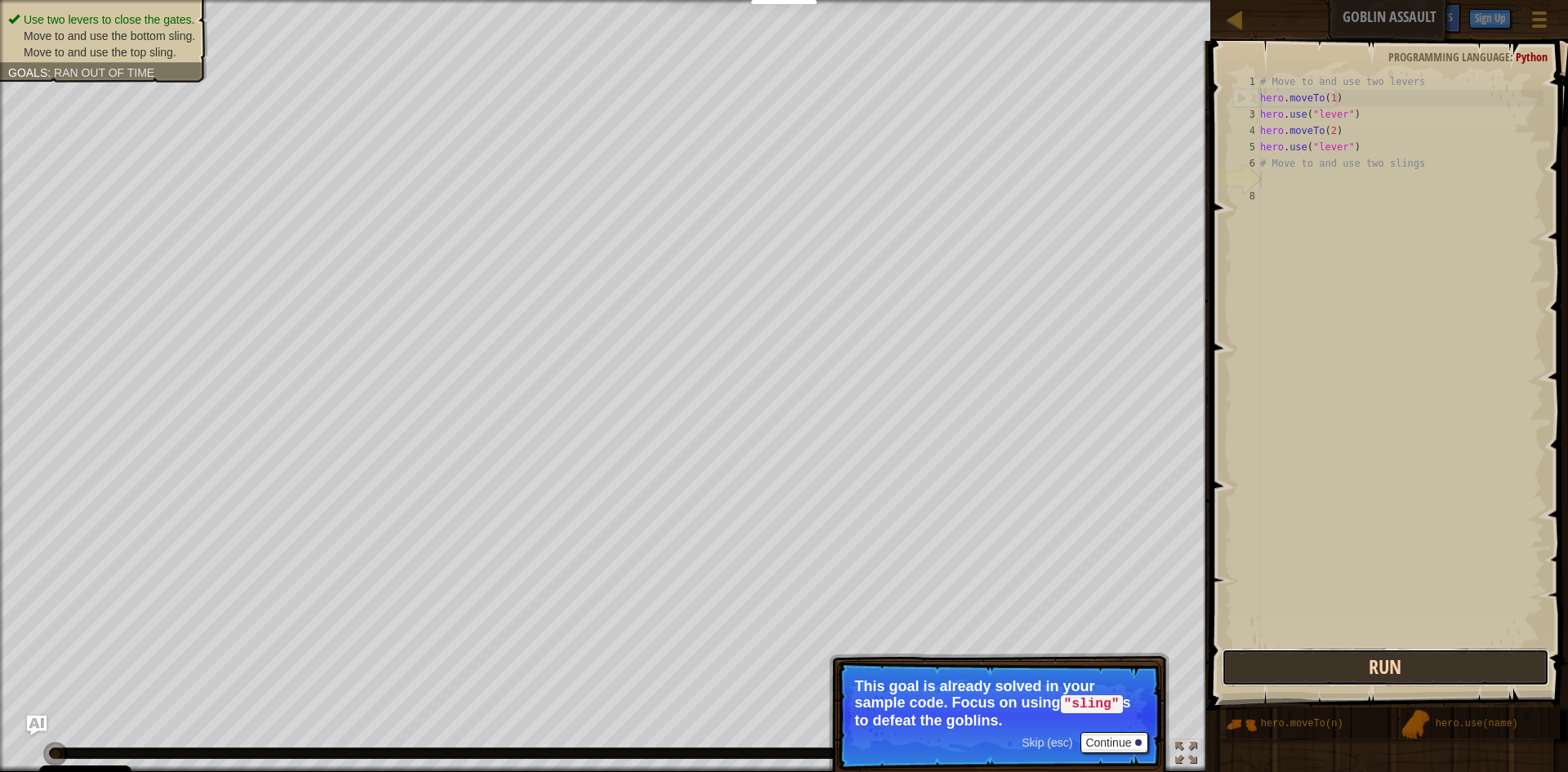
click at [1407, 671] on button "Run" at bounding box center [1385, 667] width 327 height 37
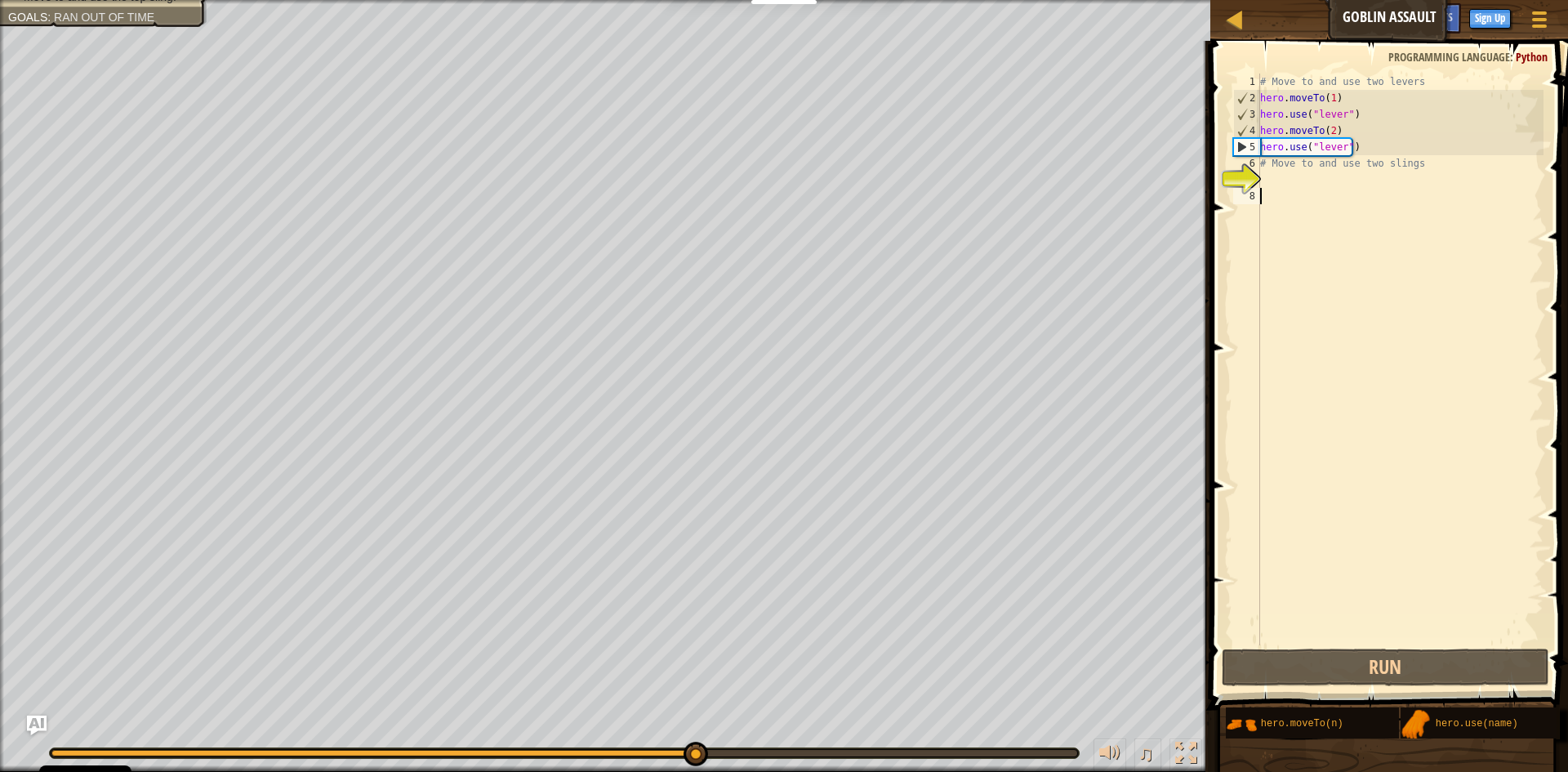
click at [1268, 193] on div "# Move to and use two levers hero . moveTo ( 1 ) hero . use ( "lever" ) hero . …" at bounding box center [1401, 375] width 287 height 604
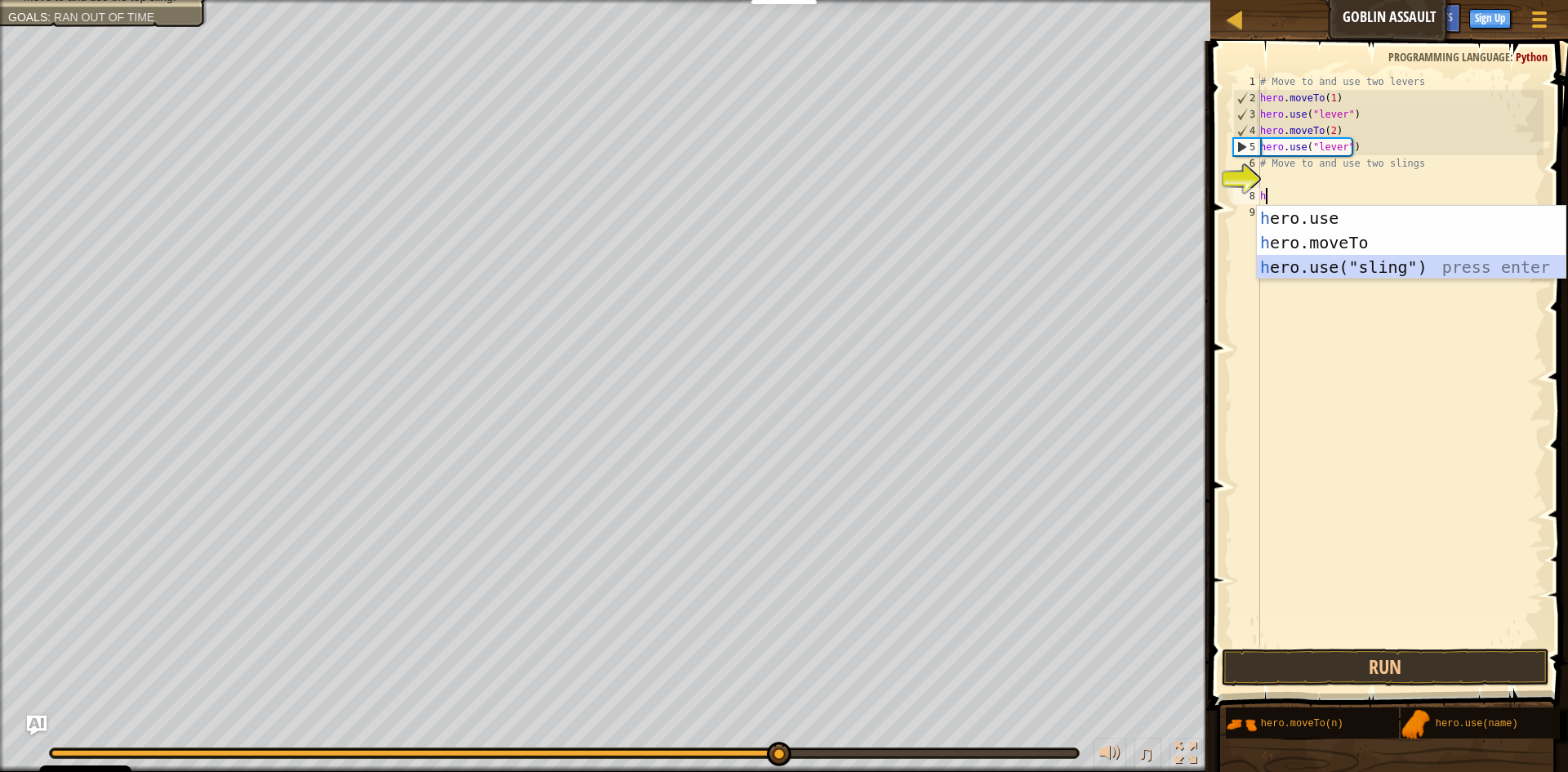
click at [1307, 267] on div "h ero.use press enter h ero.moveTo press enter h ero.use("sling") press enter" at bounding box center [1412, 267] width 308 height 123
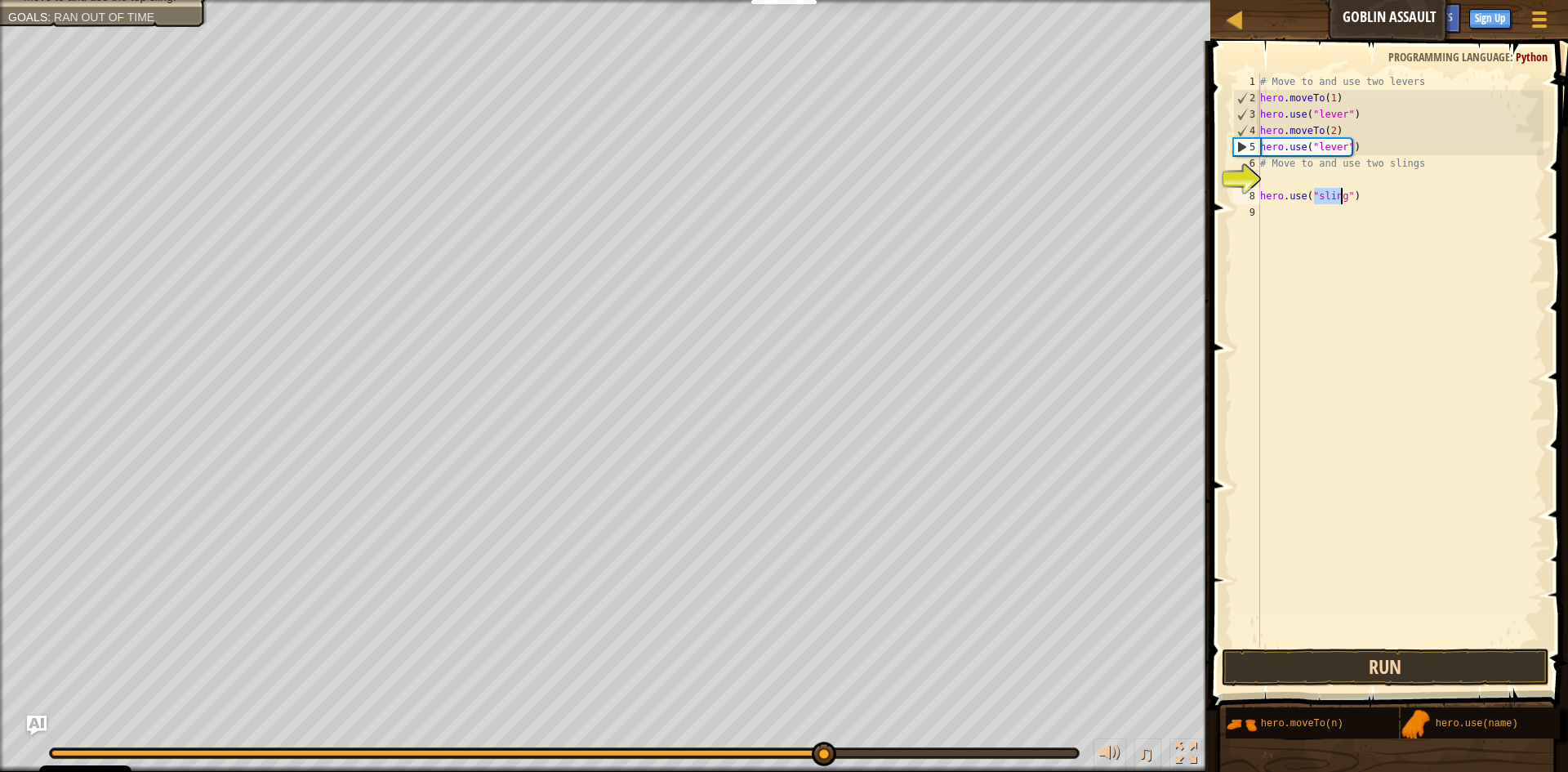
type textarea "hero.use("sling")"
click at [1448, 669] on button "Run" at bounding box center [1385, 667] width 327 height 37
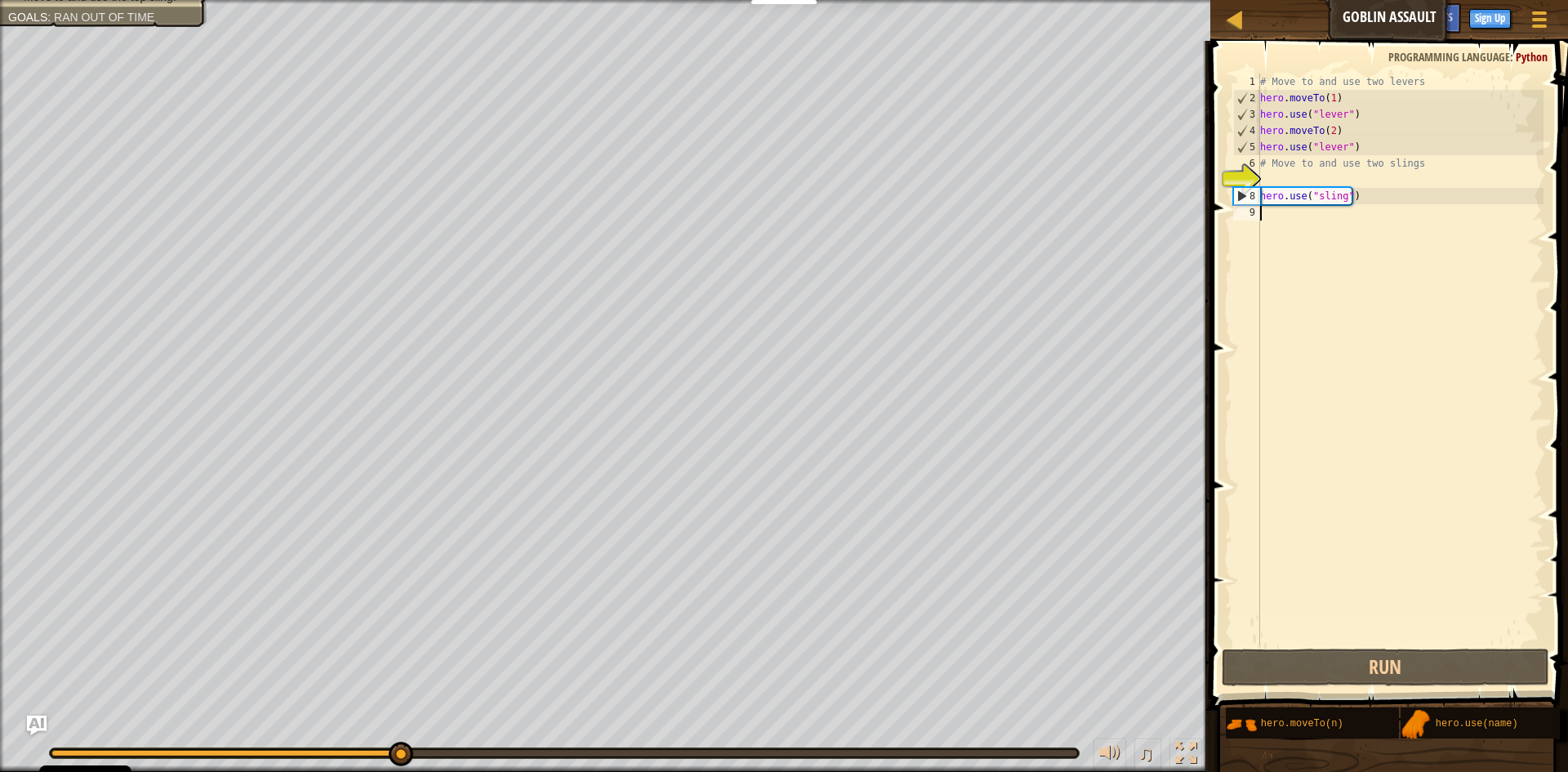
click at [1267, 213] on div "# Move to and use two levers hero . moveTo ( 1 ) hero . use ( "lever" ) hero . …" at bounding box center [1401, 375] width 287 height 604
click at [1343, 193] on div "# Move to and use two levers hero . moveTo ( 1 ) hero . use ( "lever" ) hero . …" at bounding box center [1401, 375] width 287 height 604
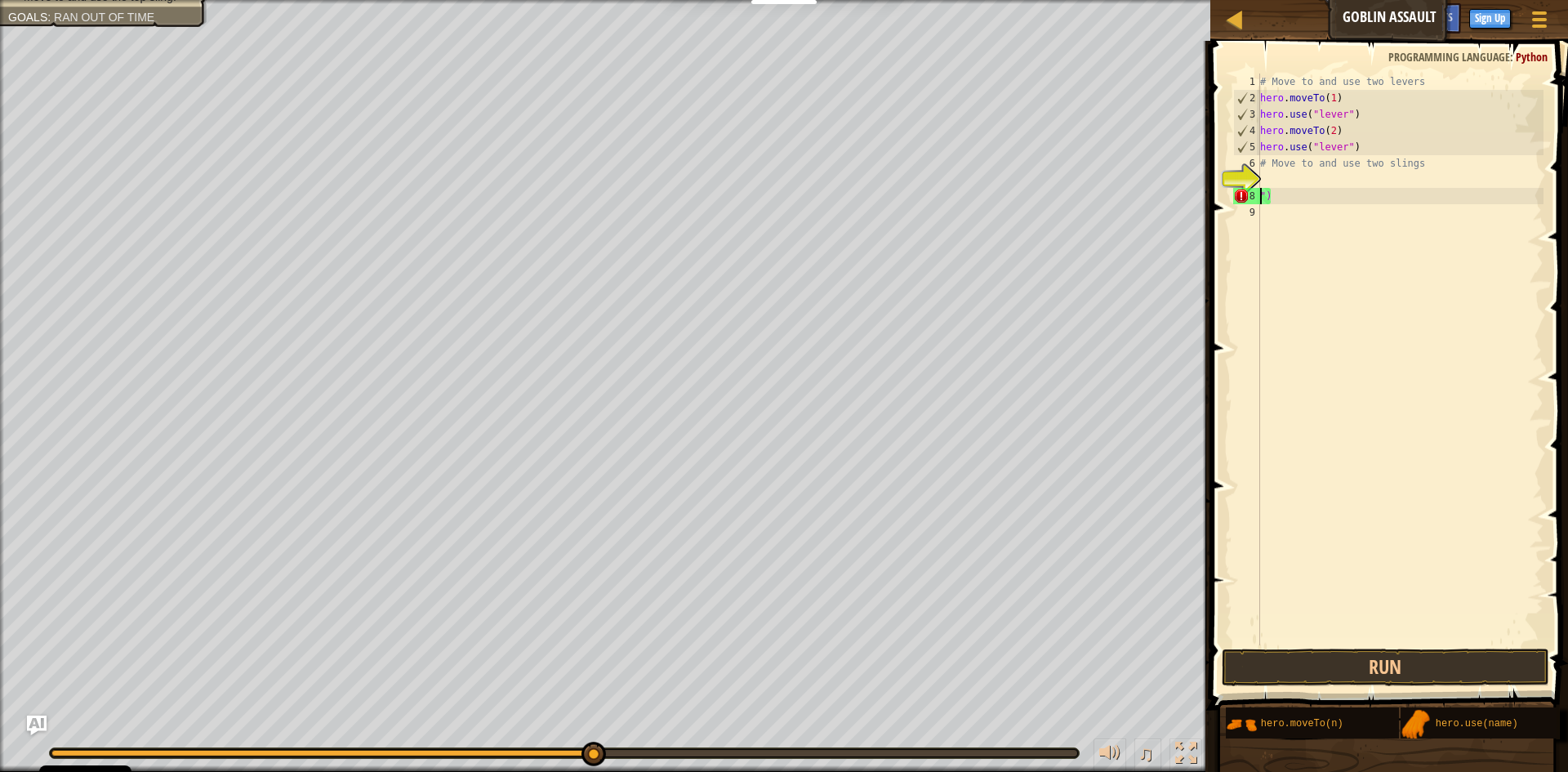
scroll to position [7, 1]
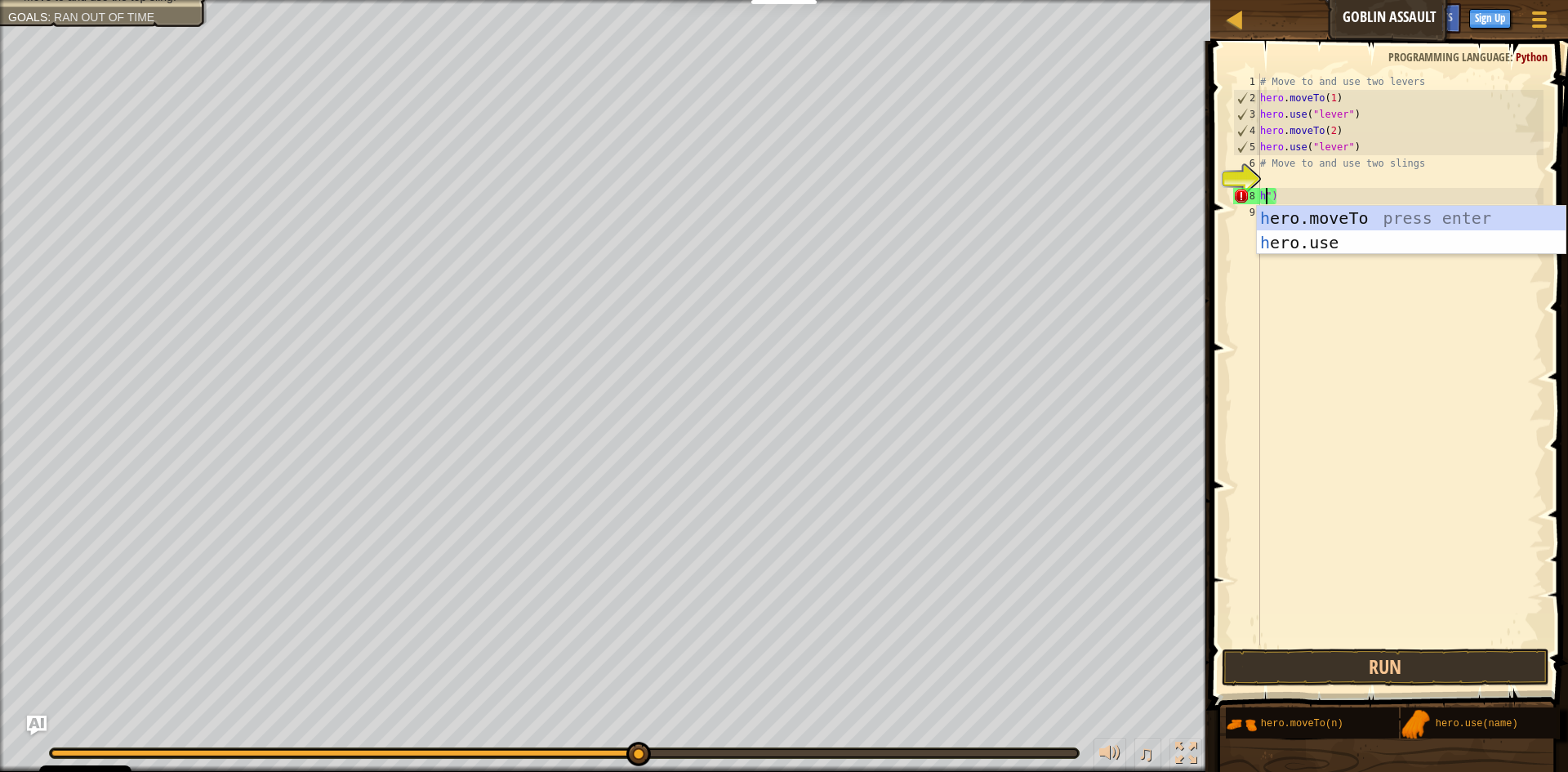
click at [1301, 197] on div "# Move to and use two levers hero . moveTo ( 1 ) hero . use ( "lever" ) hero . …" at bounding box center [1401, 375] width 287 height 604
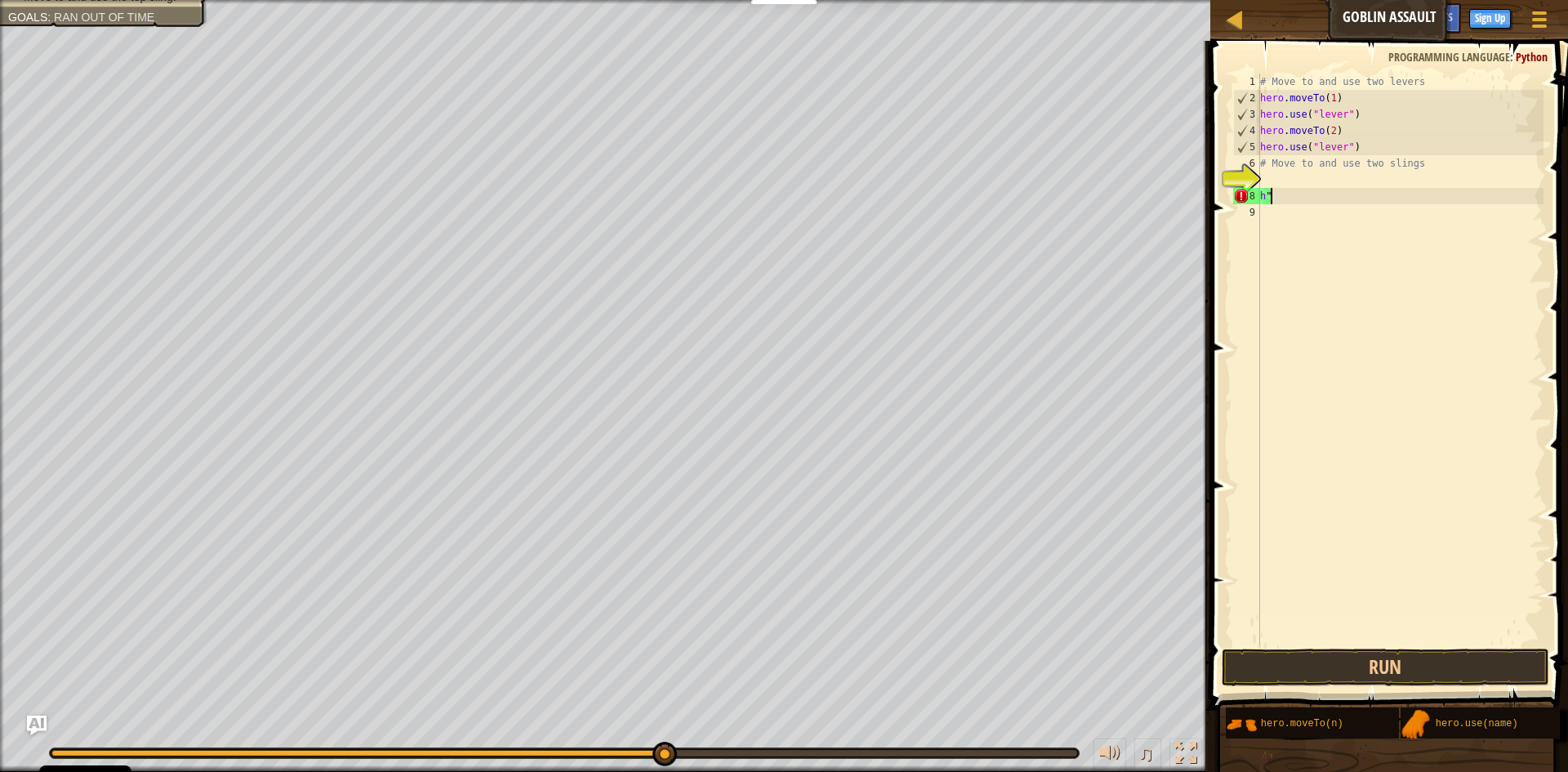
scroll to position [7, 0]
type textarea "h"
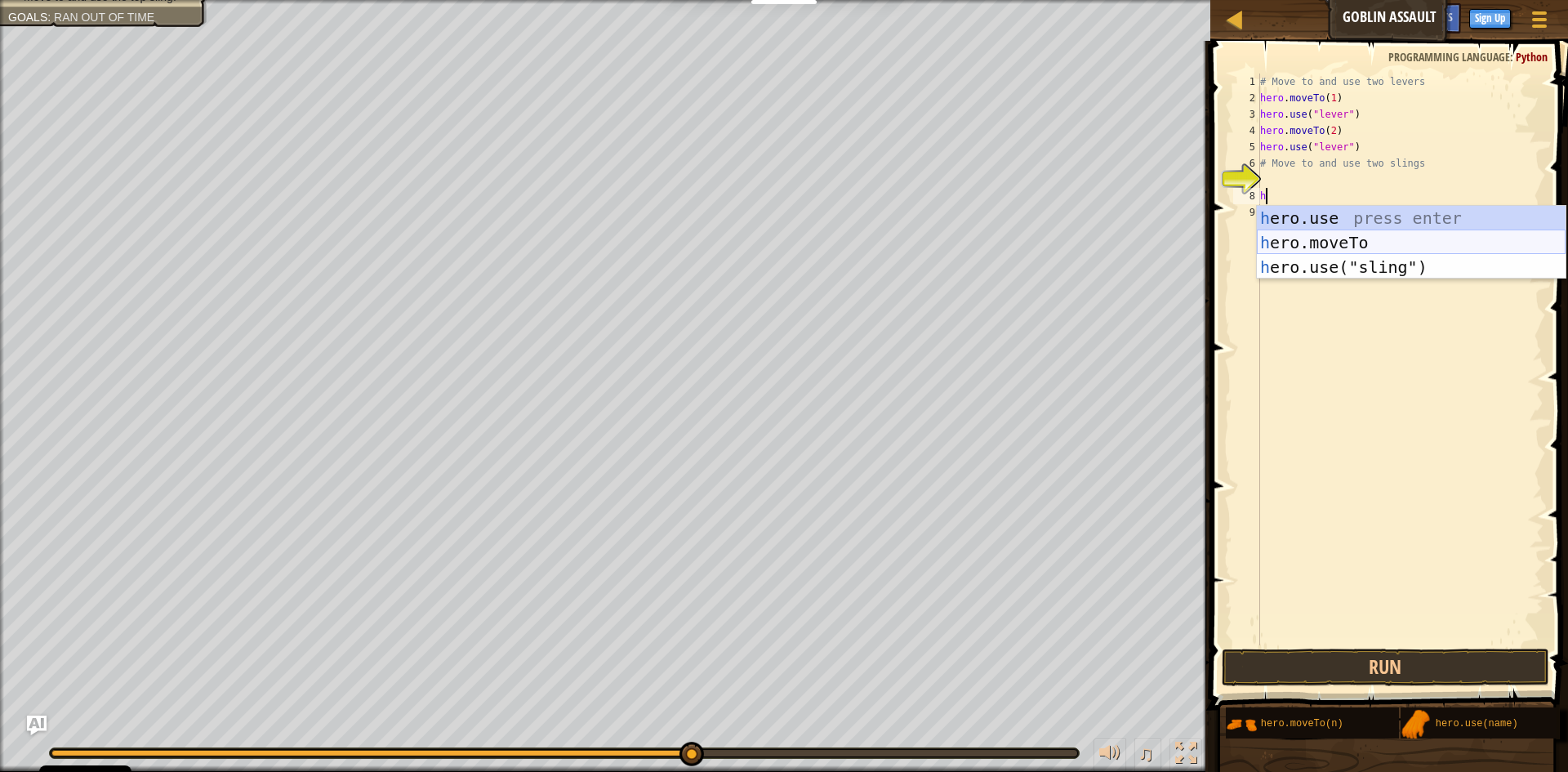
click at [1317, 242] on div "h ero.use press enter h ero.moveTo press enter h ero.use("sling") press enter" at bounding box center [1412, 267] width 308 height 123
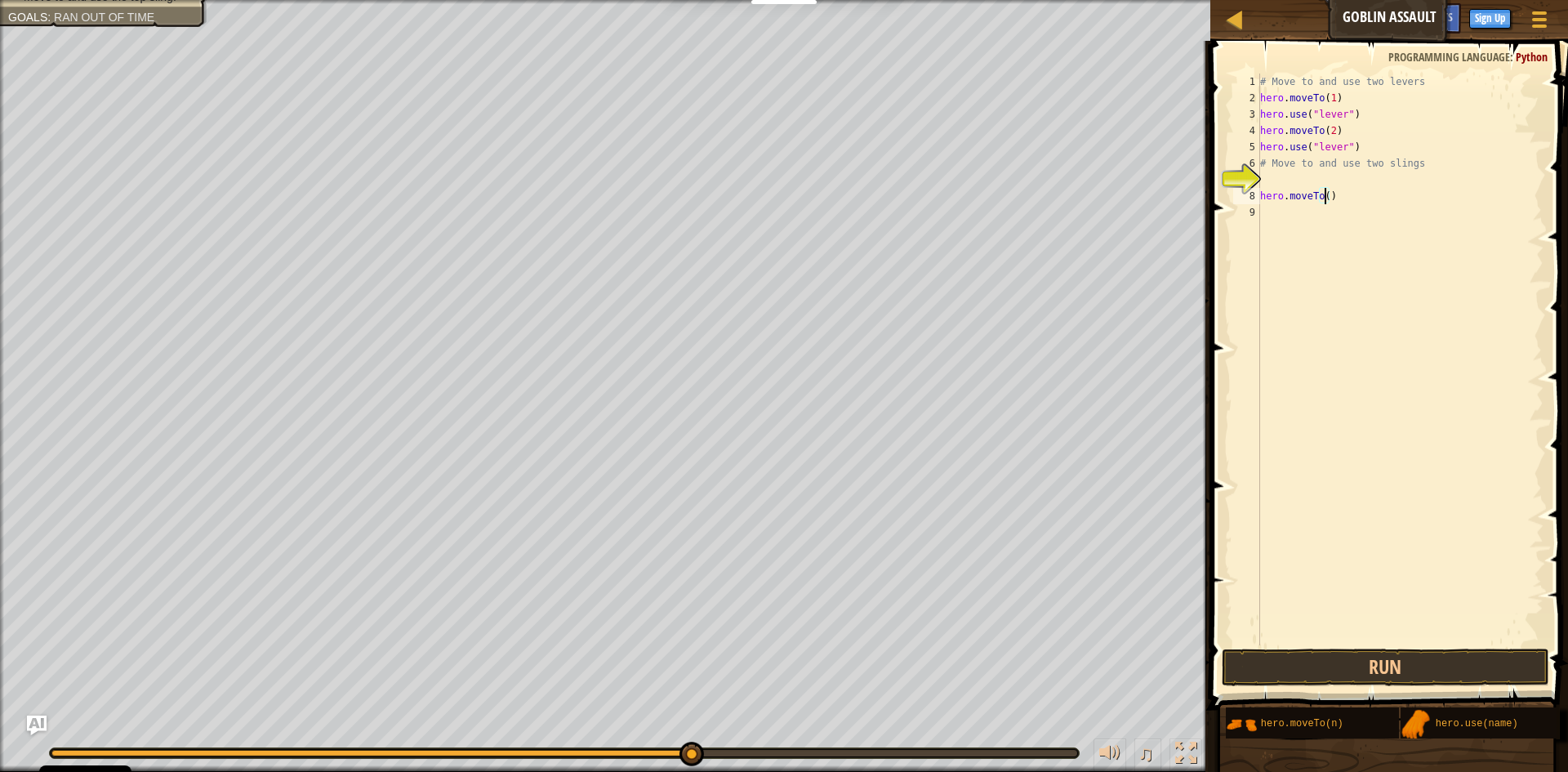
type textarea "hero.moveTo(4)"
click at [1275, 214] on div "# Move to and use two levers hero . moveTo ( 1 ) hero . use ( "lever" ) hero . …" at bounding box center [1401, 375] width 287 height 604
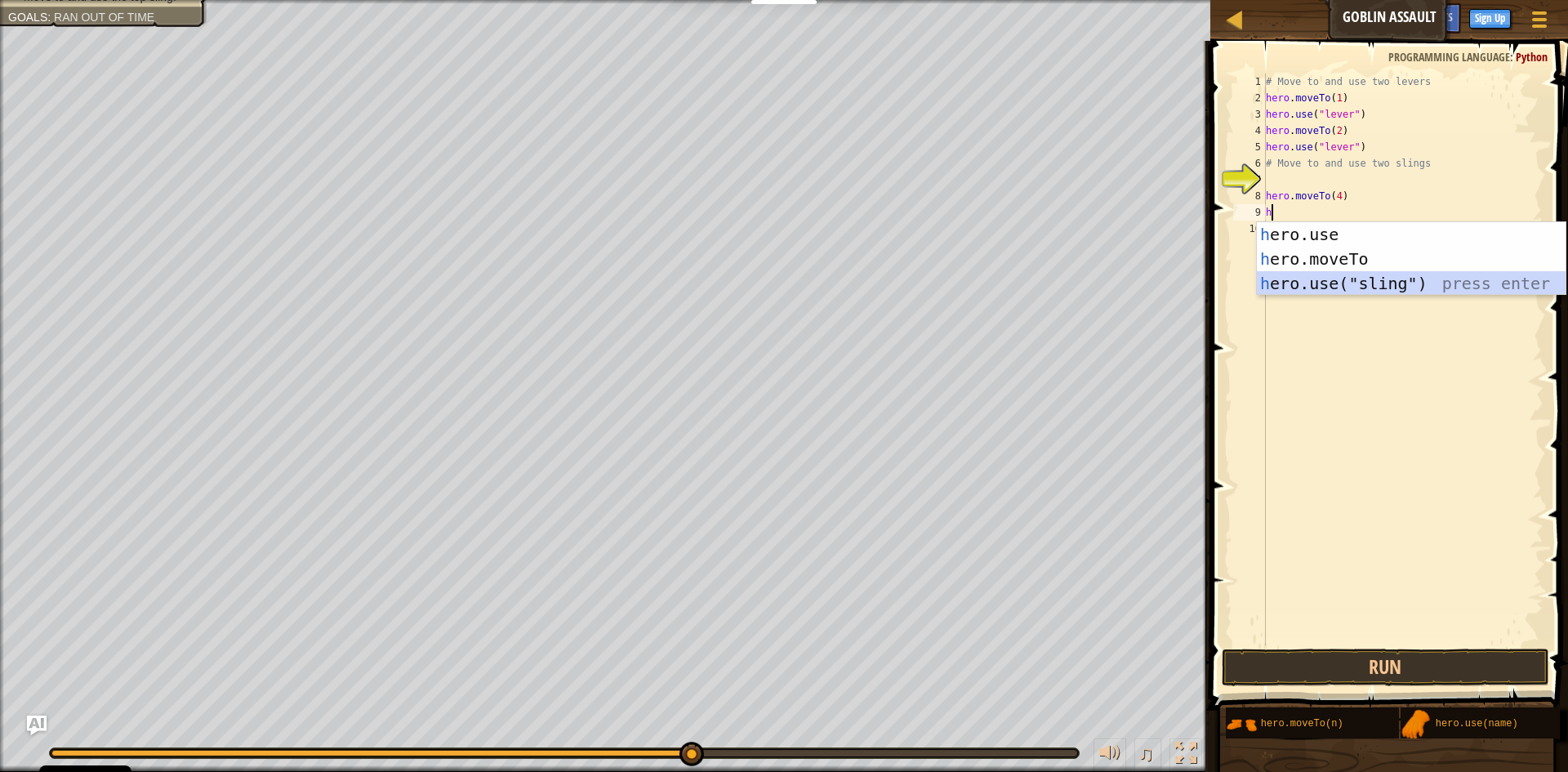
click at [1291, 284] on div "h ero.use press enter h ero.moveTo press enter h ero.use("sling") press enter" at bounding box center [1412, 283] width 308 height 123
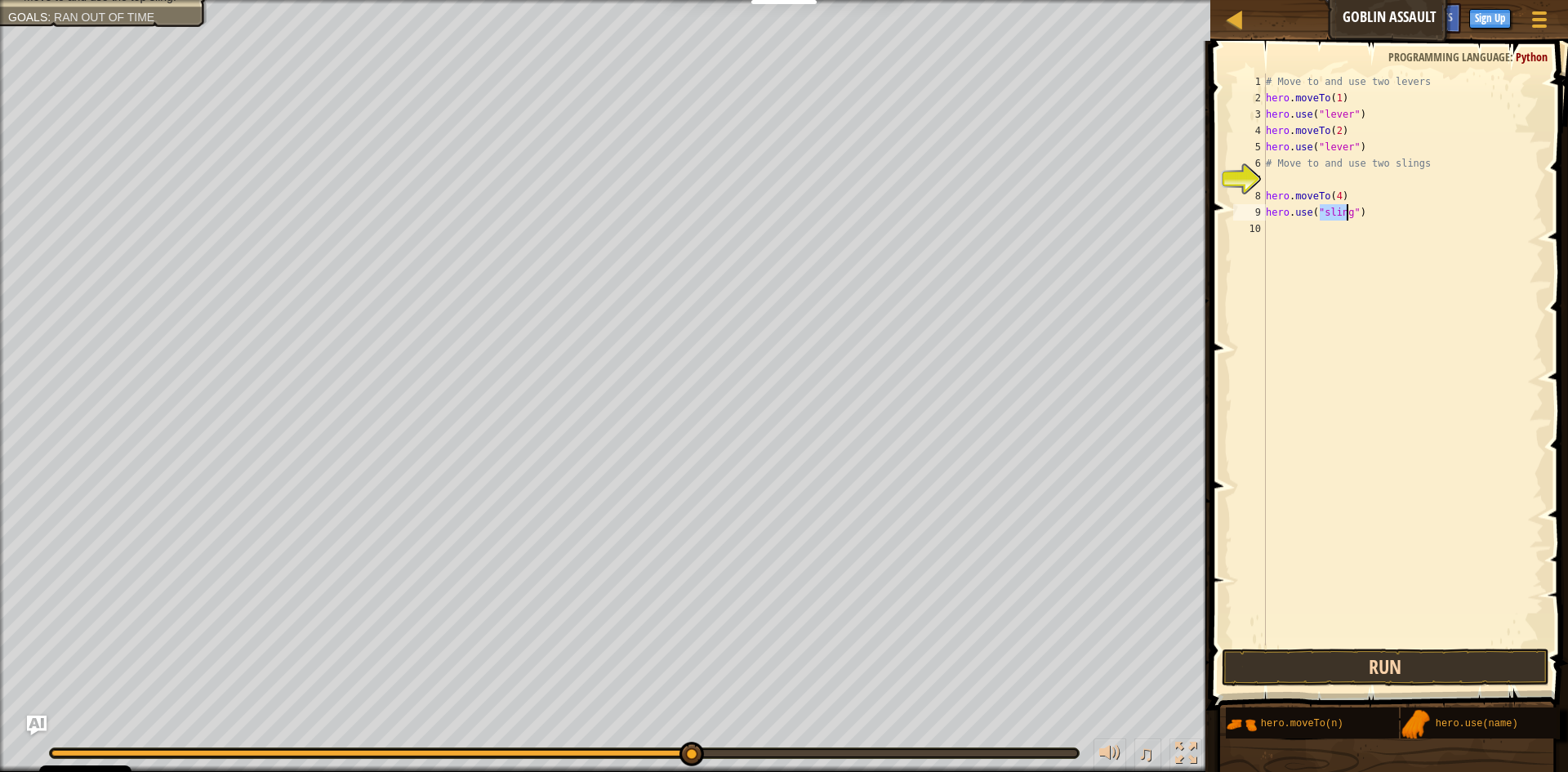
type textarea "hero.use("sling")"
click at [1339, 651] on button "Run" at bounding box center [1385, 667] width 327 height 37
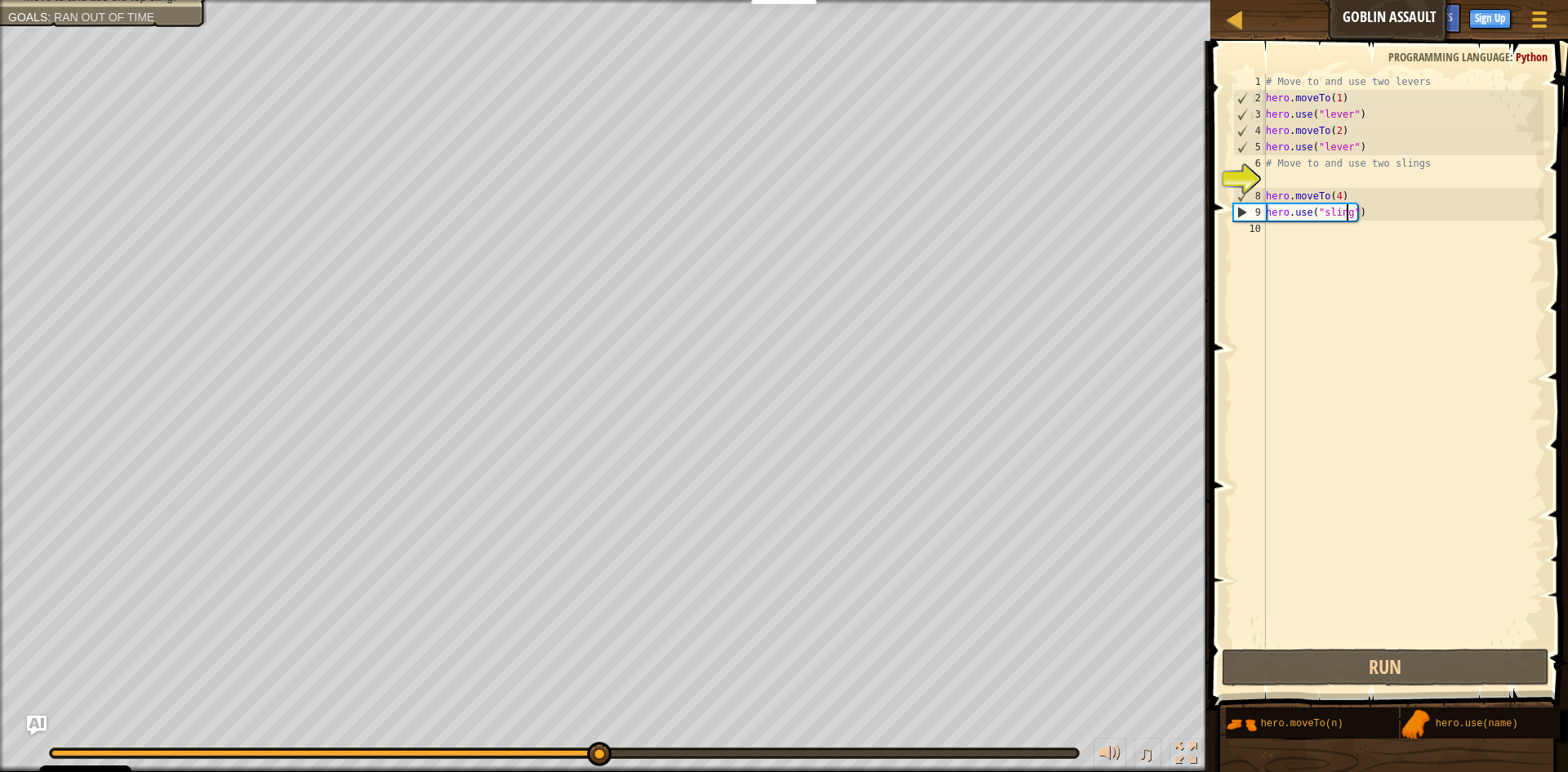
click at [1285, 230] on div "# Move to and use two levers hero . moveTo ( 1 ) hero . use ( "lever" ) hero . …" at bounding box center [1403, 375] width 282 height 604
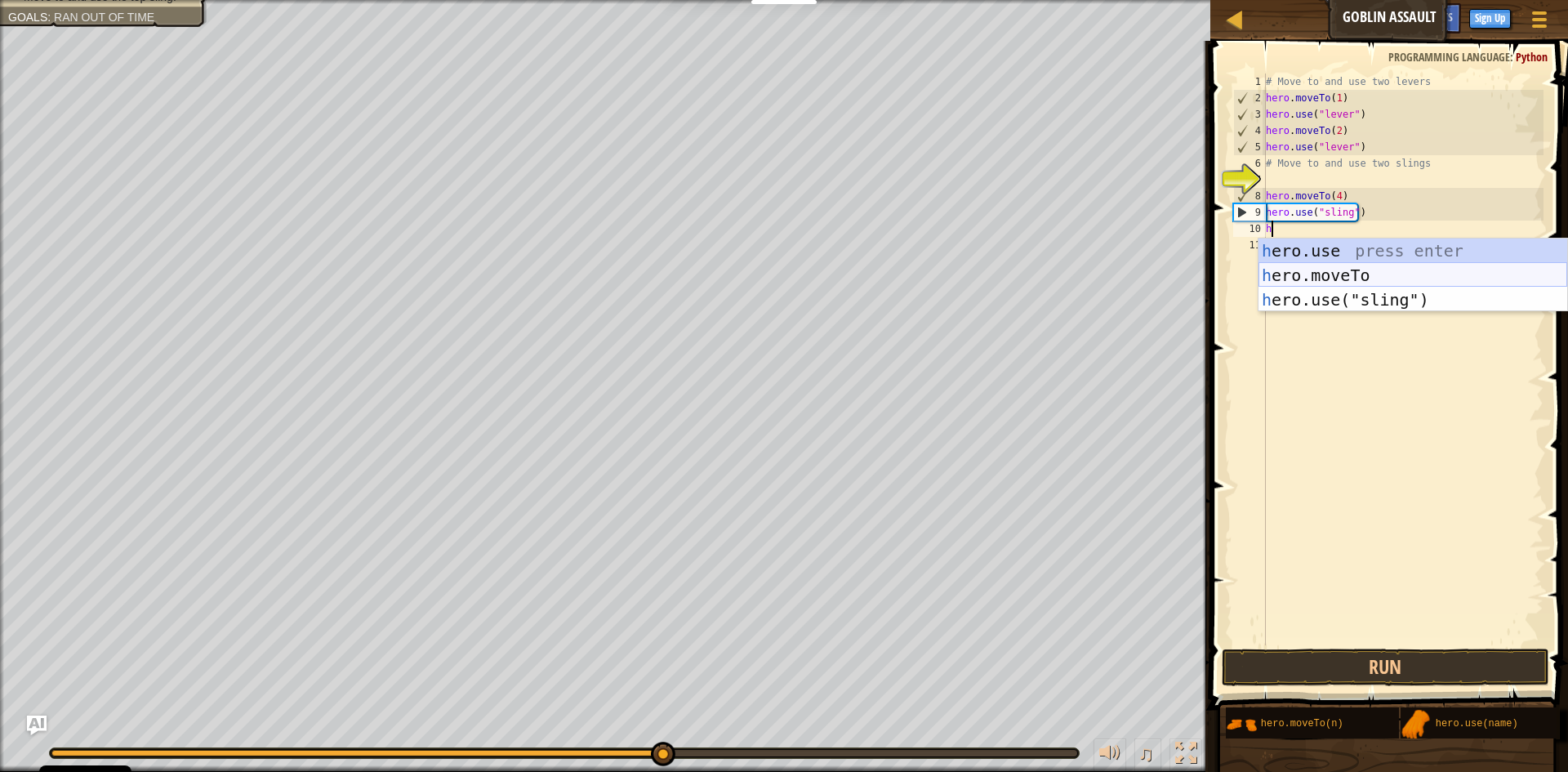
click at [1372, 270] on div "h ero.use press enter h ero.moveTo press enter h ero.use("sling") press enter" at bounding box center [1413, 300] width 308 height 123
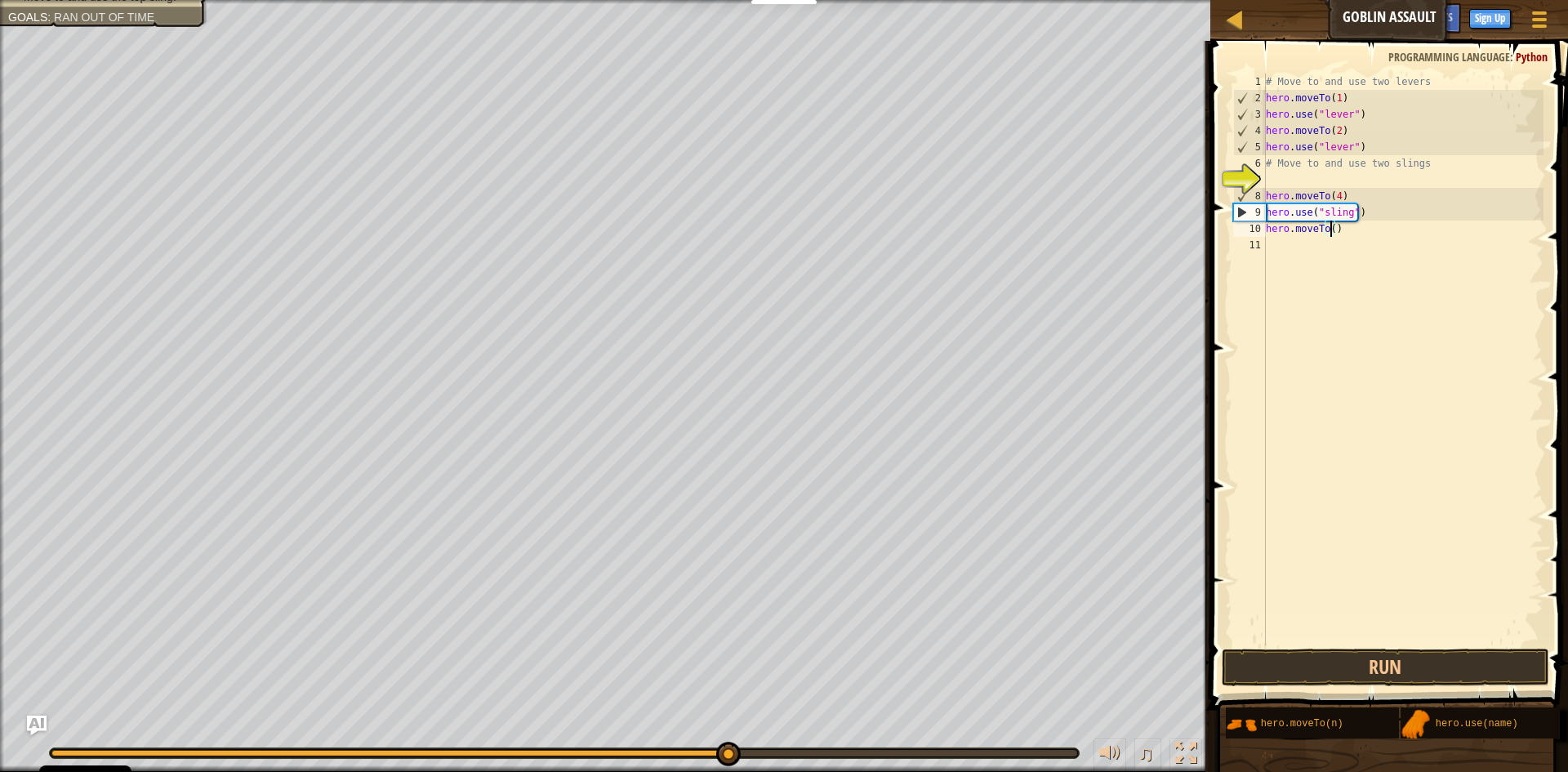
type textarea "hero.moveTo(3)"
click at [1302, 253] on div "# Move to and use two levers hero . moveTo ( 1 ) hero . use ( "lever" ) hero . …" at bounding box center [1403, 375] width 282 height 604
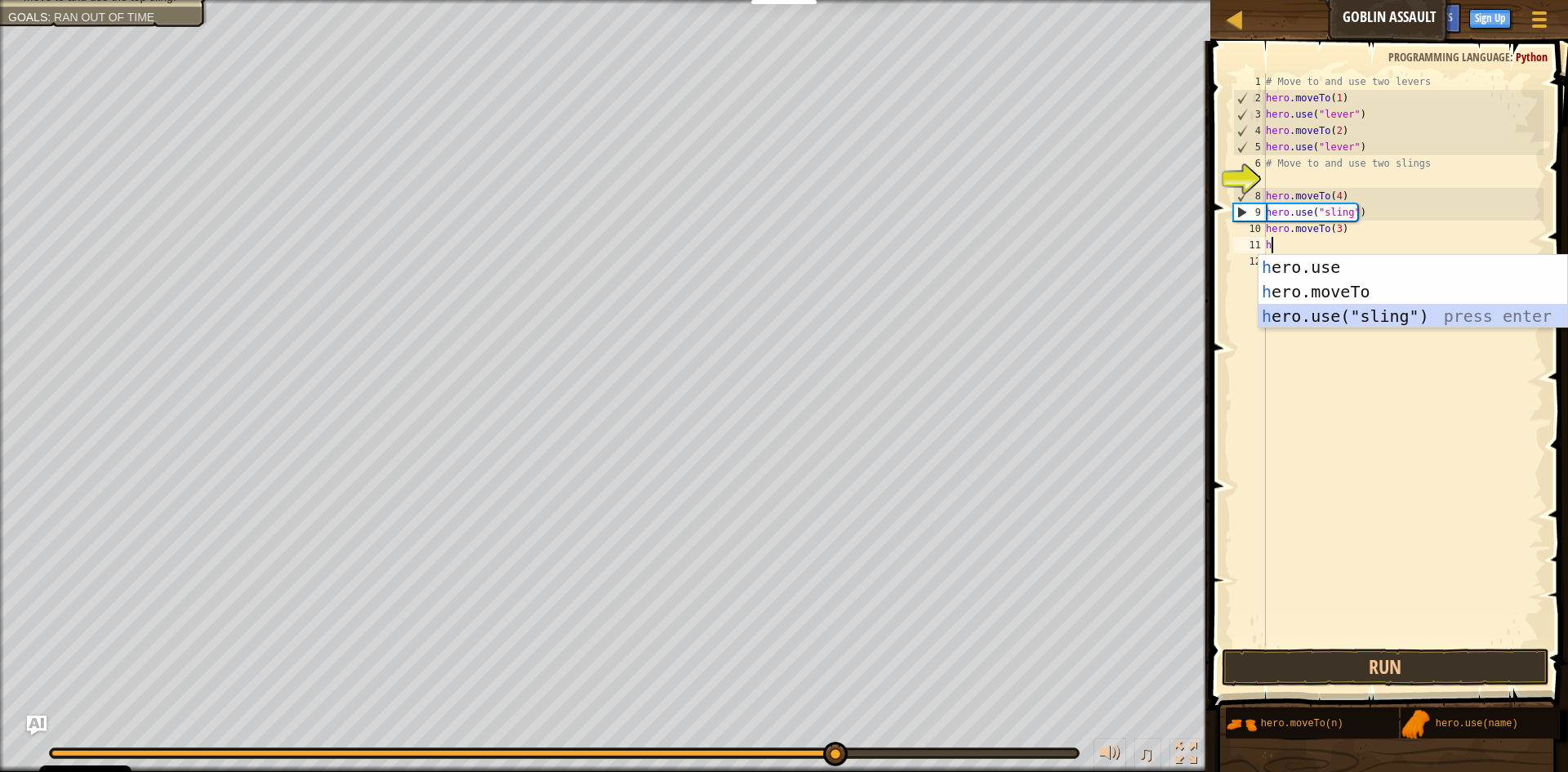
click at [1316, 307] on div "h ero.use press enter h ero.moveTo press enter h ero.use("sling") press enter" at bounding box center [1413, 315] width 308 height 123
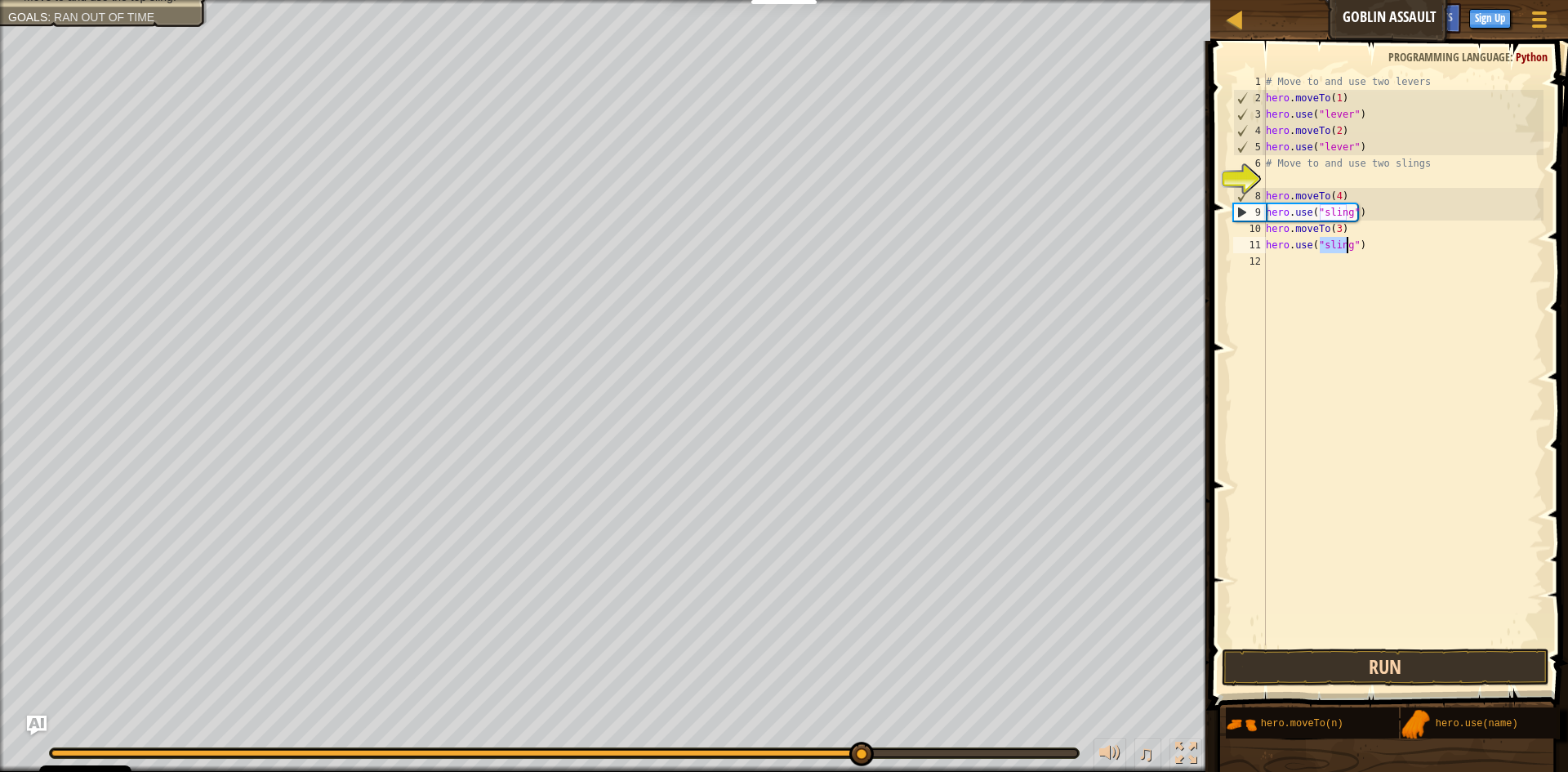
type textarea "hero.use("sling")"
click at [1472, 661] on button "Run" at bounding box center [1385, 667] width 327 height 37
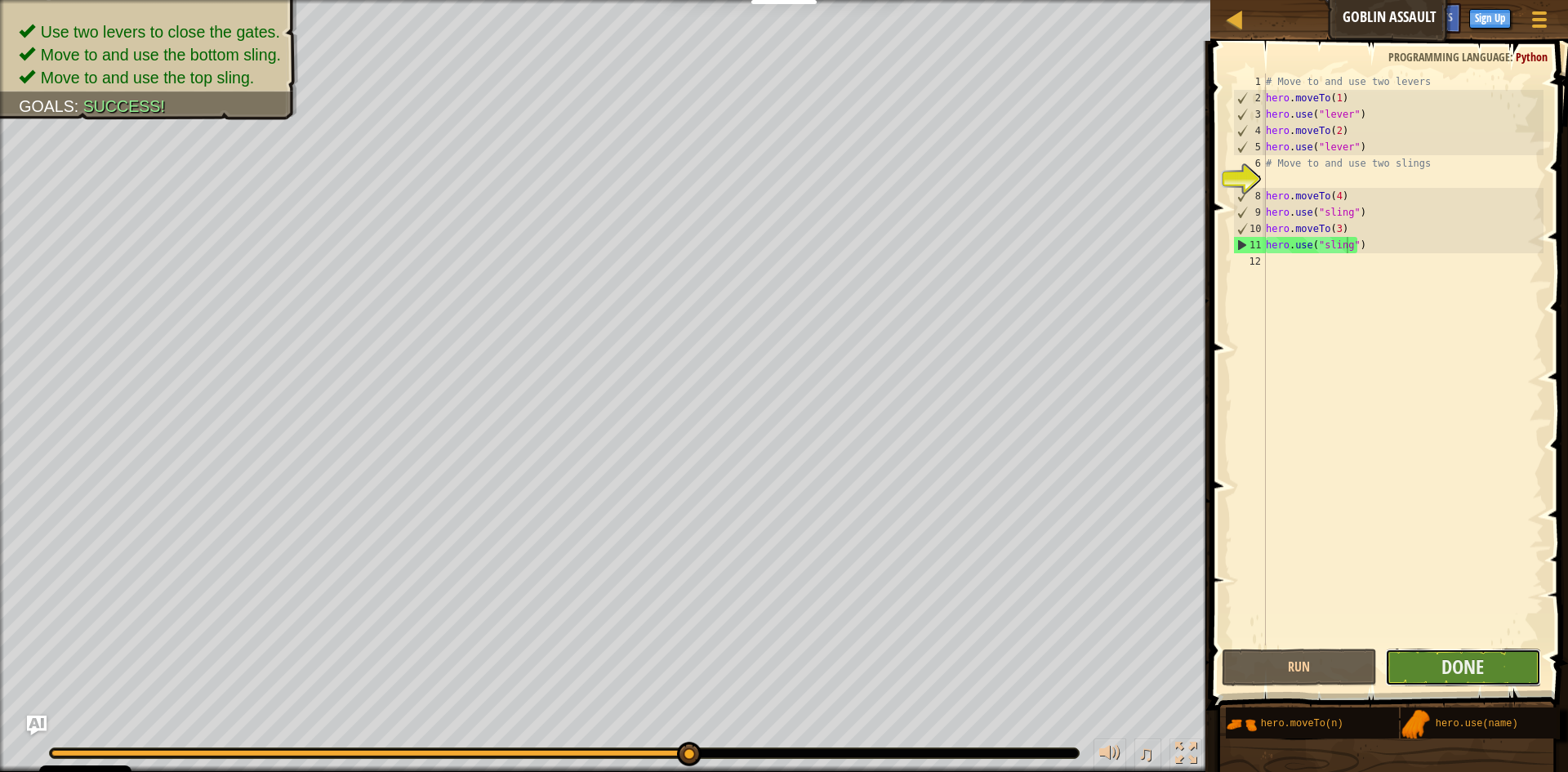
click at [1423, 672] on button "Done" at bounding box center [1463, 667] width 156 height 37
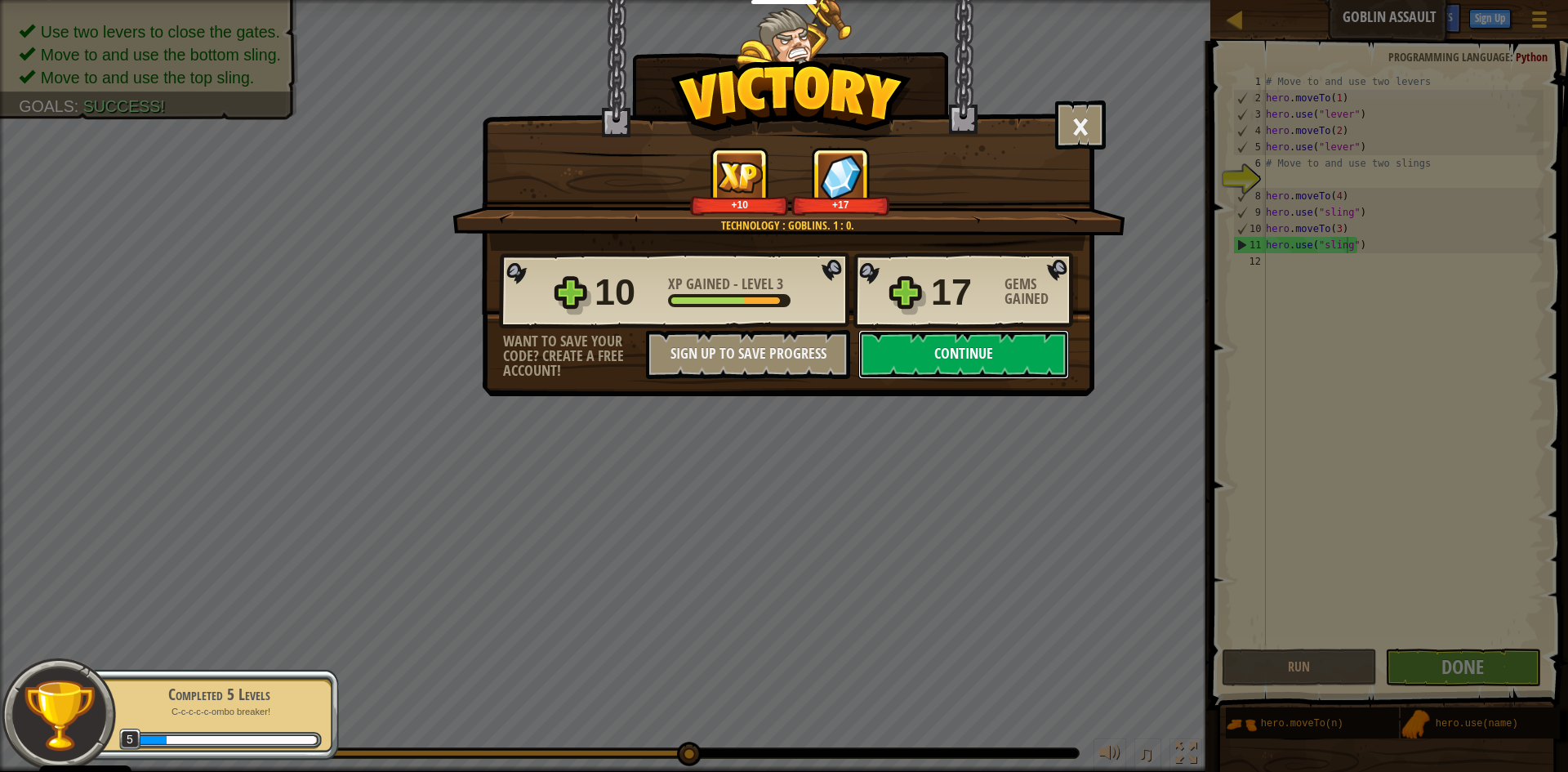
click at [1022, 350] on button "Continue" at bounding box center [964, 355] width 211 height 49
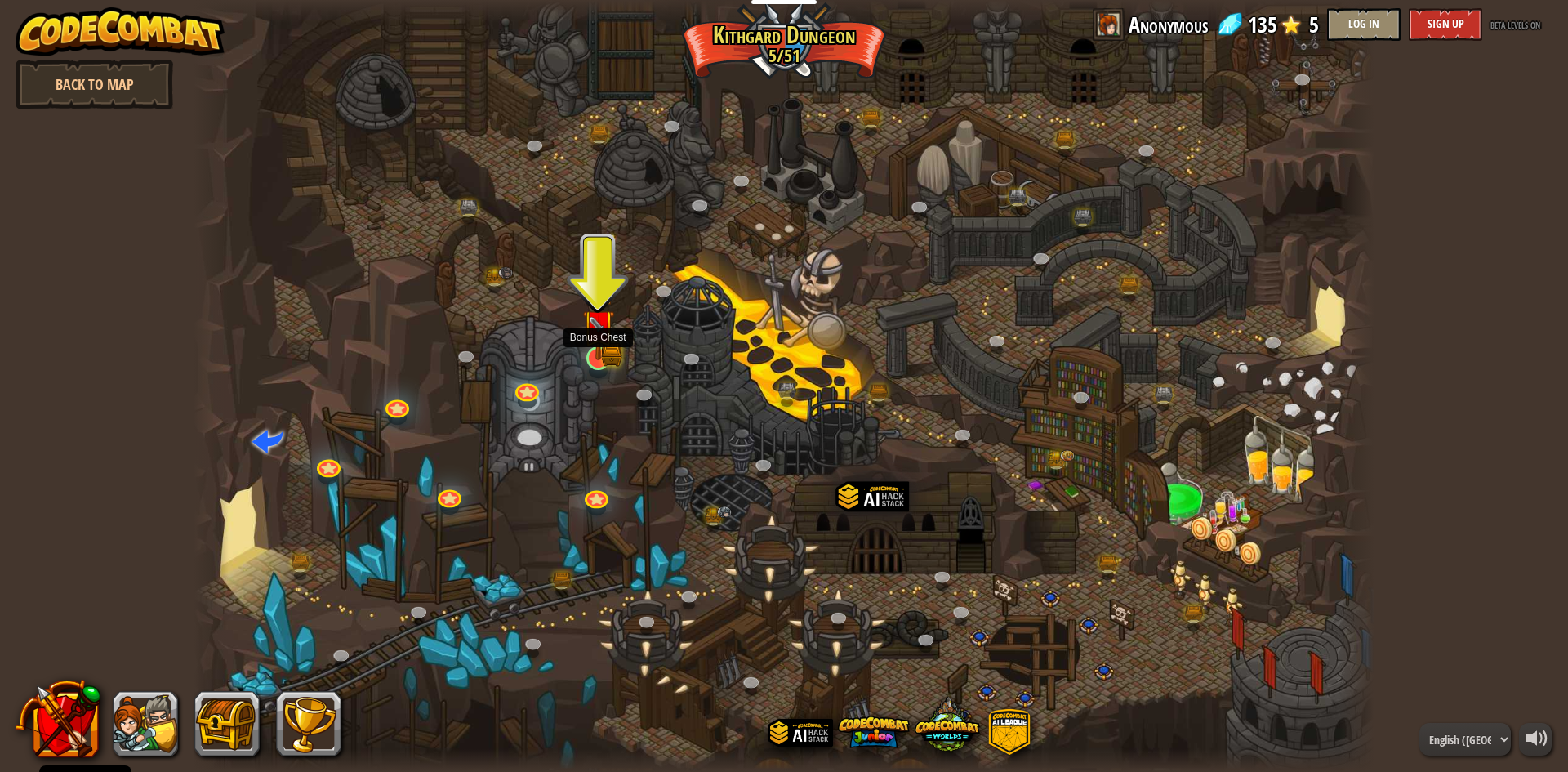
click at [601, 347] on img at bounding box center [598, 326] width 31 height 71
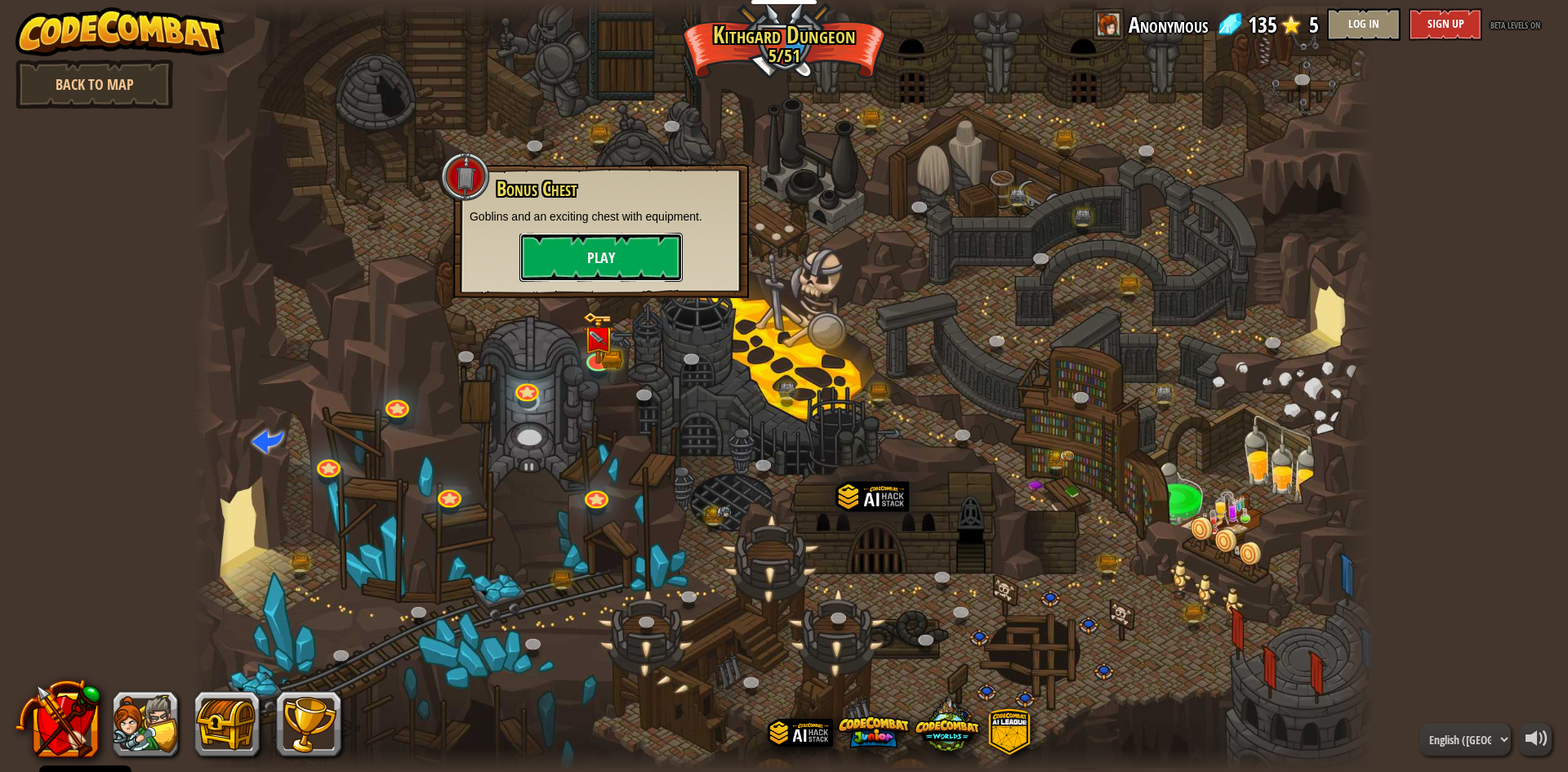
click at [605, 258] on button "Play" at bounding box center [601, 257] width 163 height 49
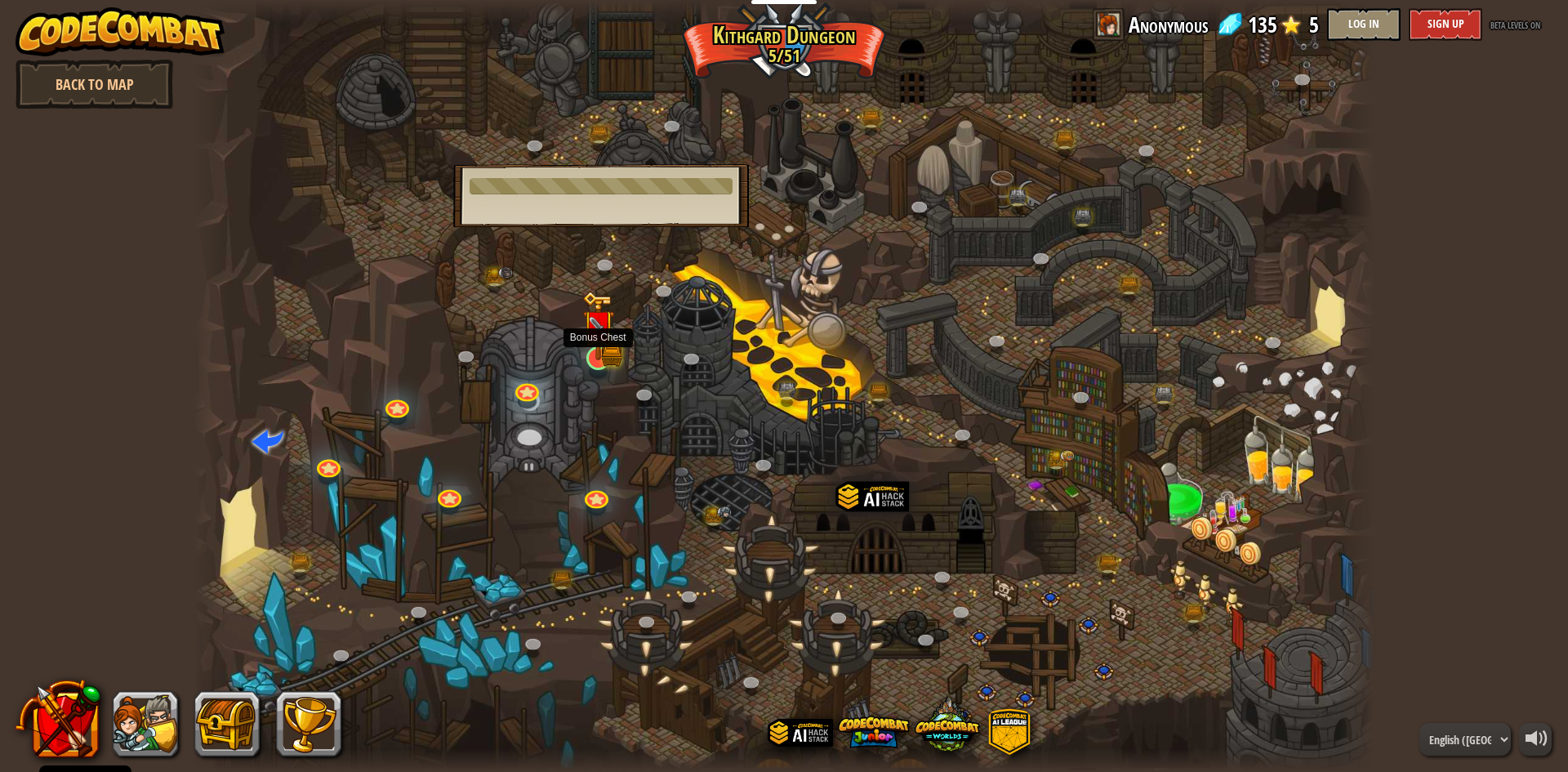
click at [603, 0] on body "Cookie Policy CodeCombat uses a few essential and non-essential cookies. Privac…" at bounding box center [784, 0] width 1568 height 0
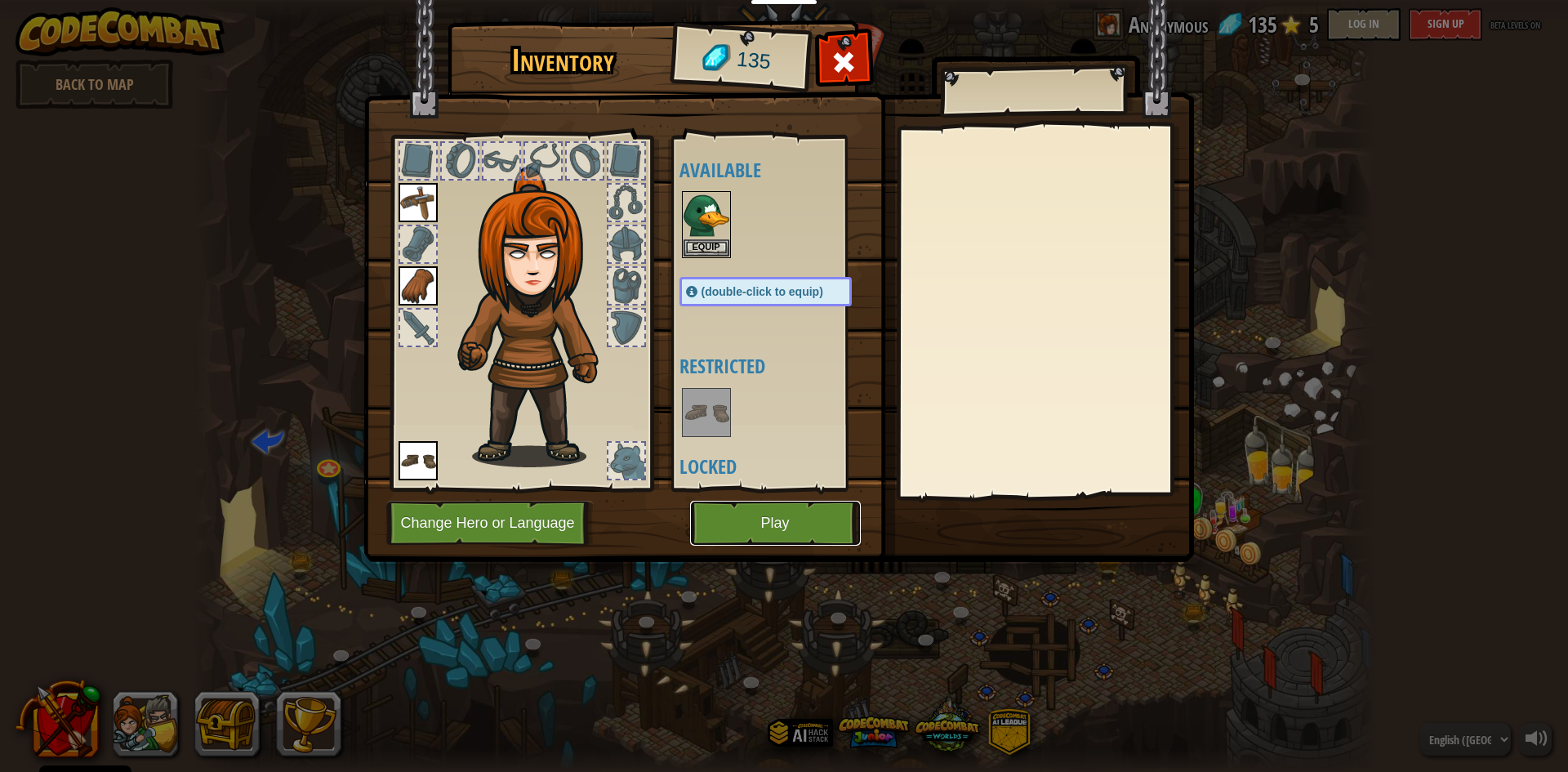
click at [803, 512] on button "Play" at bounding box center [776, 524] width 171 height 45
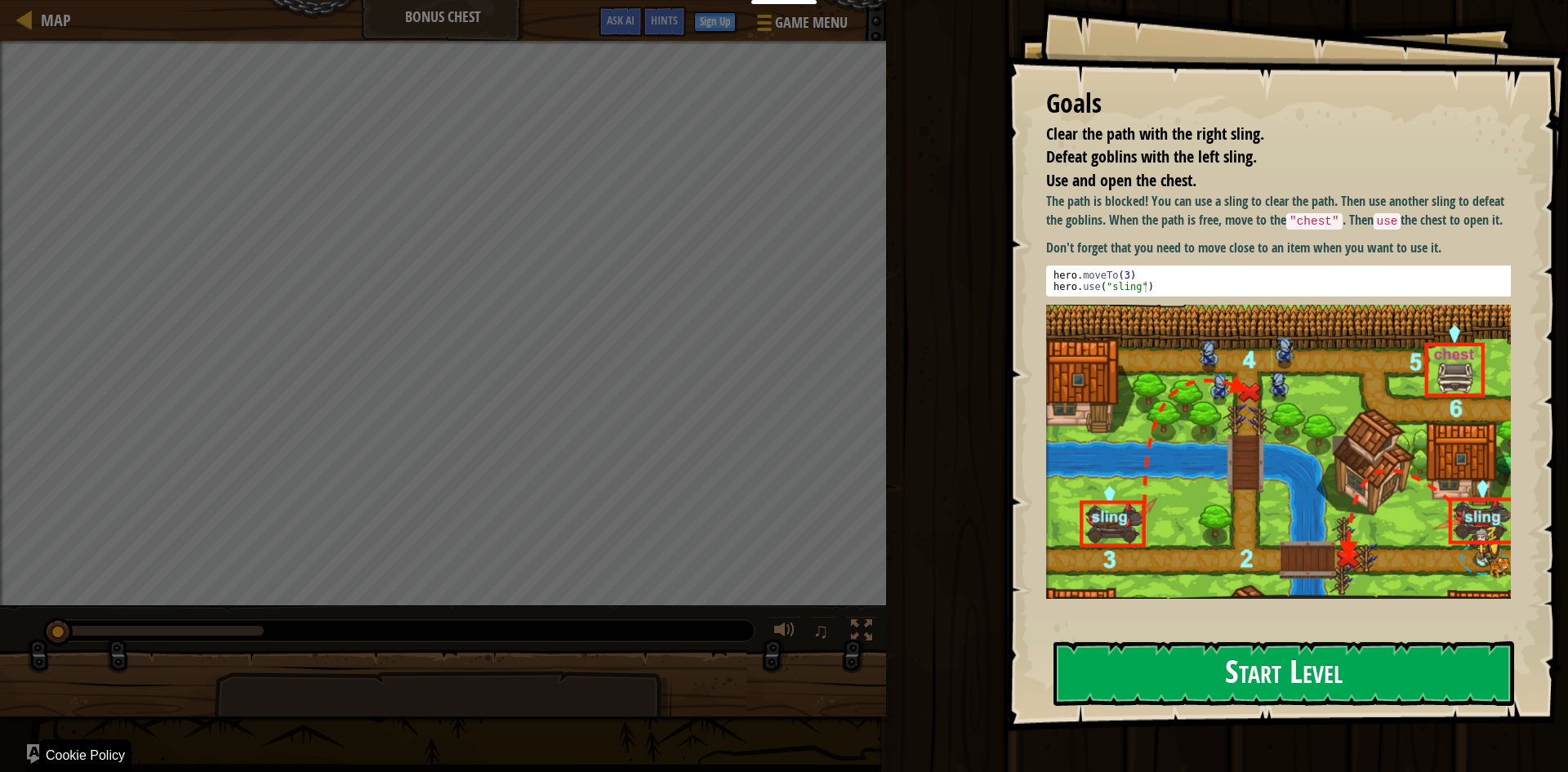
click at [1131, 659] on button "Start Level" at bounding box center [1284, 674] width 461 height 65
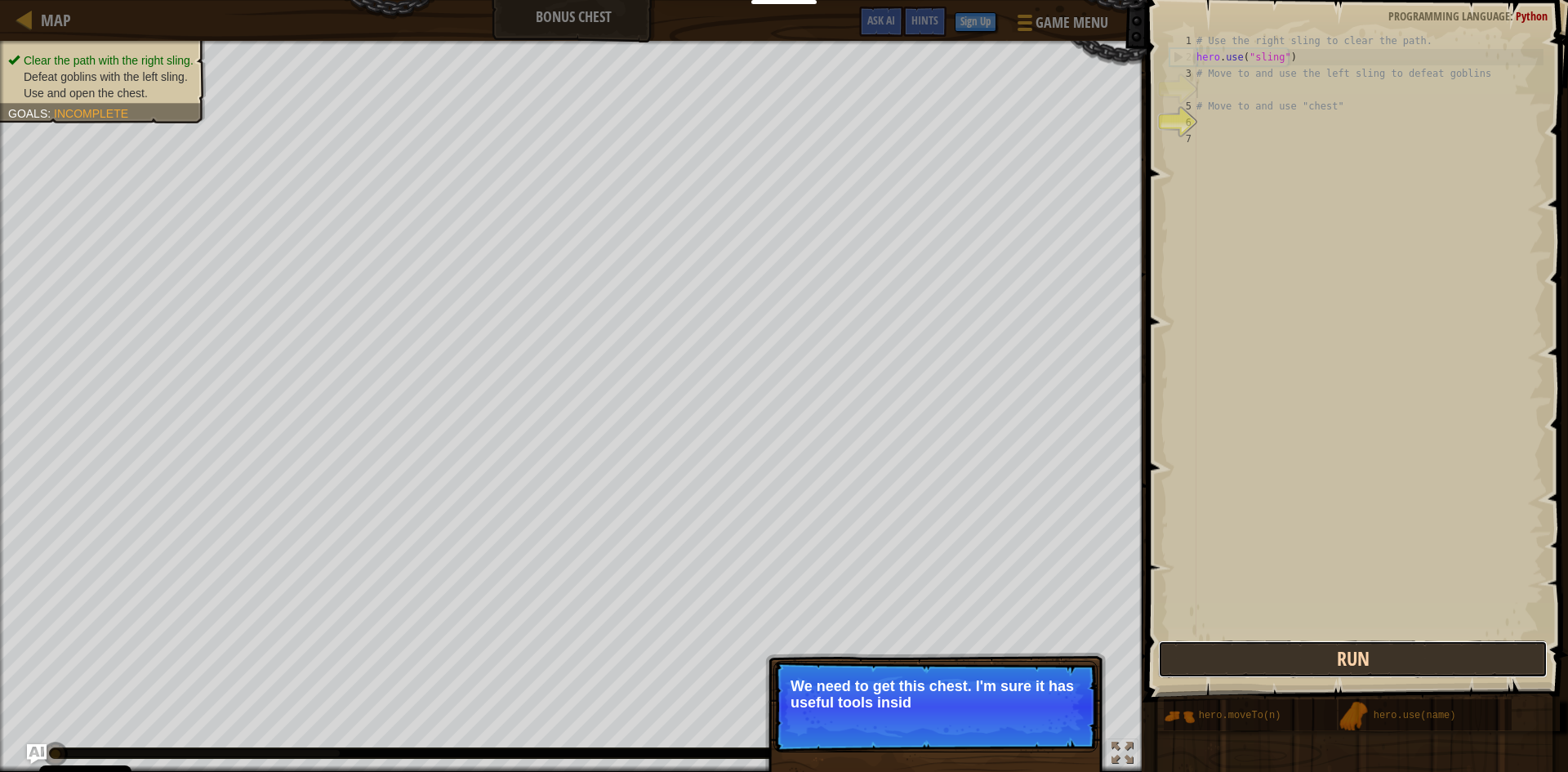
click at [1231, 660] on button "Run" at bounding box center [1353, 659] width 390 height 37
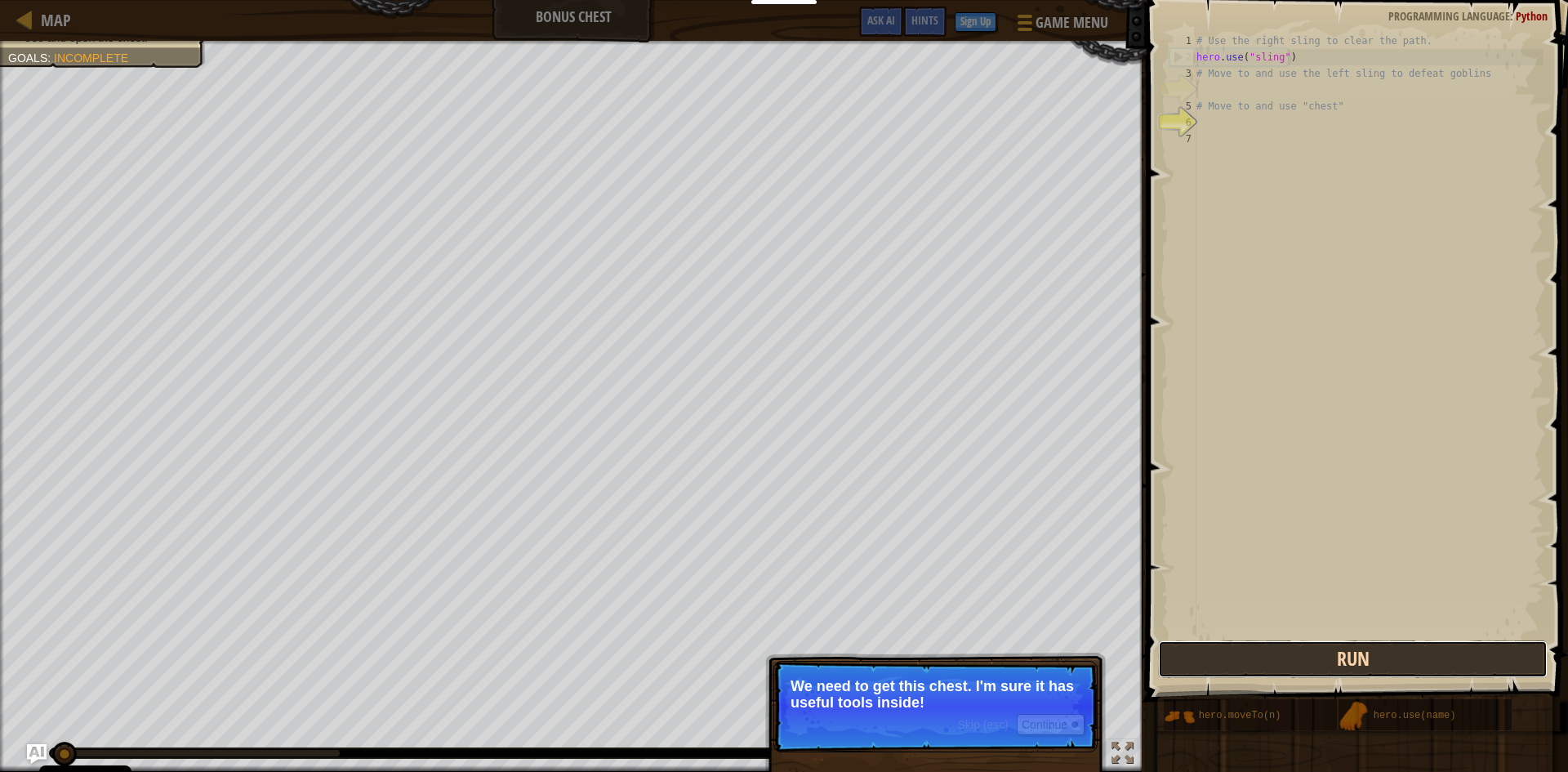
click at [1210, 671] on button "Run" at bounding box center [1353, 659] width 390 height 37
click at [1207, 671] on button "Run" at bounding box center [1353, 659] width 390 height 37
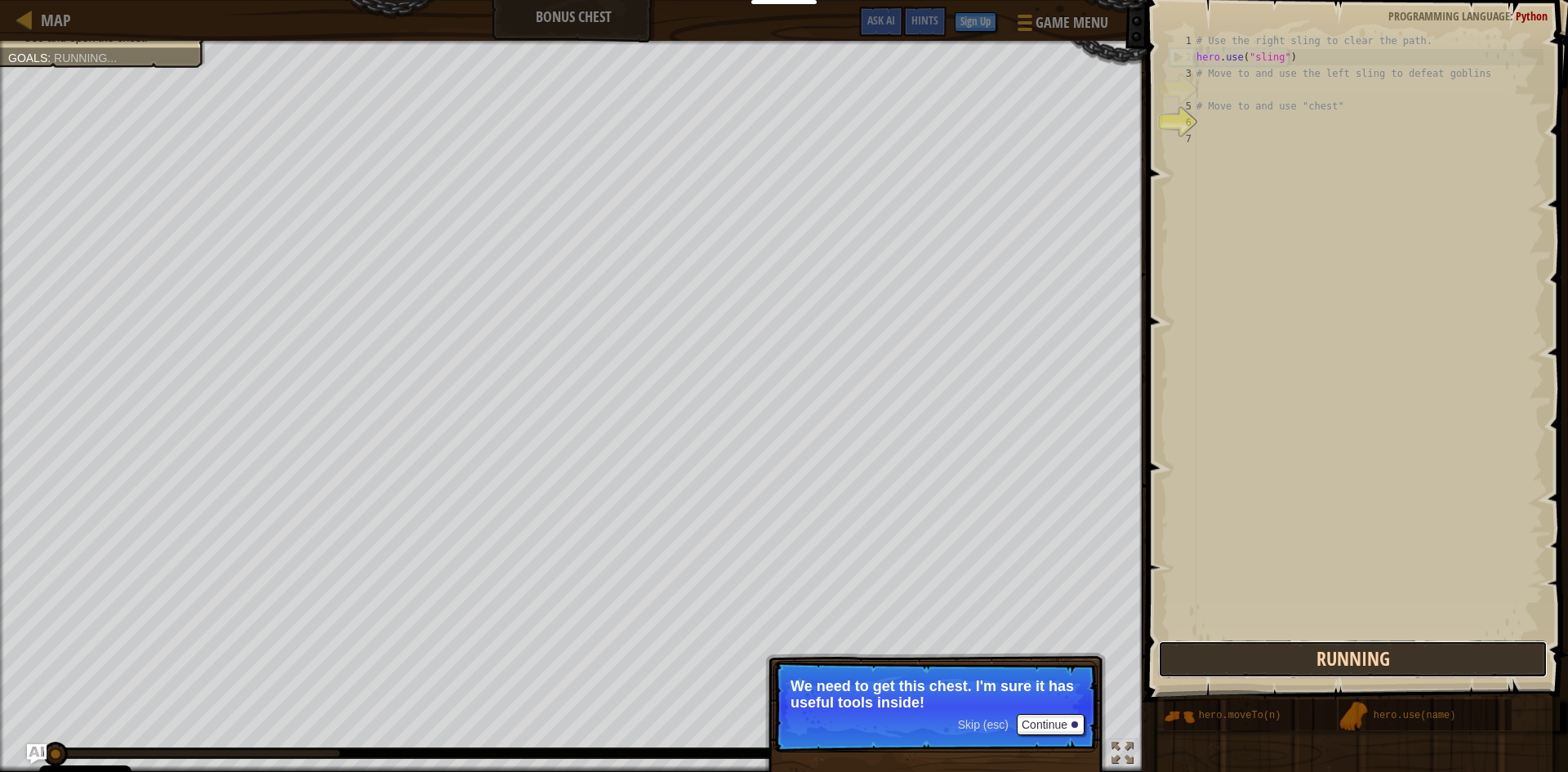
click at [1207, 671] on button "Running" at bounding box center [1353, 659] width 390 height 37
click at [981, 724] on span "Skip (esc)" at bounding box center [983, 724] width 51 height 13
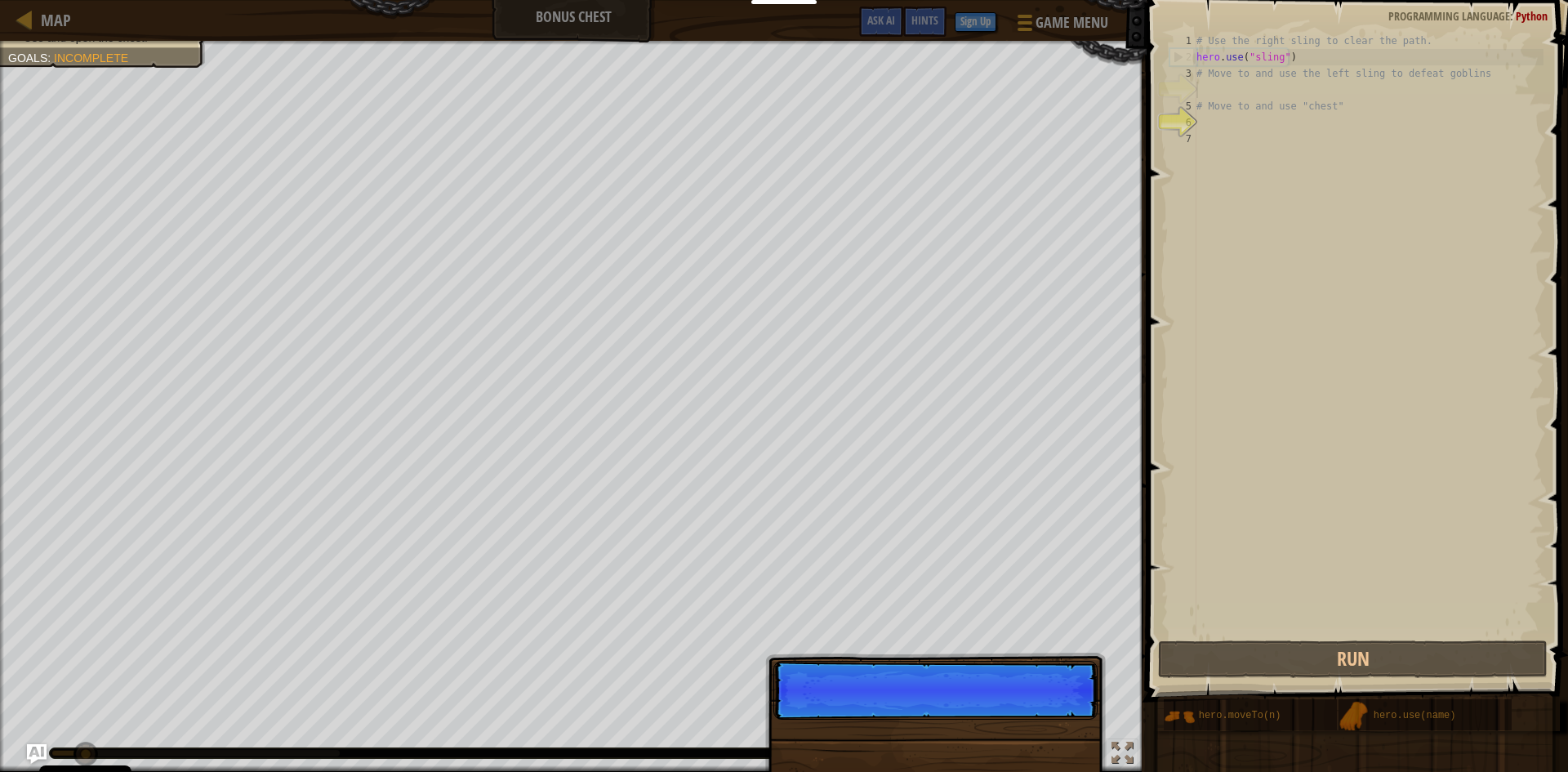
scroll to position [7, 0]
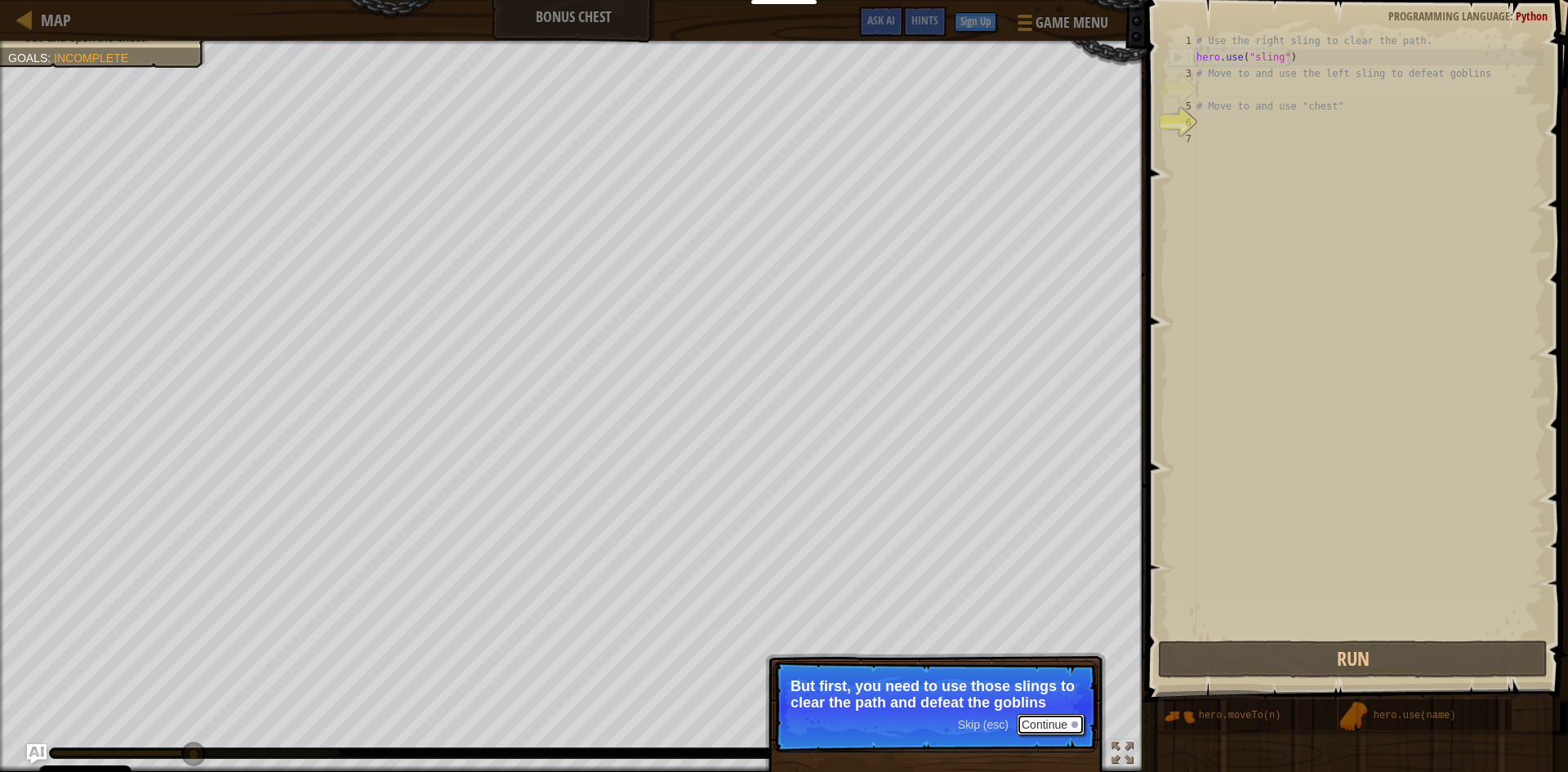
click at [1074, 721] on div at bounding box center [1075, 724] width 7 height 7
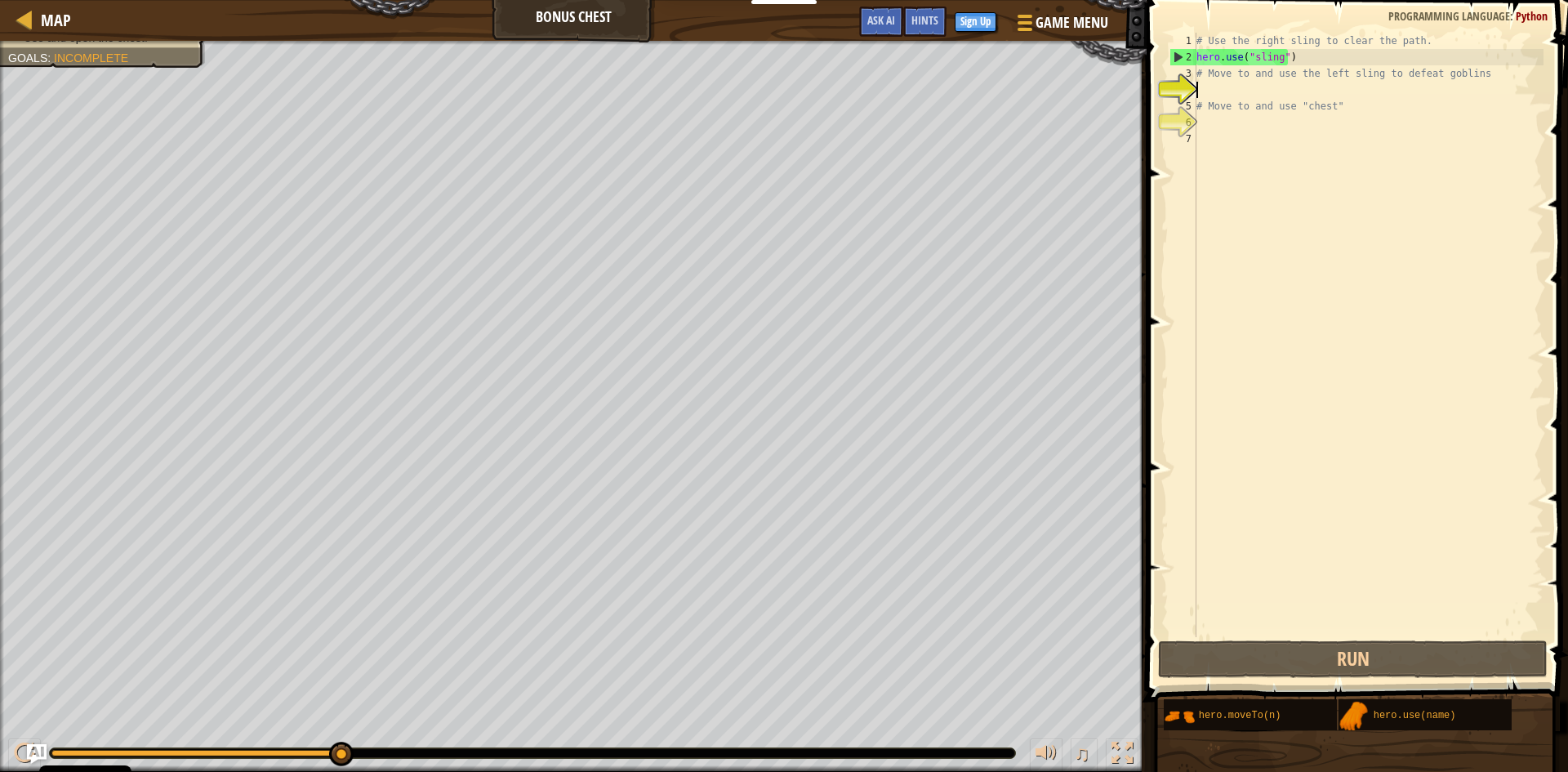
click at [1204, 122] on div "# Use the right sling to clear the path. hero . use ( "sling" ) # Move to and u…" at bounding box center [1369, 351] width 351 height 637
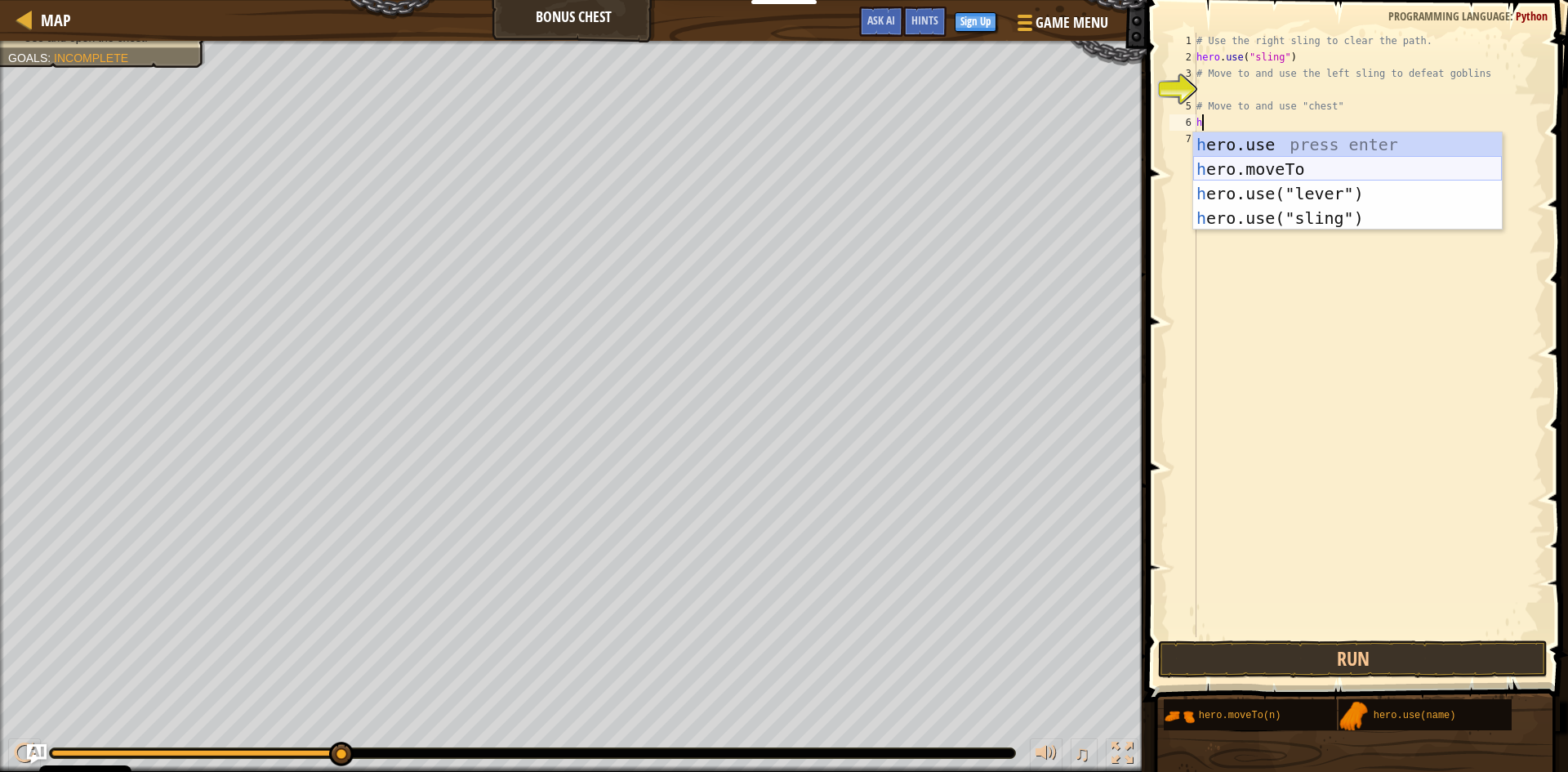
click at [1204, 174] on div "h ero.use press enter h ero.moveTo press enter h ero.use("lever") press enter h…" at bounding box center [1348, 206] width 308 height 147
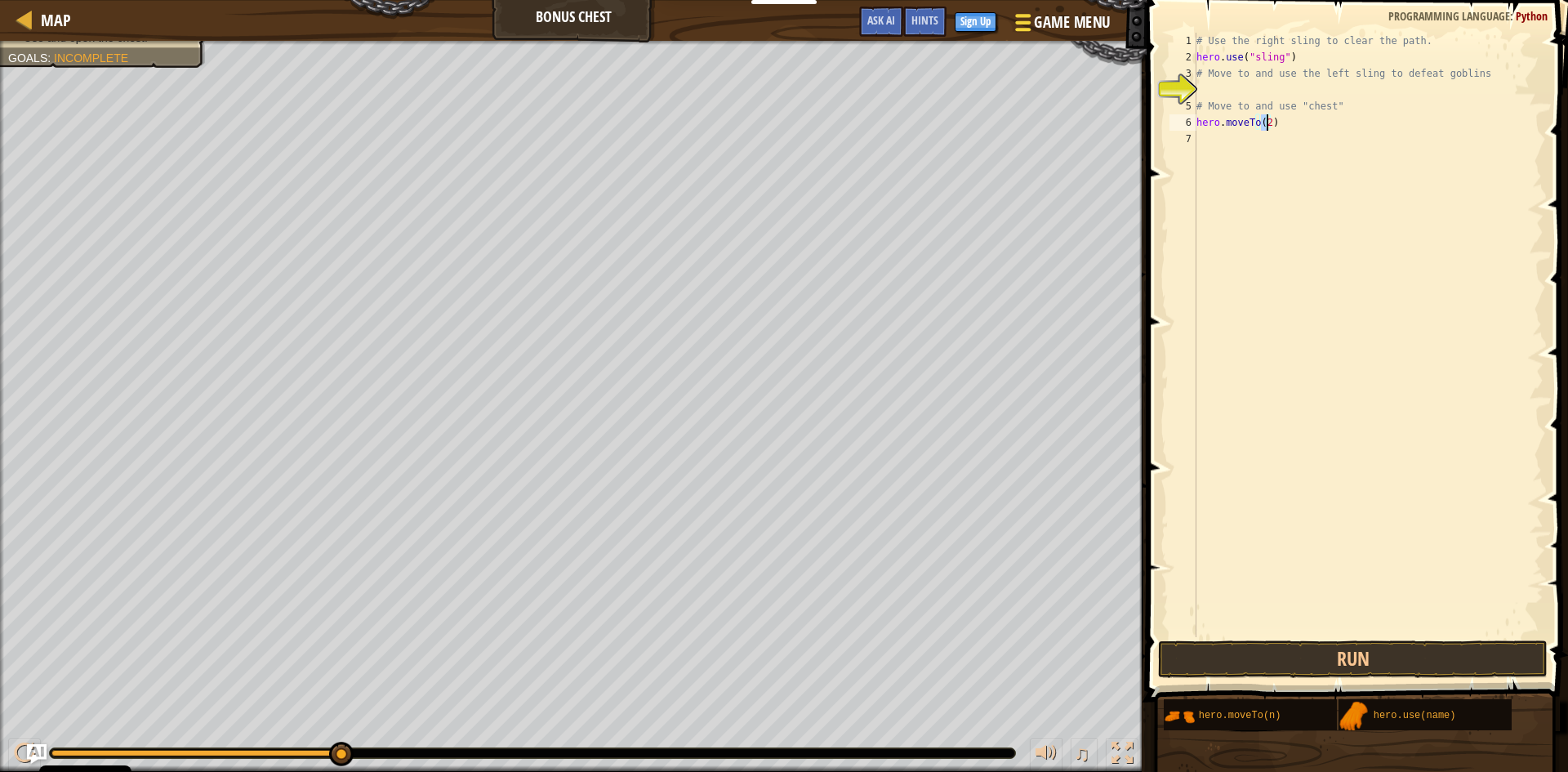
scroll to position [7, 6]
type textarea "hero.moveTo(3)"
click at [1341, 662] on button "Run" at bounding box center [1353, 659] width 390 height 37
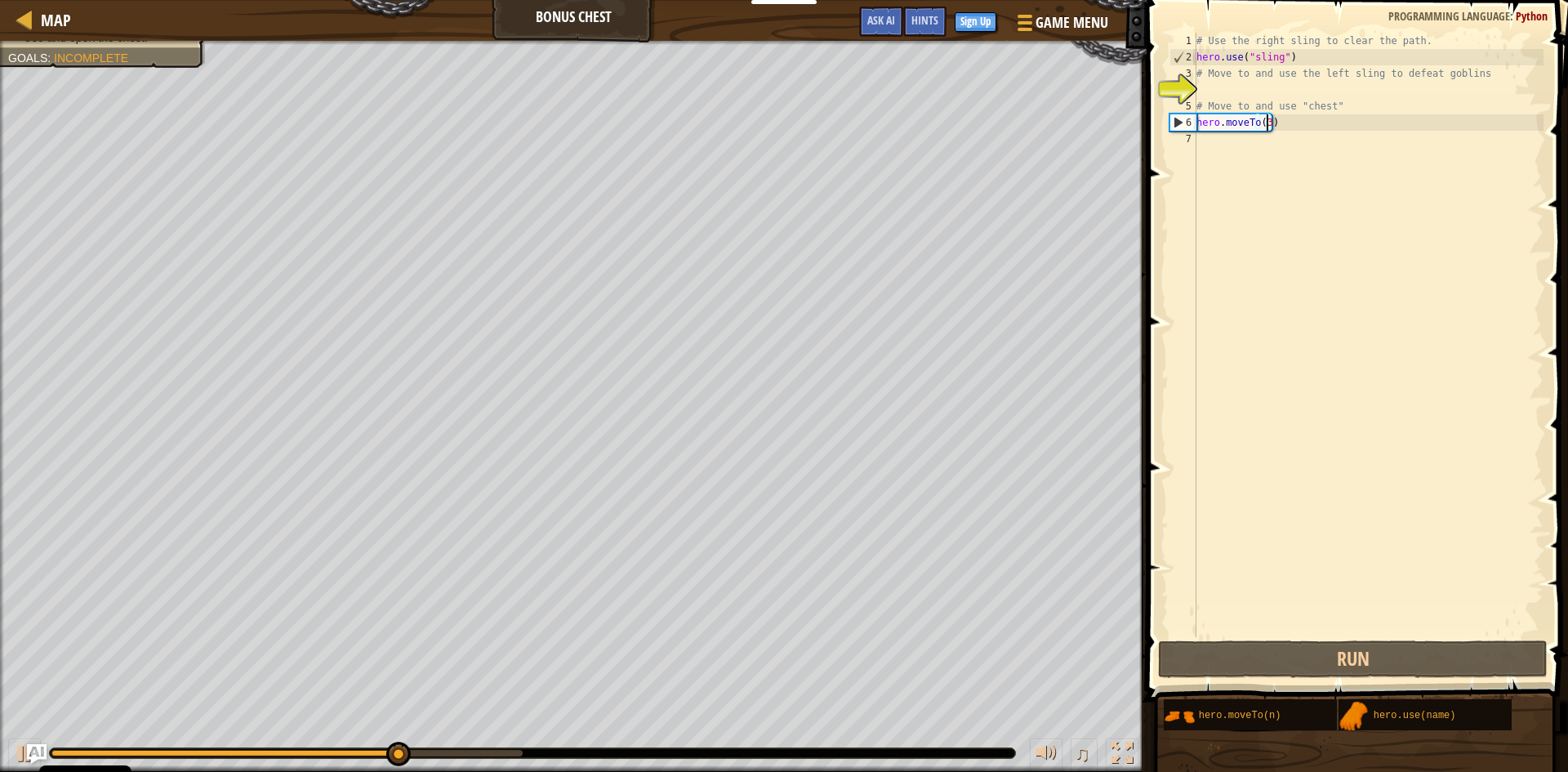
click at [1213, 143] on div "# Use the right sling to clear the path. hero . use ( "sling" ) # Move to and u…" at bounding box center [1369, 351] width 351 height 637
click at [1206, 145] on div "# Use the right sling to clear the path. hero . use ( "sling" ) # Move to and u…" at bounding box center [1369, 351] width 351 height 637
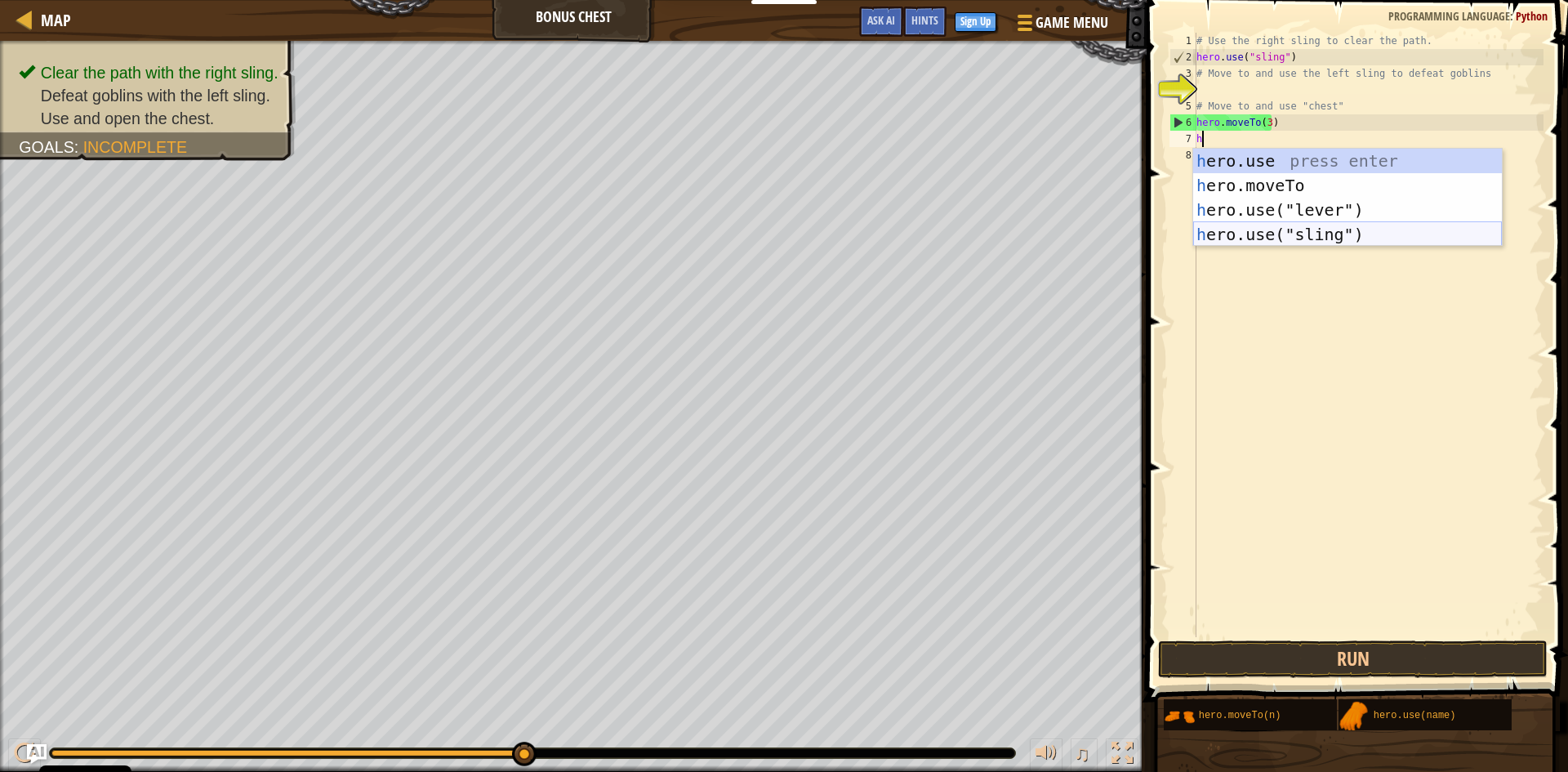
click at [1273, 244] on div "h ero.use press enter h ero.moveTo press enter h ero.use("lever") press enter h…" at bounding box center [1348, 222] width 308 height 147
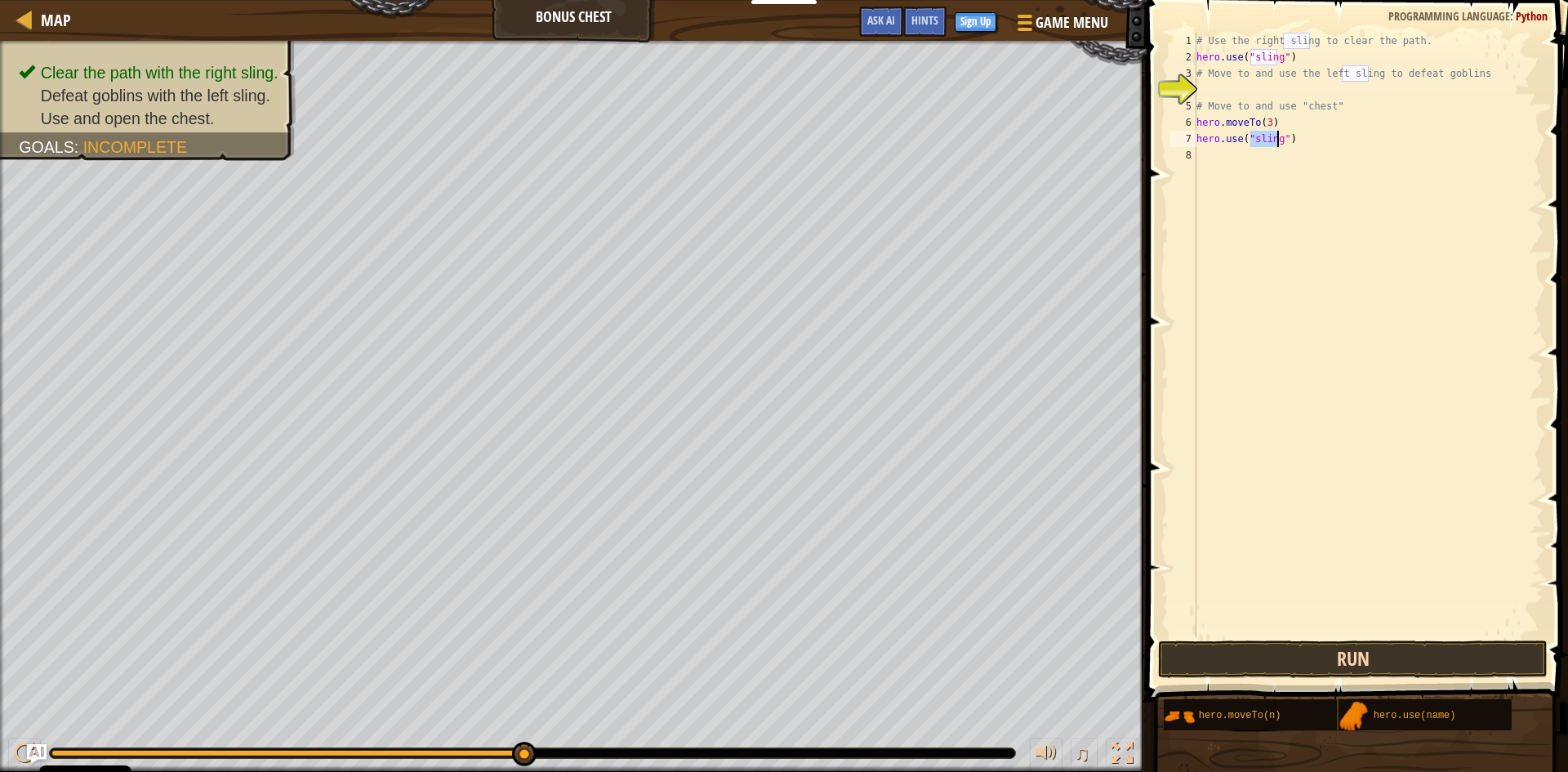
type textarea "hero.use("sling")"
click at [1496, 648] on button "Run" at bounding box center [1353, 659] width 390 height 37
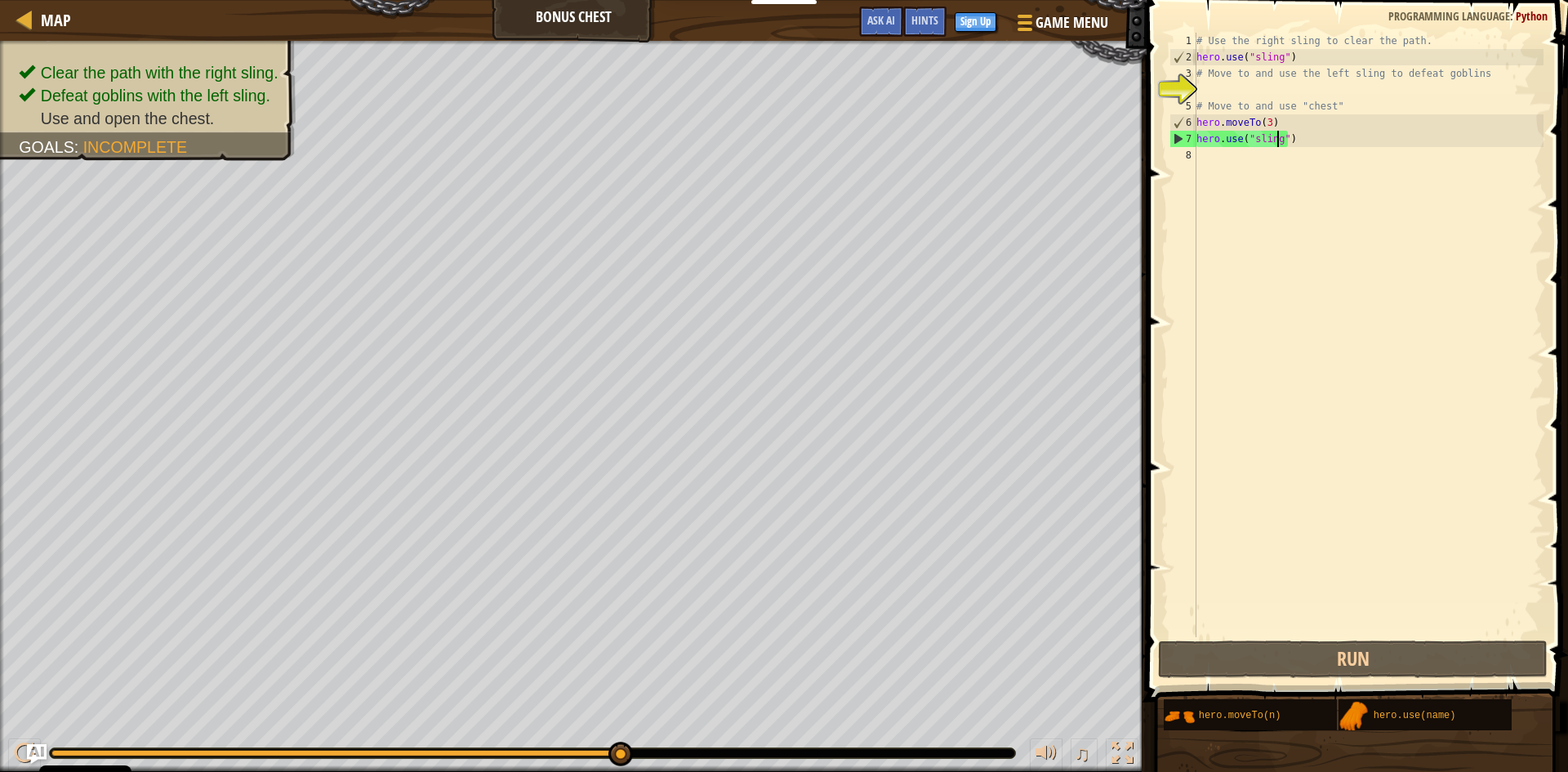
click at [1209, 162] on div "# Use the right sling to clear the path. hero . use ( "sling" ) # Move to and u…" at bounding box center [1369, 351] width 351 height 637
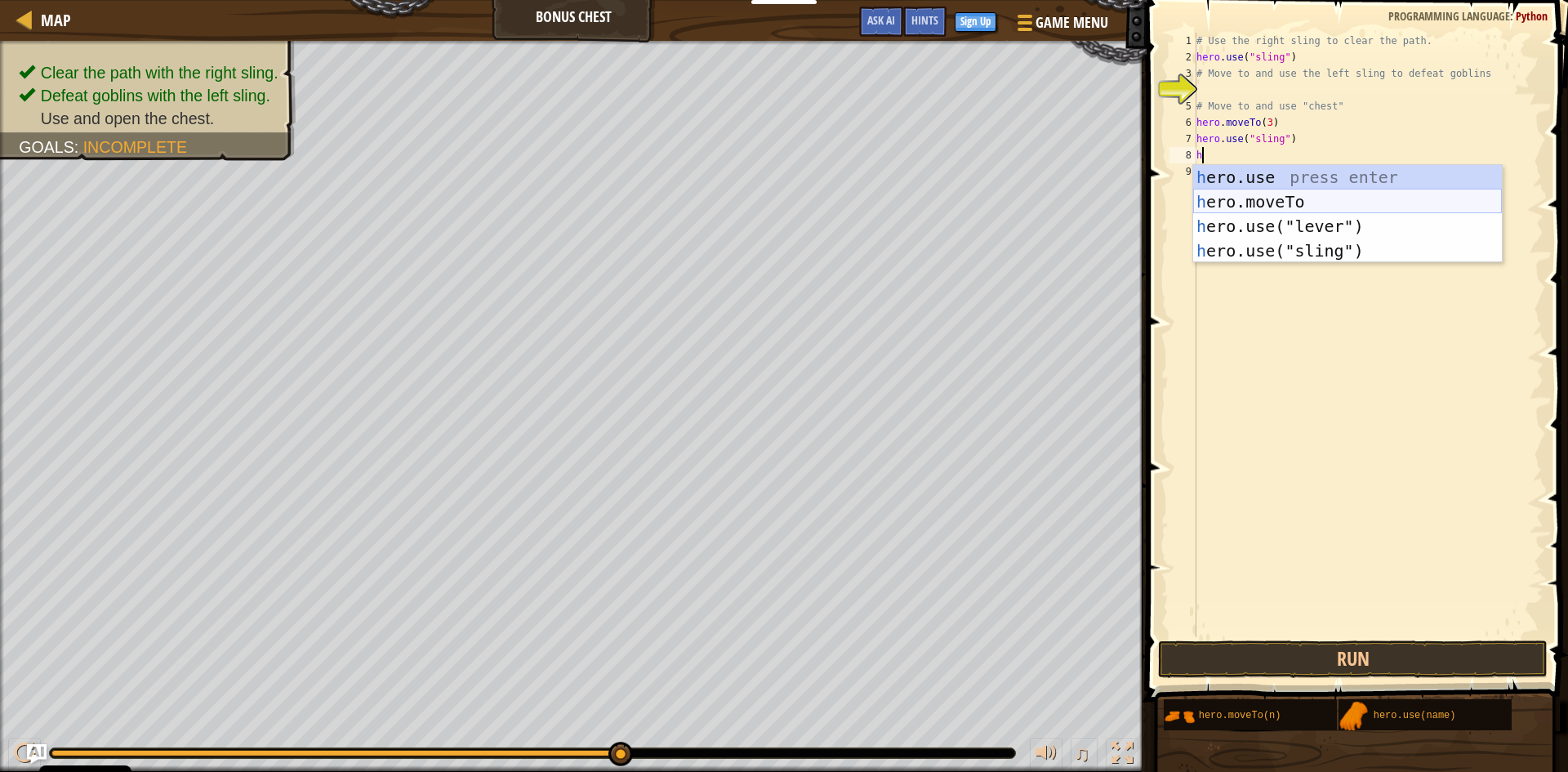
click at [1240, 202] on div "h ero.use press enter h ero.moveTo press enter h ero.use("lever") press enter h…" at bounding box center [1348, 239] width 308 height 147
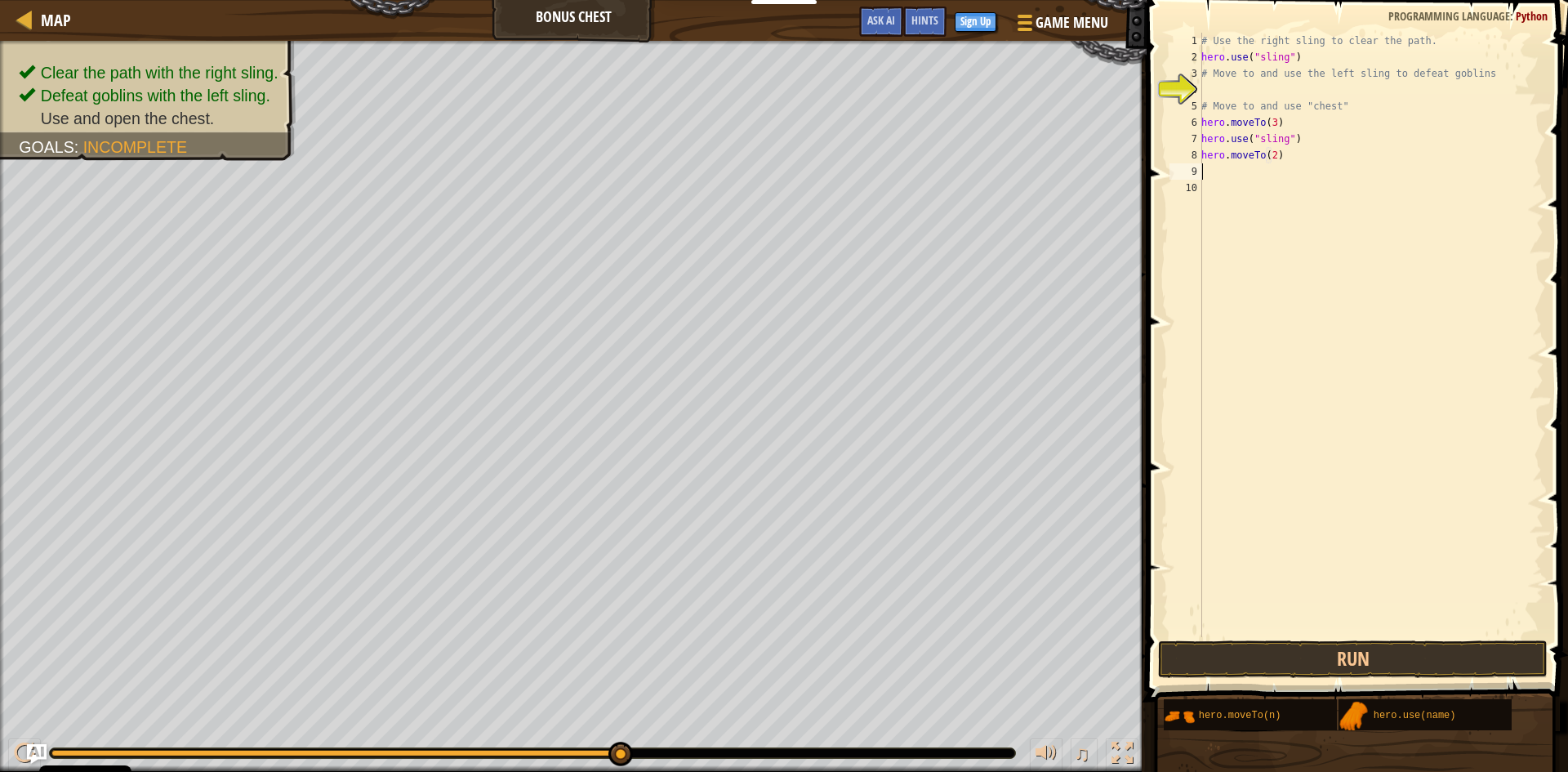
scroll to position [7, 6]
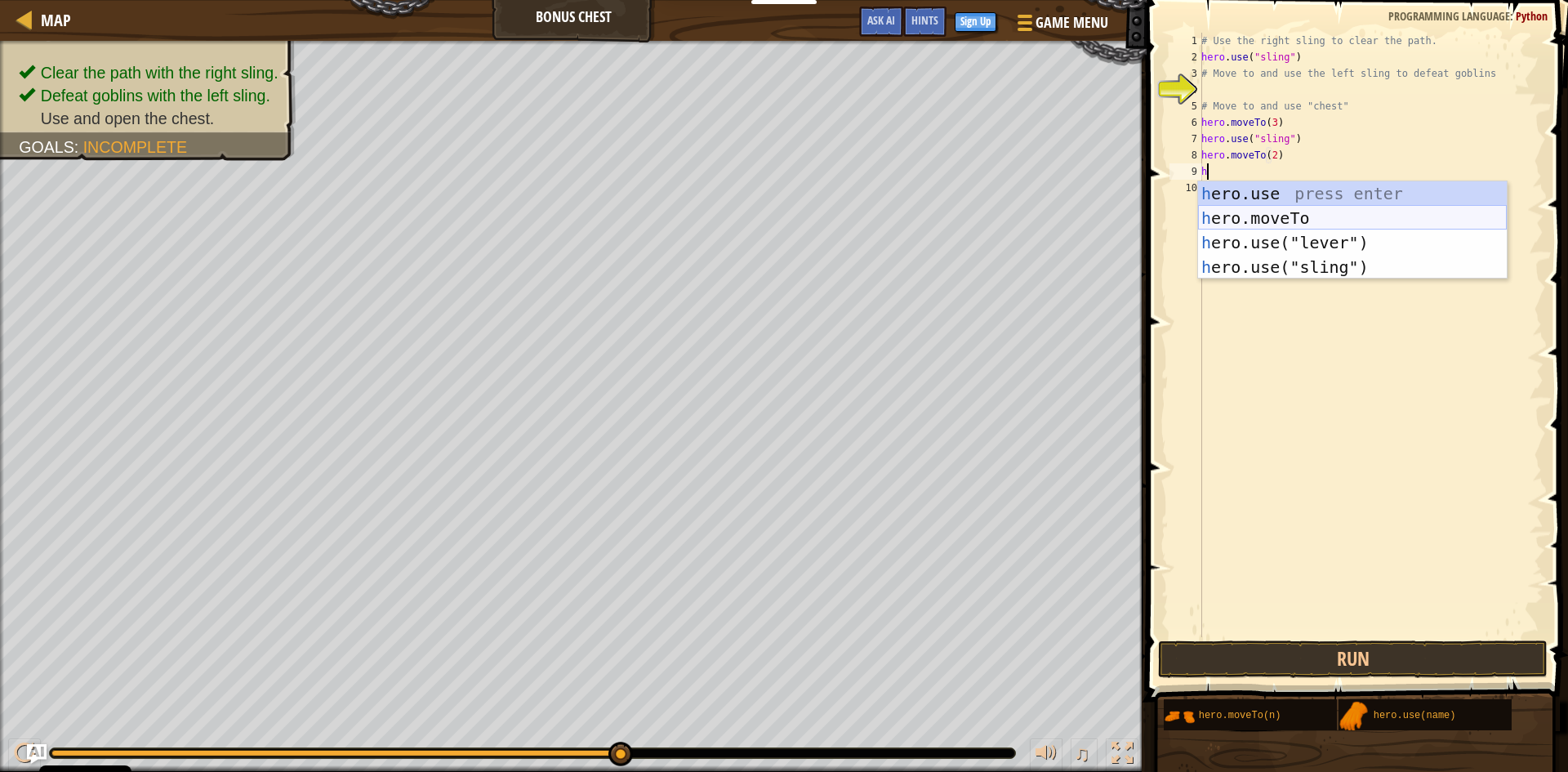
click at [1217, 209] on div "h ero.use press enter h ero.moveTo press enter h ero.use("lever") press enter h…" at bounding box center [1353, 255] width 308 height 147
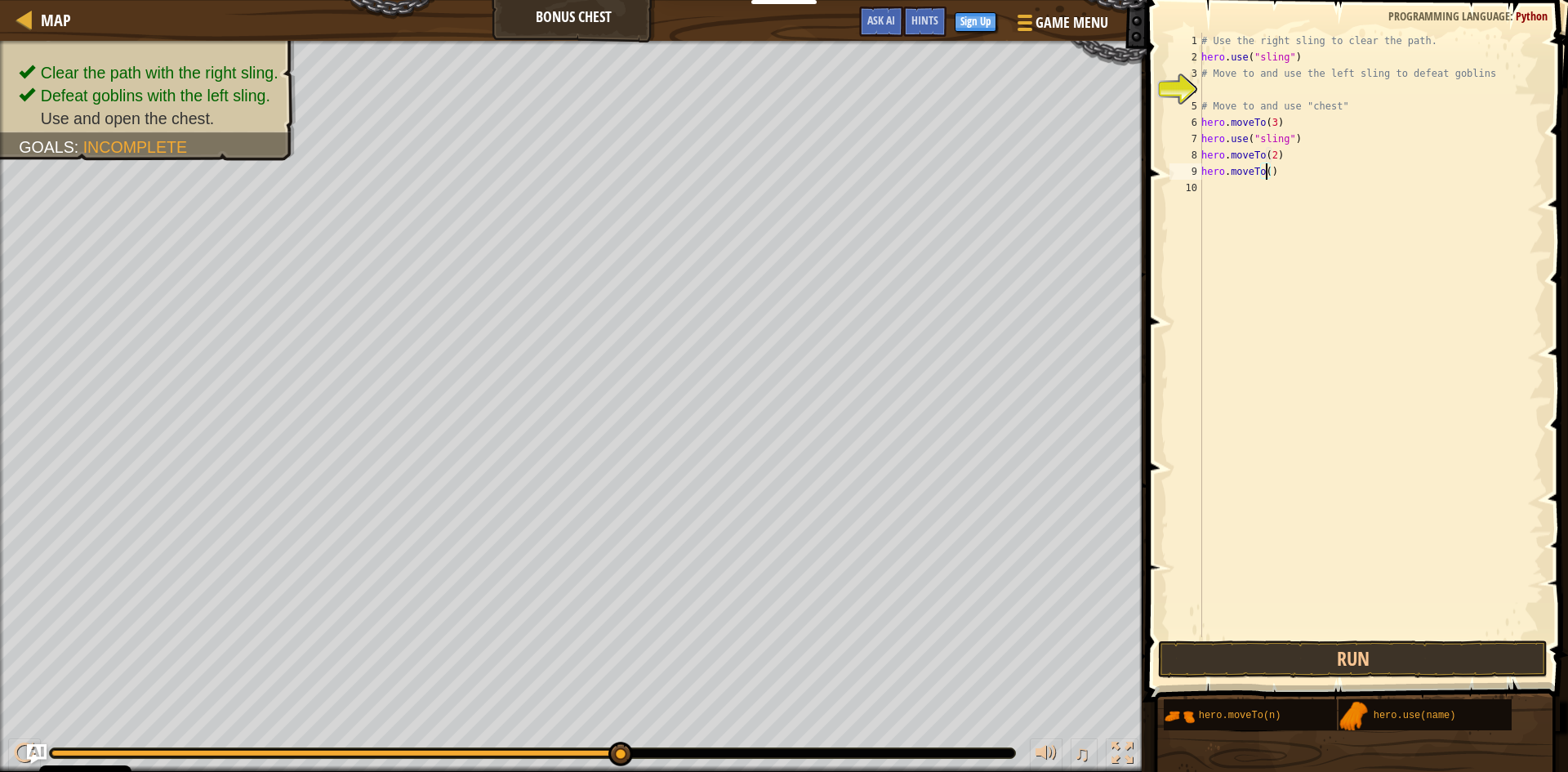
type textarea "hero.moveTo(4)"
click at [1213, 194] on div "# Use the right sling to clear the path. hero . use ( "sling" ) # Move to and u…" at bounding box center [1372, 351] width 346 height 637
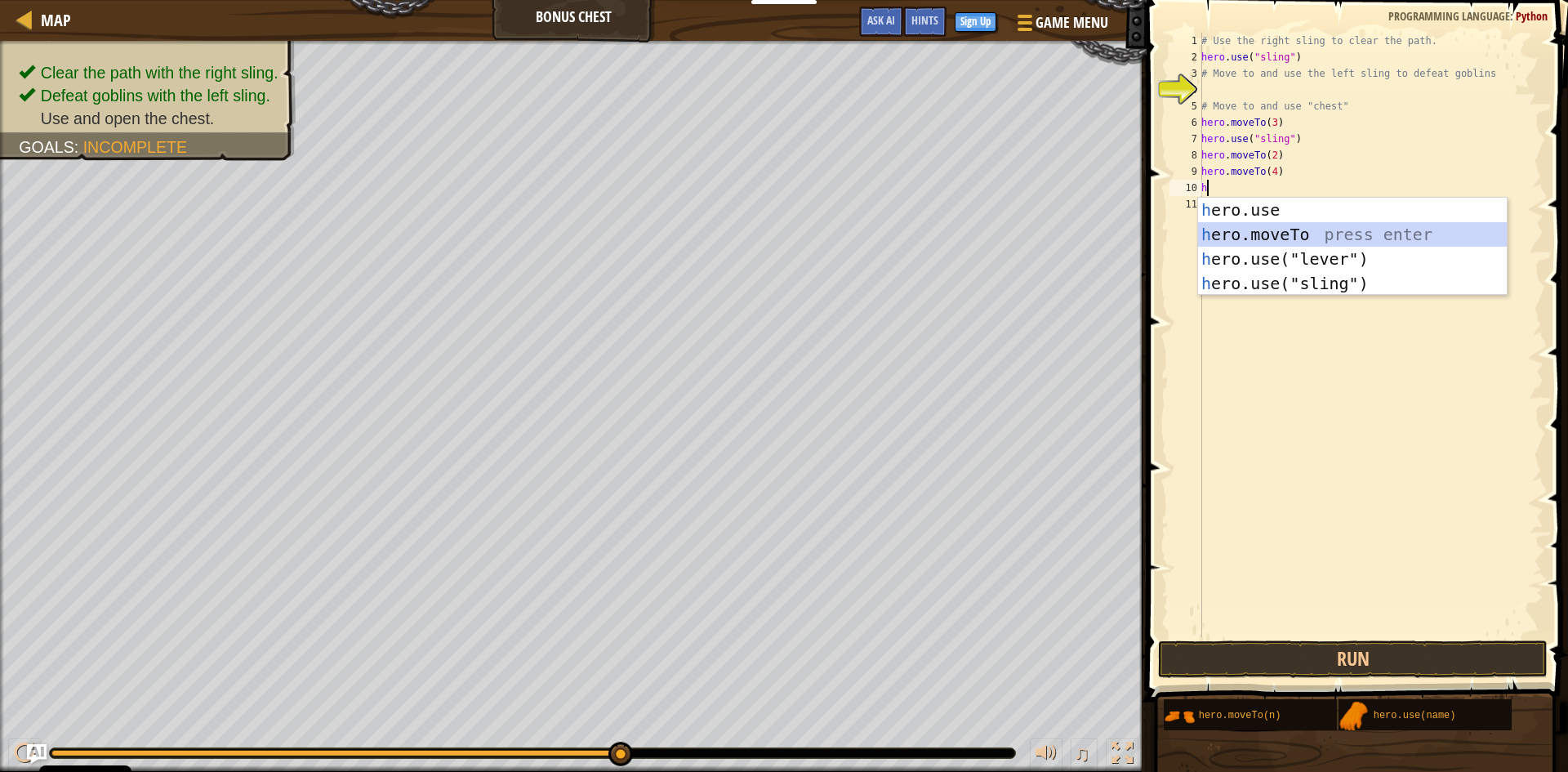
click at [1210, 240] on div "h ero.use press enter h ero.moveTo press enter h ero.use("lever") press enter h…" at bounding box center [1353, 271] width 308 height 147
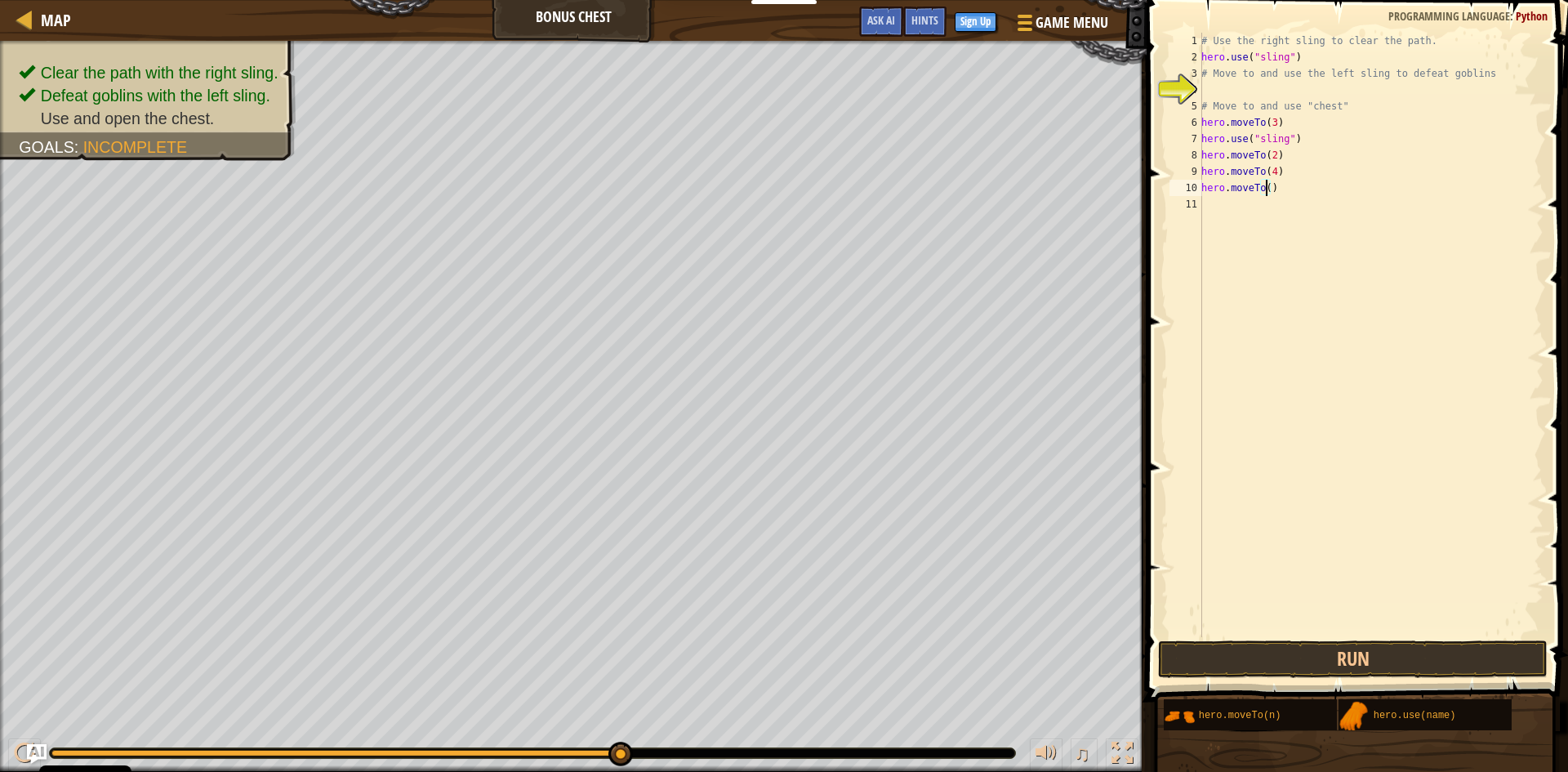
scroll to position [7, 6]
type textarea "hero.moveTo(5)"
click at [1276, 647] on button "Run" at bounding box center [1353, 659] width 390 height 37
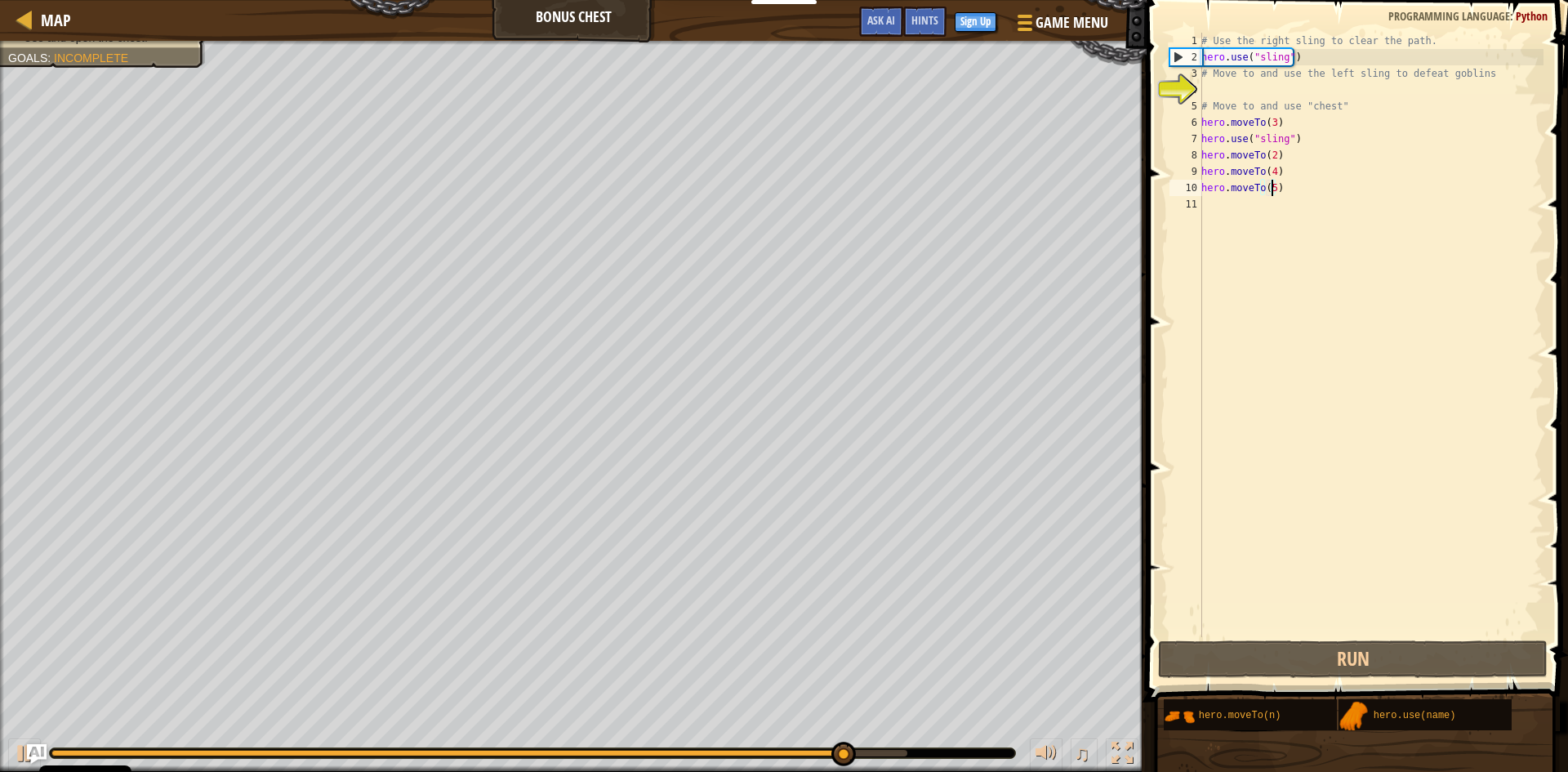
click at [1231, 213] on div "# Use the right sling to clear the path. hero . use ( "sling" ) # Move to and u…" at bounding box center [1372, 351] width 346 height 637
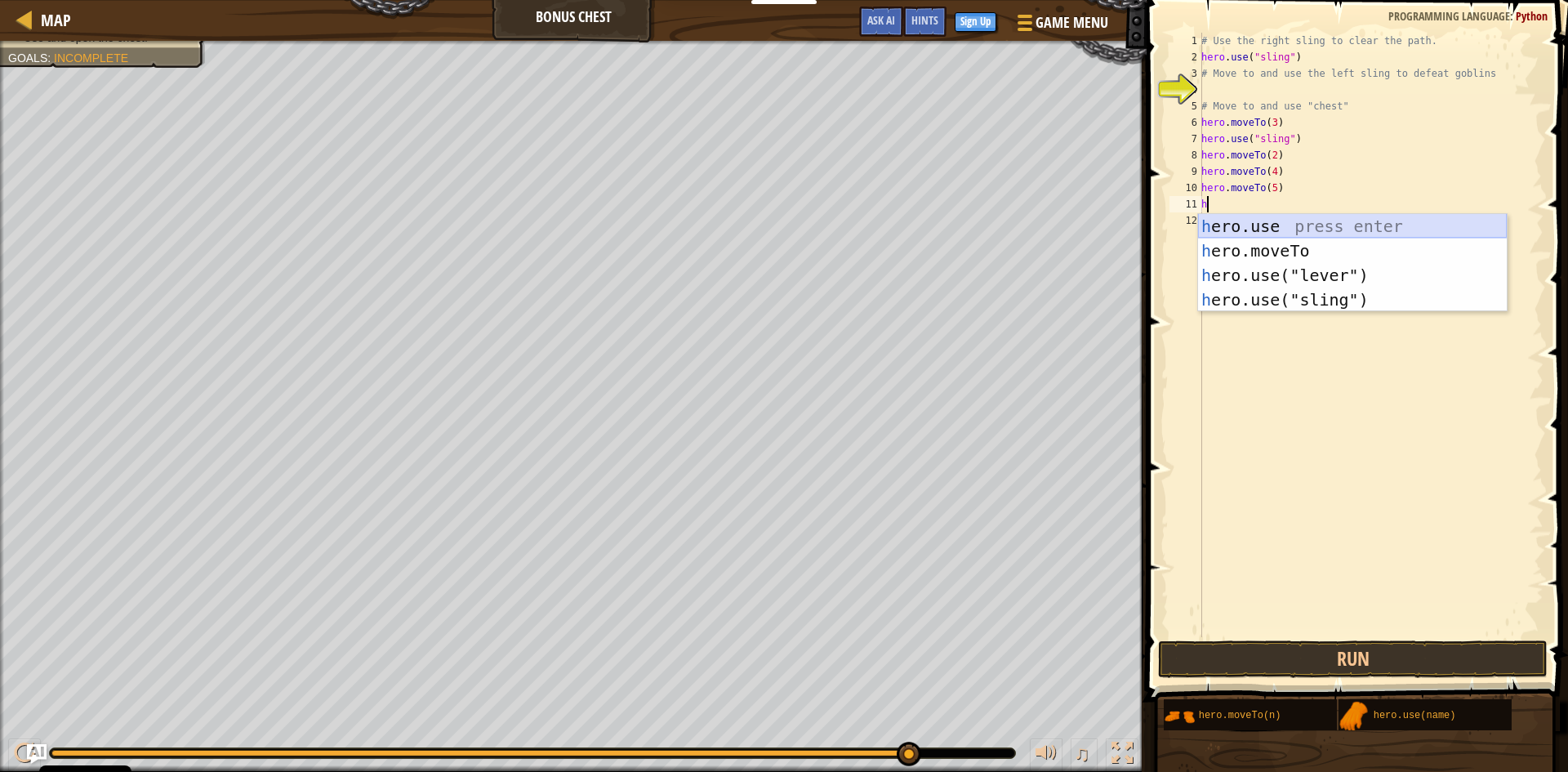
click at [1244, 228] on div "h ero.use press enter h ero.moveTo press enter h ero.use("lever") press enter h…" at bounding box center [1353, 288] width 308 height 147
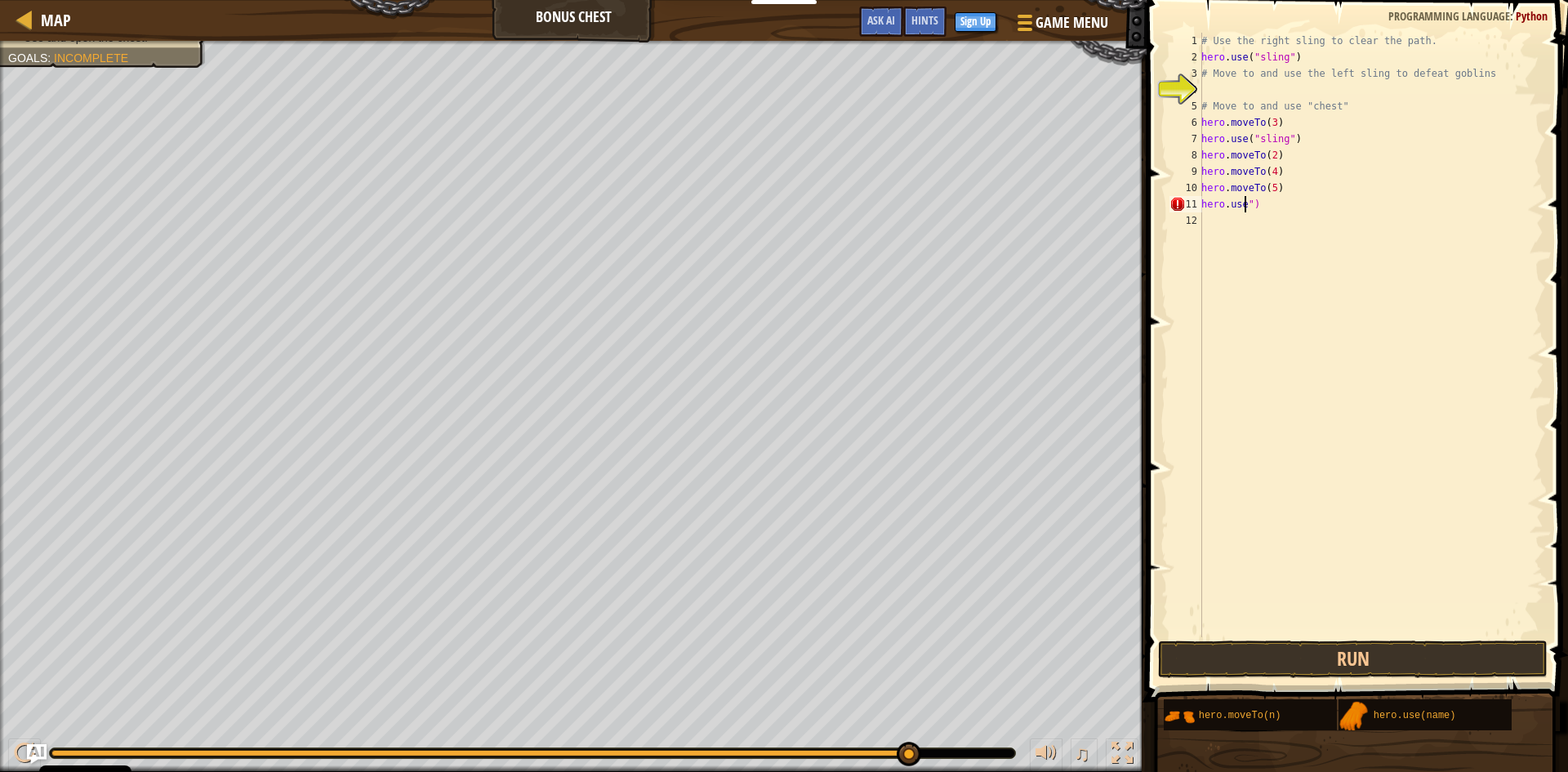
type textarea "hero.use")"
